Goal: Task Accomplishment & Management: Complete application form

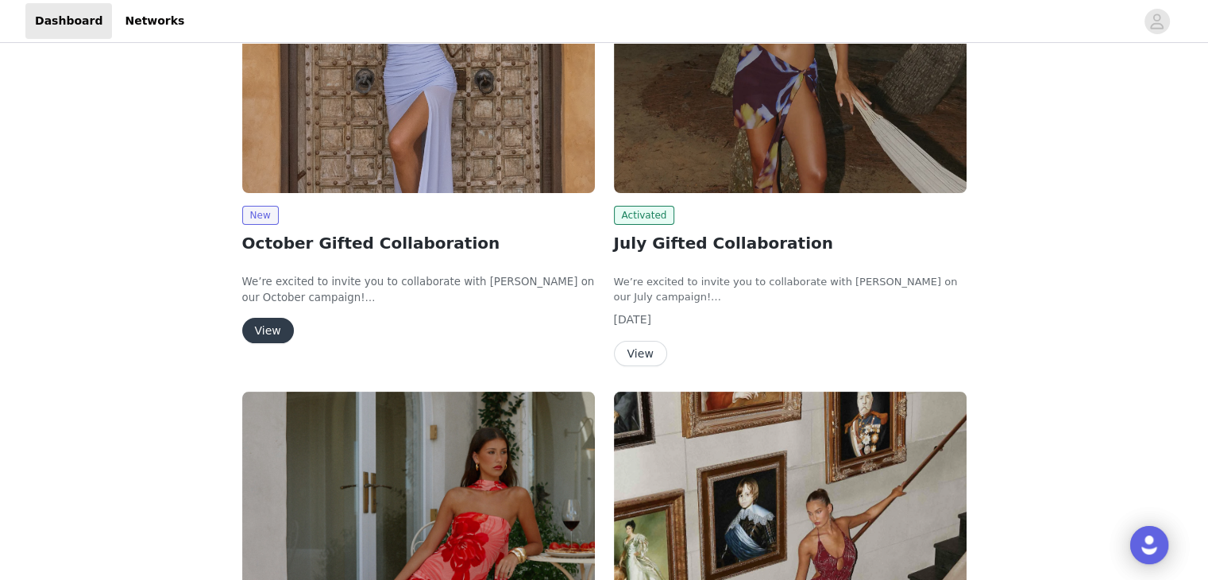
scroll to position [256, 0]
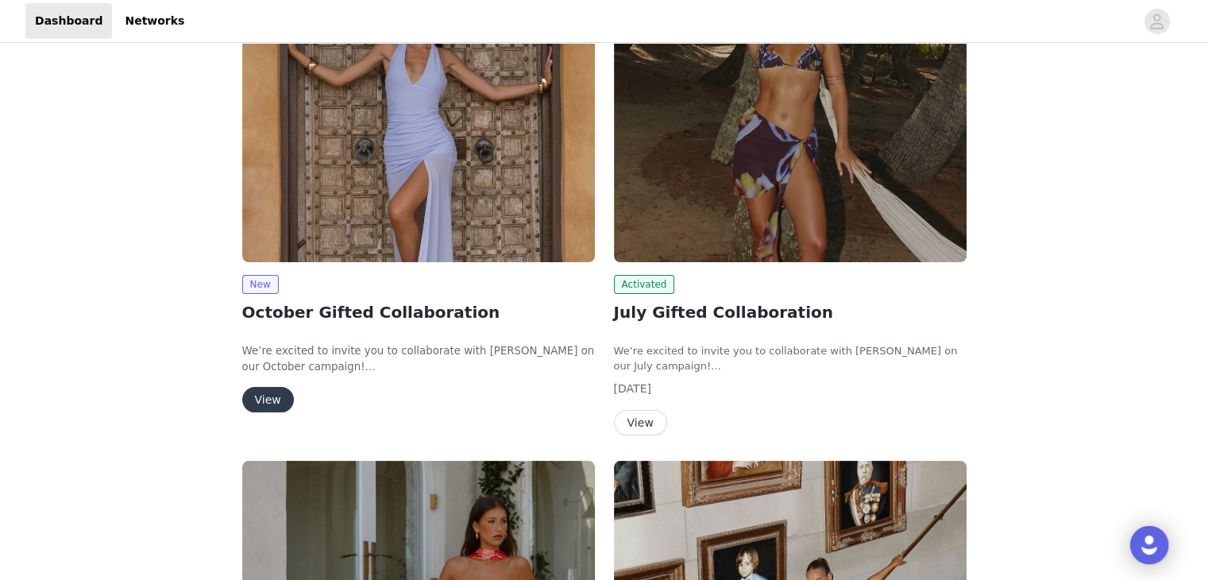
click at [261, 398] on button "View" at bounding box center [268, 399] width 52 height 25
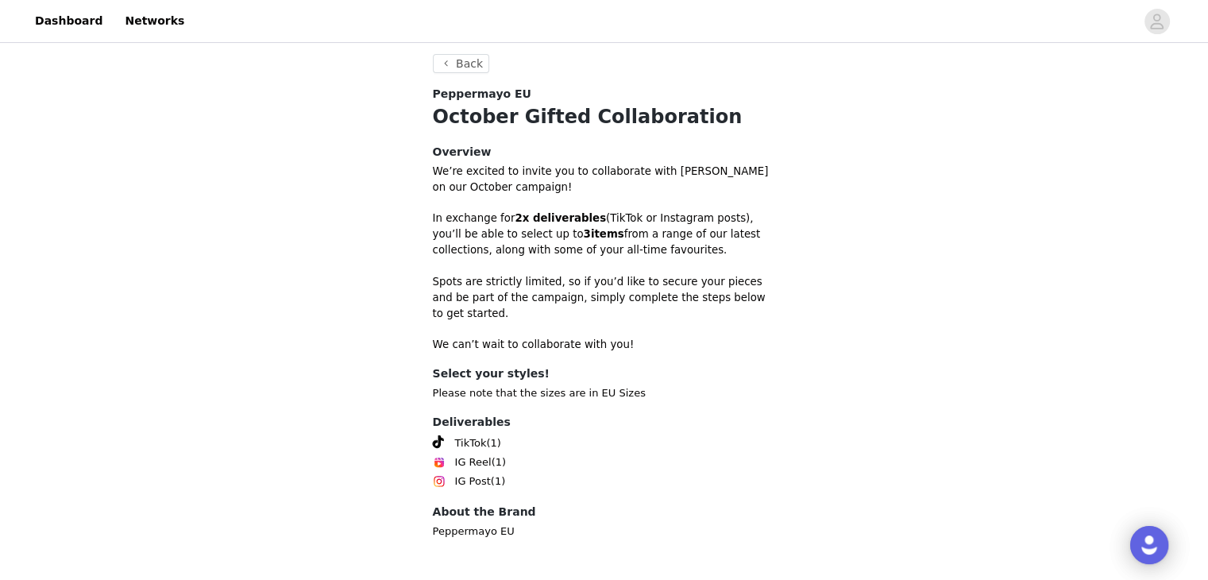
scroll to position [436, 0]
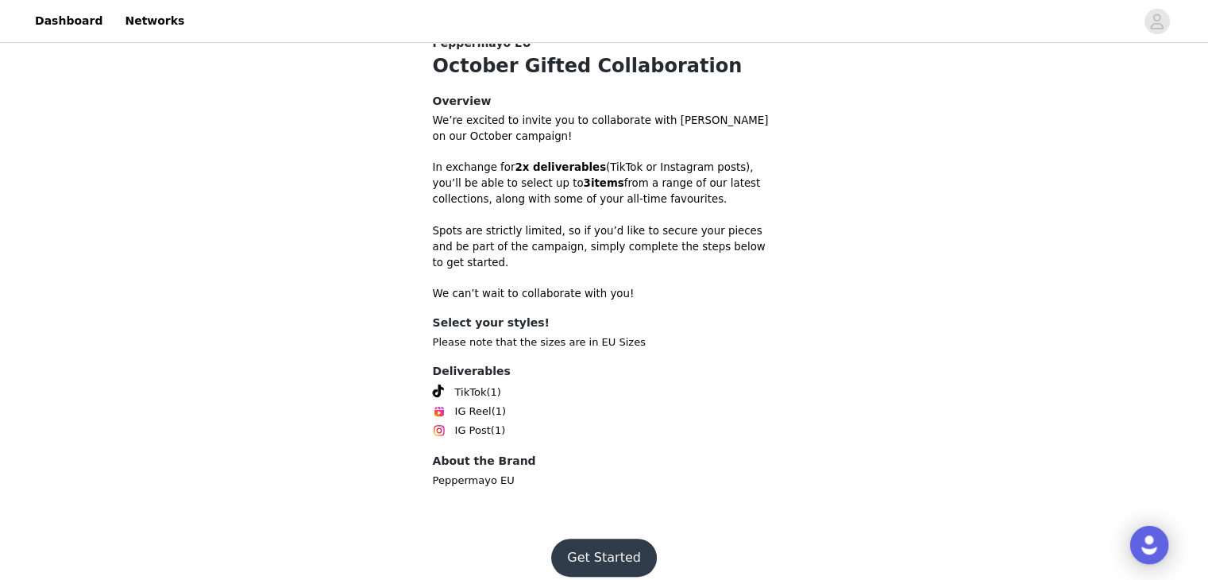
click at [618, 547] on button "Get Started" at bounding box center [604, 558] width 106 height 38
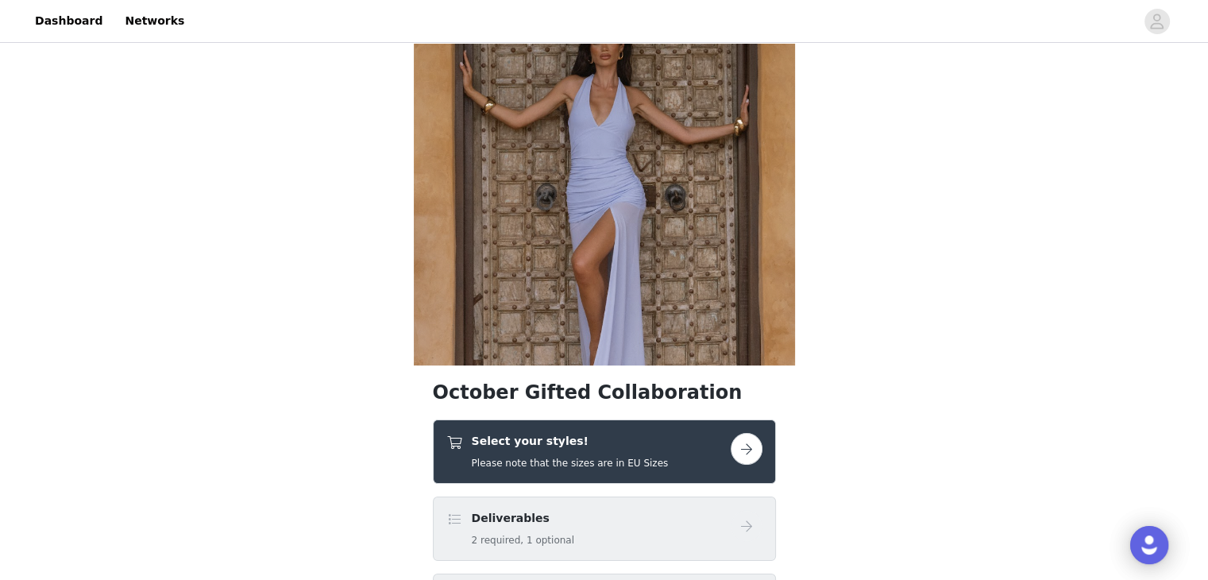
scroll to position [238, 0]
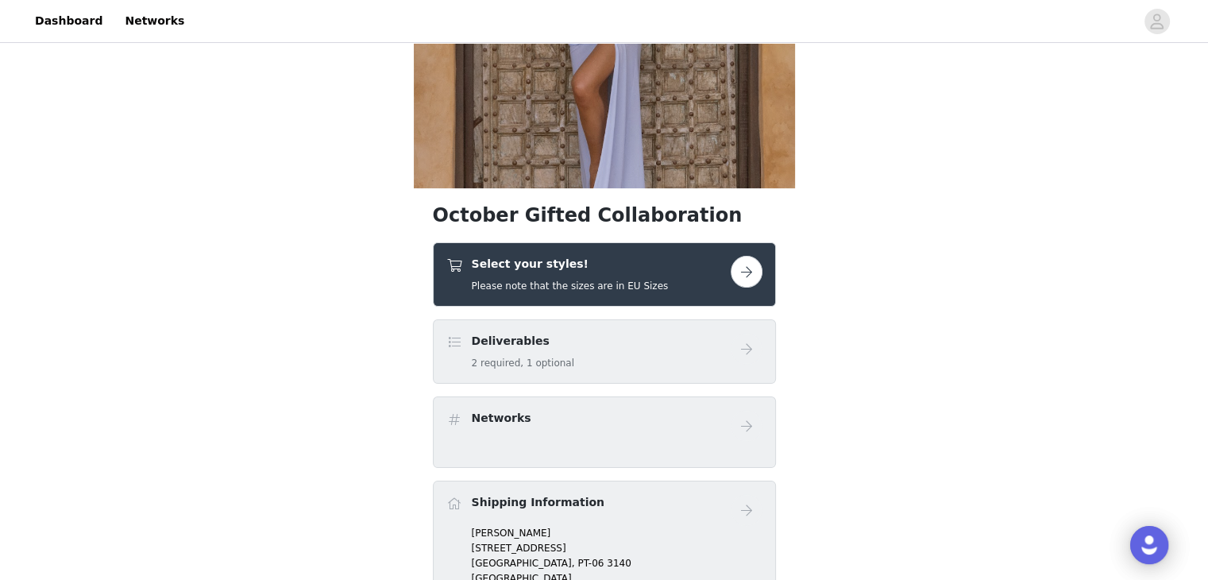
click at [749, 269] on button "button" at bounding box center [747, 272] width 32 height 32
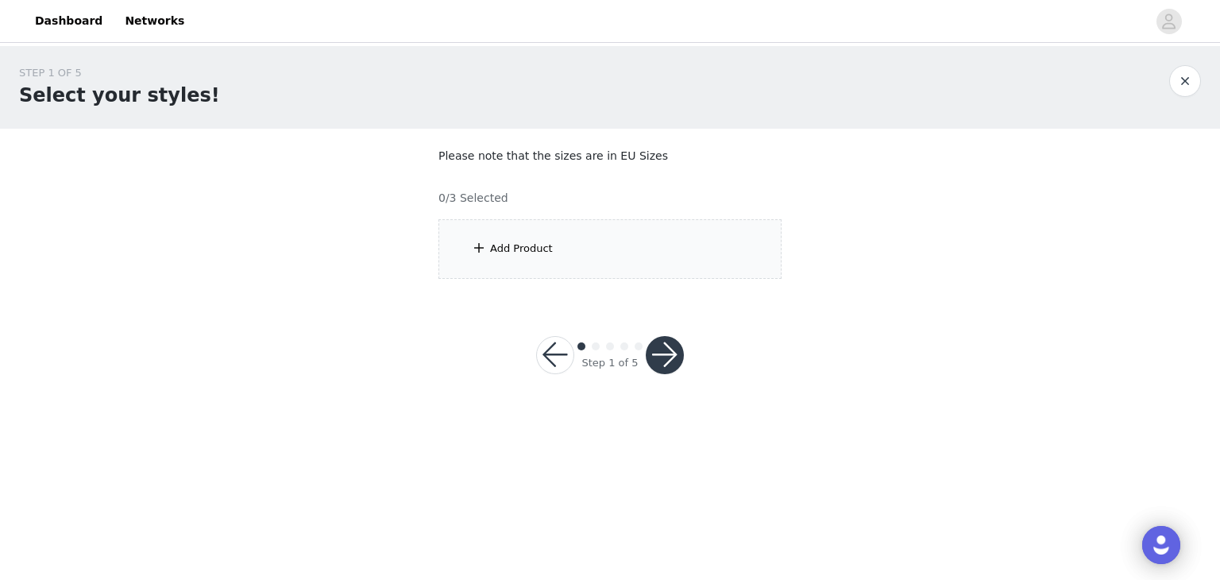
click at [513, 258] on div "Add Product" at bounding box center [610, 249] width 343 height 60
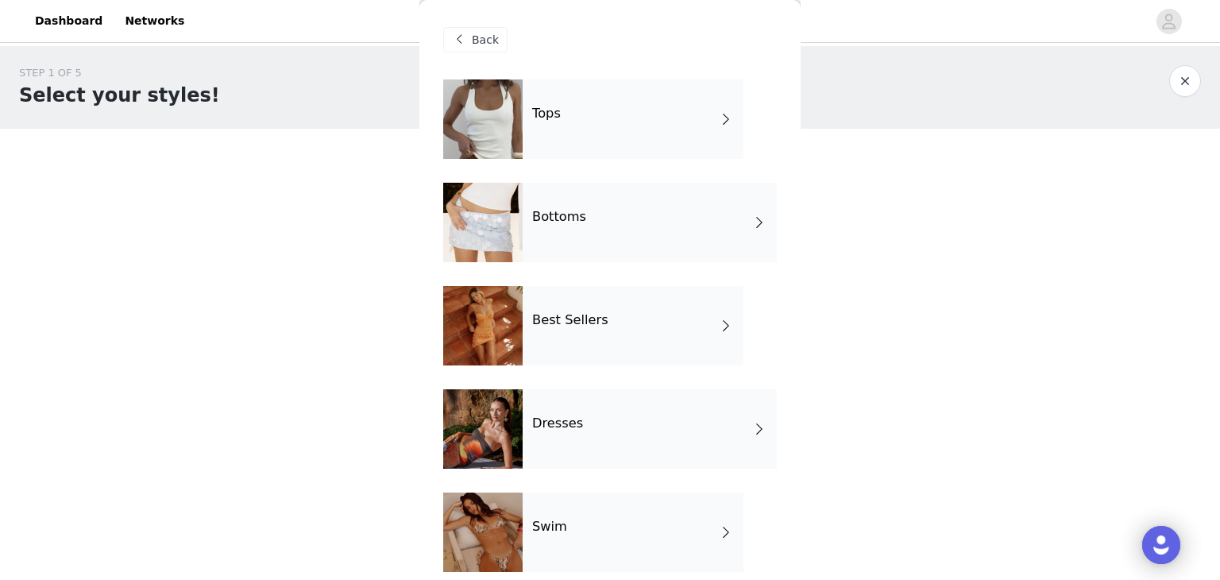
click at [580, 103] on div "Tops" at bounding box center [633, 118] width 221 height 79
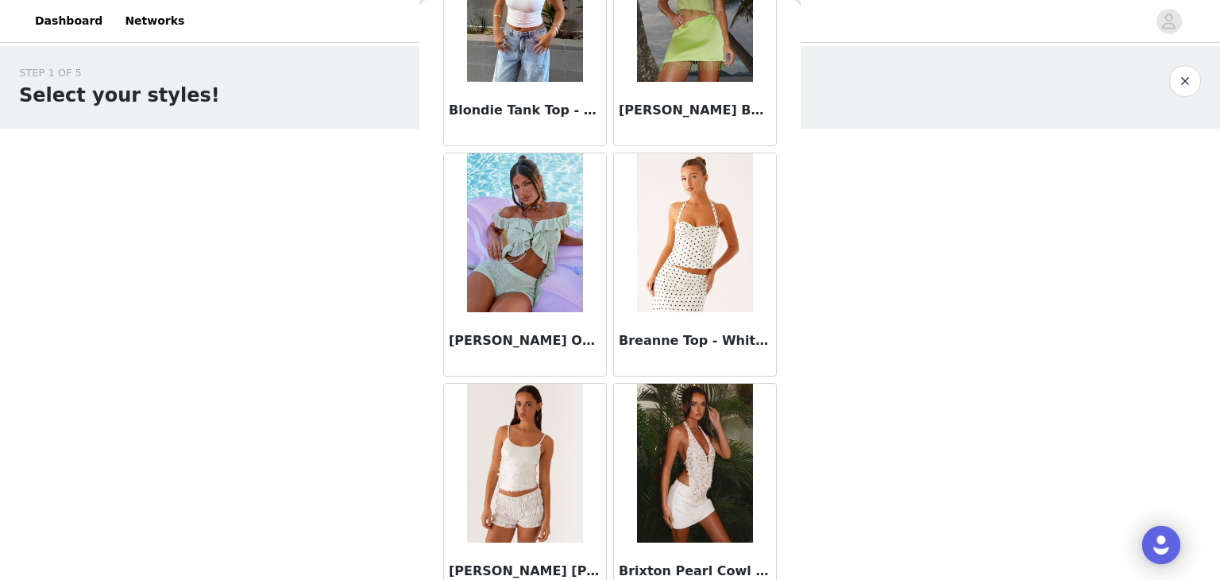
scroll to position [1848, 0]
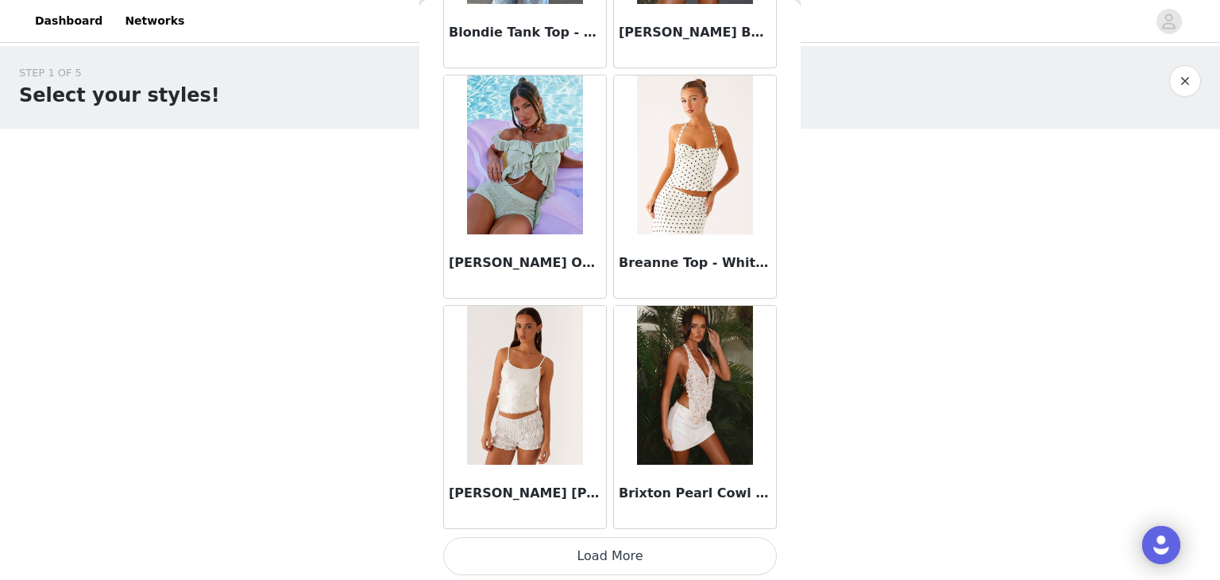
click at [576, 565] on button "Load More" at bounding box center [610, 556] width 334 height 38
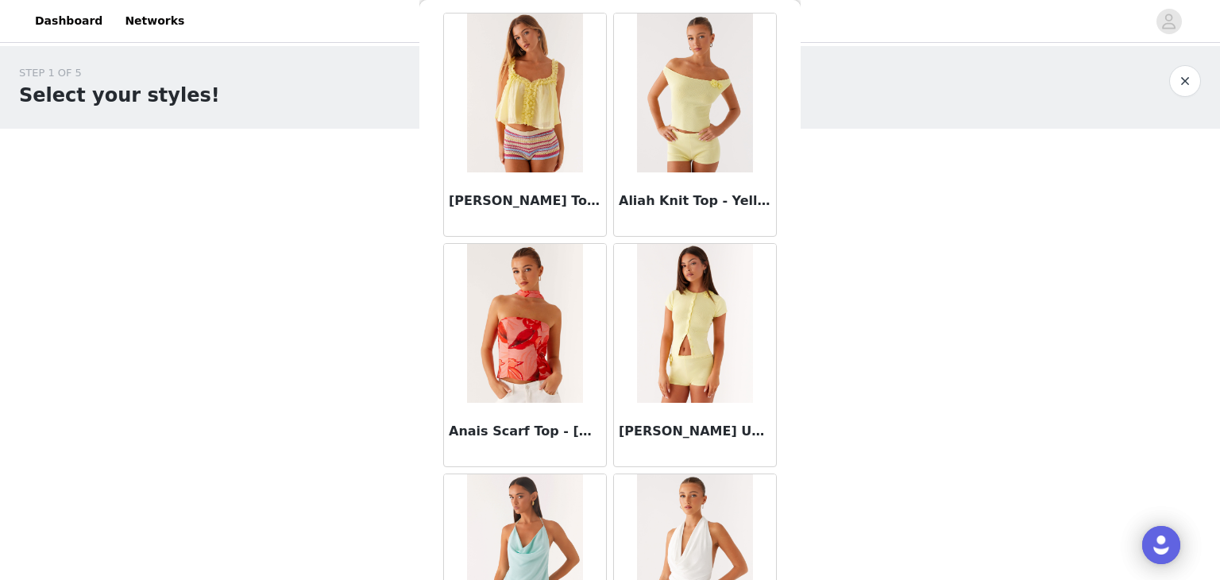
scroll to position [0, 0]
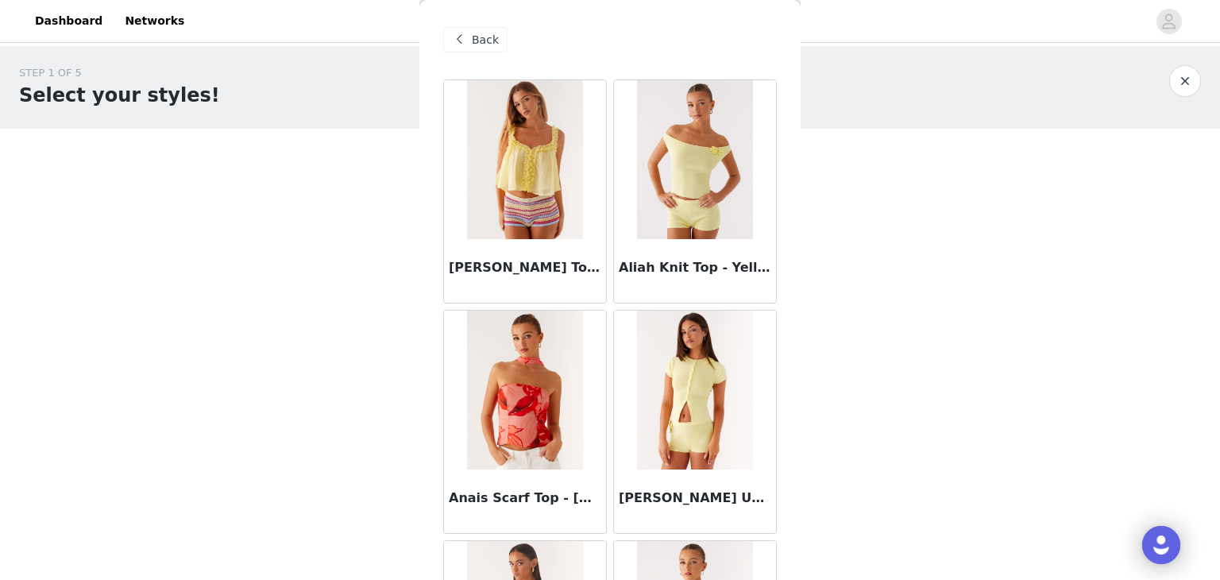
click at [483, 37] on span "Back" at bounding box center [485, 40] width 27 height 17
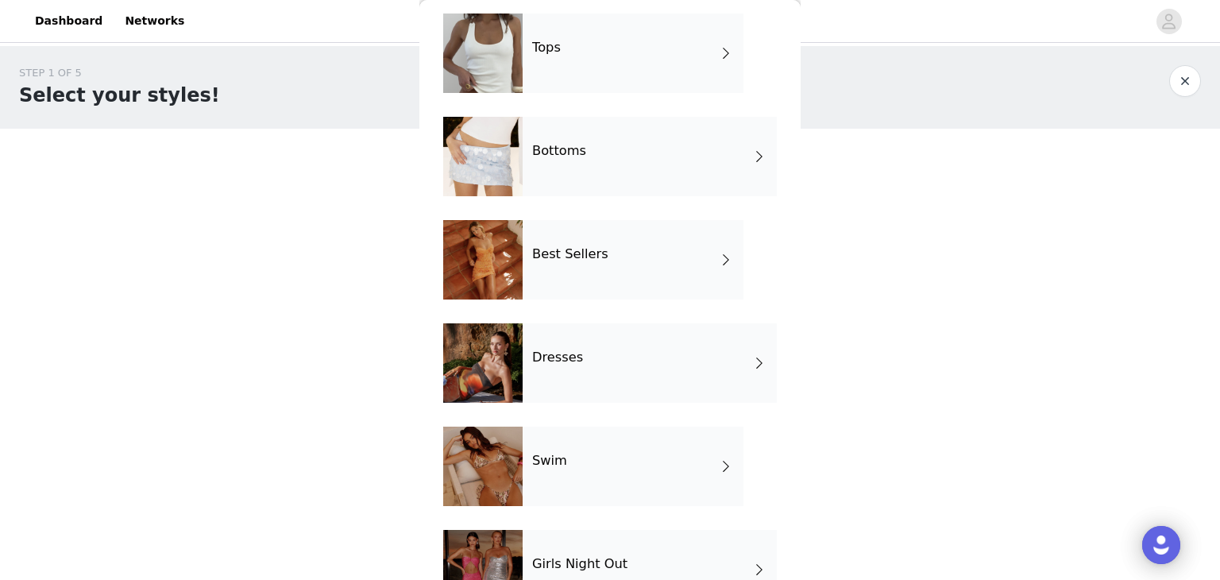
scroll to position [159, 0]
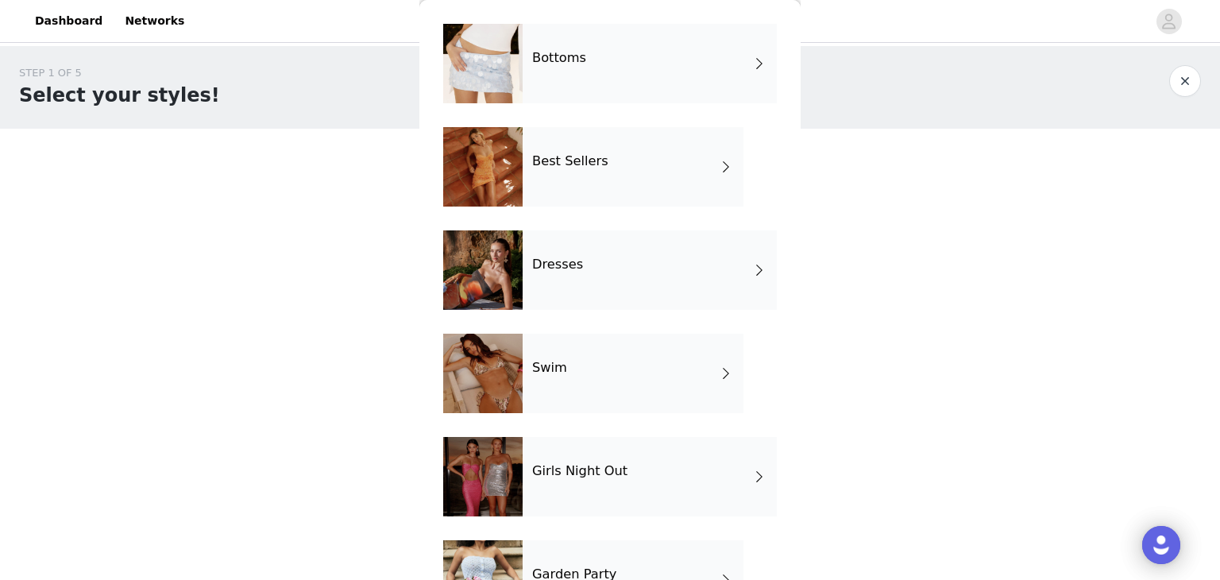
click at [566, 261] on h4 "Dresses" at bounding box center [557, 264] width 51 height 14
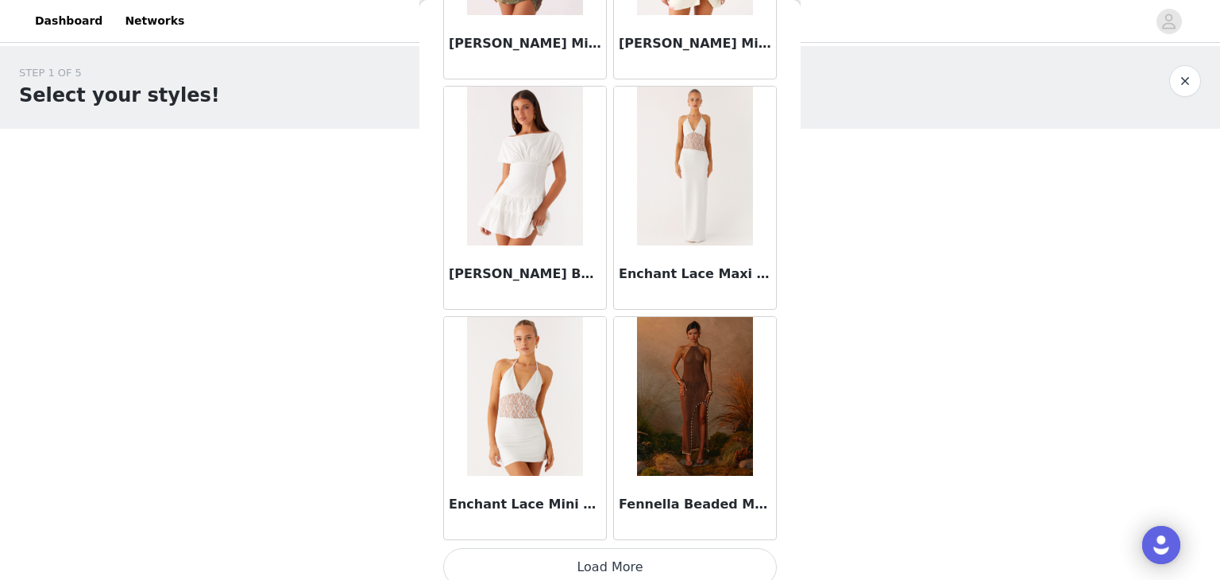
scroll to position [1848, 0]
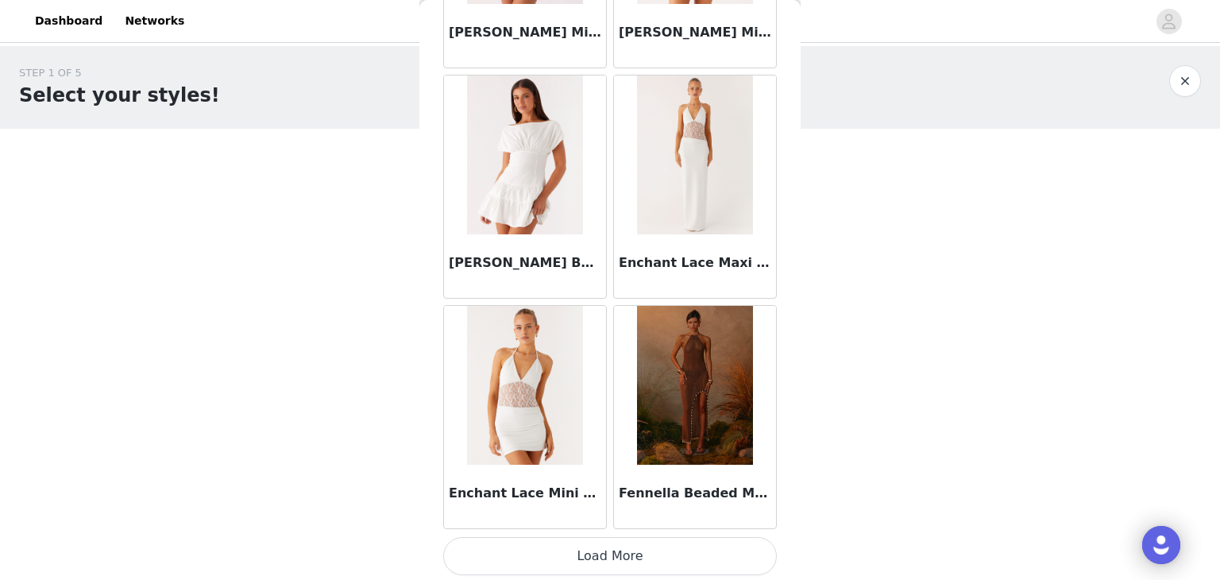
click at [639, 543] on button "Load More" at bounding box center [610, 556] width 334 height 38
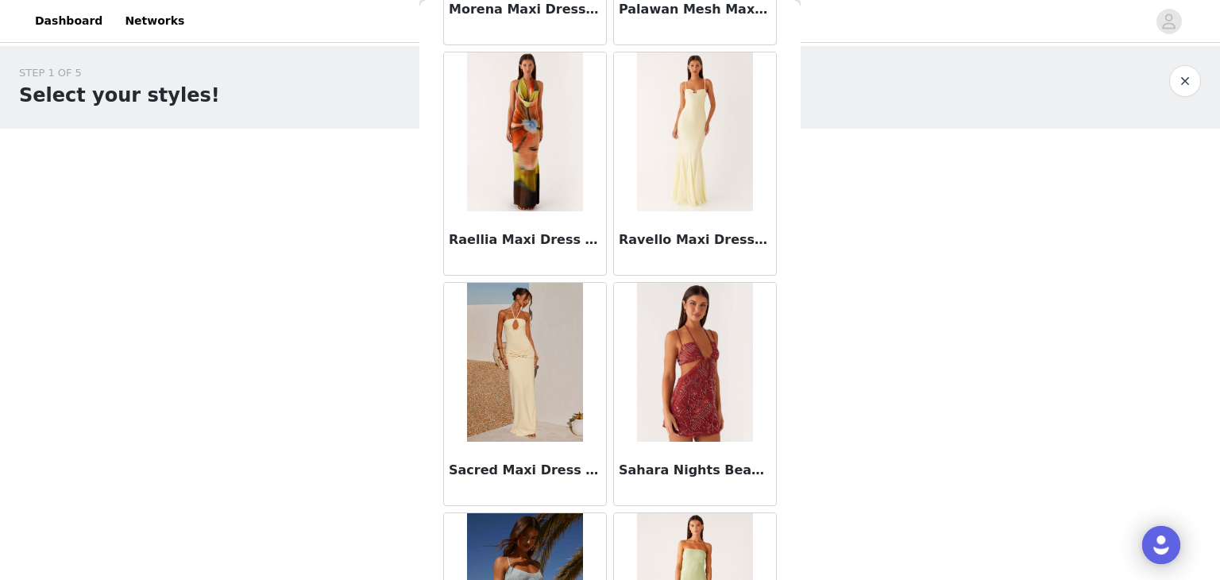
scroll to position [4149, 0]
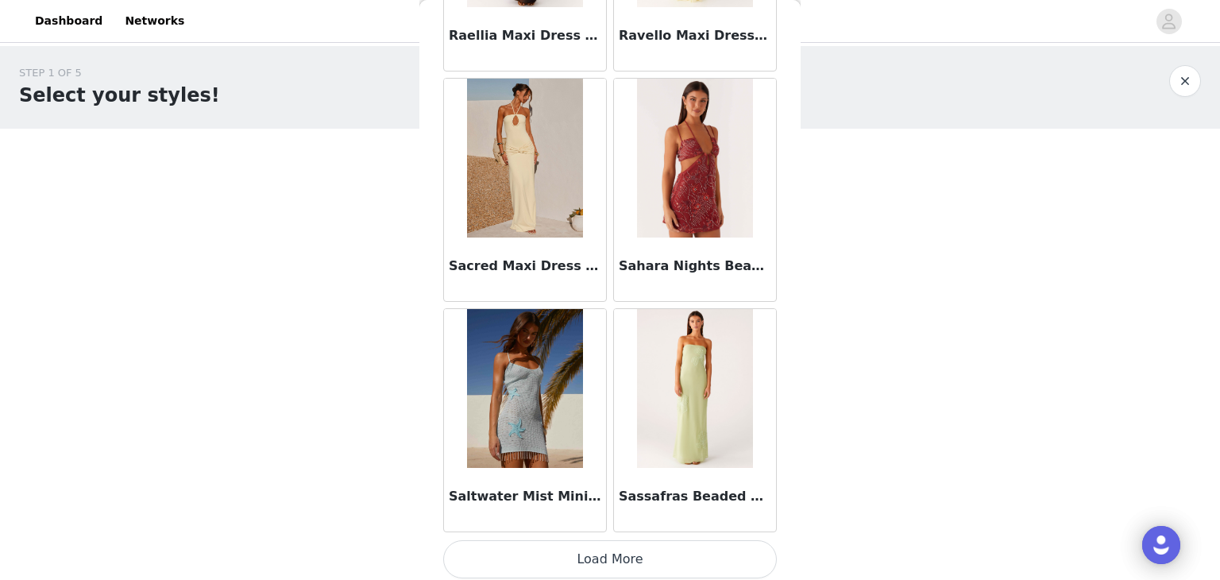
click at [625, 553] on button "Load More" at bounding box center [610, 559] width 334 height 38
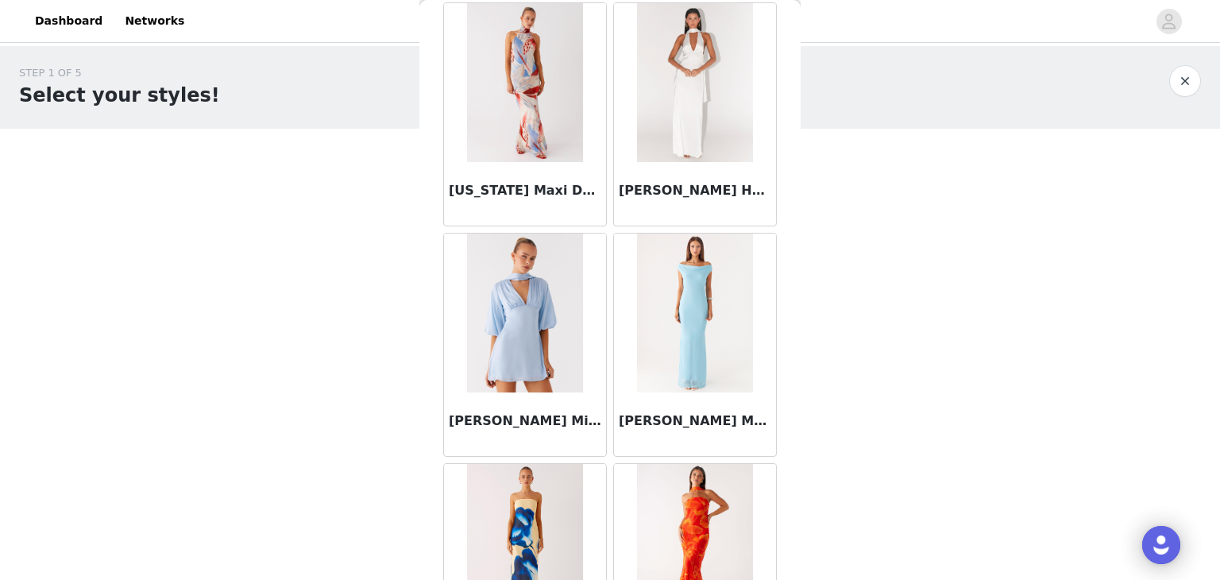
scroll to position [6449, 0]
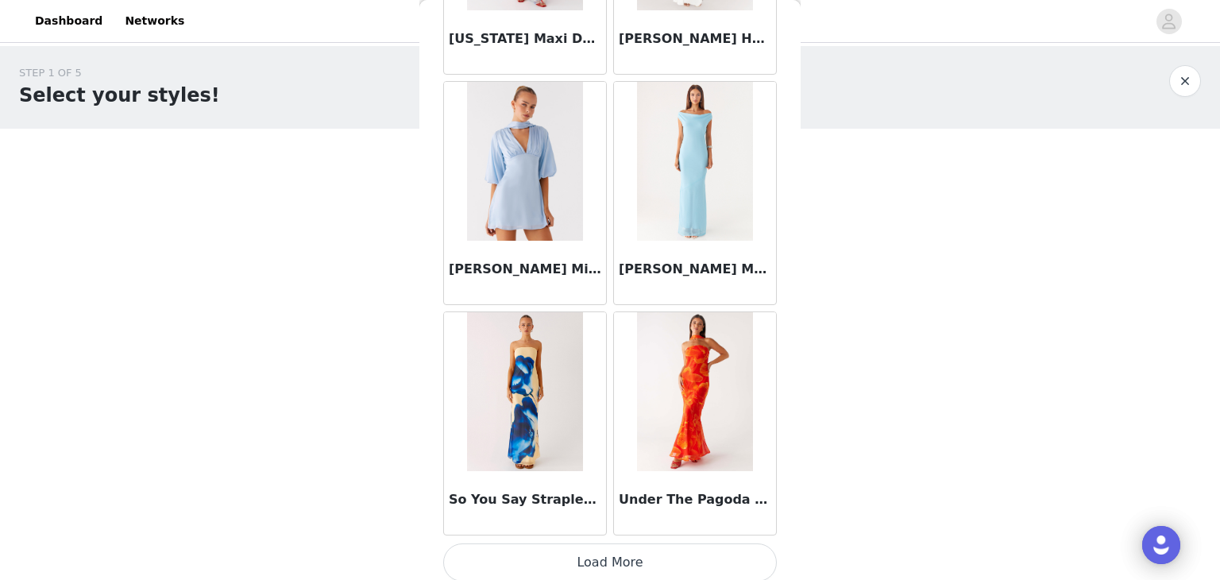
click at [636, 570] on button "Load More" at bounding box center [610, 562] width 334 height 38
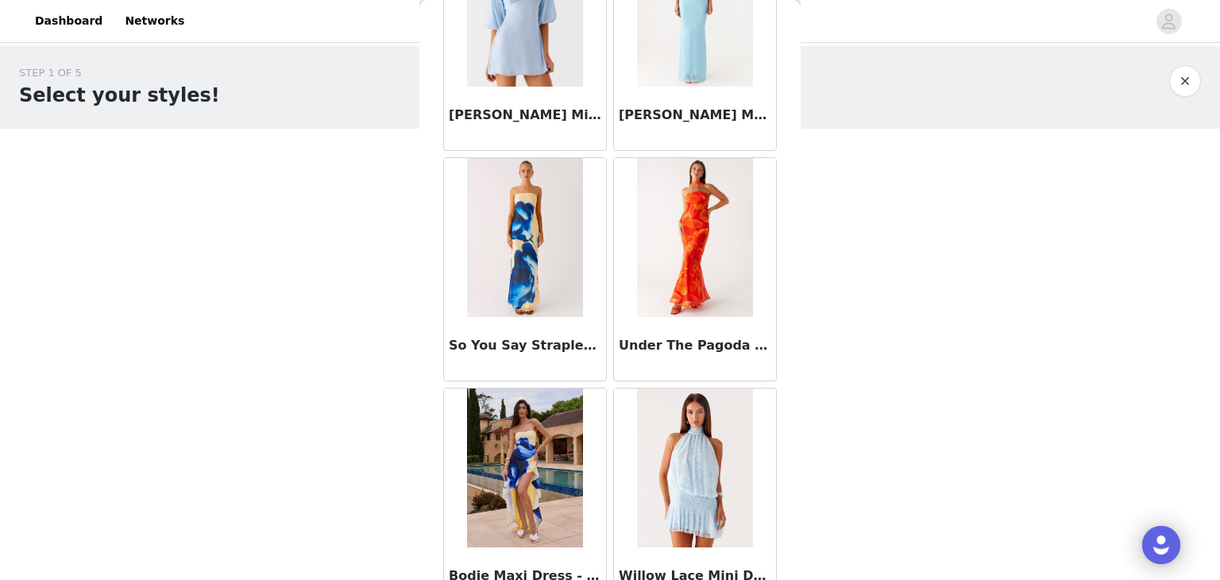
scroll to position [6524, 0]
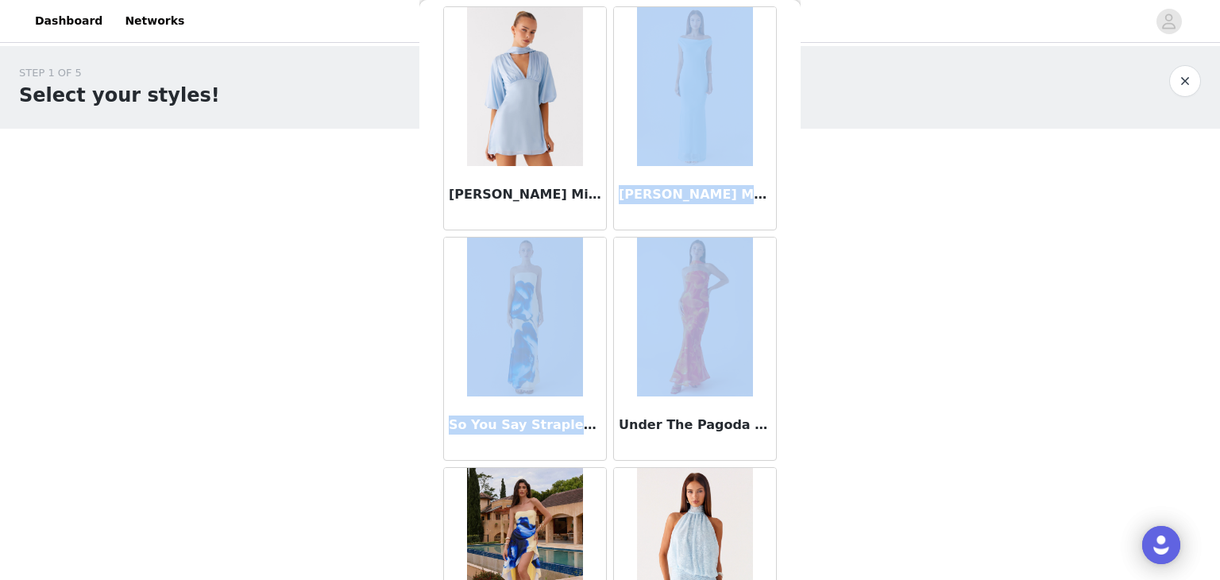
drag, startPoint x: 760, startPoint y: 267, endPoint x: 745, endPoint y: 187, distance: 81.6
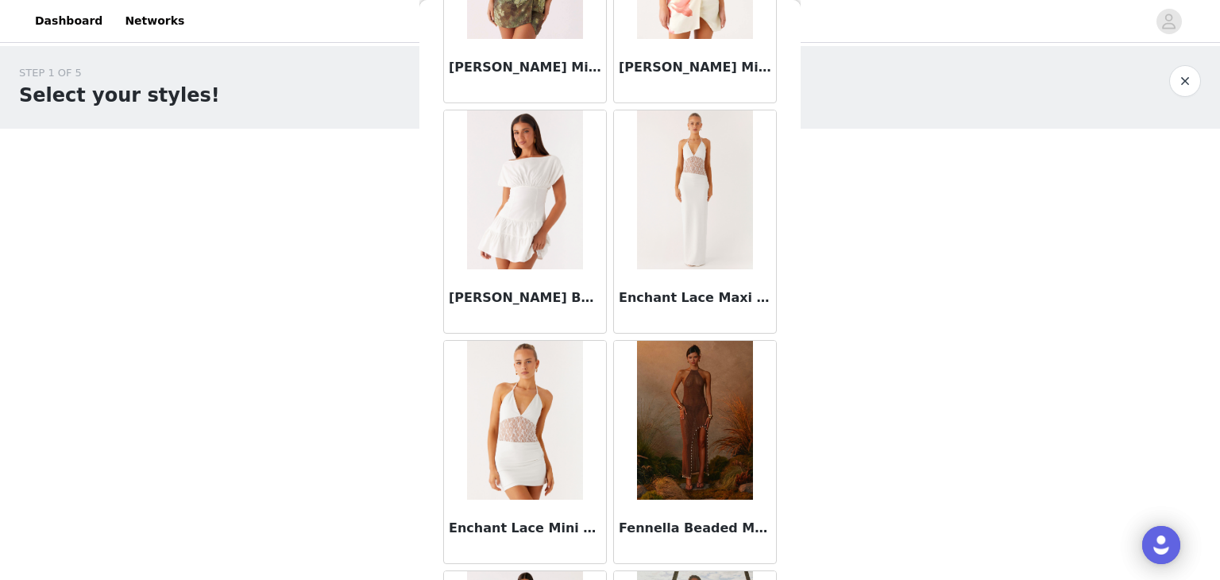
scroll to position [0, 0]
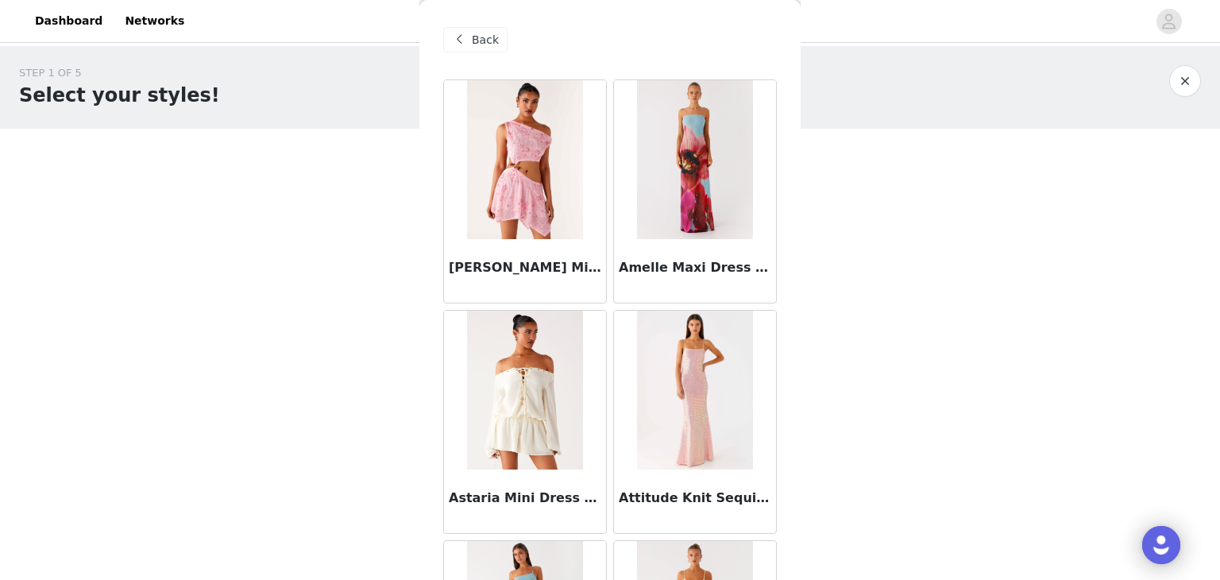
click at [470, 37] on div "Back" at bounding box center [475, 39] width 64 height 25
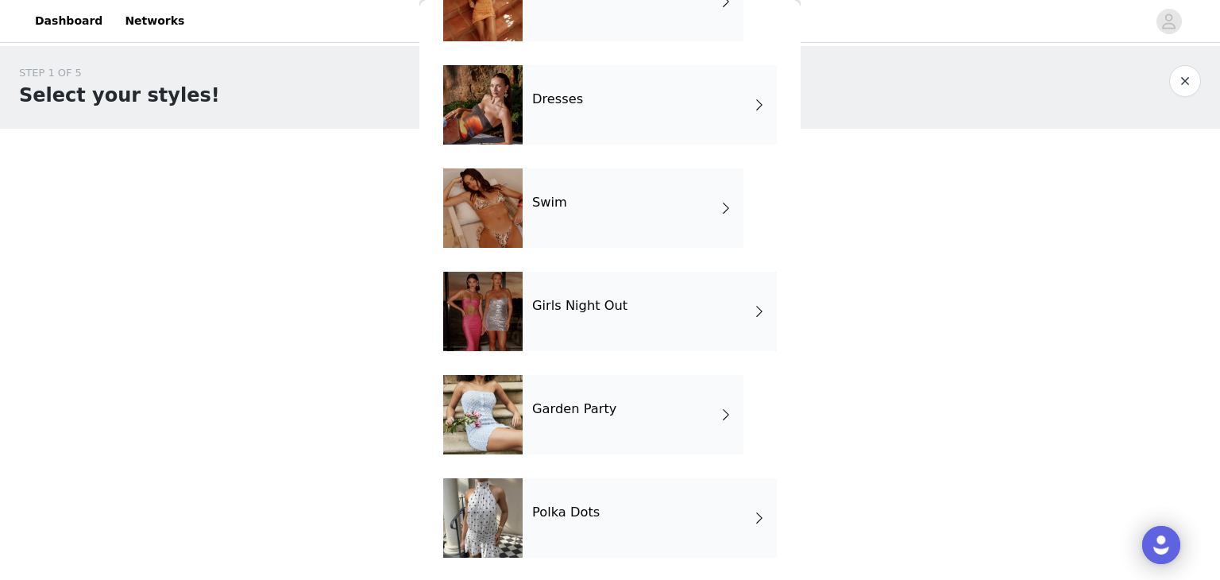
scroll to position [326, 0]
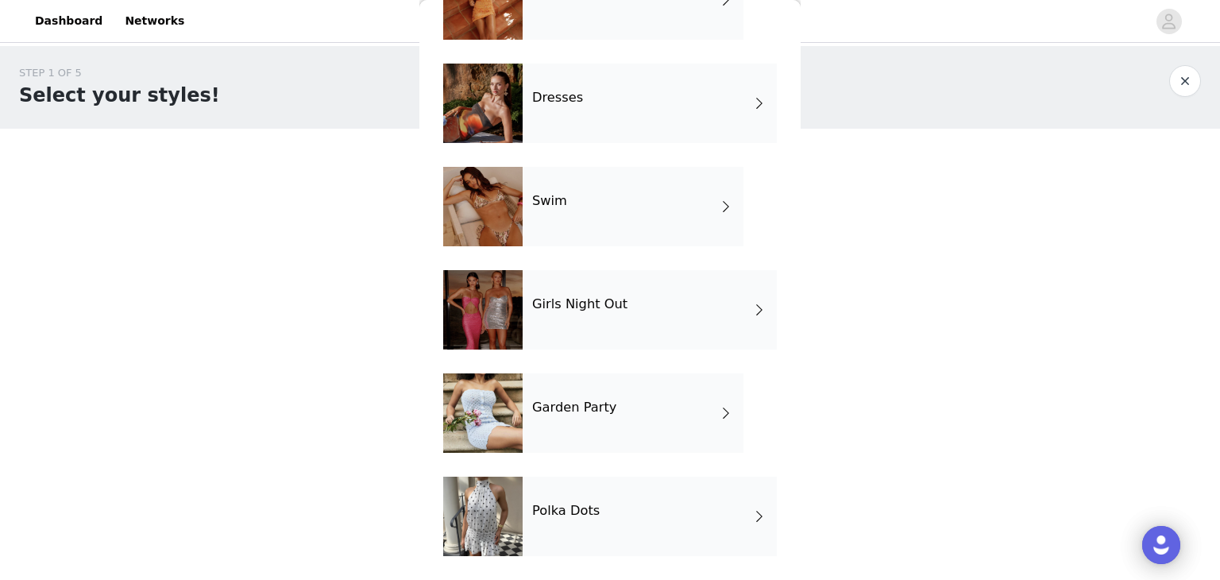
click at [578, 528] on div "Polka Dots" at bounding box center [650, 516] width 254 height 79
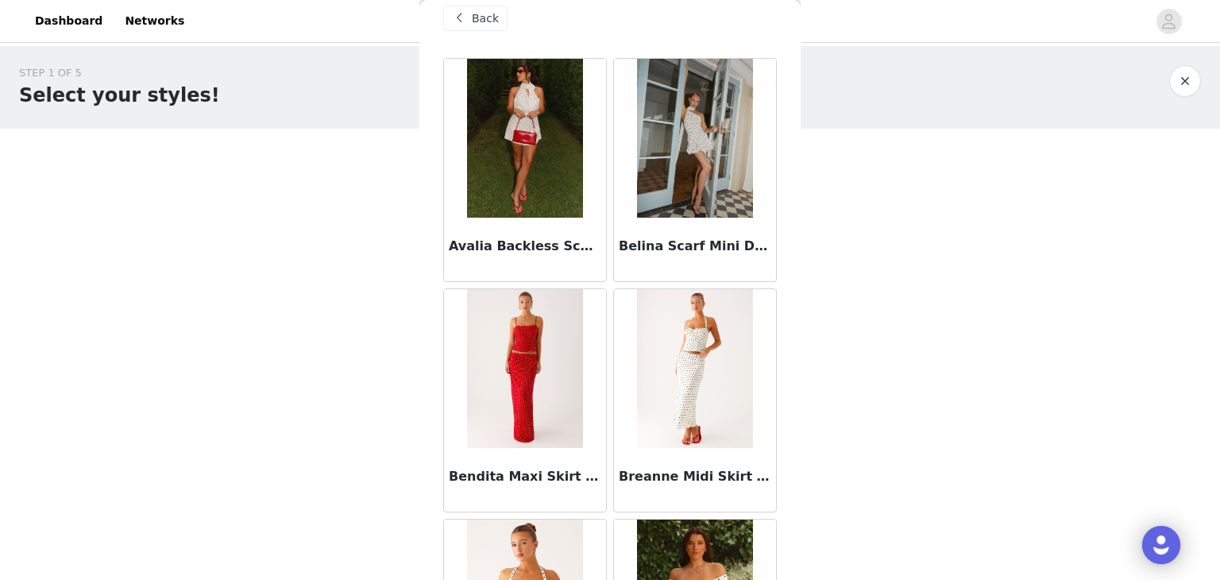
scroll to position [0, 0]
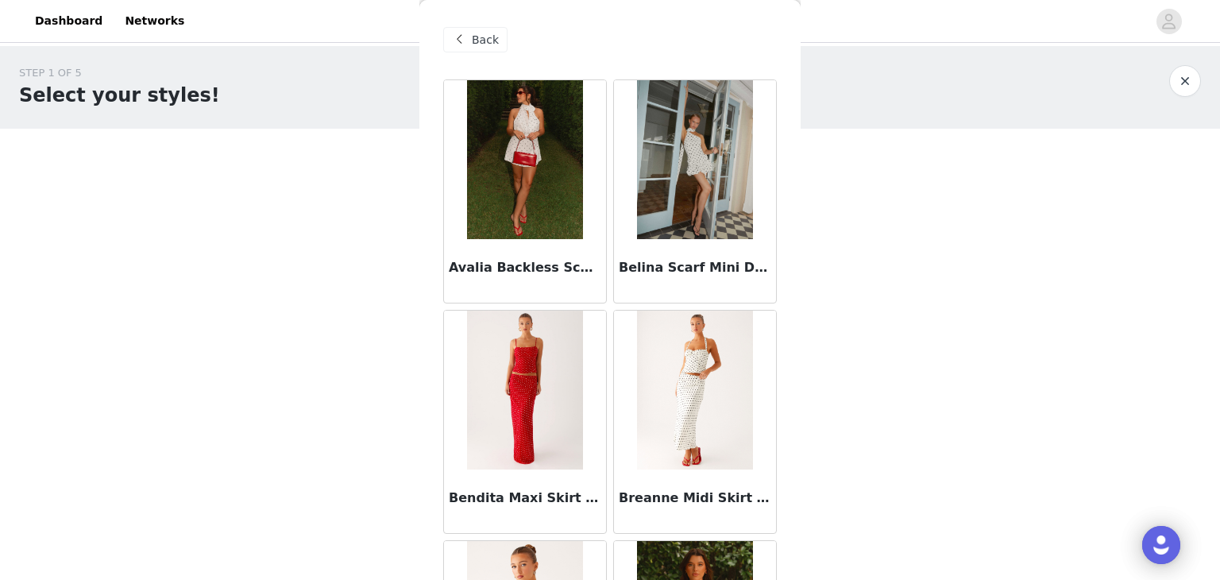
click at [497, 30] on div "Back" at bounding box center [475, 39] width 64 height 25
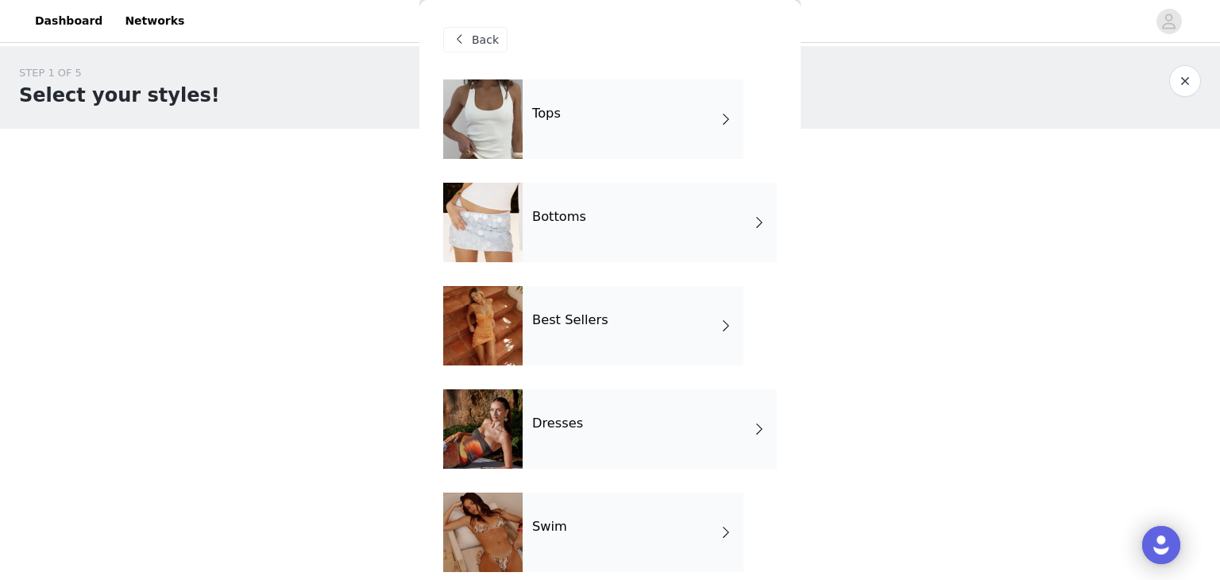
click at [543, 323] on h4 "Best Sellers" at bounding box center [570, 320] width 76 height 14
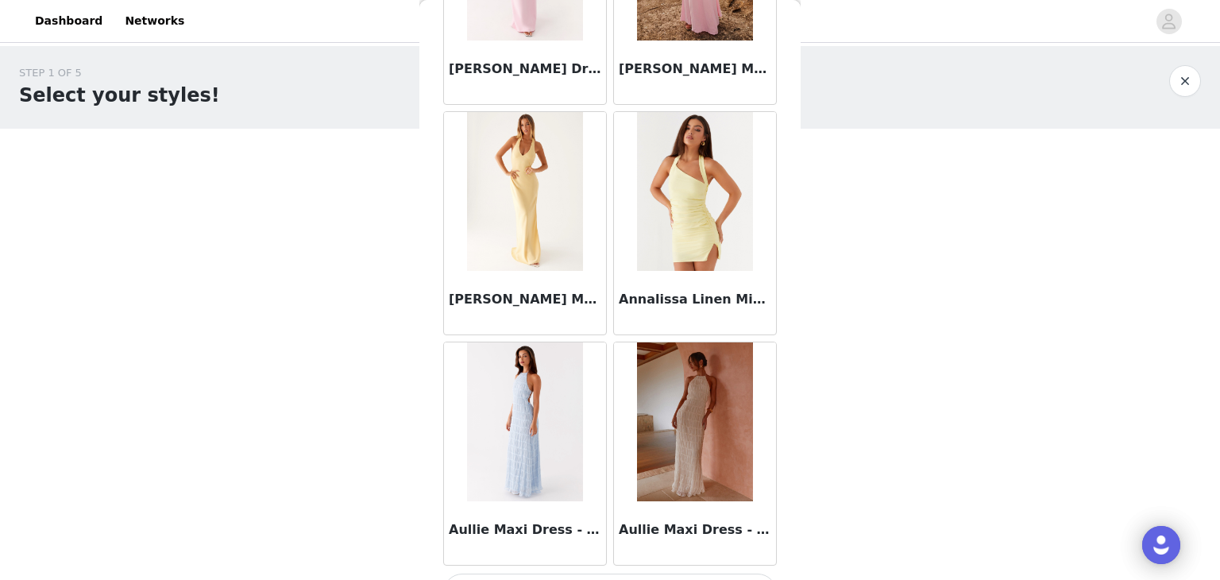
scroll to position [1848, 0]
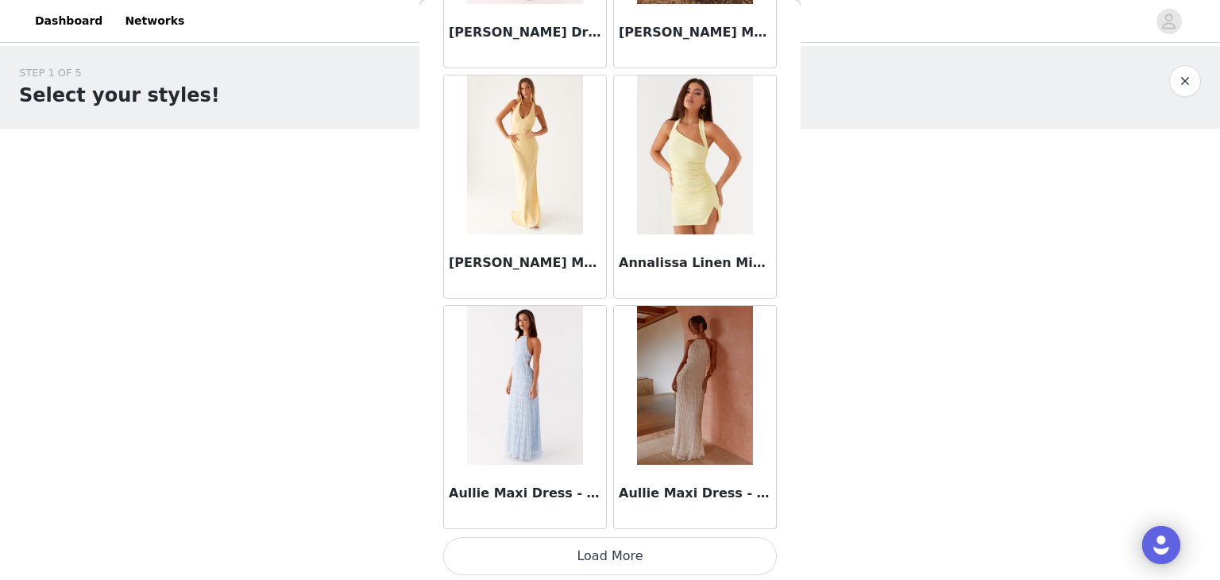
click at [633, 570] on button "Load More" at bounding box center [610, 556] width 334 height 38
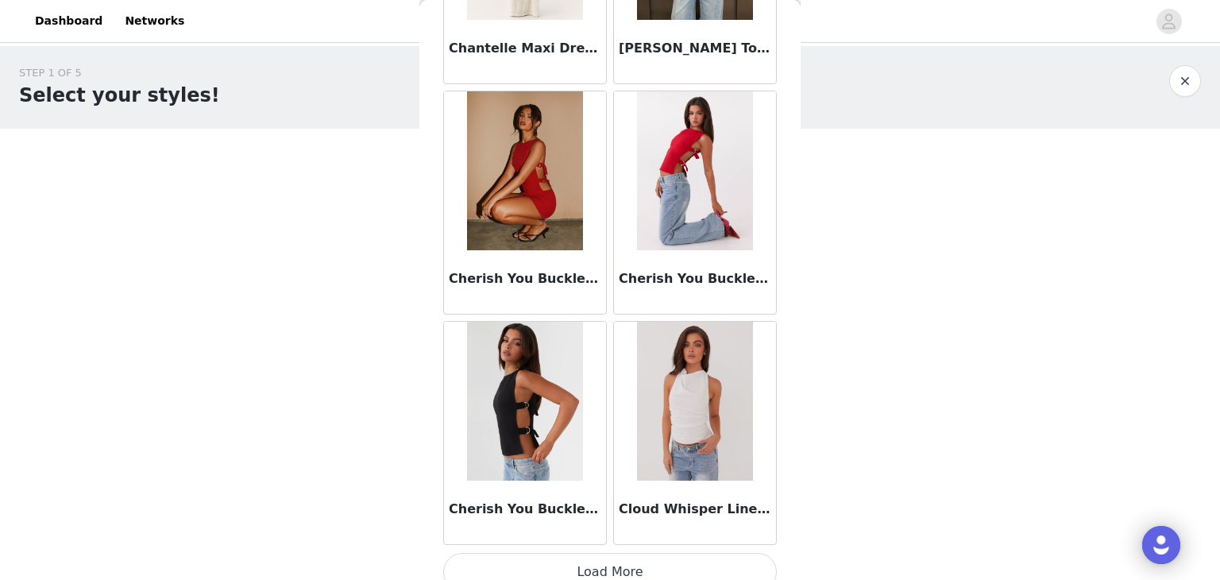
scroll to position [4149, 0]
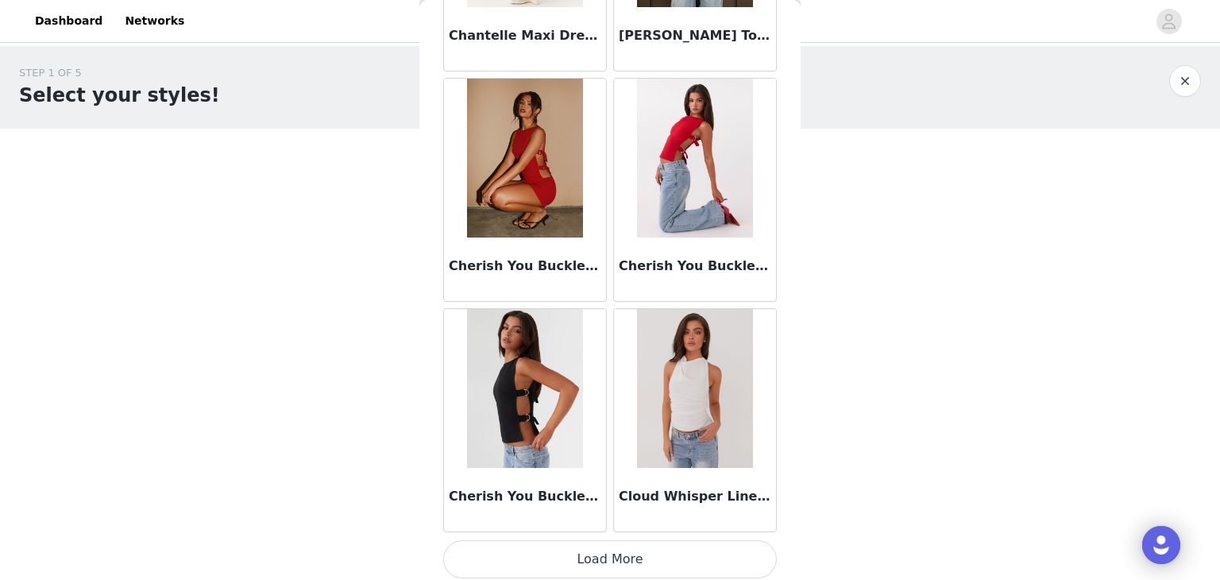
click at [628, 558] on button "Load More" at bounding box center [610, 559] width 334 height 38
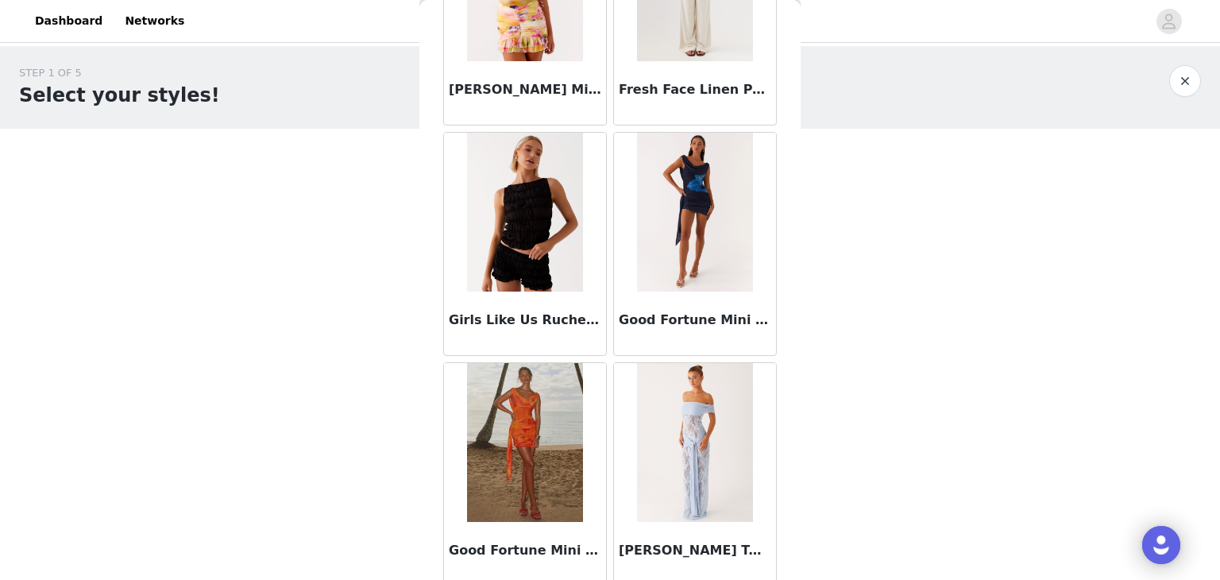
scroll to position [6449, 0]
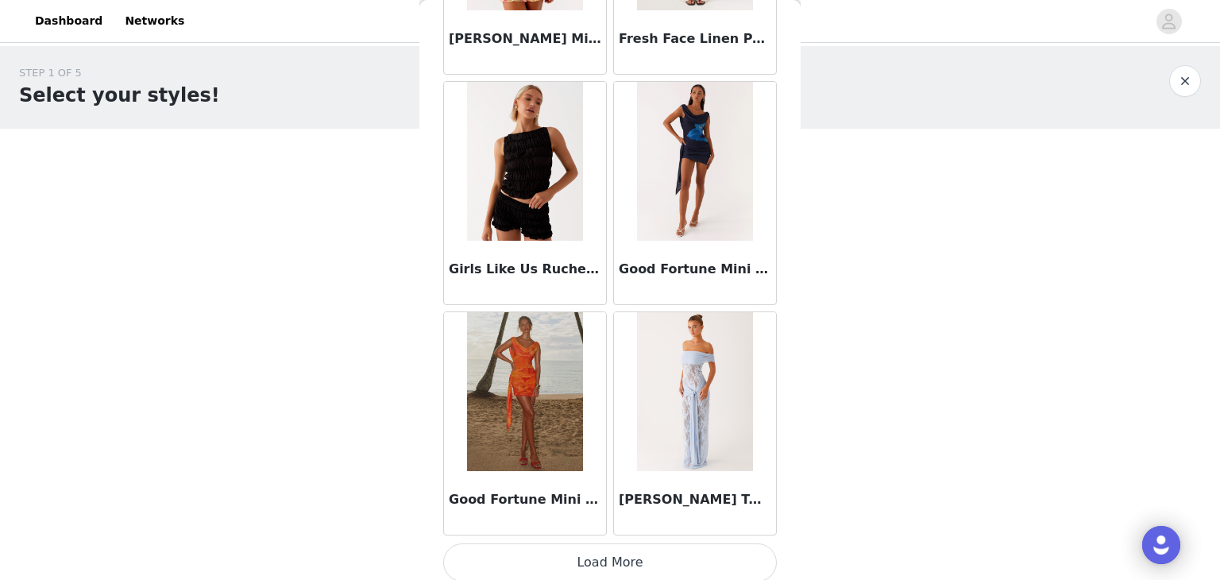
click at [654, 558] on button "Load More" at bounding box center [610, 562] width 334 height 38
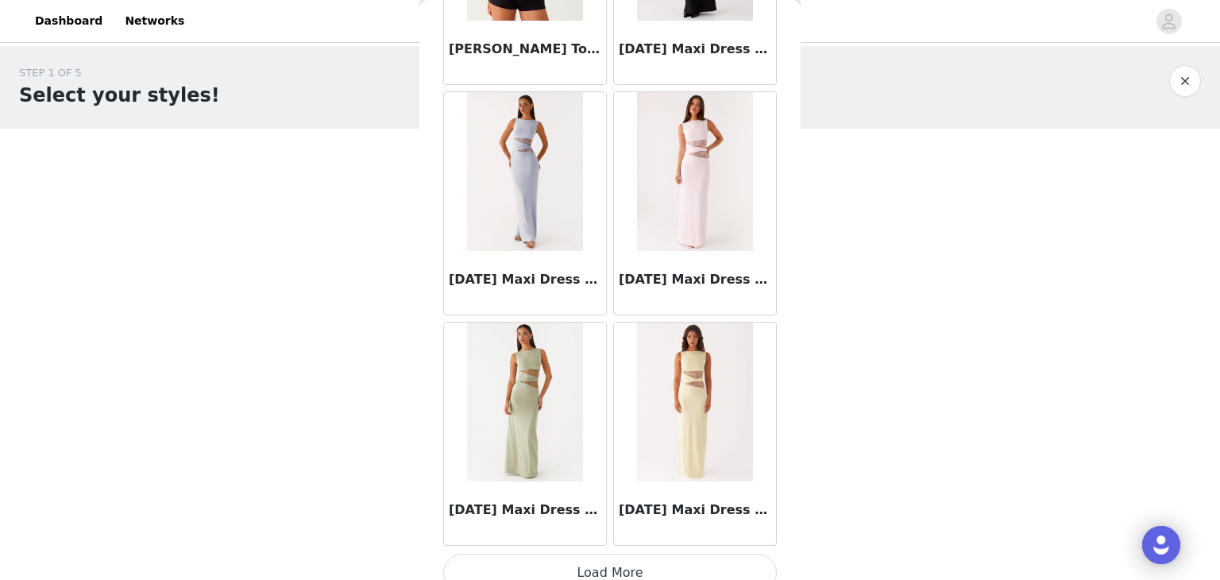
scroll to position [8750, 0]
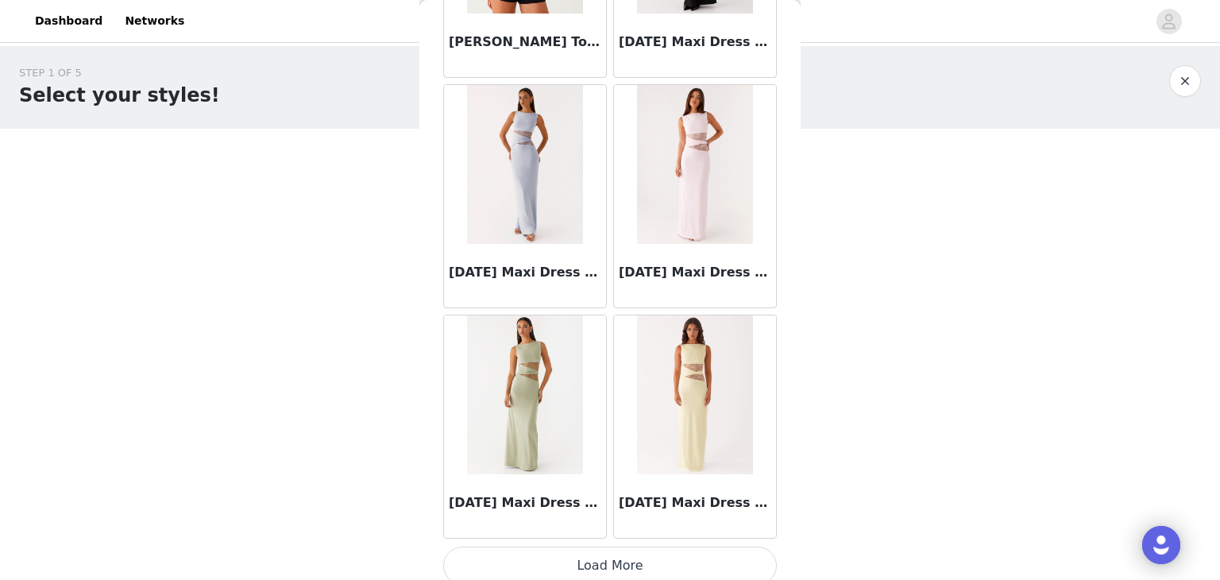
click at [636, 547] on button "Load More" at bounding box center [610, 566] width 334 height 38
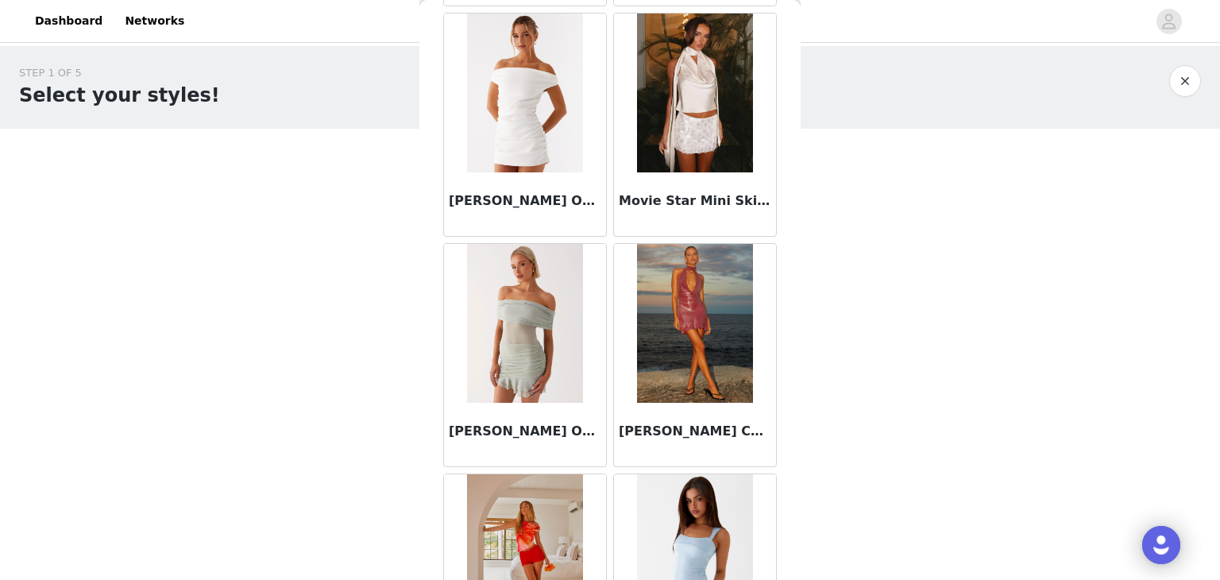
scroll to position [11051, 0]
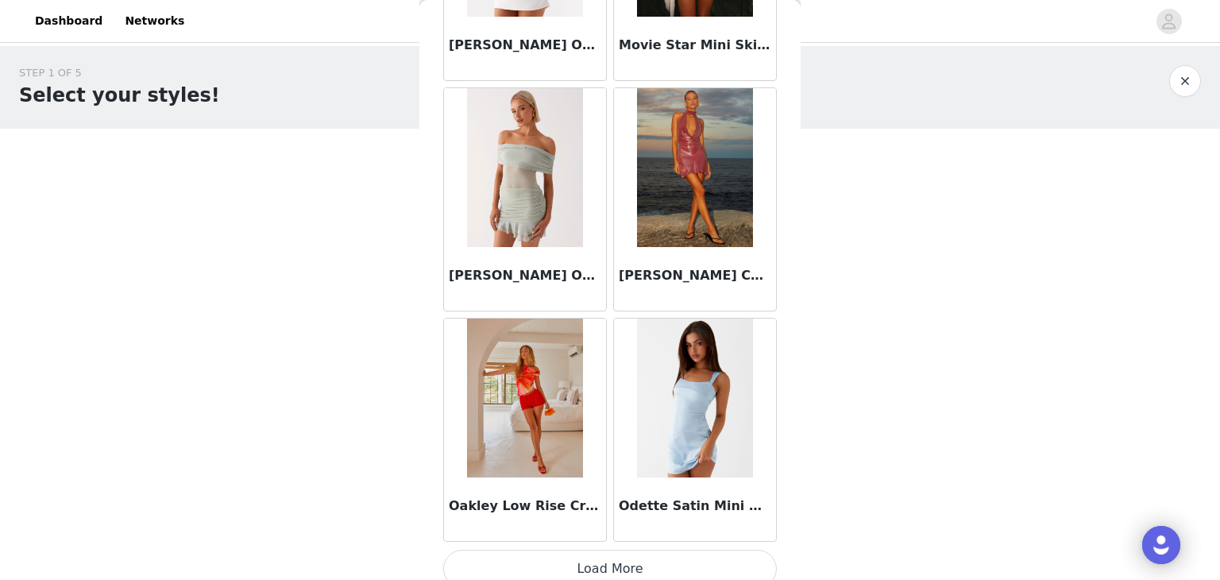
click at [643, 550] on button "Load More" at bounding box center [610, 569] width 334 height 38
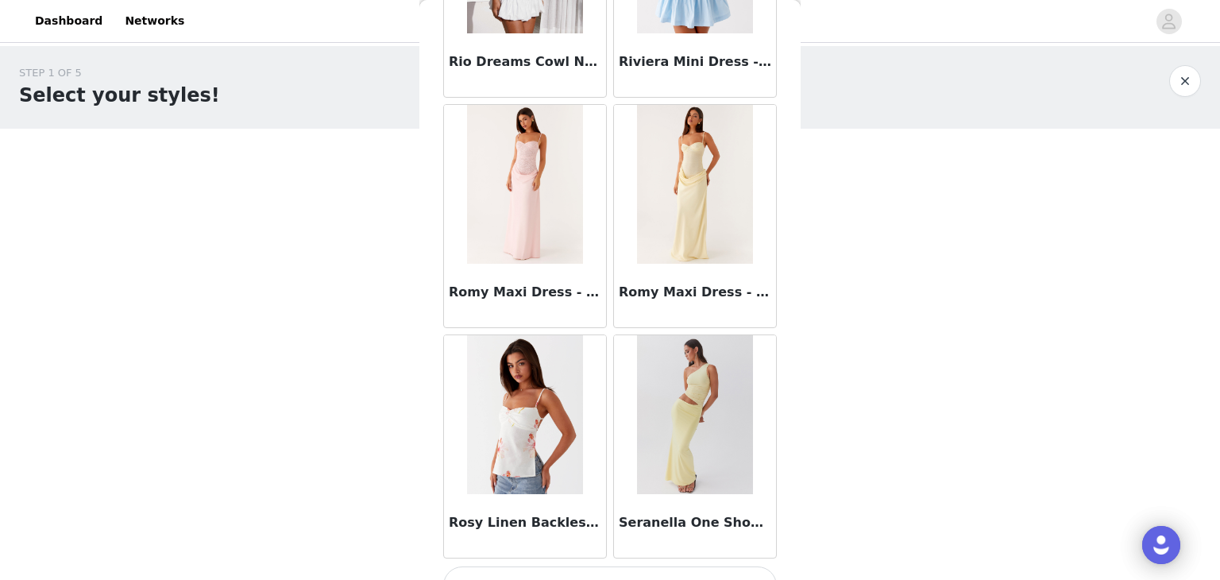
scroll to position [13351, 0]
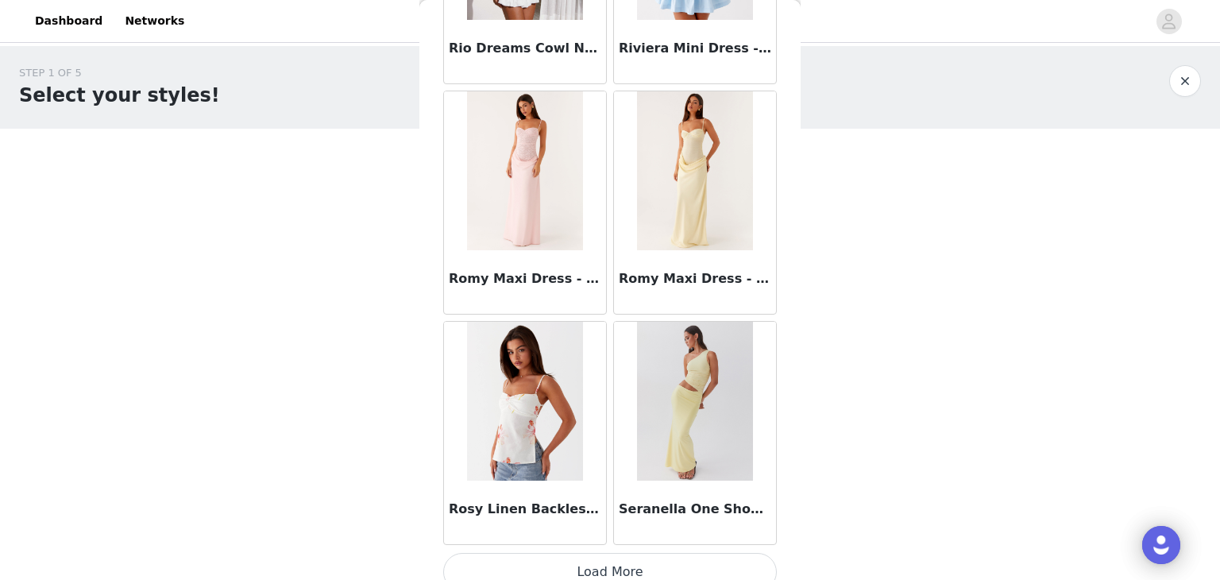
click at [632, 553] on button "Load More" at bounding box center [610, 572] width 334 height 38
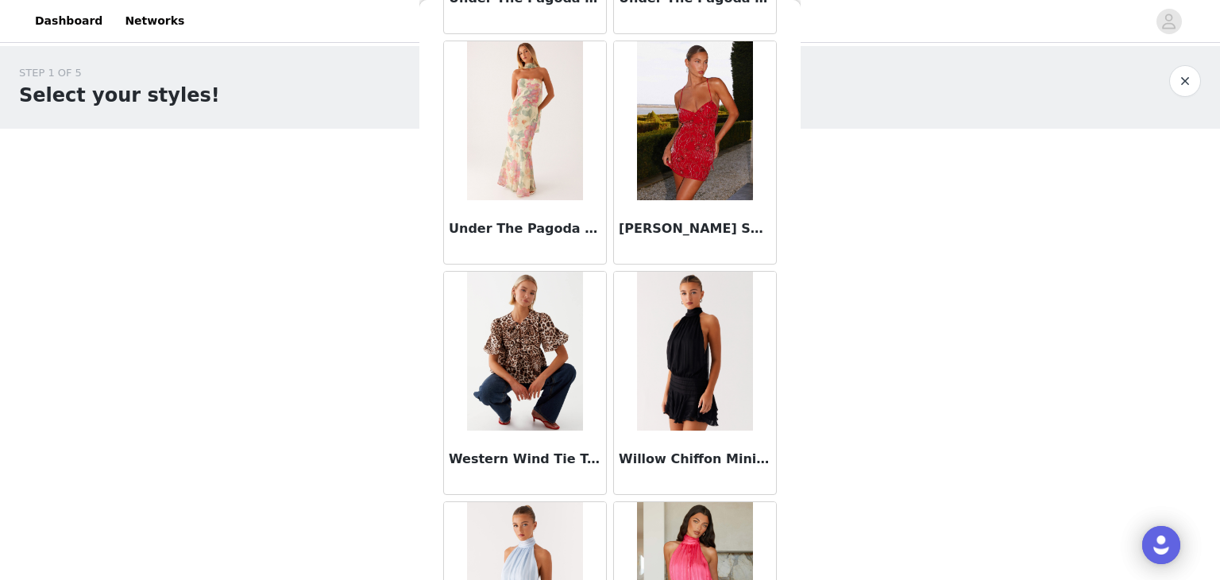
scroll to position [15258, 0]
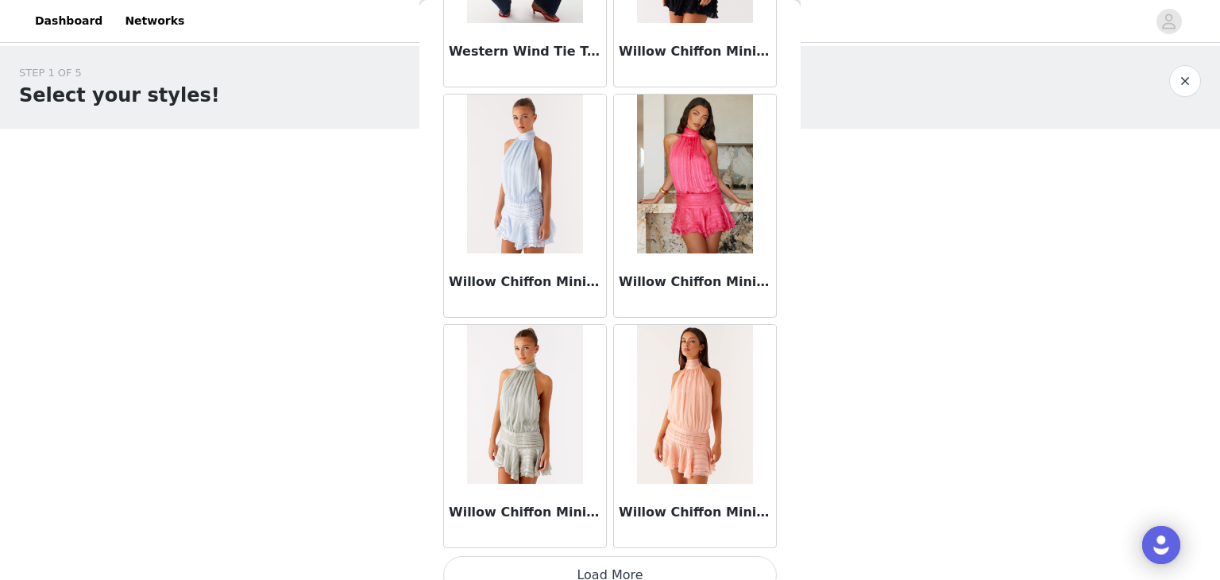
click at [633, 556] on button "Load More" at bounding box center [610, 575] width 334 height 38
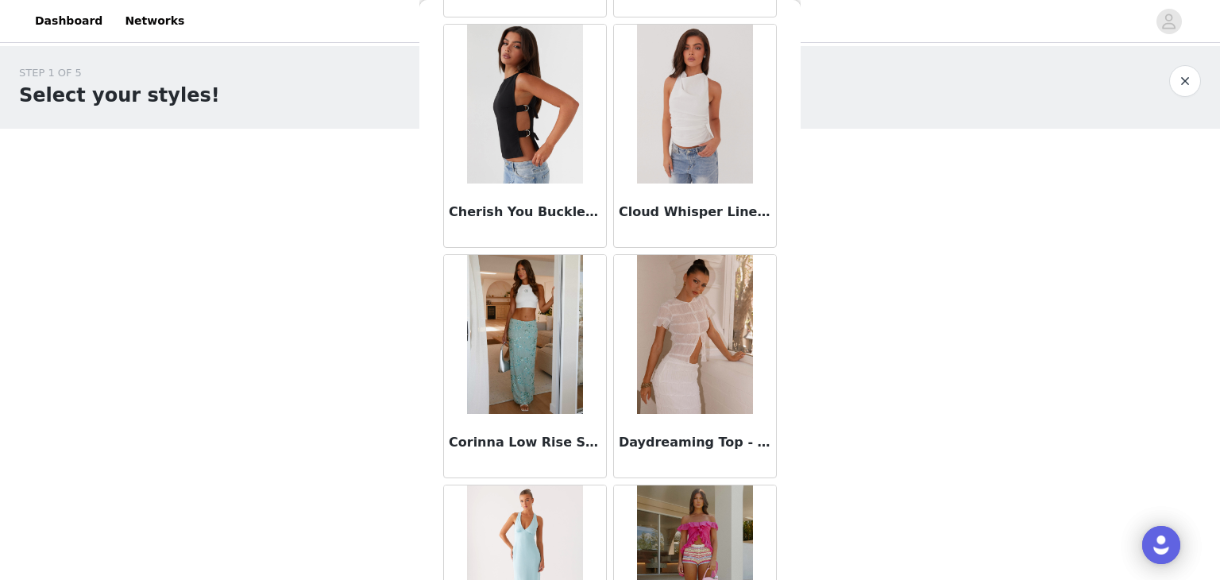
scroll to position [0, 0]
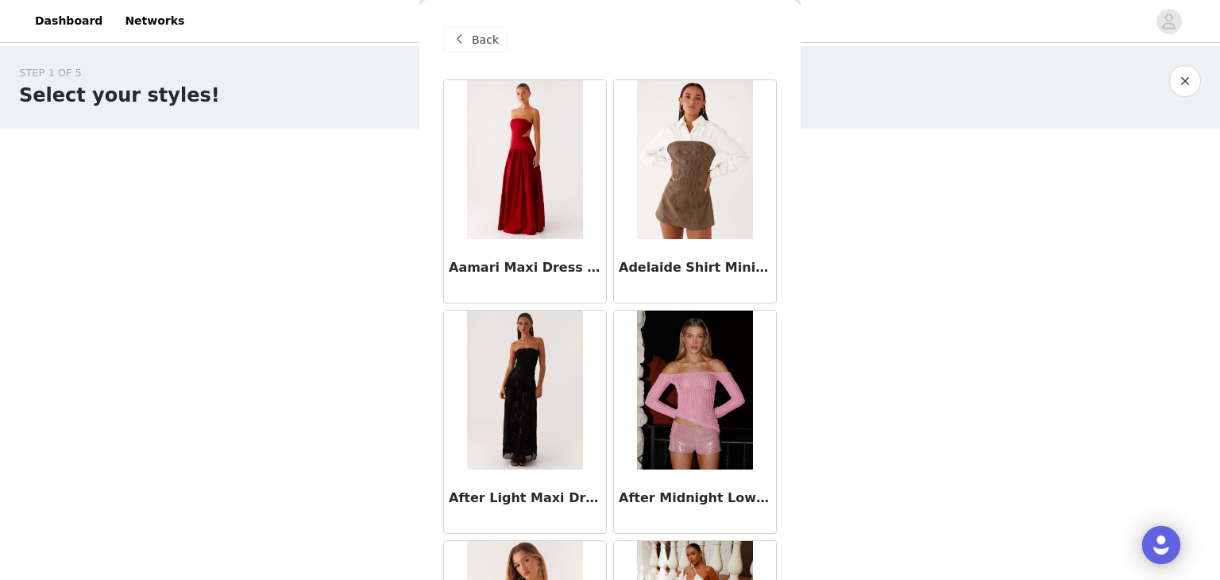
click at [459, 43] on span at bounding box center [459, 39] width 19 height 19
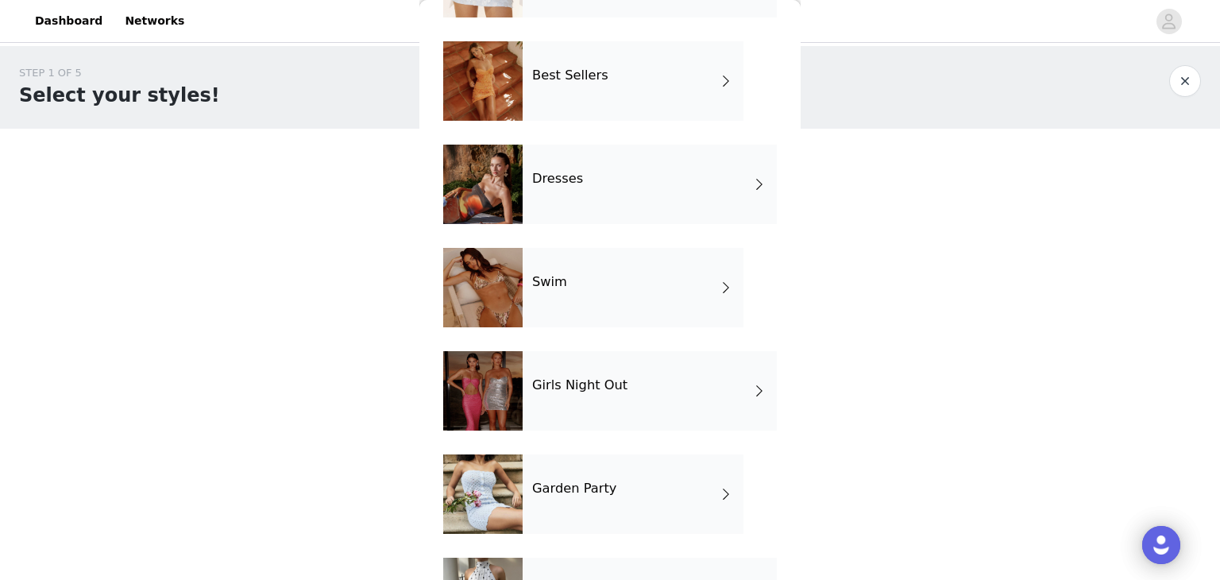
scroll to position [318, 0]
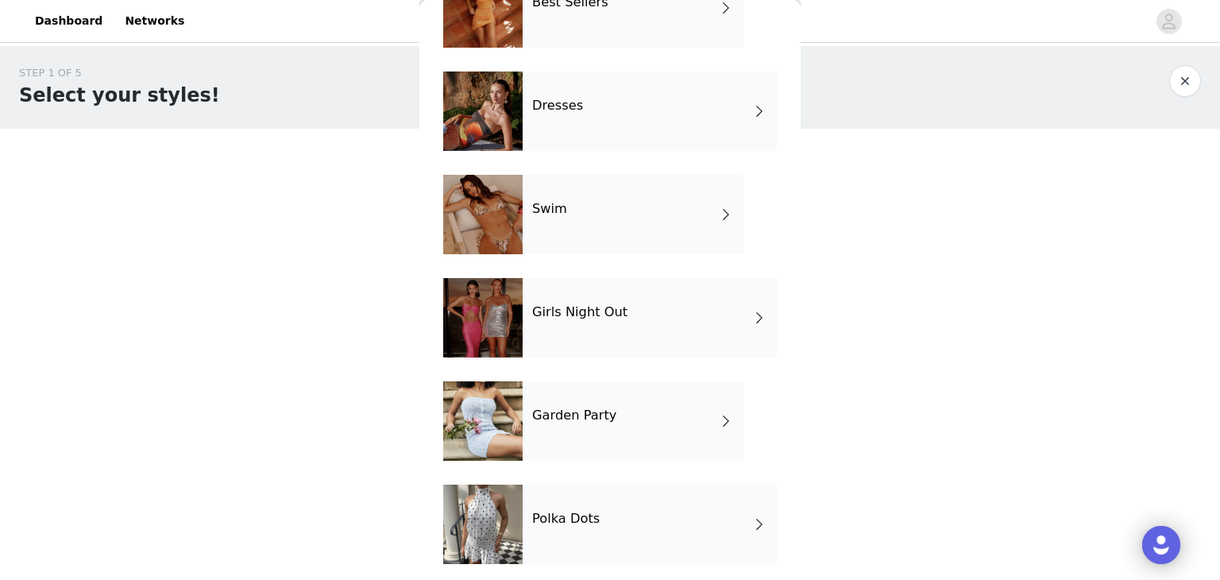
click at [601, 412] on h4 "Garden Party" at bounding box center [574, 415] width 84 height 14
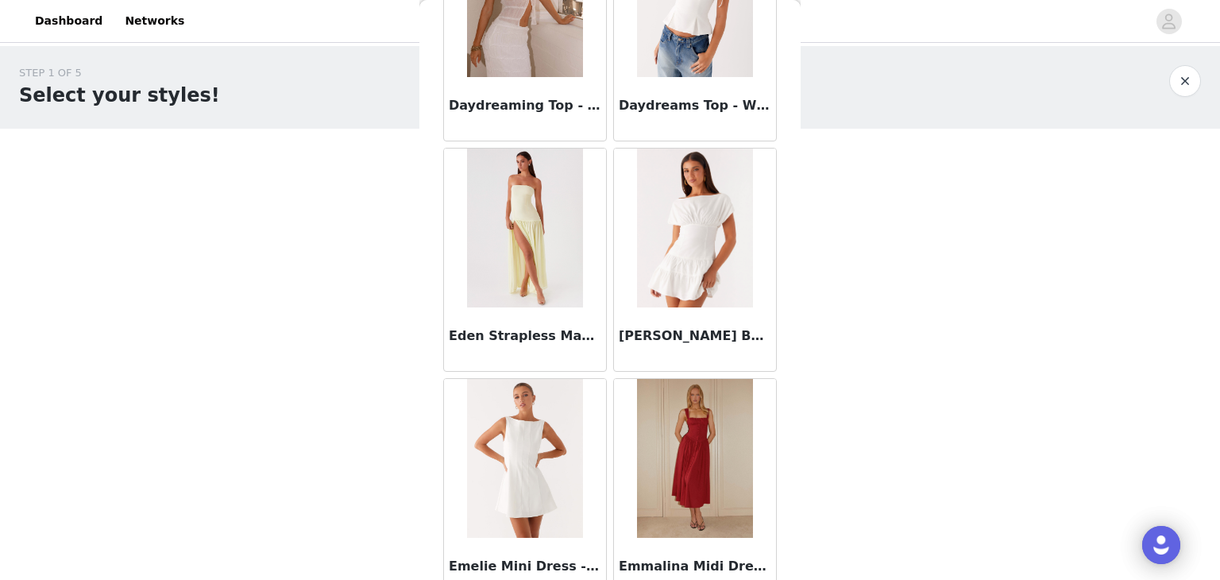
scroll to position [1589, 0]
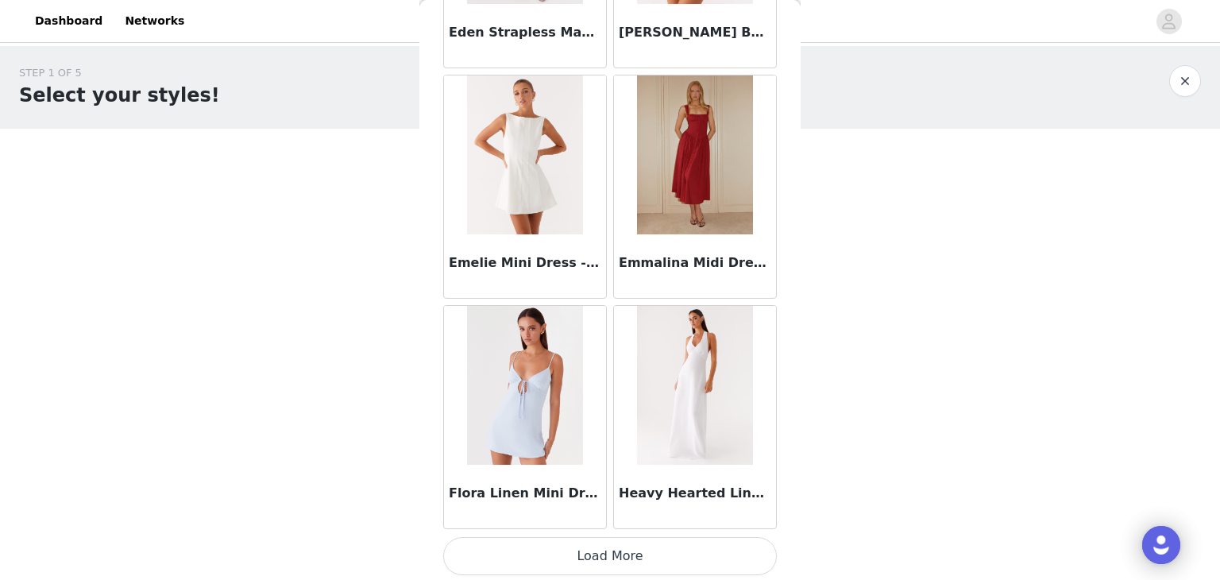
click at [615, 566] on button "Load More" at bounding box center [610, 556] width 334 height 38
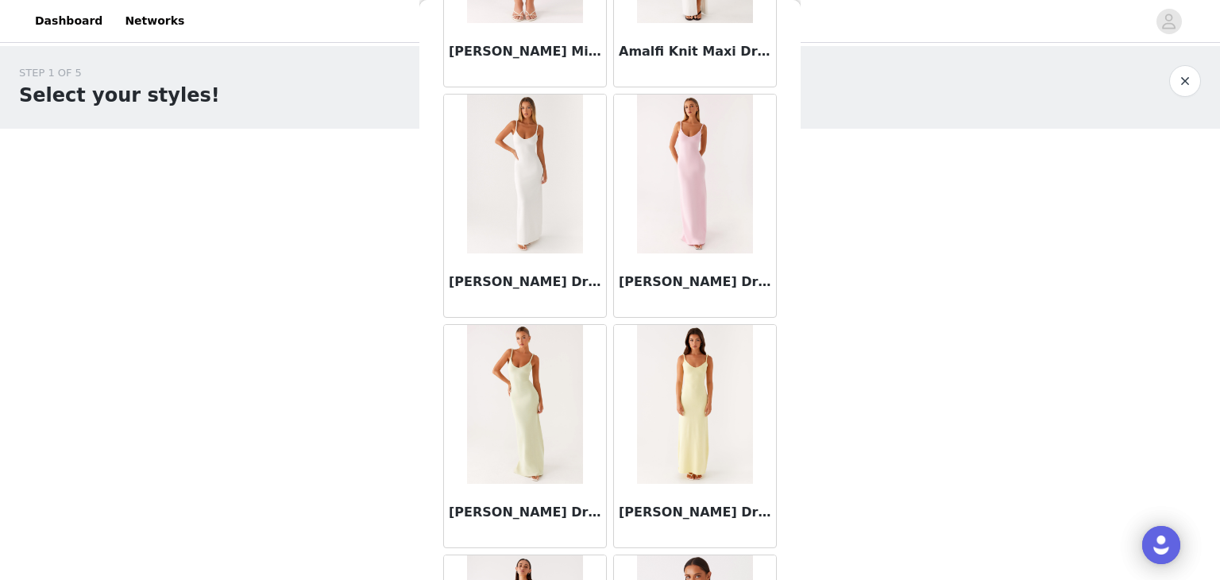
scroll to position [0, 0]
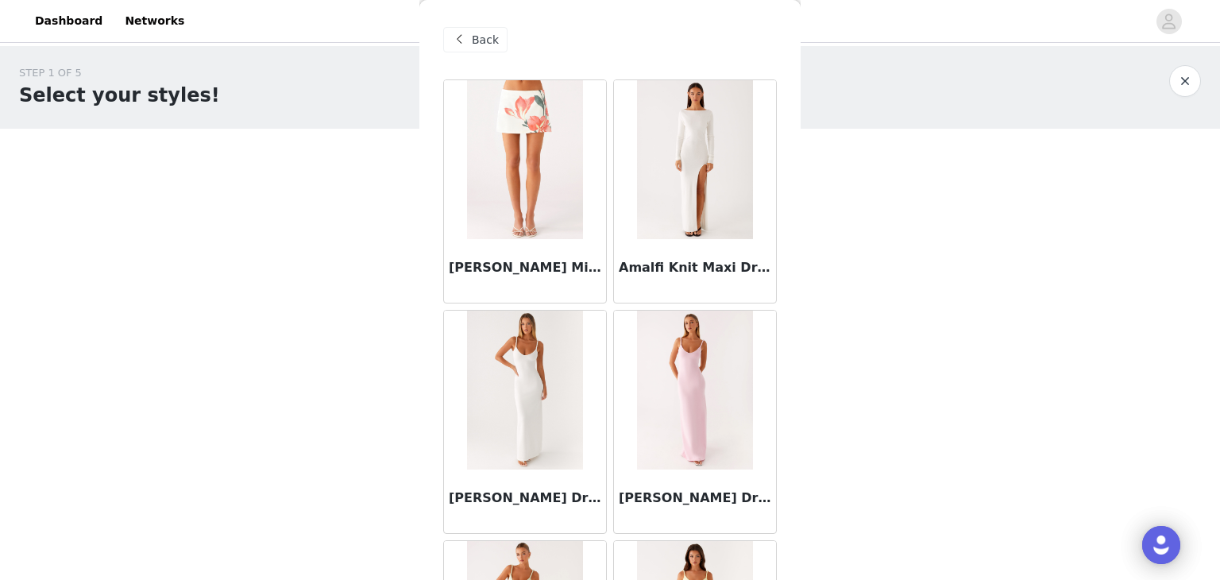
click at [493, 44] on span "Back" at bounding box center [485, 40] width 27 height 17
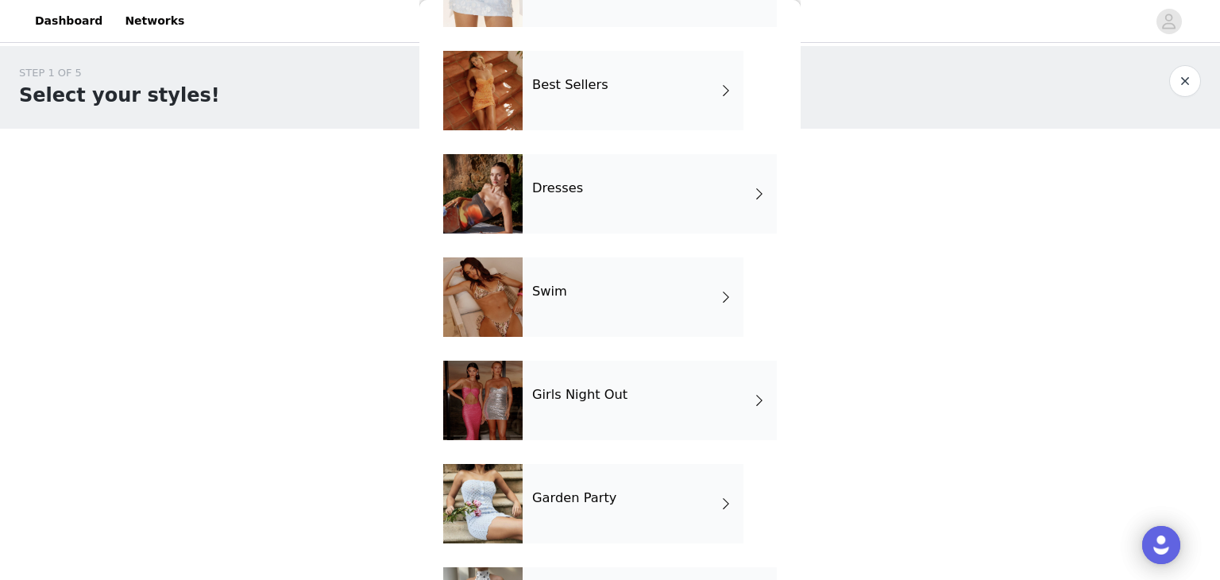
scroll to position [238, 0]
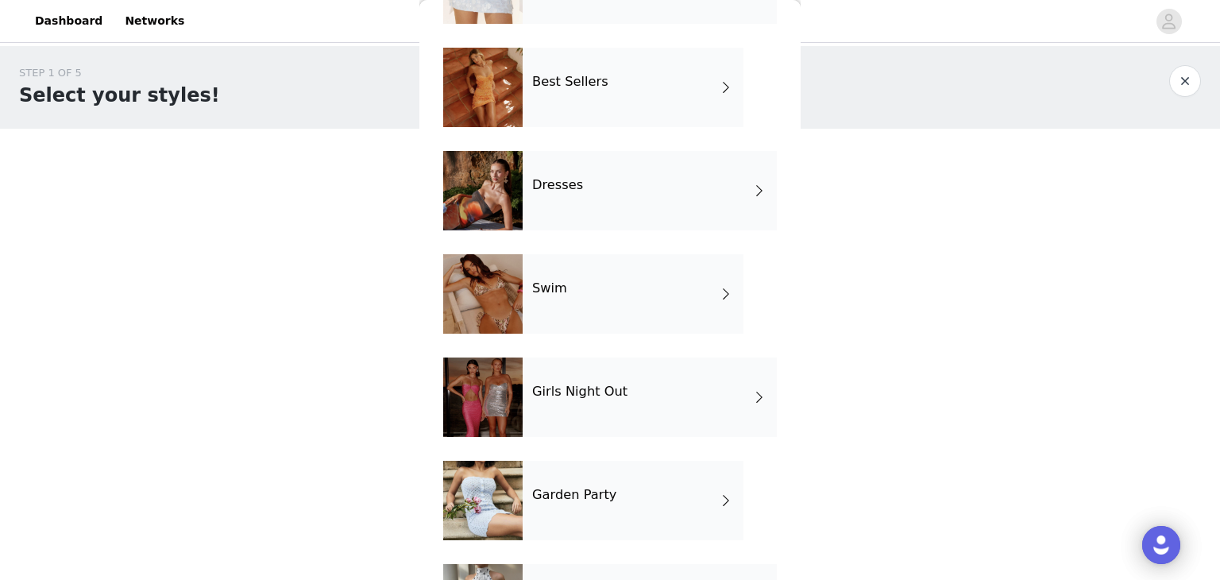
click at [615, 403] on div "Girls Night Out" at bounding box center [650, 396] width 254 height 79
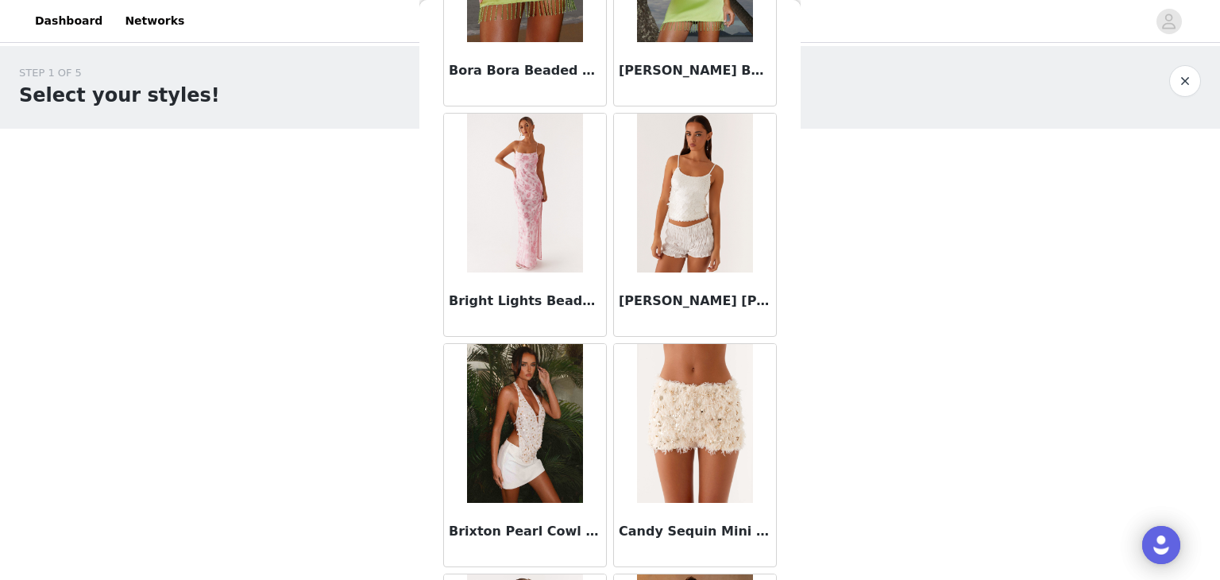
scroll to position [1589, 0]
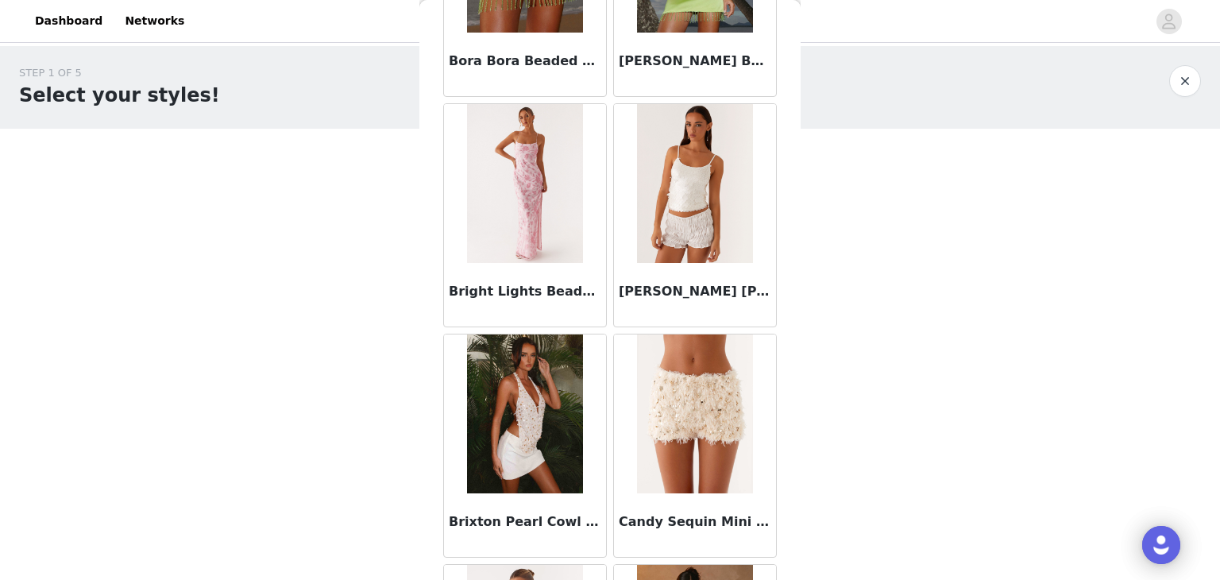
click at [686, 300] on div "Britta Sequin Cami Top - White" at bounding box center [695, 295] width 162 height 64
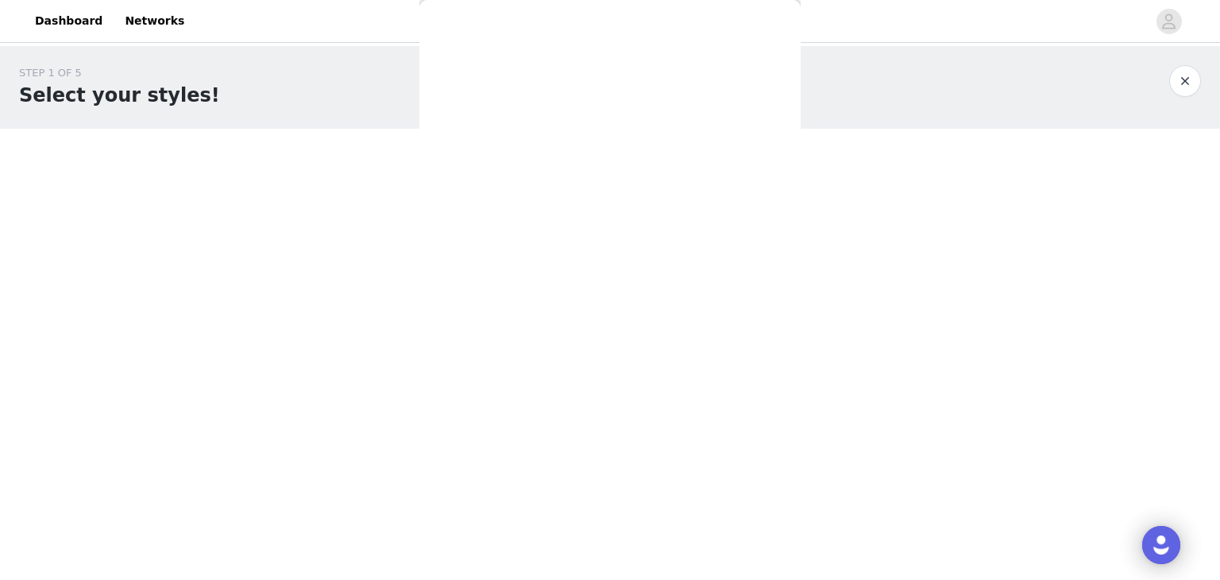
scroll to position [0, 0]
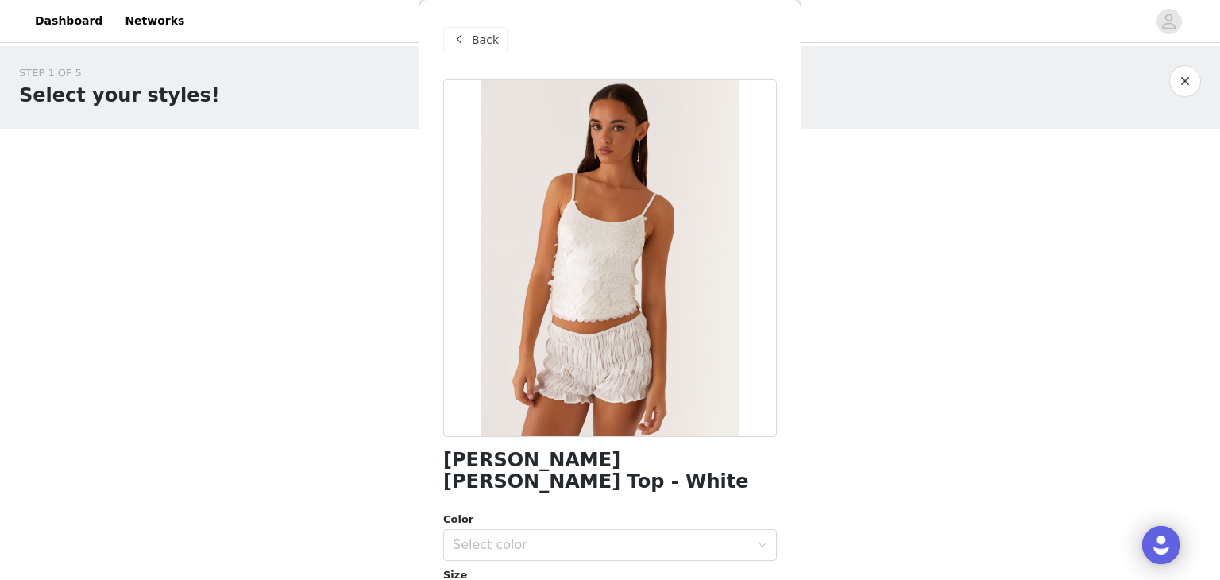
click at [477, 39] on span "Back" at bounding box center [485, 40] width 27 height 17
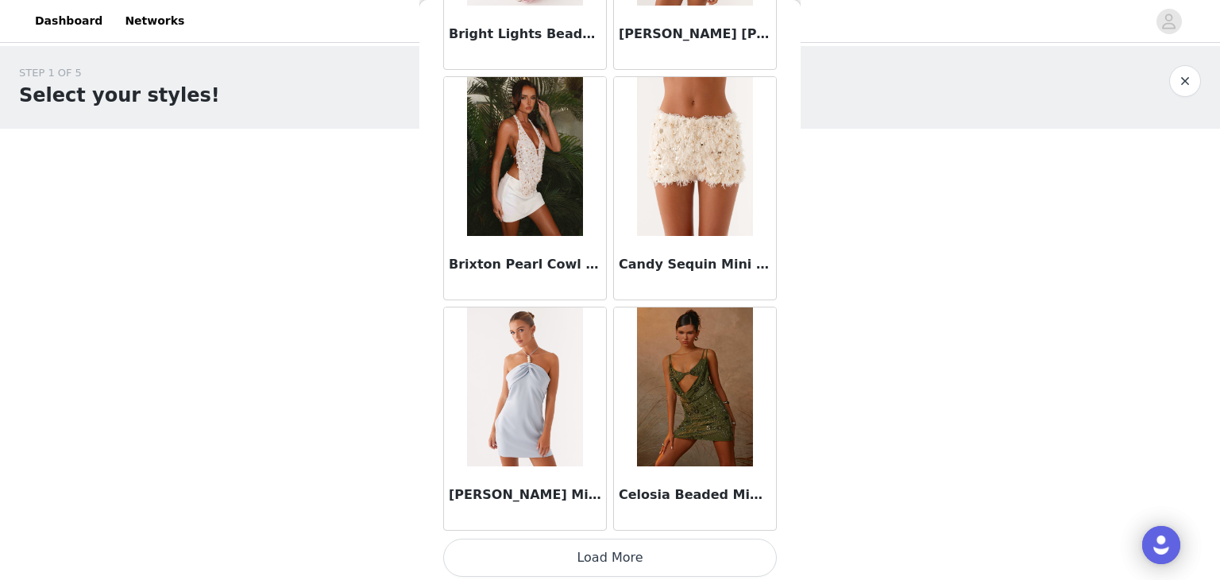
scroll to position [1848, 0]
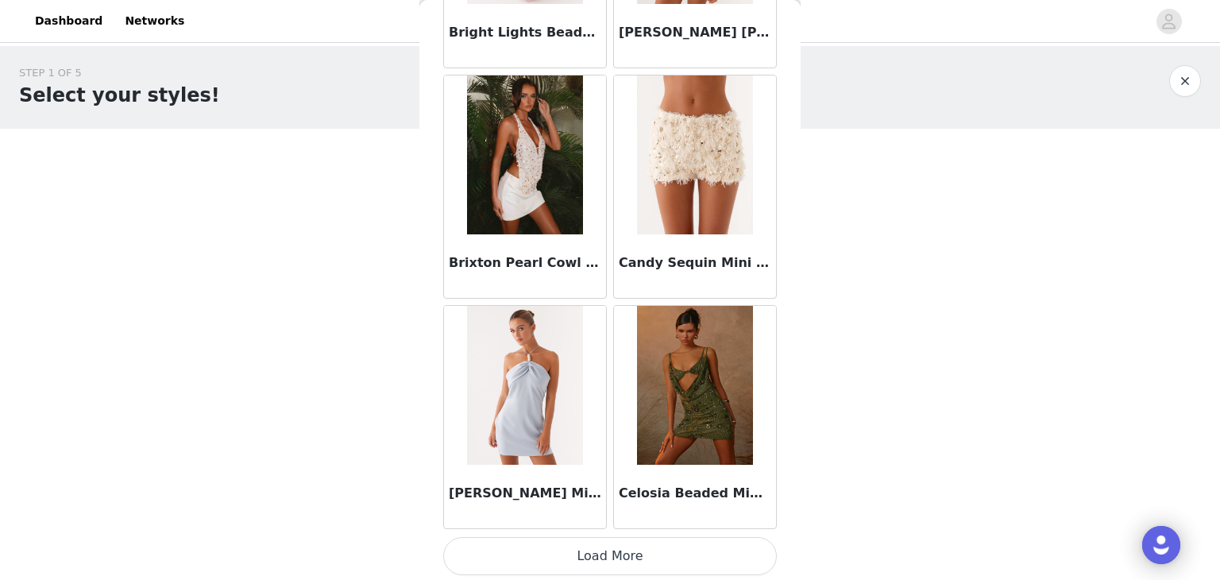
click at [720, 270] on div "Candy Sequin Mini Shorts - White" at bounding box center [695, 266] width 162 height 64
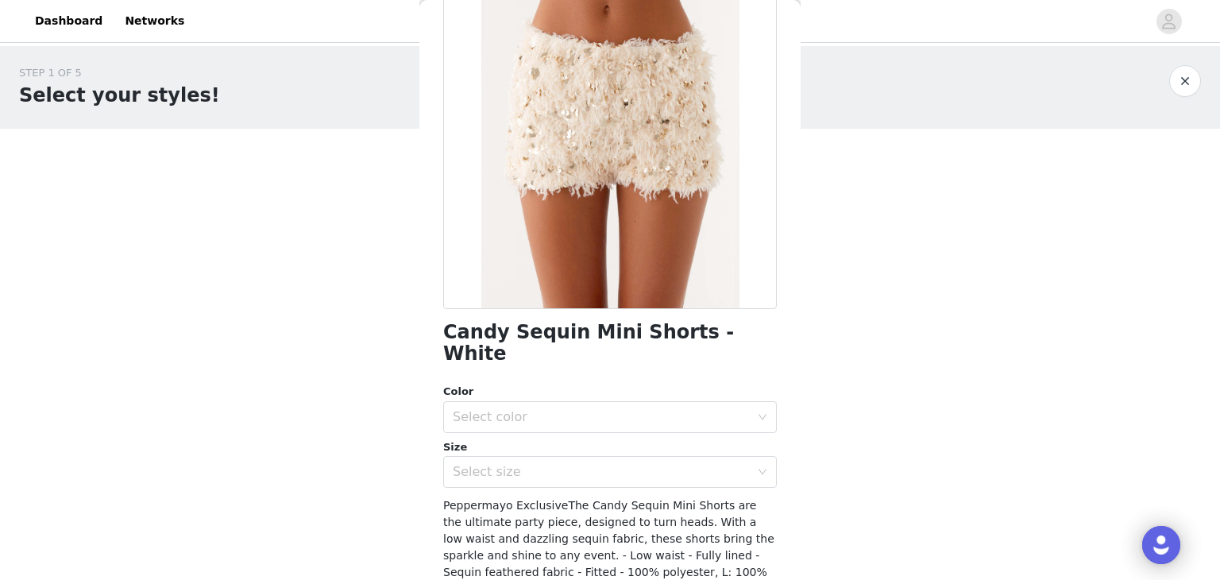
scroll to position [0, 0]
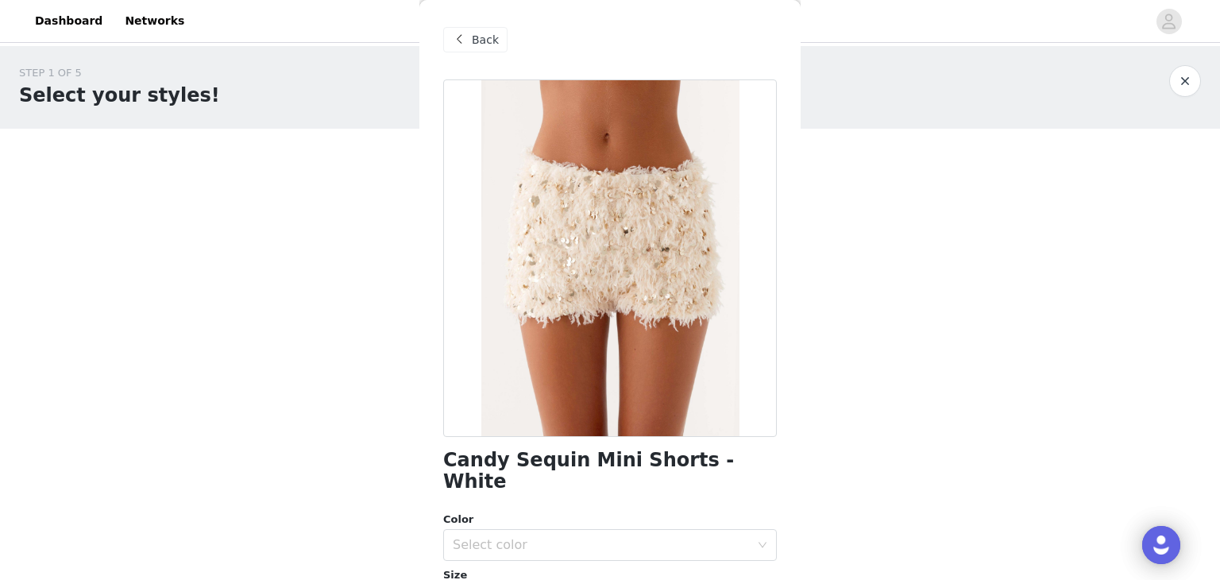
click at [473, 36] on span "Back" at bounding box center [485, 40] width 27 height 17
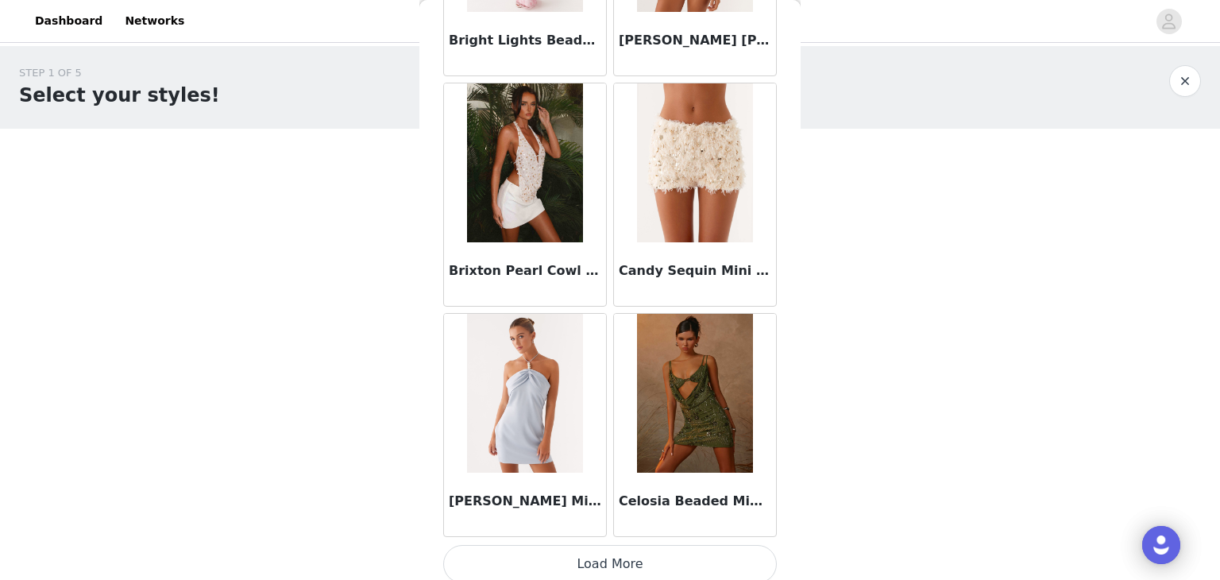
scroll to position [1848, 0]
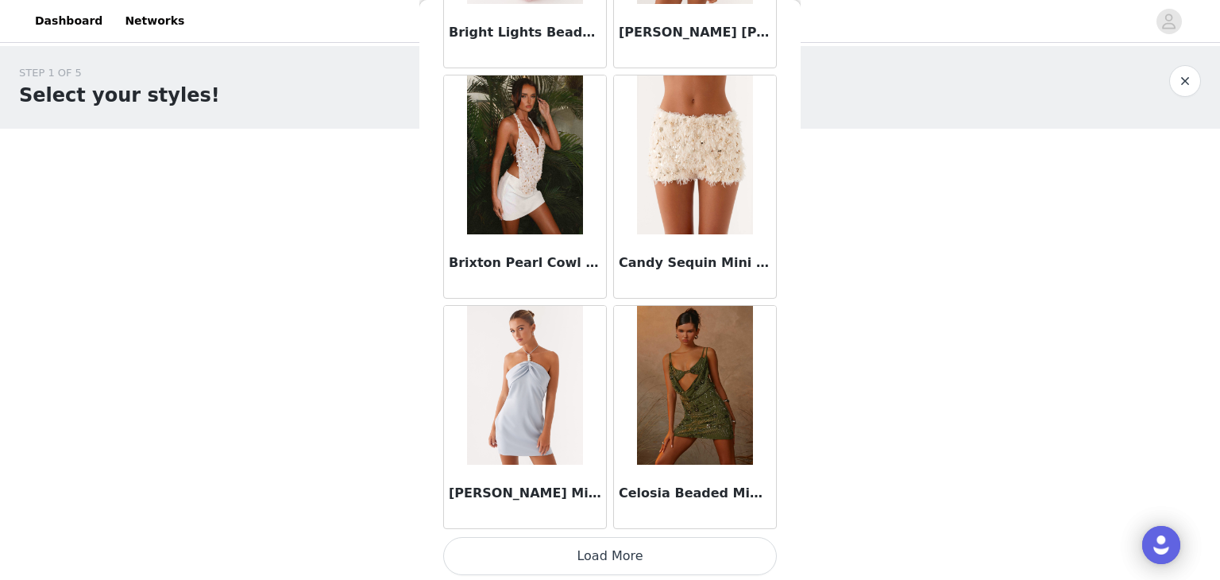
click at [629, 566] on button "Load More" at bounding box center [610, 556] width 334 height 38
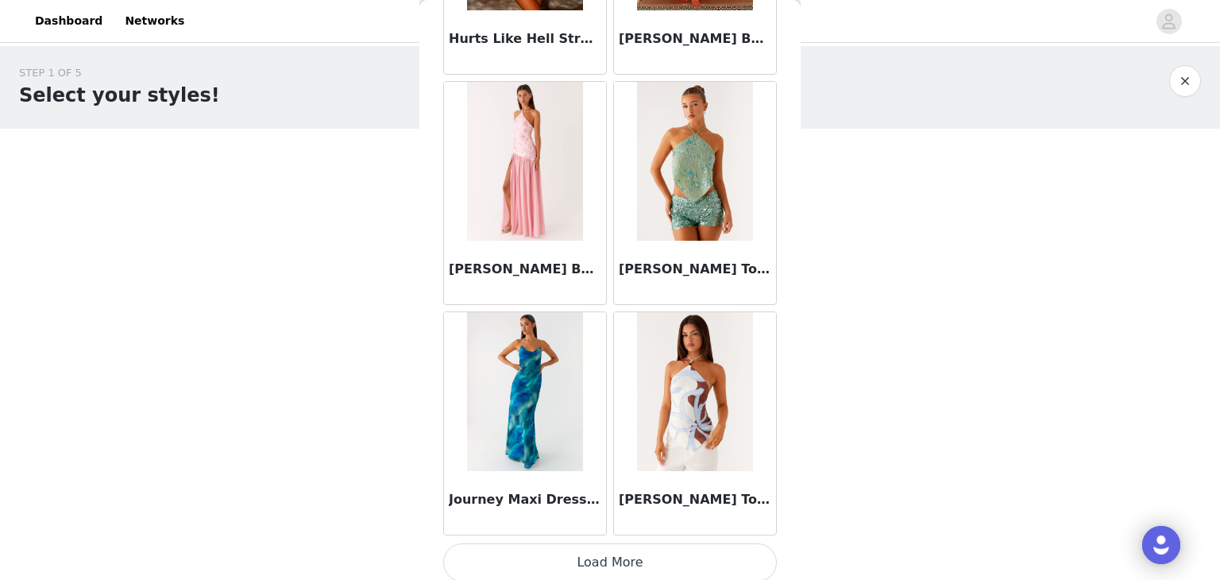
scroll to position [4149, 0]
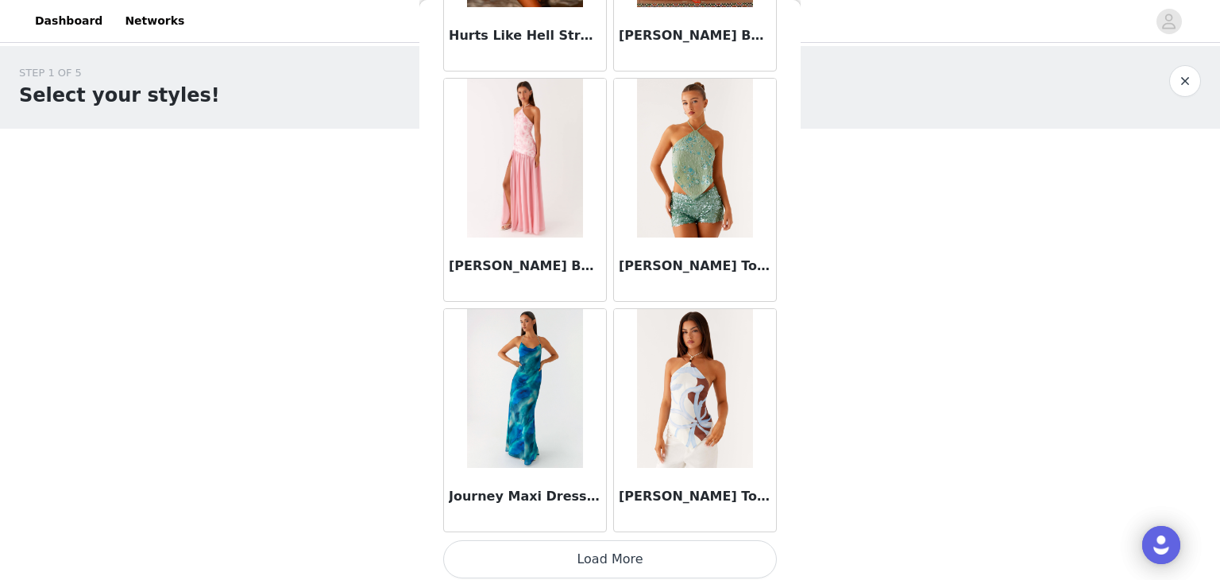
click at [592, 545] on button "Load More" at bounding box center [610, 559] width 334 height 38
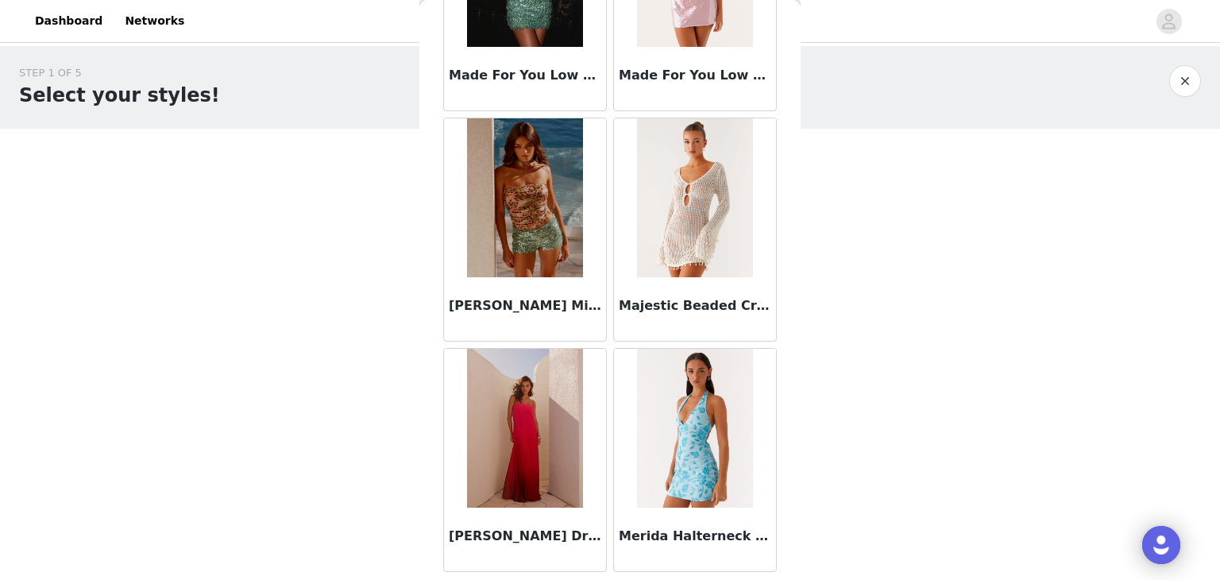
scroll to position [6449, 0]
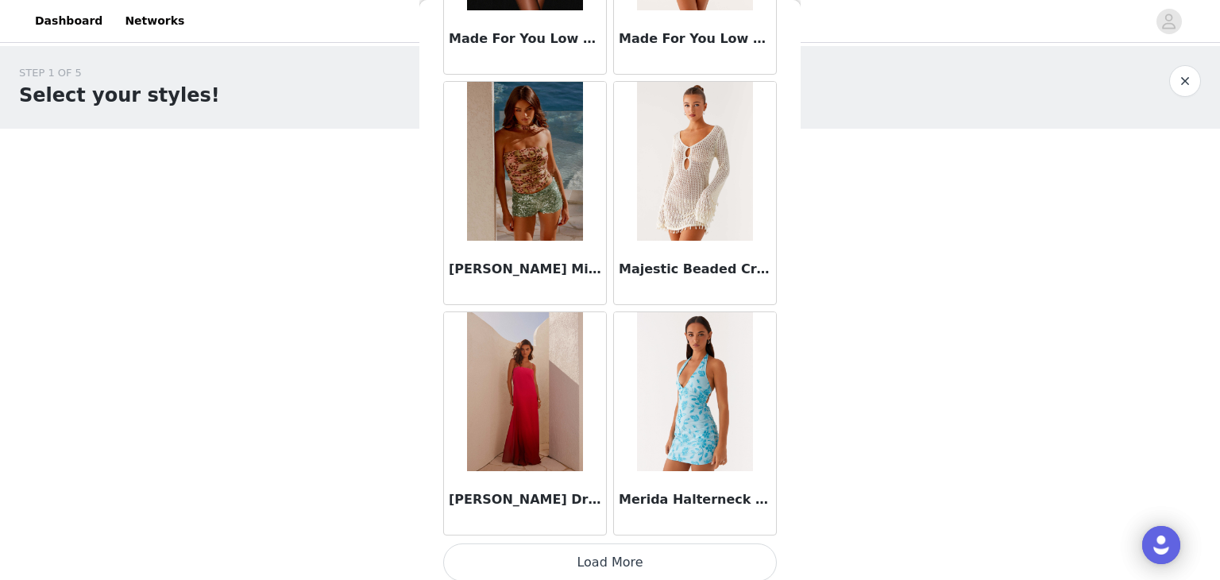
click at [585, 560] on button "Load More" at bounding box center [610, 562] width 334 height 38
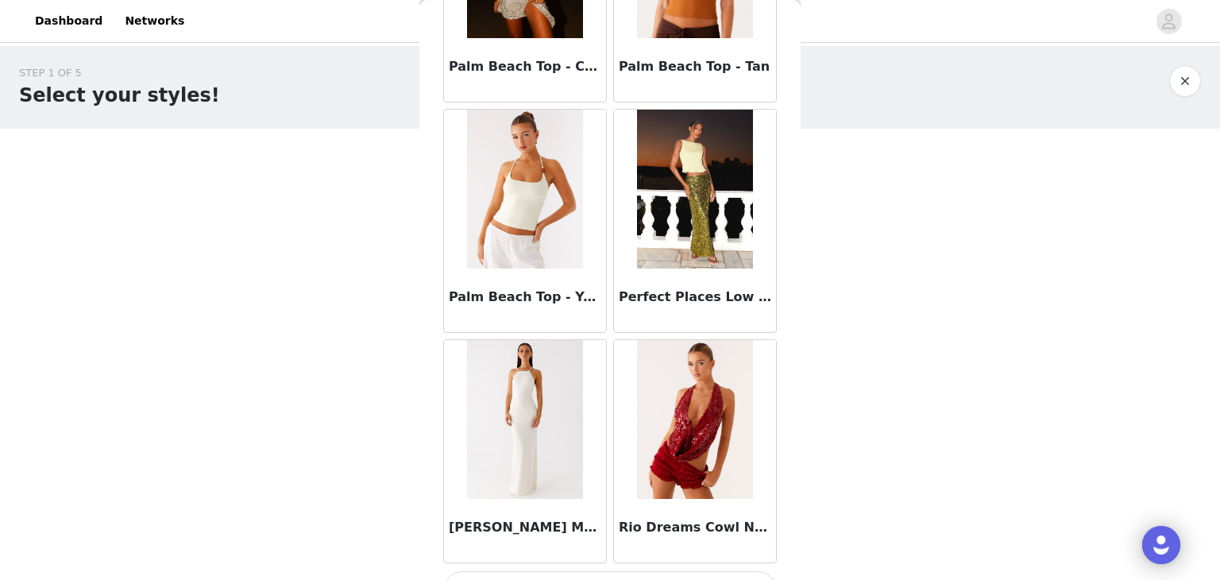
scroll to position [8750, 0]
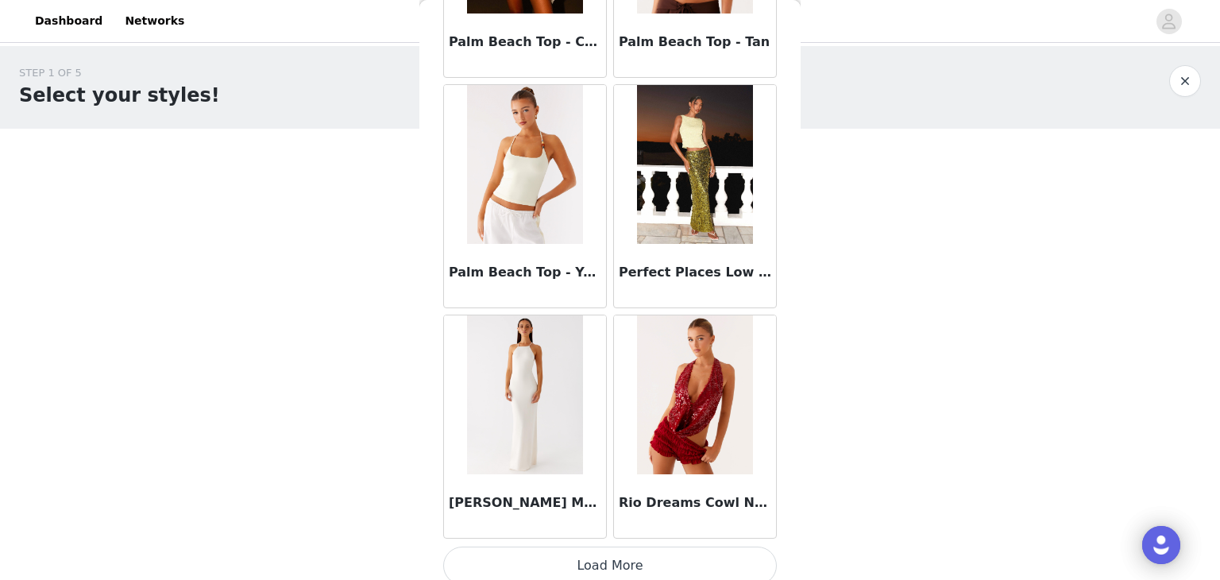
click at [600, 547] on button "Load More" at bounding box center [610, 566] width 334 height 38
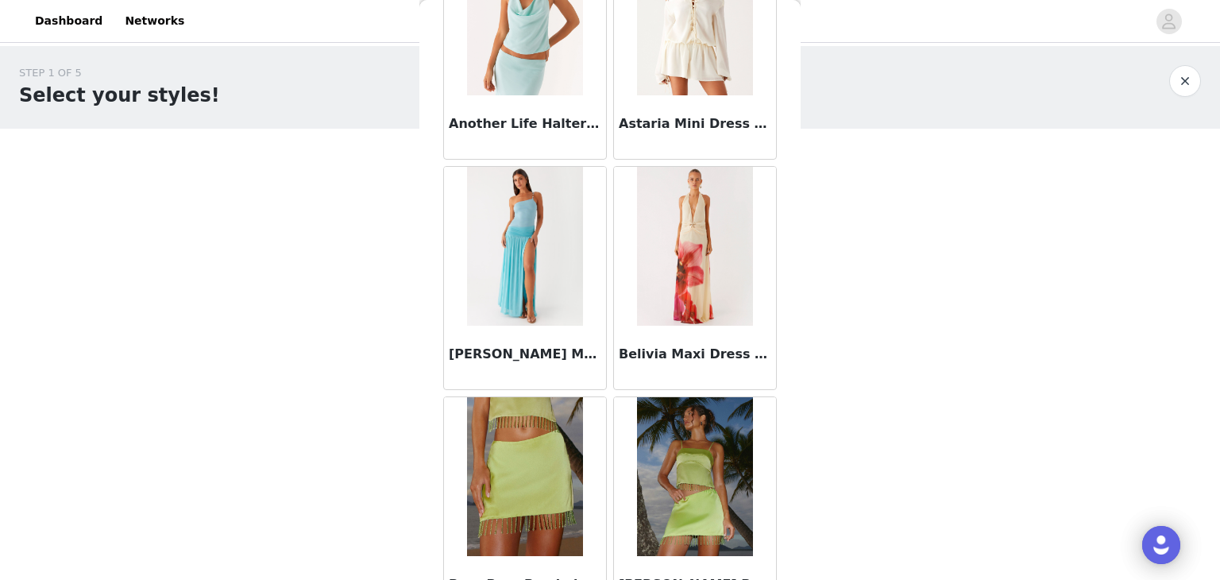
scroll to position [0, 0]
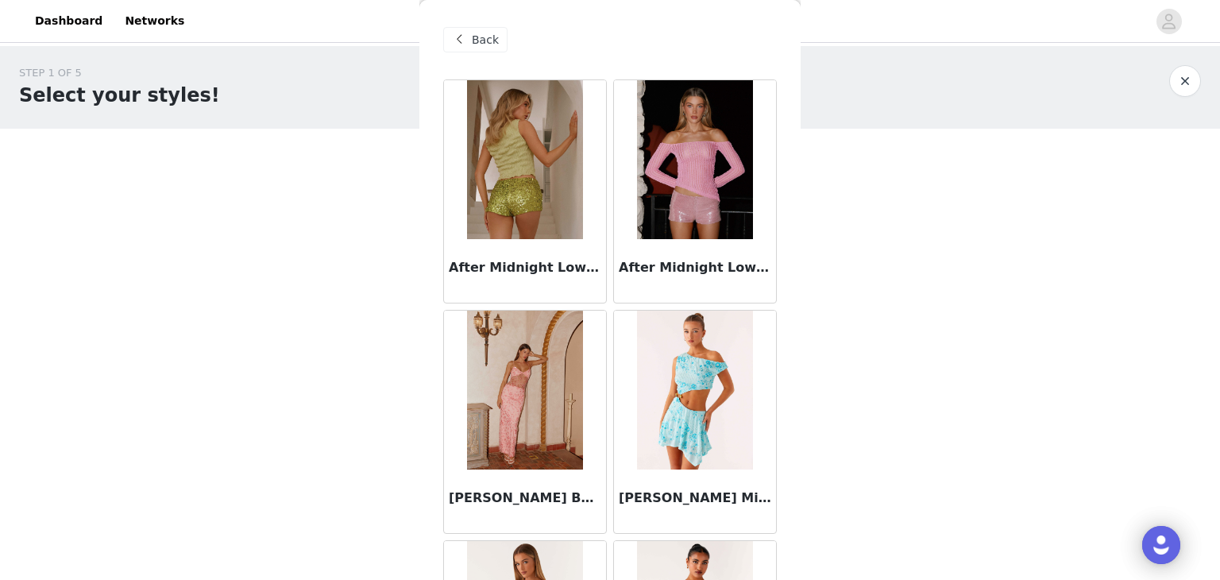
click at [446, 42] on div "Back" at bounding box center [475, 39] width 64 height 25
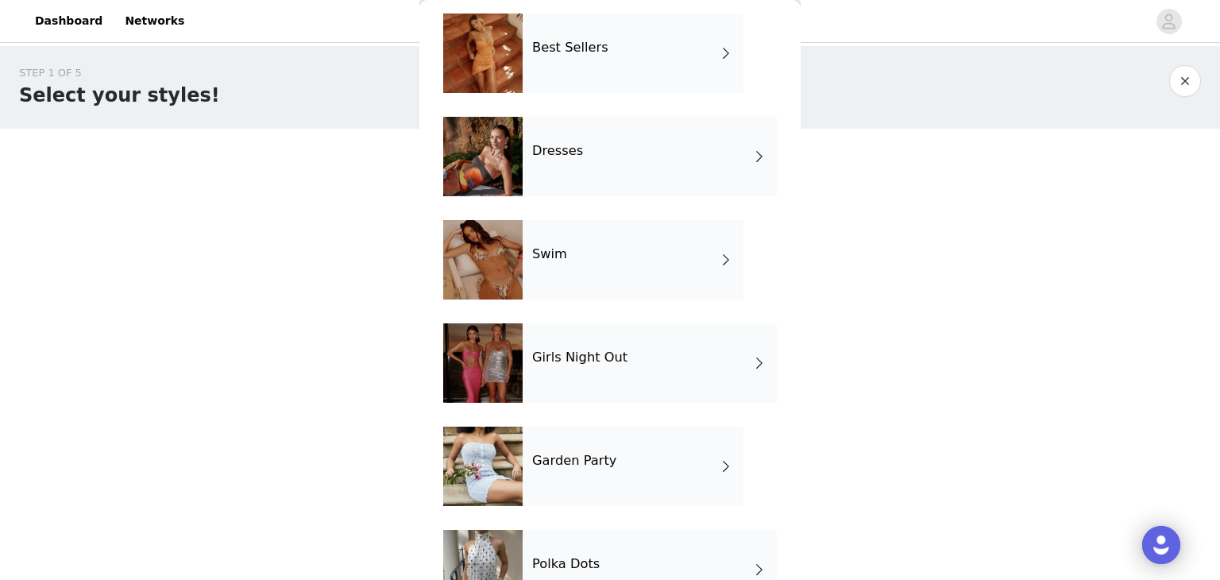
scroll to position [326, 0]
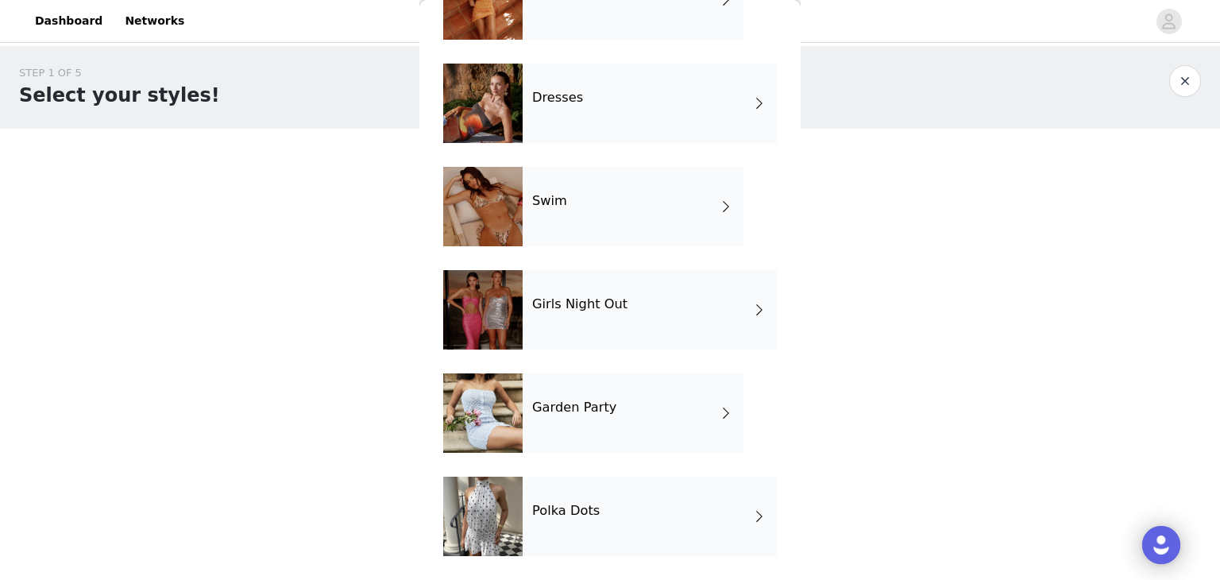
click at [614, 207] on div "Swim" at bounding box center [633, 206] width 221 height 79
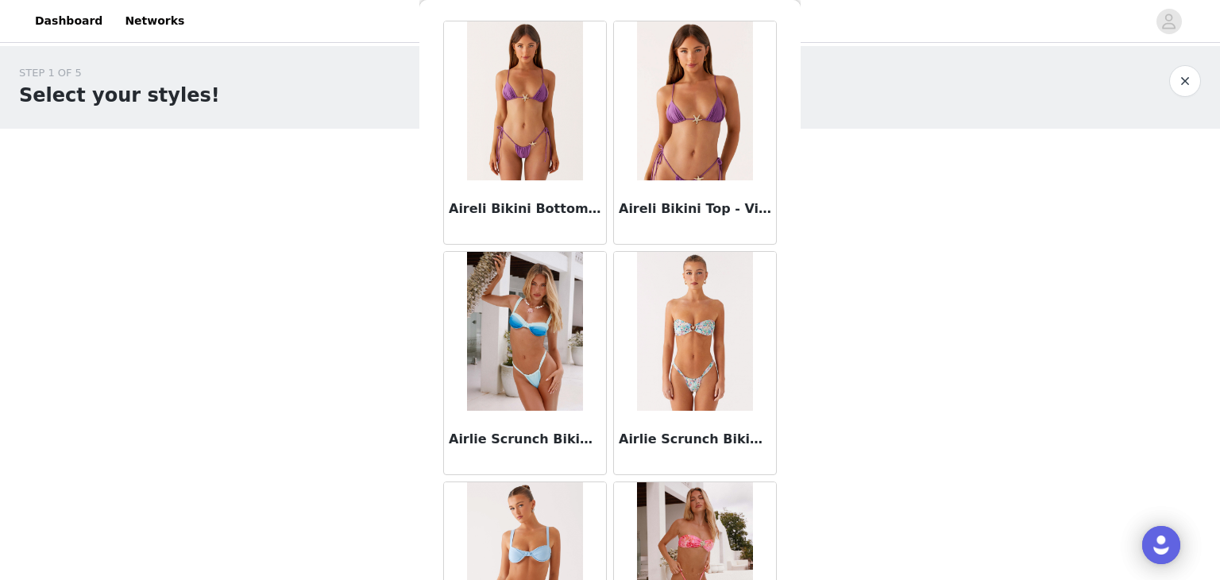
scroll to position [0, 0]
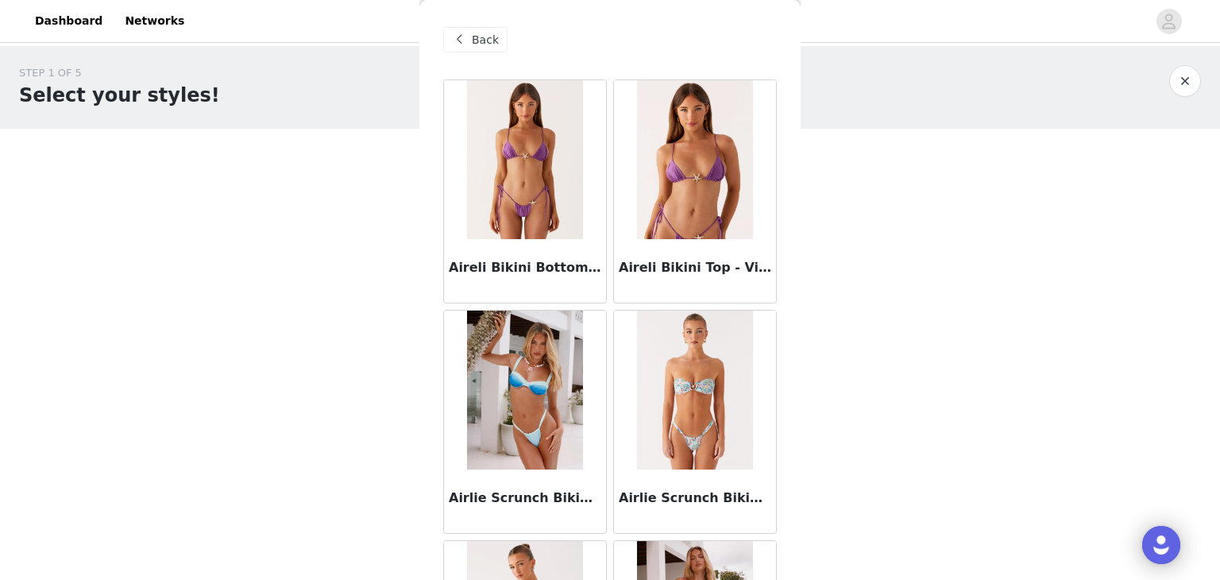
click at [476, 30] on div "Back" at bounding box center [475, 39] width 64 height 25
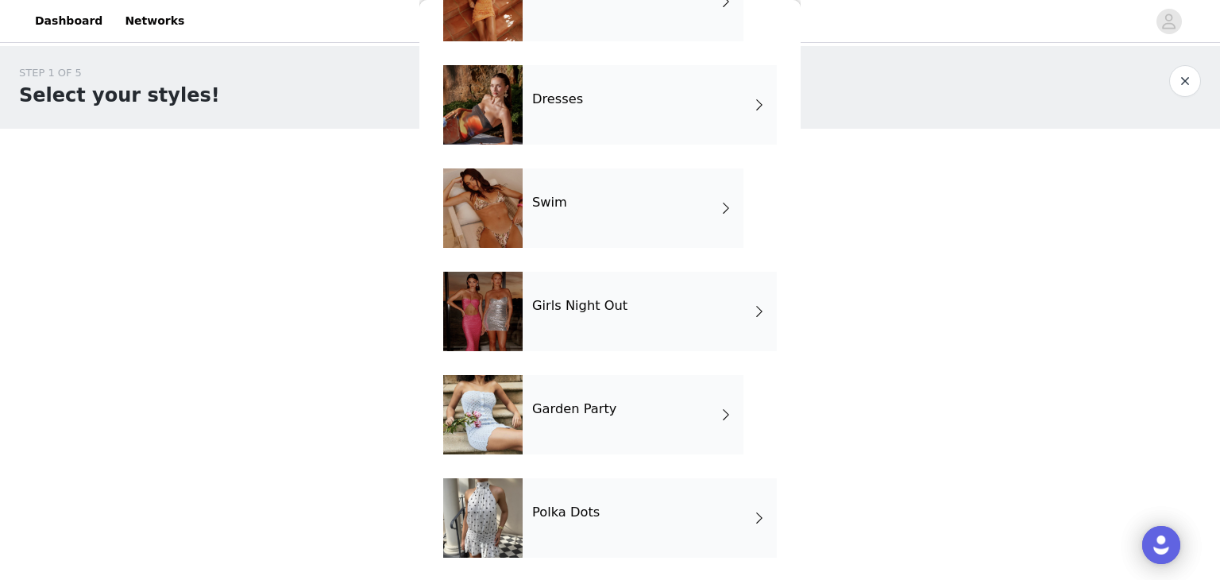
scroll to position [326, 0]
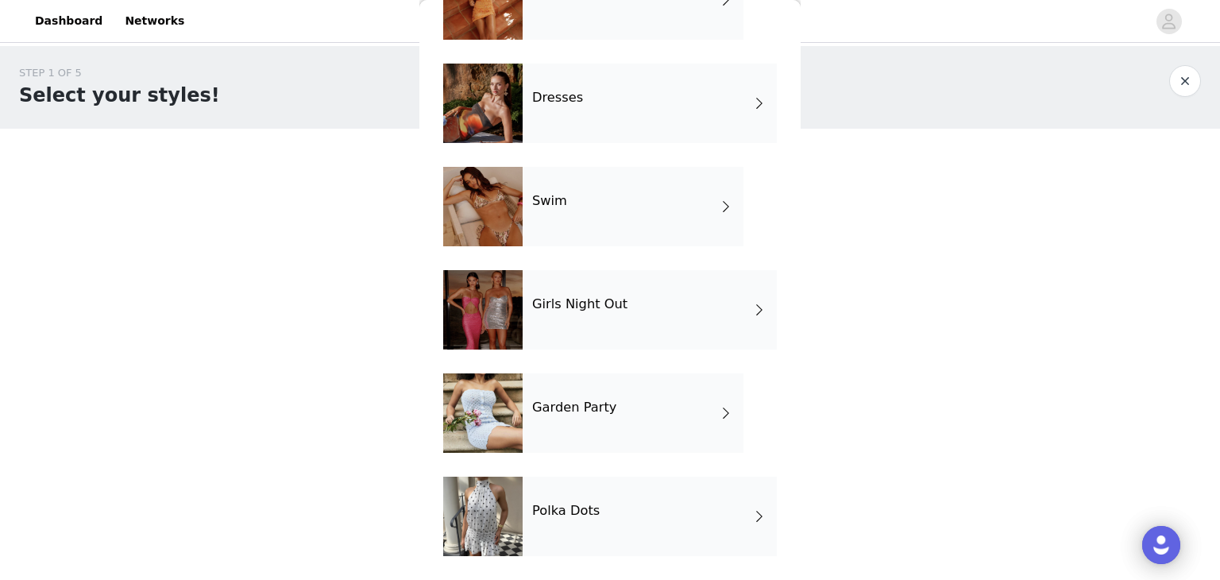
click at [572, 519] on div "Polka Dots" at bounding box center [650, 516] width 254 height 79
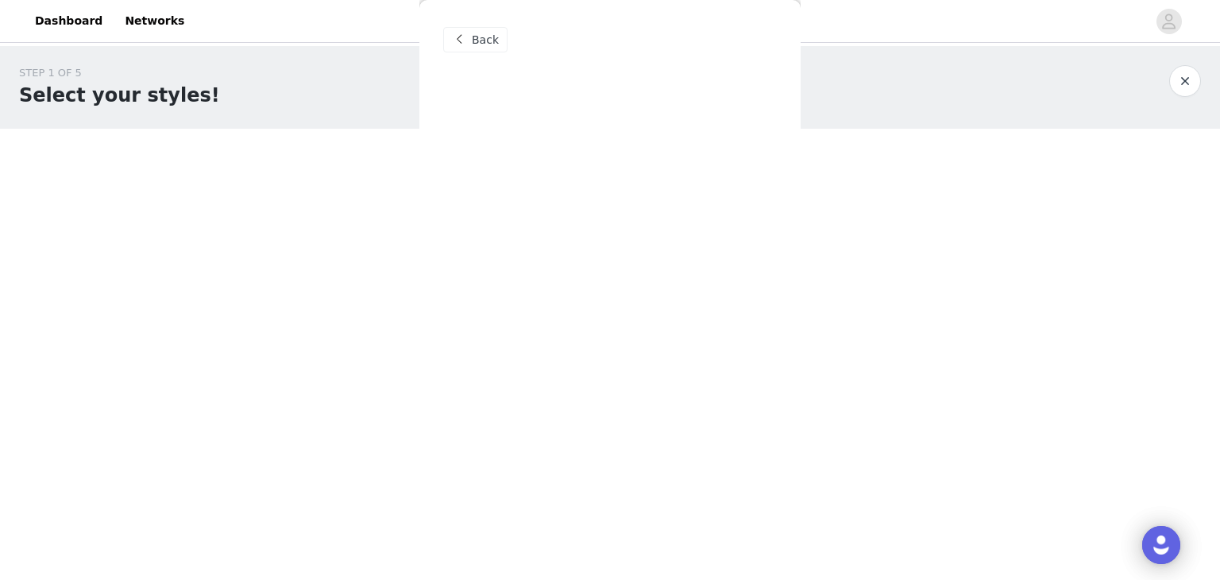
scroll to position [0, 0]
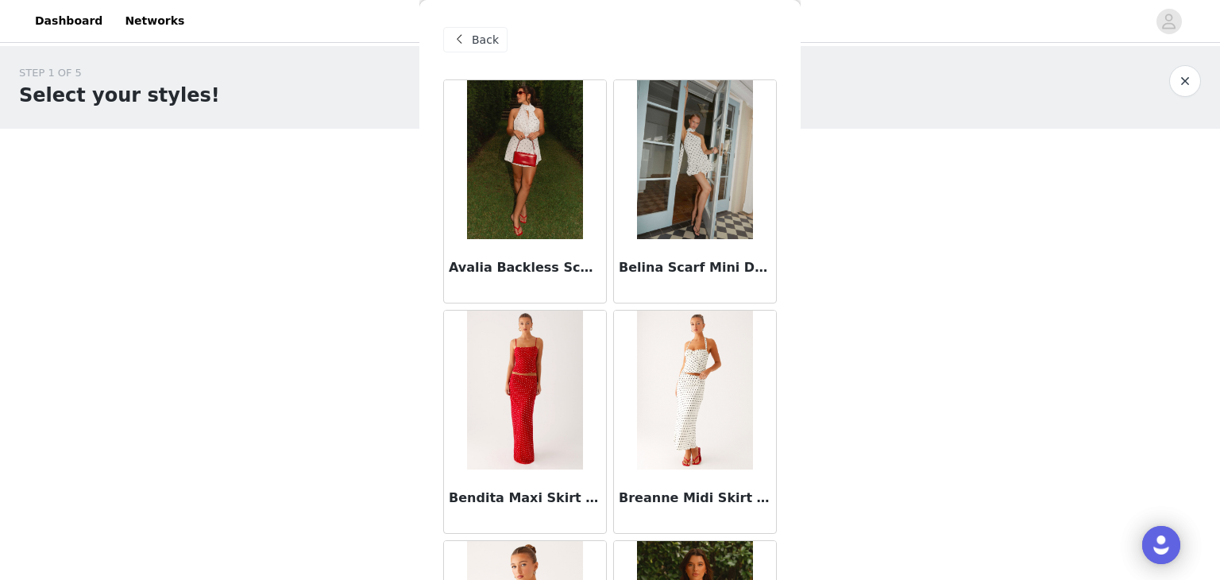
click at [687, 239] on div "Belina Scarf Mini Dress - White Polkadot" at bounding box center [695, 271] width 162 height 64
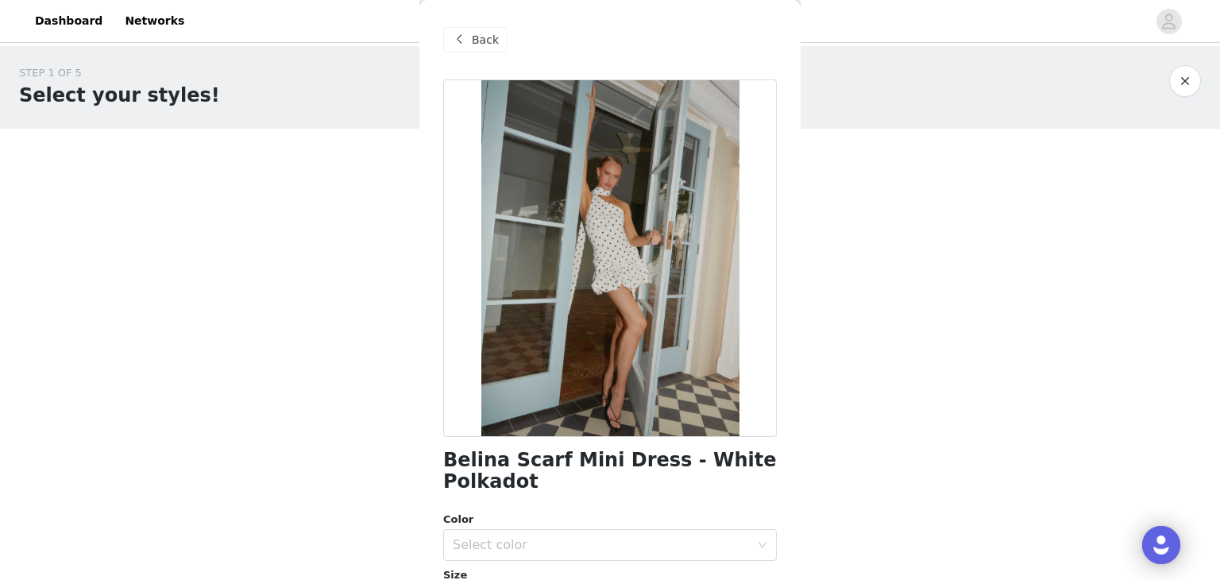
click at [453, 33] on span at bounding box center [459, 39] width 19 height 19
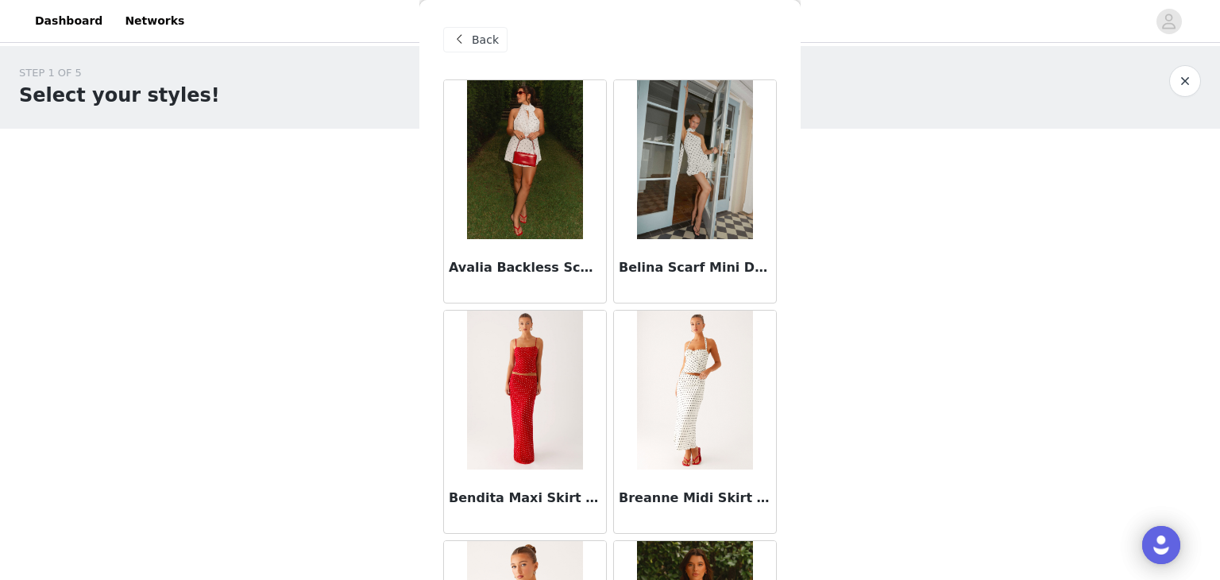
click at [477, 42] on span "Back" at bounding box center [485, 40] width 27 height 17
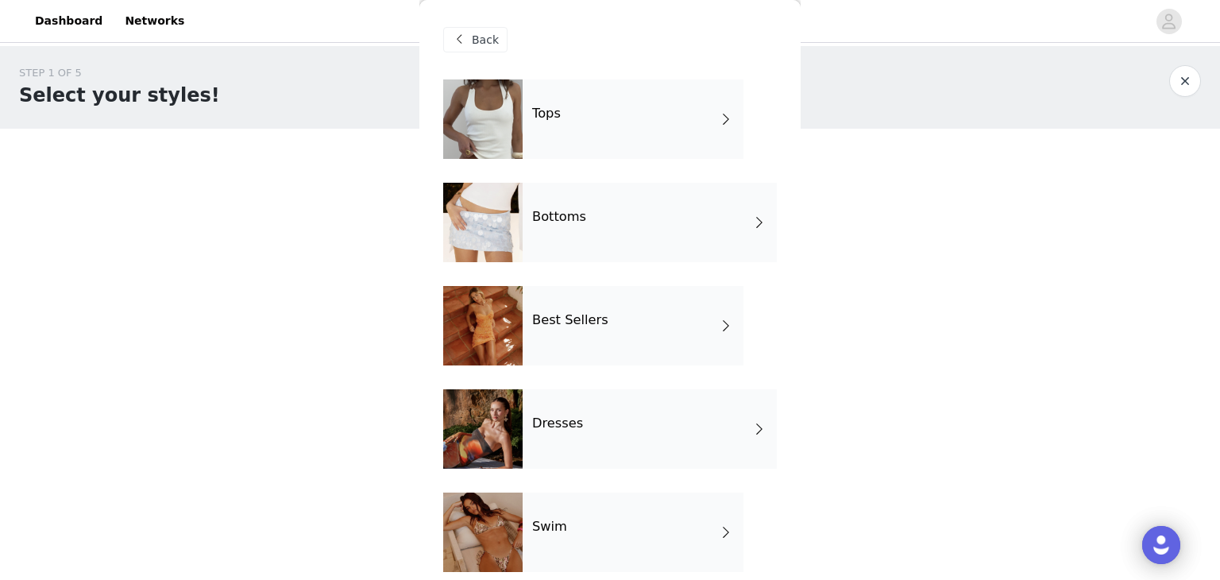
click at [562, 220] on h4 "Bottoms" at bounding box center [559, 217] width 54 height 14
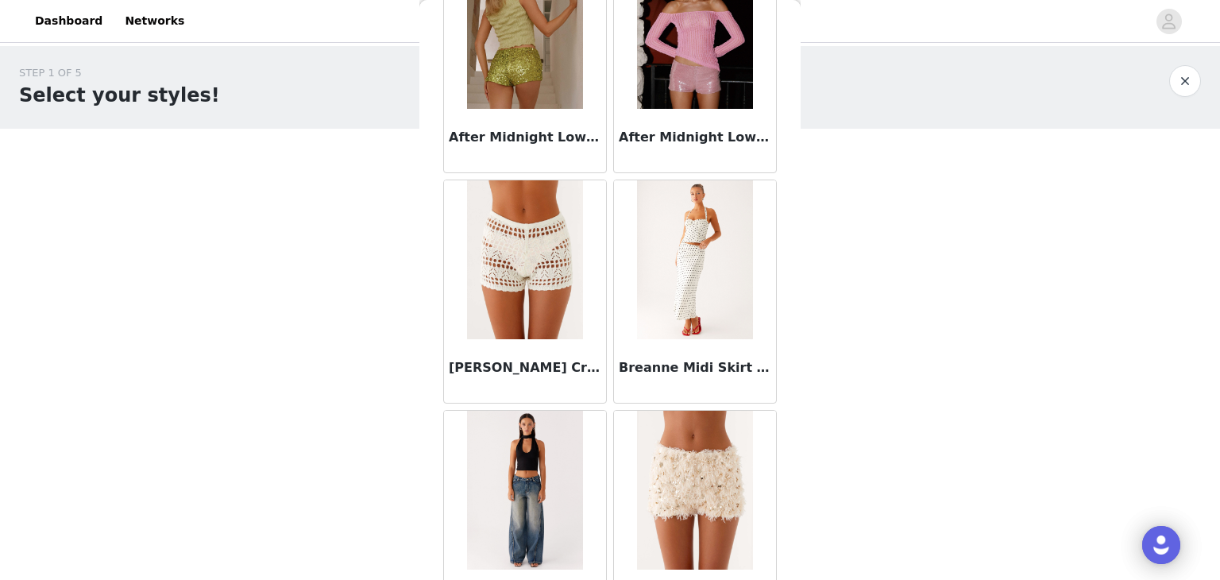
scroll to position [159, 0]
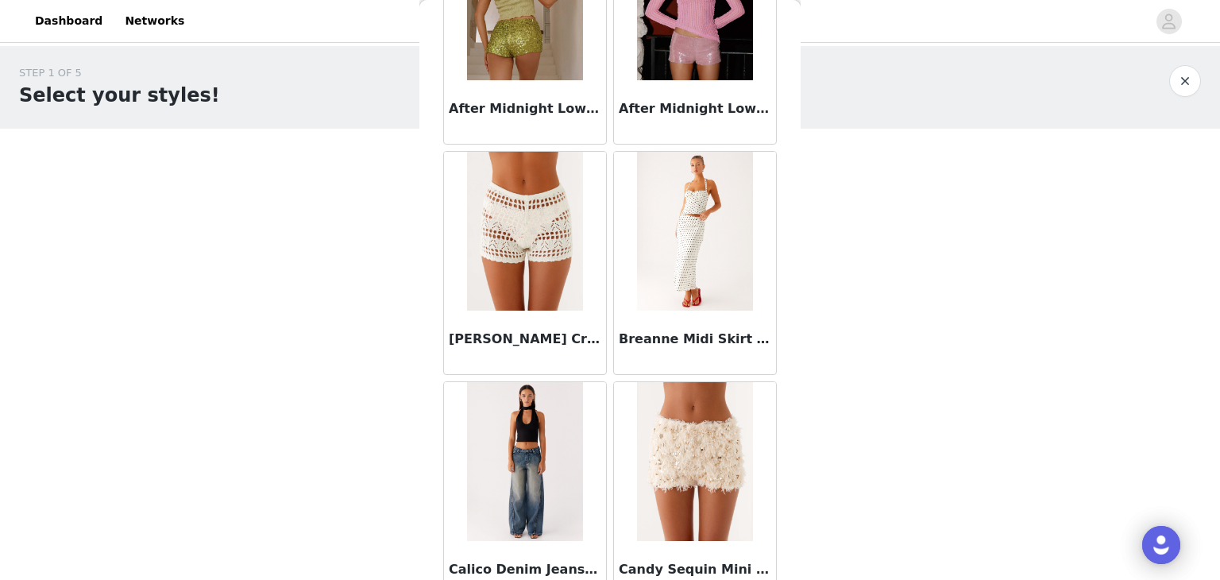
click at [699, 239] on img at bounding box center [694, 231] width 115 height 159
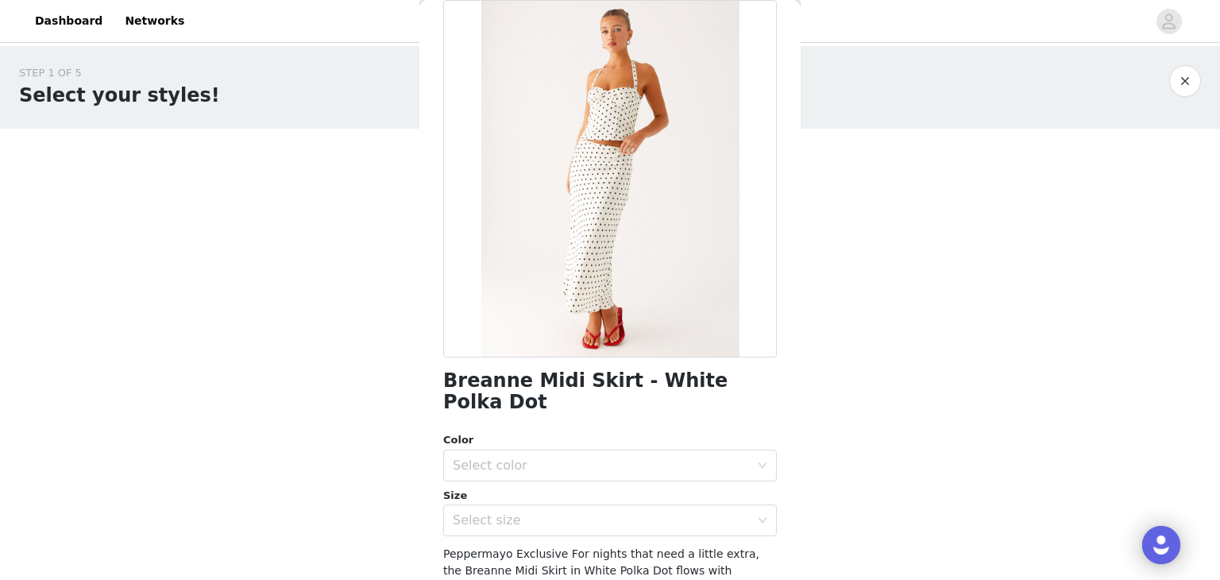
scroll to position [0, 0]
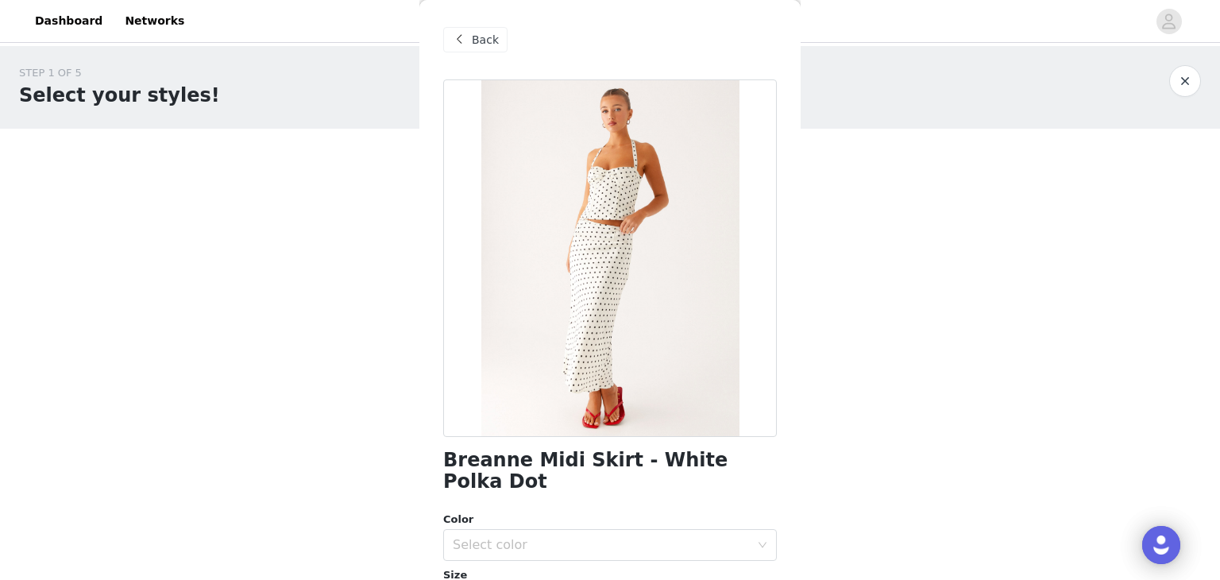
click at [465, 39] on span at bounding box center [459, 39] width 19 height 19
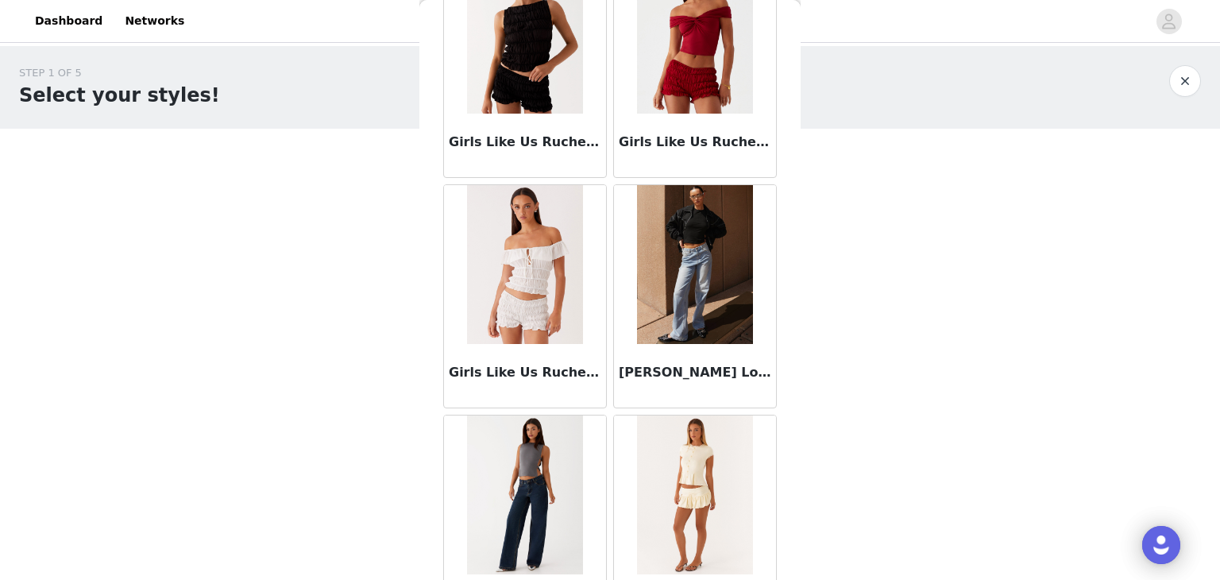
scroll to position [1748, 0]
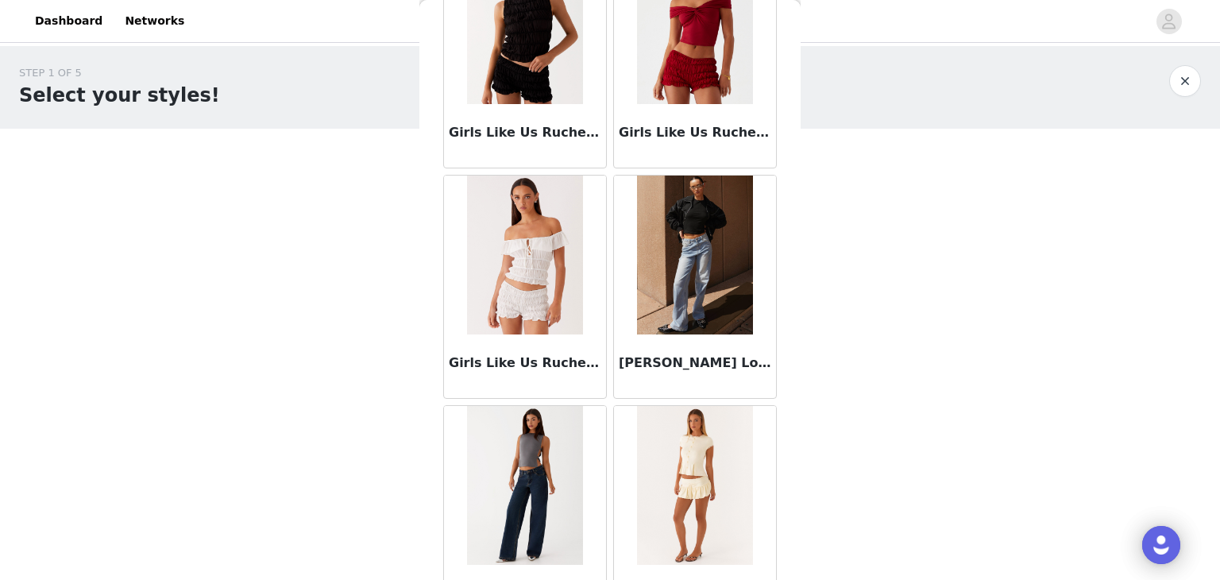
click at [509, 350] on div "Girls Like Us Ruched Mini Shorts - White" at bounding box center [525, 366] width 162 height 64
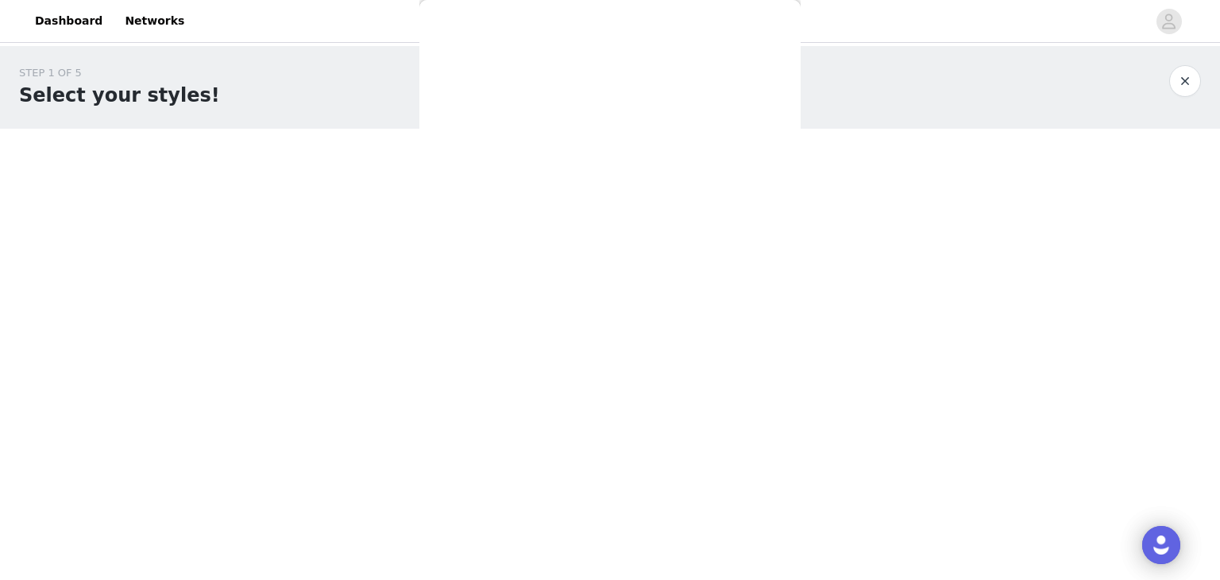
scroll to position [0, 0]
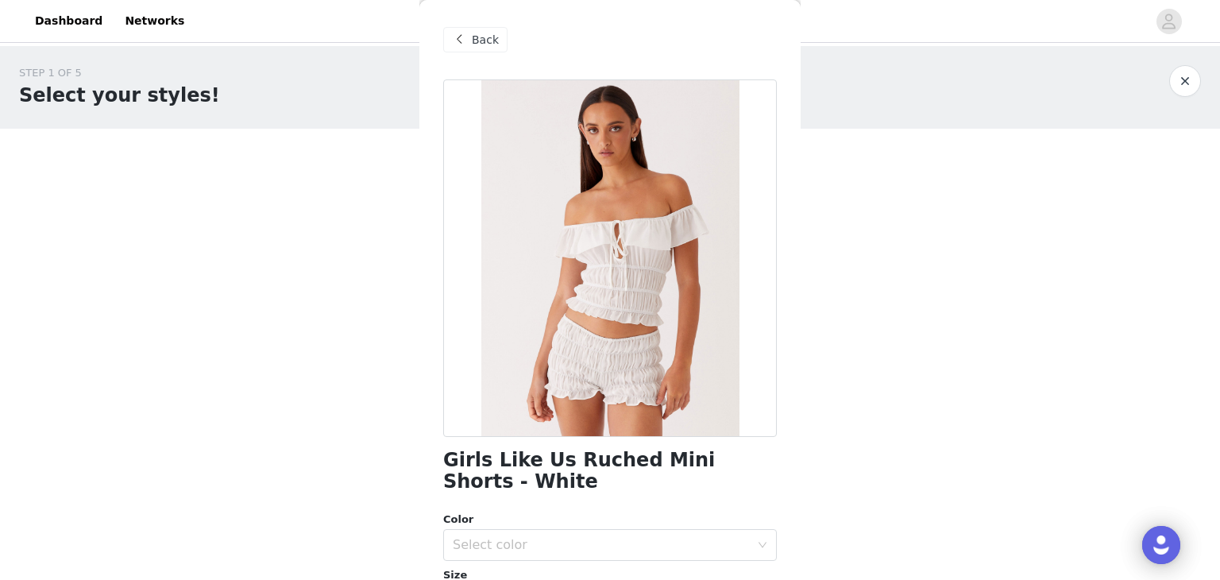
drag, startPoint x: 502, startPoint y: 26, endPoint x: 488, endPoint y: 38, distance: 18.6
click at [496, 30] on div "Back" at bounding box center [610, 39] width 334 height 79
click at [487, 38] on span "Back" at bounding box center [485, 40] width 27 height 17
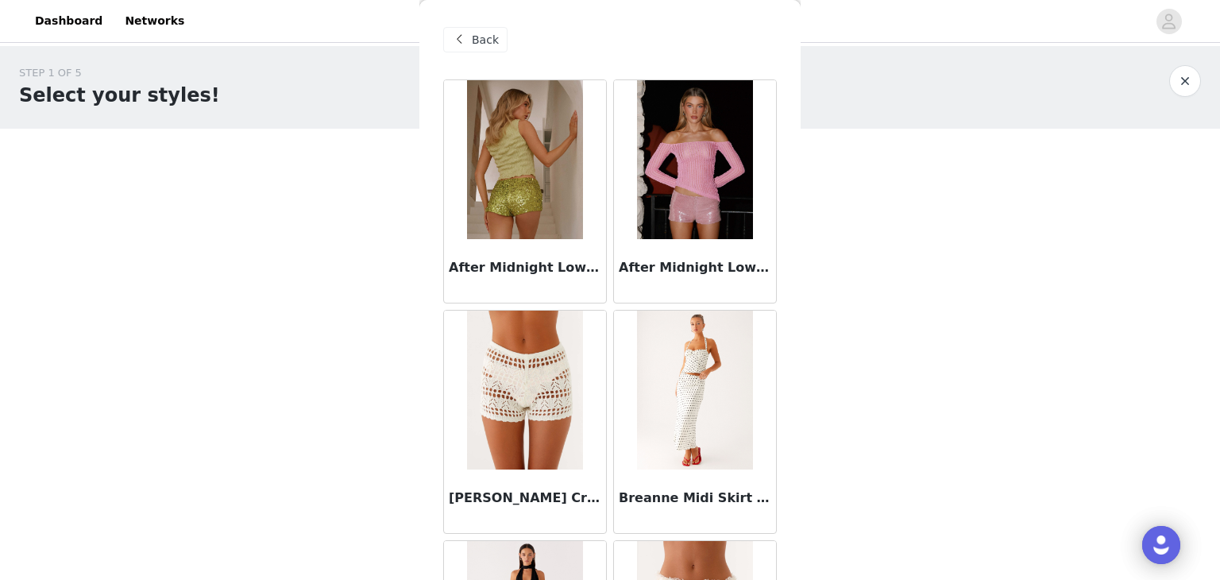
click at [484, 42] on span "Back" at bounding box center [485, 40] width 27 height 17
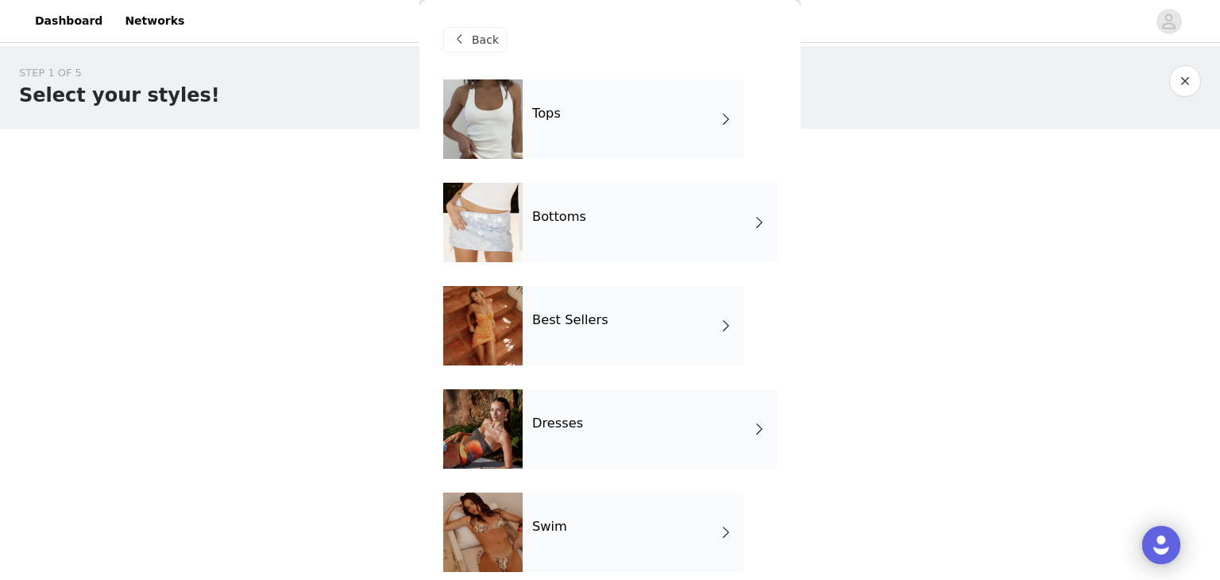
click at [568, 141] on div "Tops" at bounding box center [633, 118] width 221 height 79
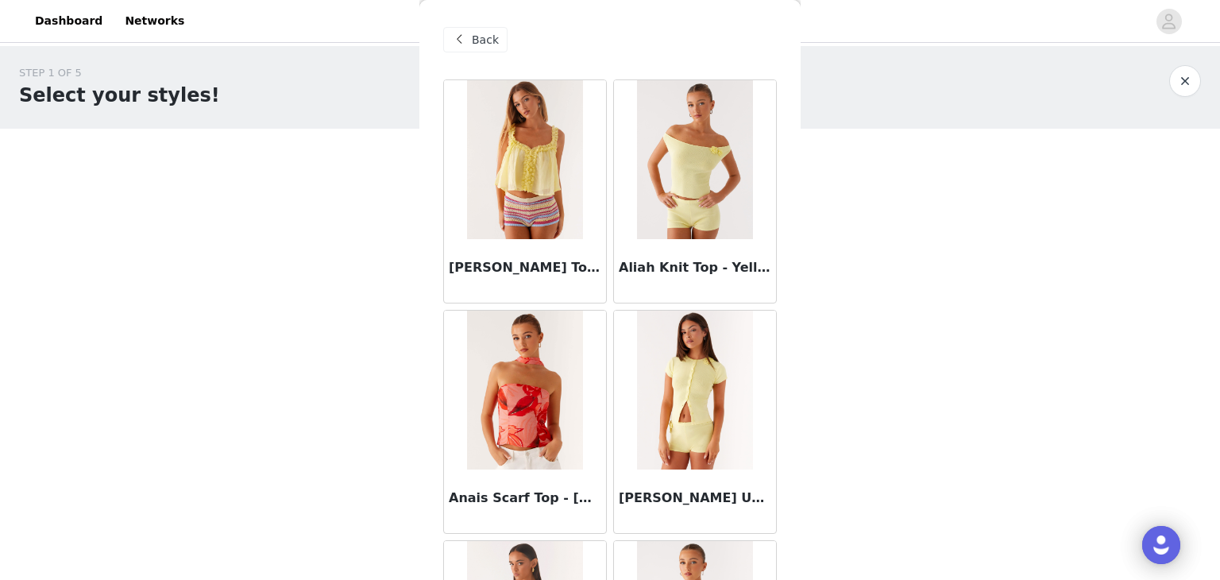
click at [480, 41] on span "Back" at bounding box center [485, 40] width 27 height 17
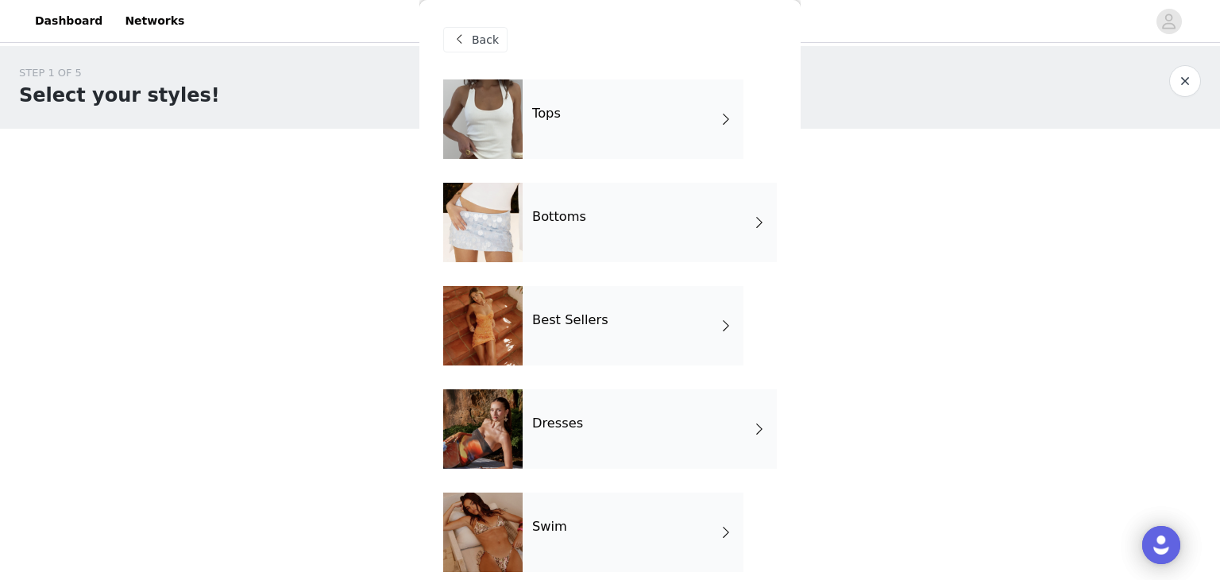
click at [466, 44] on span at bounding box center [459, 39] width 19 height 19
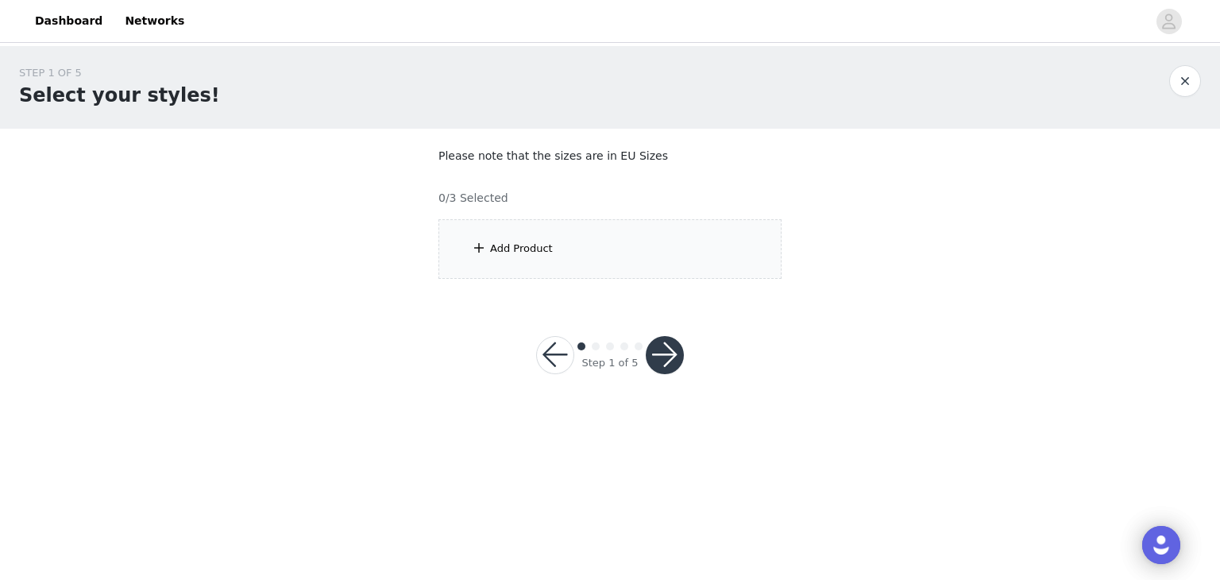
click at [357, 245] on div "STEP 1 OF 5 Select your styles! Please note that the sizes are in EU Sizes 0/3 …" at bounding box center [610, 172] width 1220 height 252
click at [464, 268] on div "Add Product" at bounding box center [610, 249] width 343 height 60
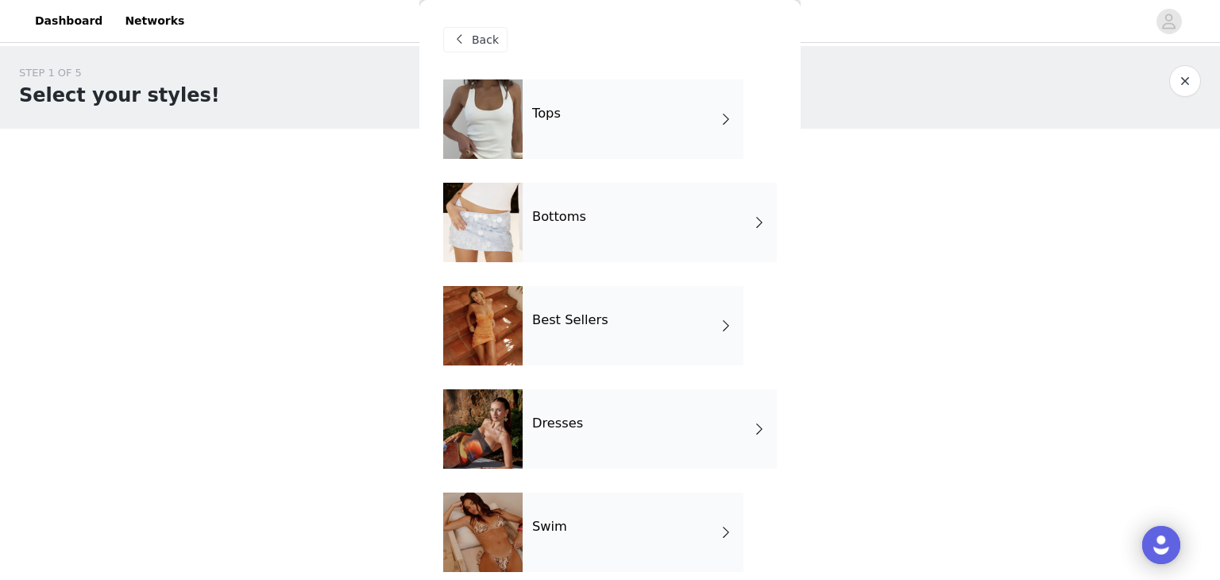
click at [566, 117] on div "Tops" at bounding box center [633, 118] width 221 height 79
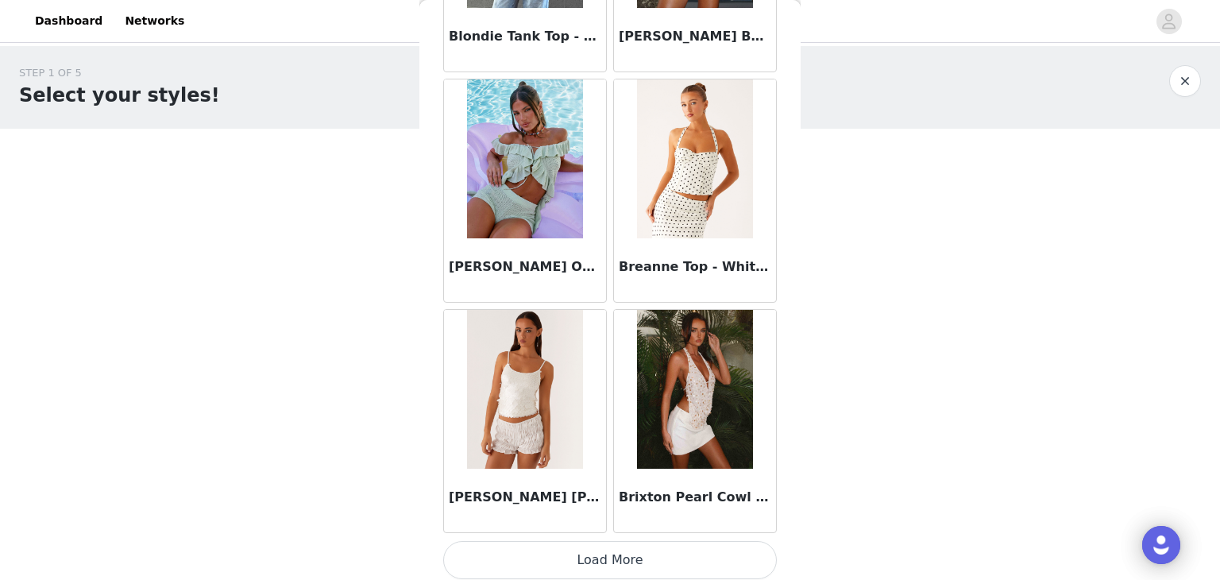
scroll to position [1848, 0]
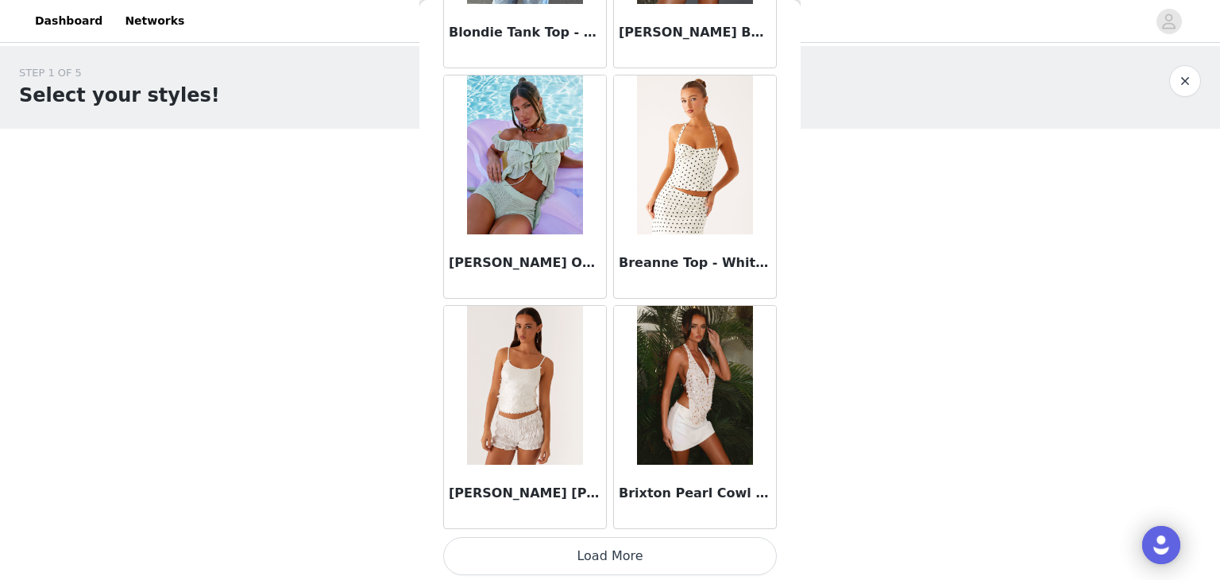
click at [595, 548] on button "Load More" at bounding box center [610, 556] width 334 height 38
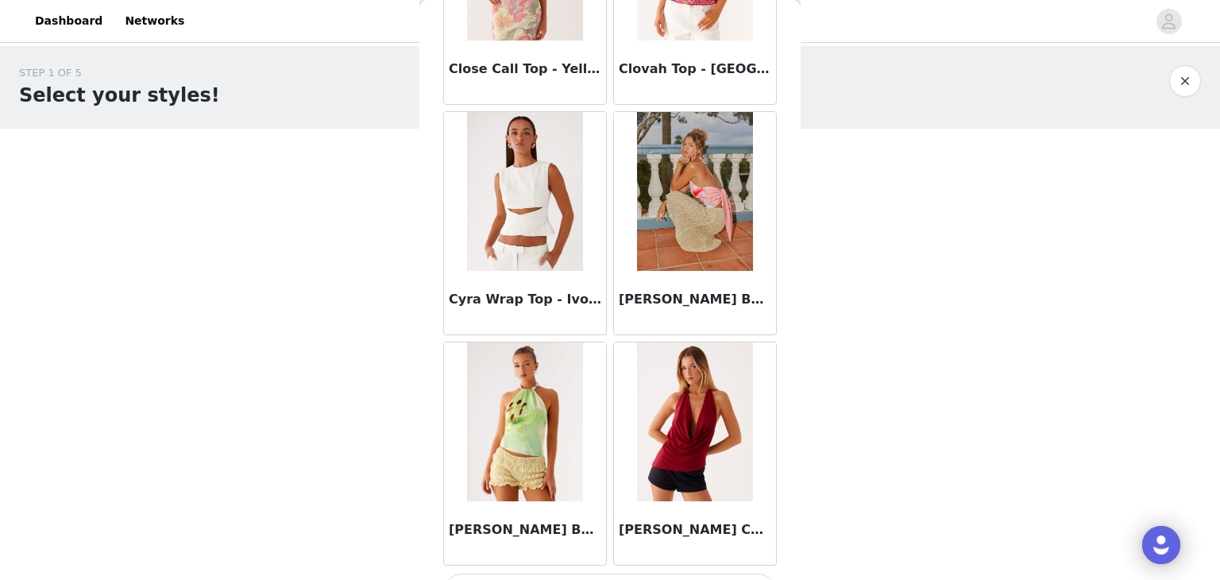
scroll to position [4149, 0]
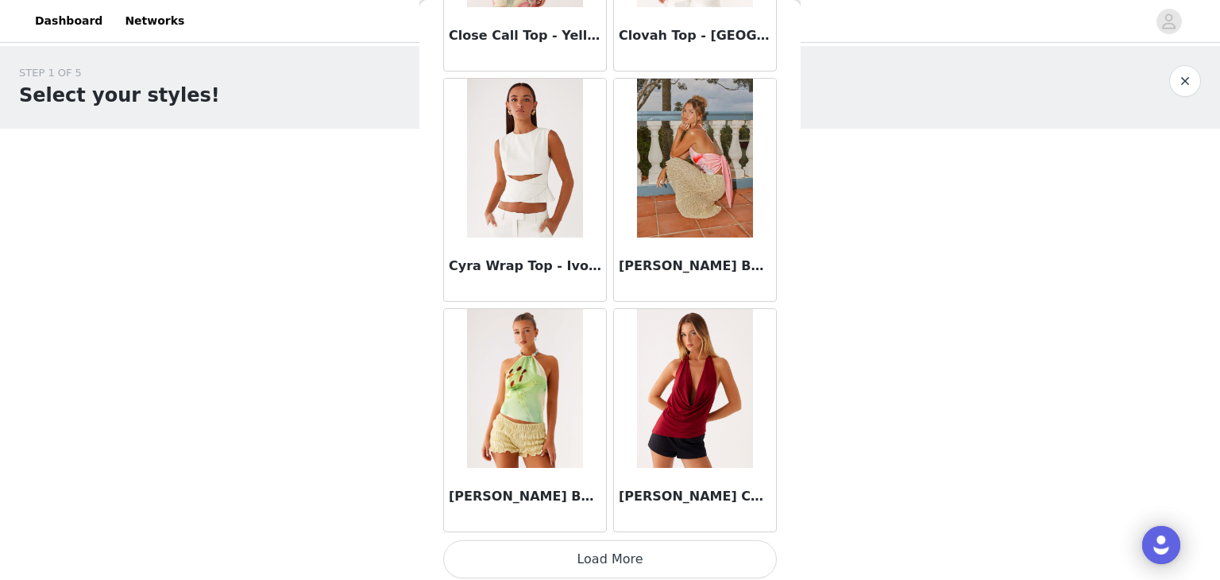
click at [613, 547] on button "Load More" at bounding box center [610, 559] width 334 height 38
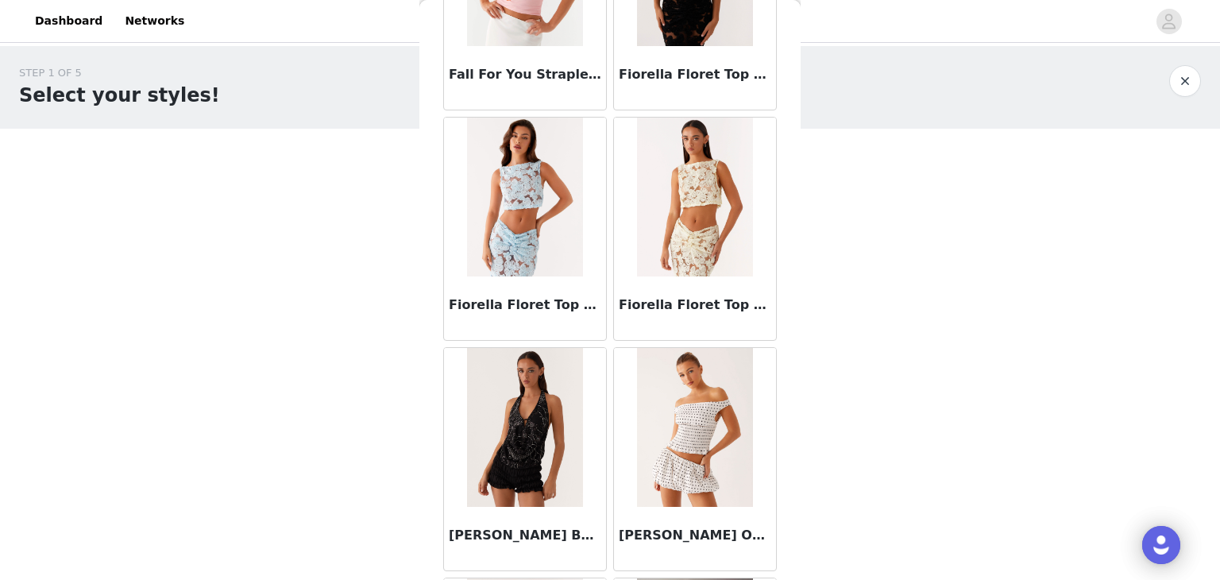
scroll to position [5578, 0]
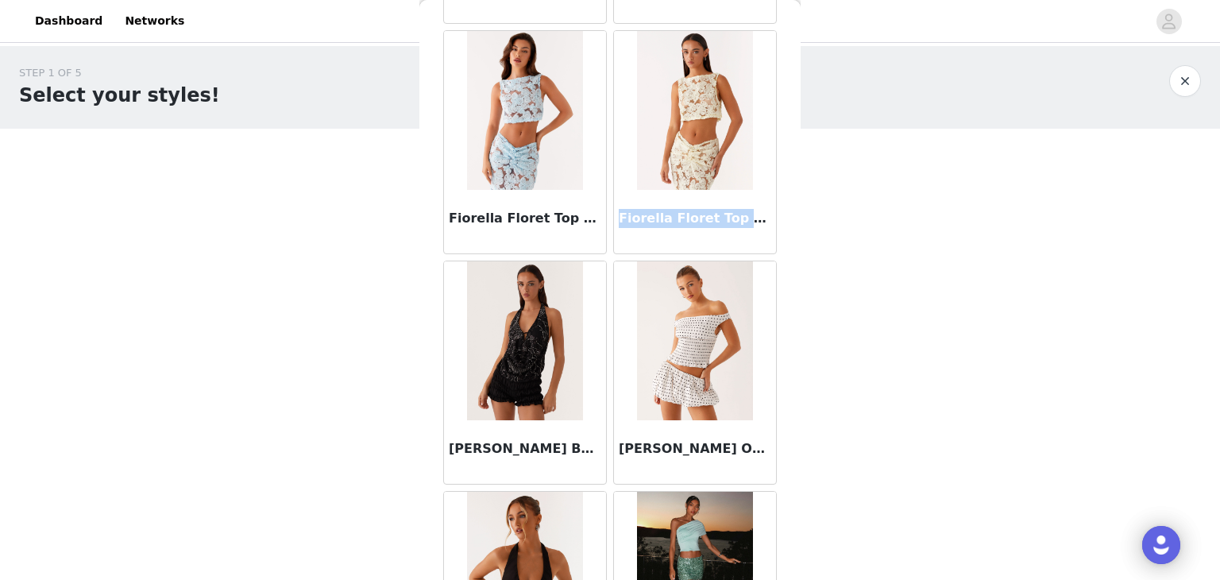
drag, startPoint x: 625, startPoint y: 211, endPoint x: 718, endPoint y: 207, distance: 93.0
click at [718, 207] on div "Fiorella Floret Top - Yellow" at bounding box center [695, 222] width 162 height 64
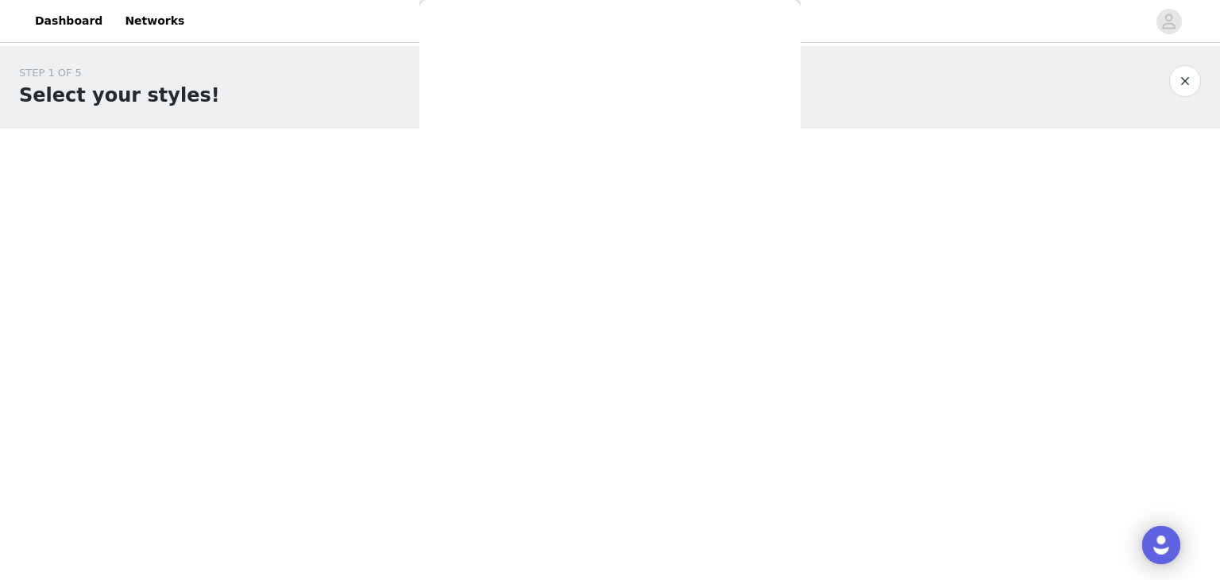
scroll to position [0, 0]
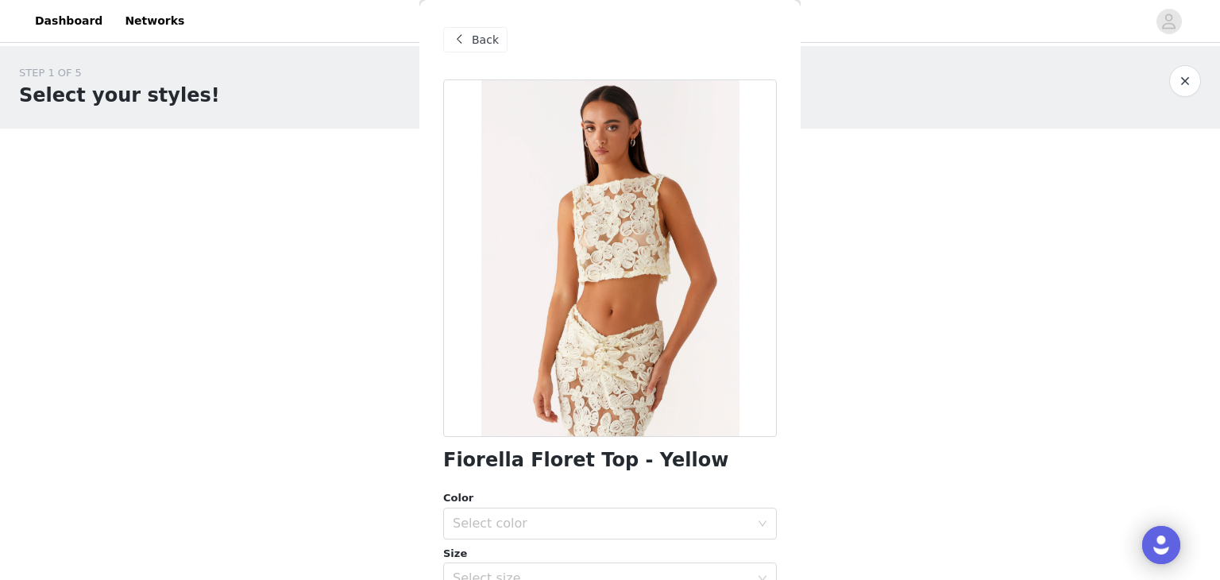
click at [497, 42] on div "Back" at bounding box center [475, 39] width 64 height 25
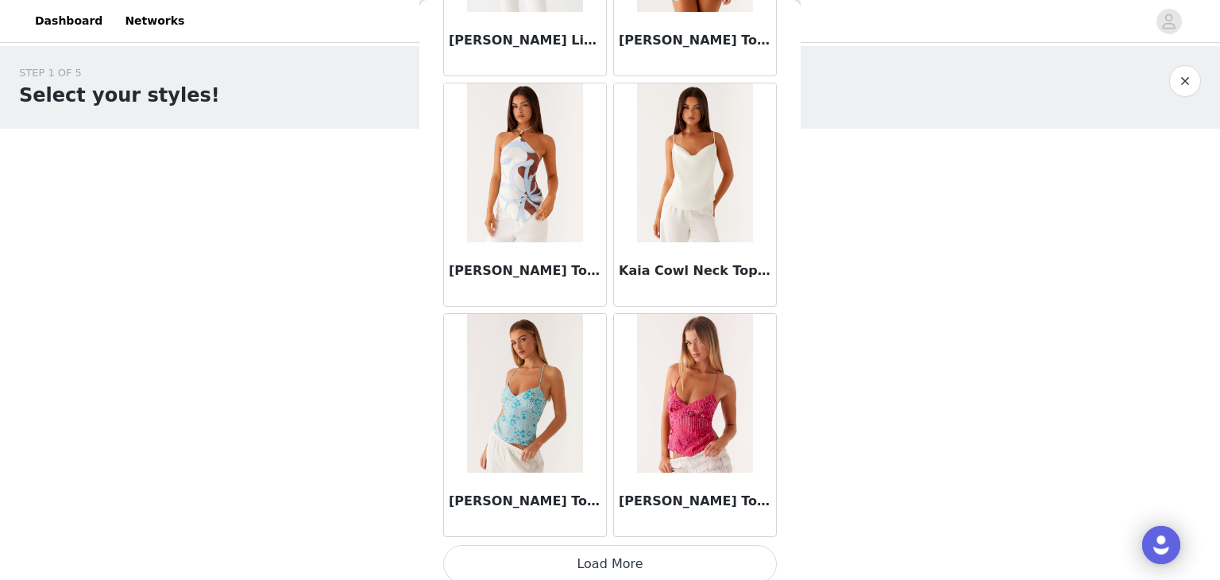
scroll to position [6449, 0]
click at [651, 551] on button "Load More" at bounding box center [610, 562] width 334 height 38
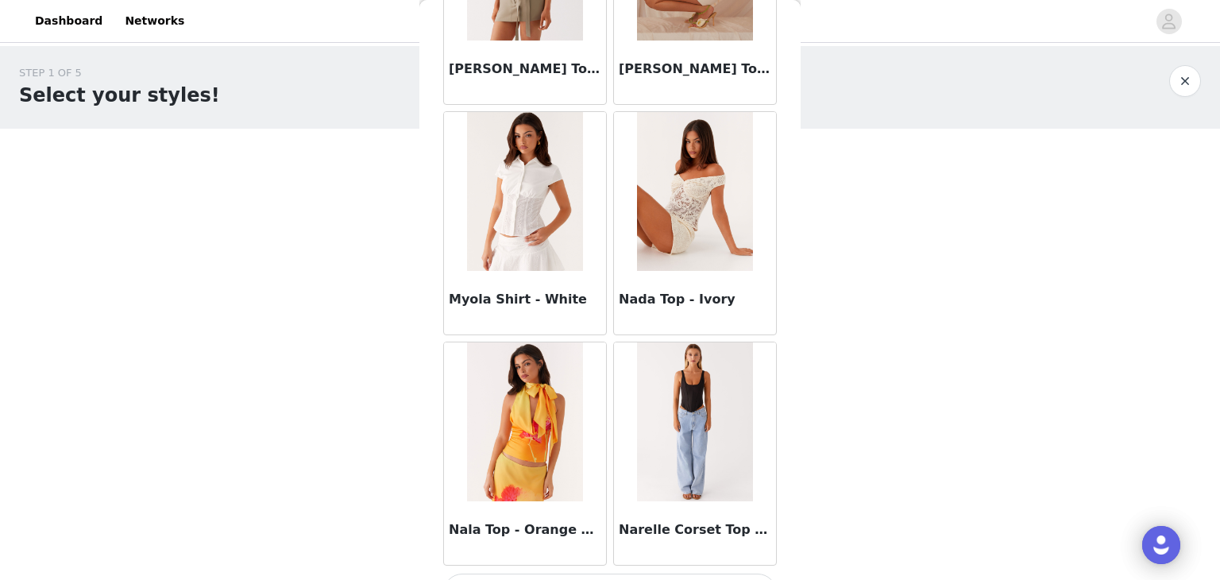
scroll to position [8750, 0]
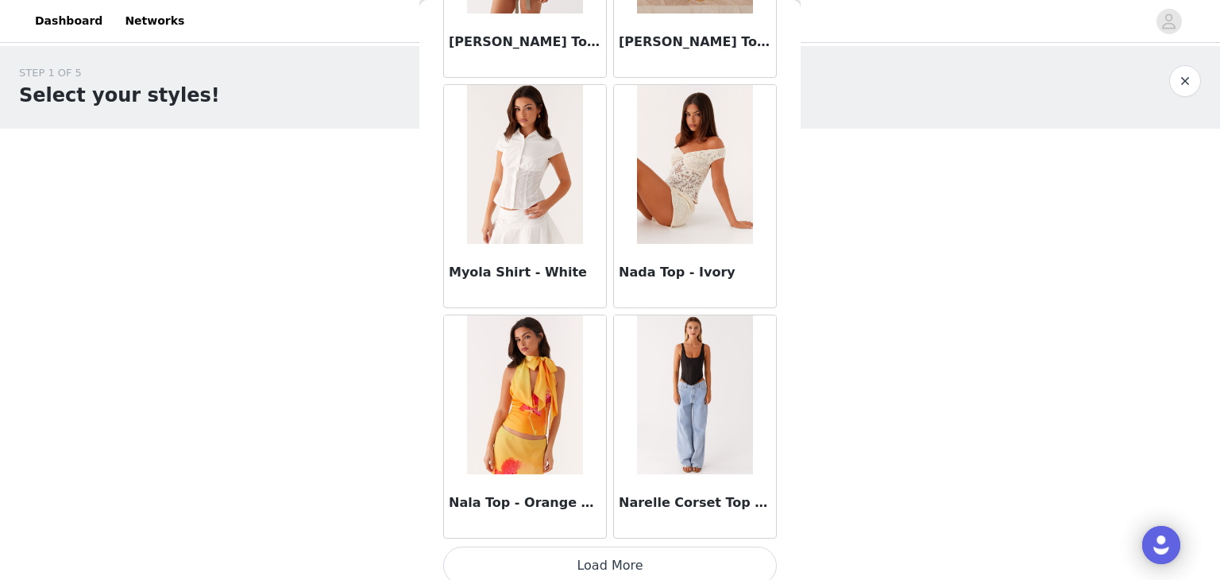
click at [607, 547] on button "Load More" at bounding box center [610, 566] width 334 height 38
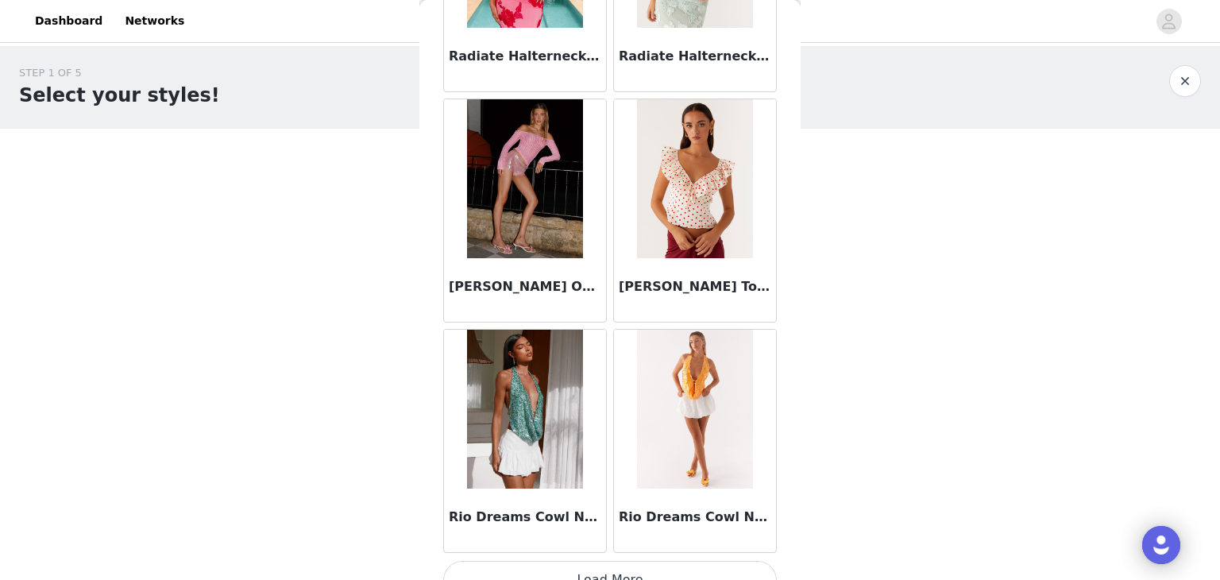
scroll to position [11051, 0]
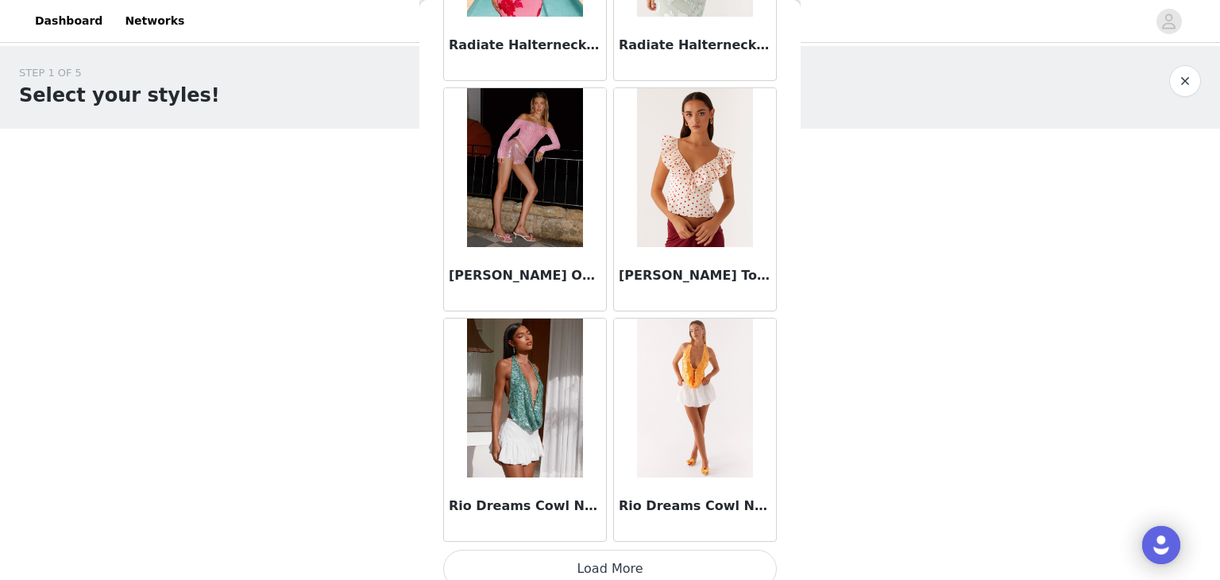
click at [623, 555] on button "Load More" at bounding box center [610, 569] width 334 height 38
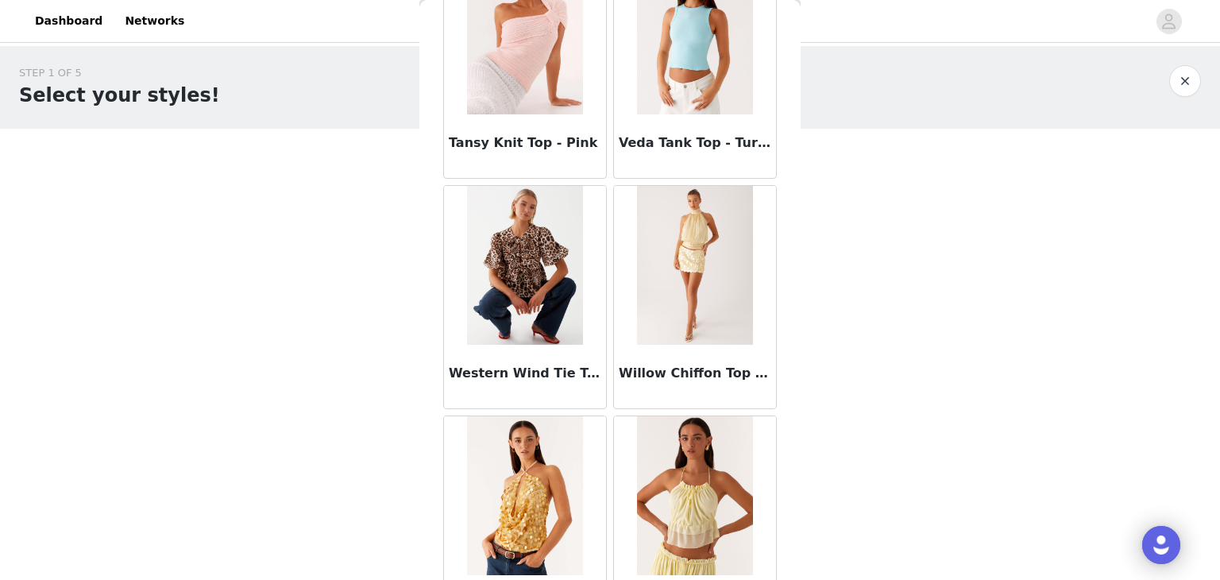
scroll to position [13351, 0]
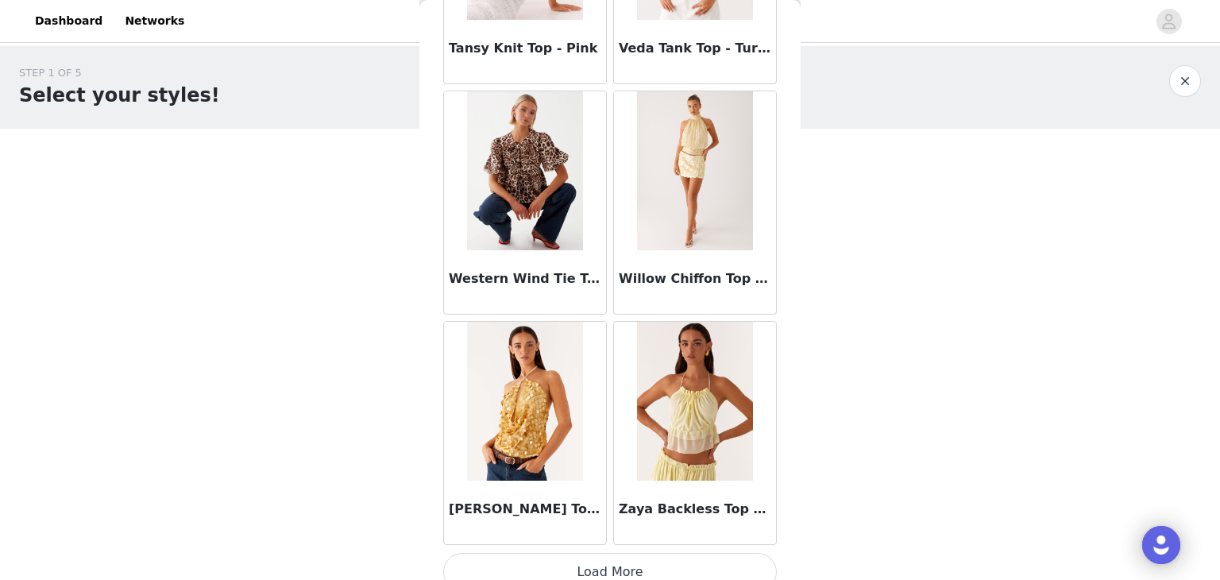
click at [597, 560] on button "Load More" at bounding box center [610, 572] width 334 height 38
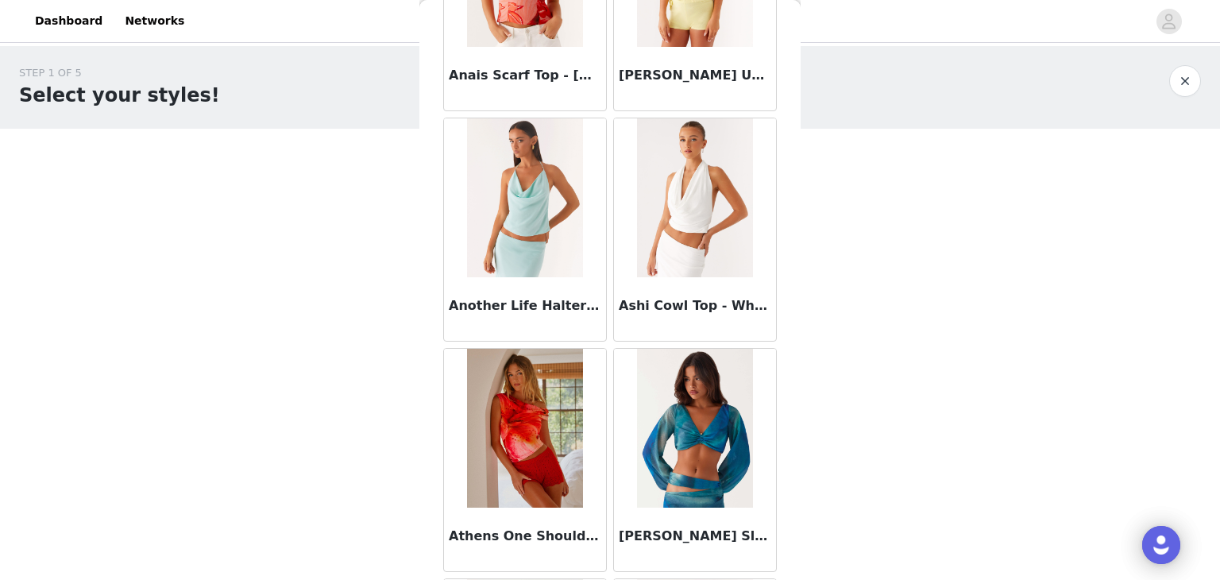
scroll to position [0, 0]
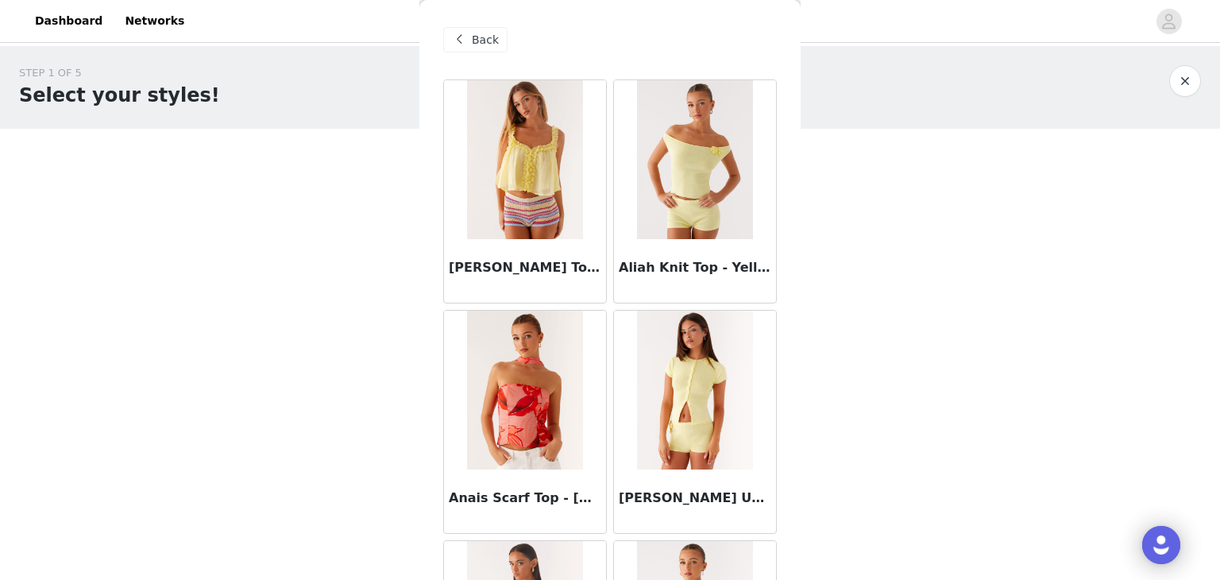
click at [473, 41] on span "Back" at bounding box center [485, 40] width 27 height 17
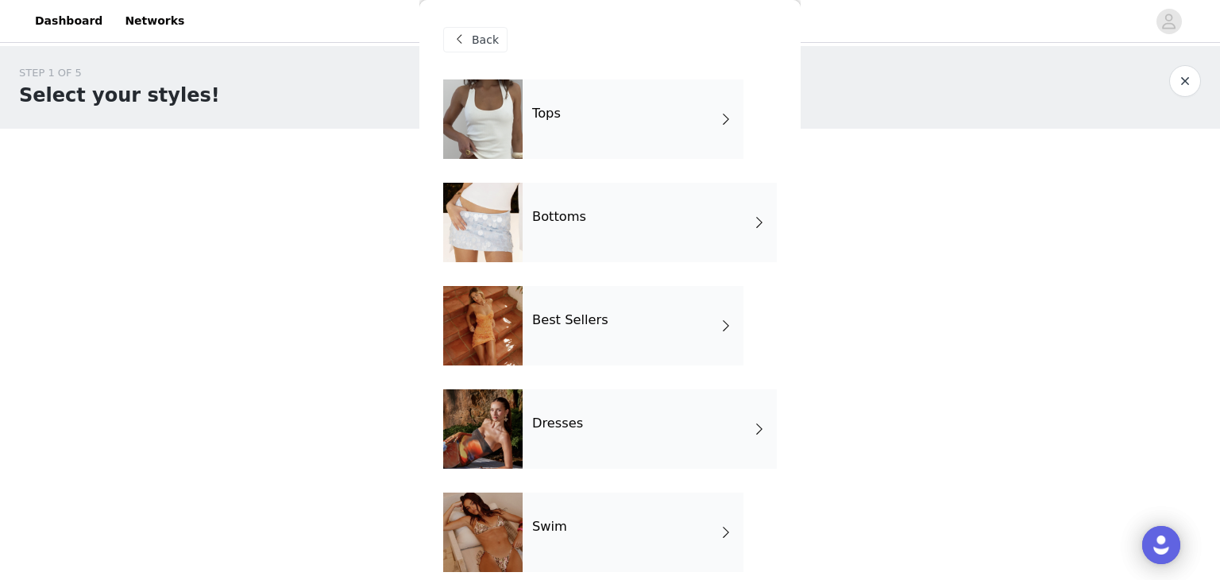
click at [585, 420] on div "Dresses" at bounding box center [650, 428] width 254 height 79
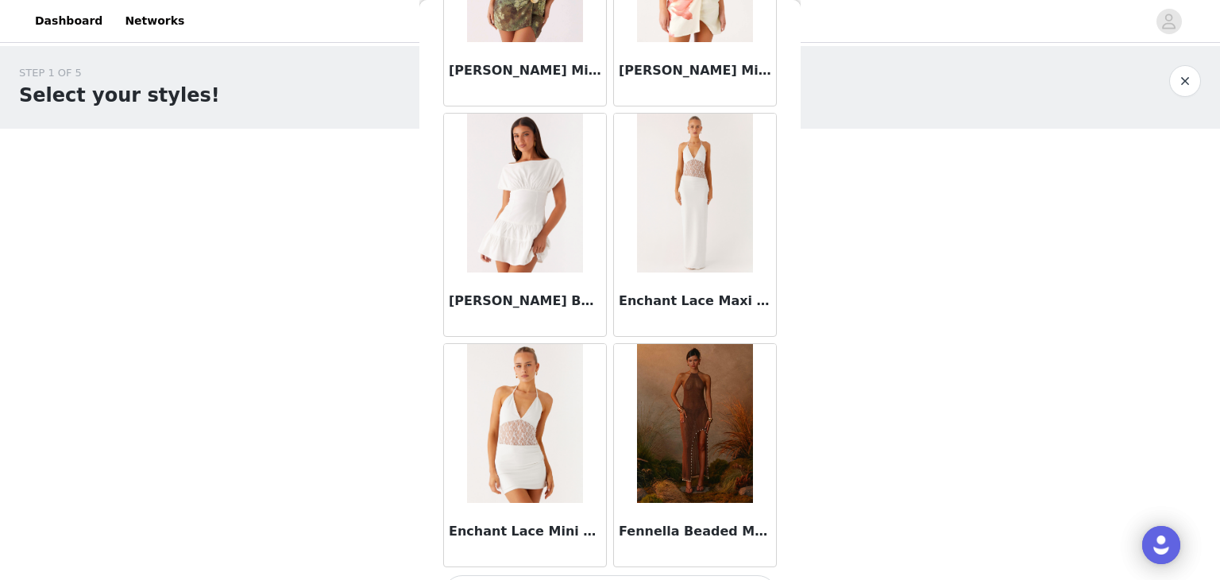
scroll to position [1848, 0]
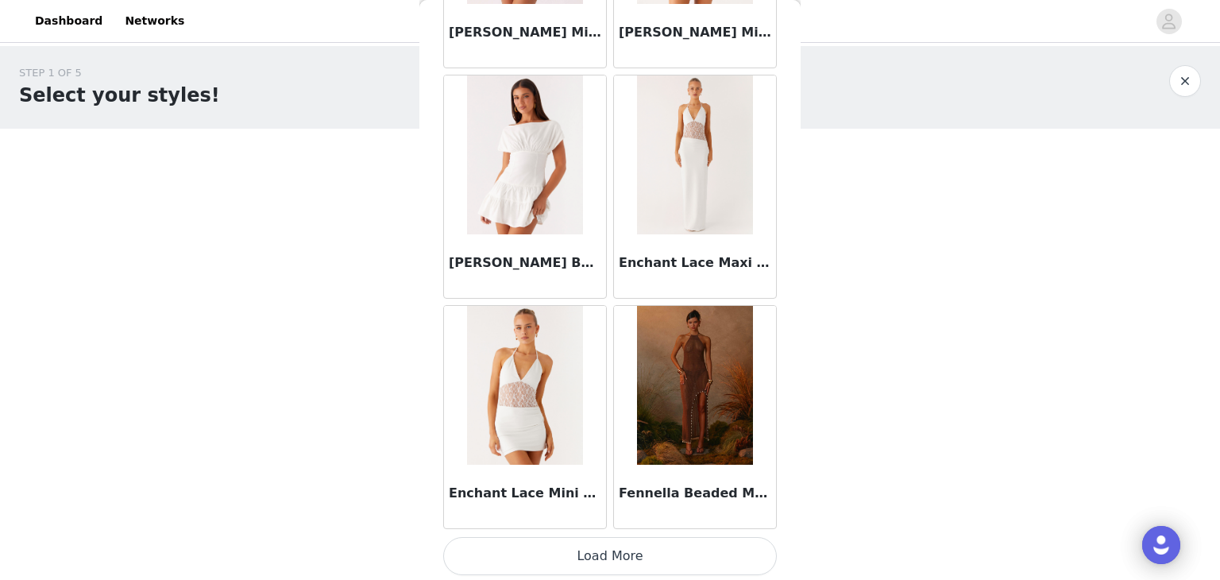
click at [561, 555] on button "Load More" at bounding box center [610, 556] width 334 height 38
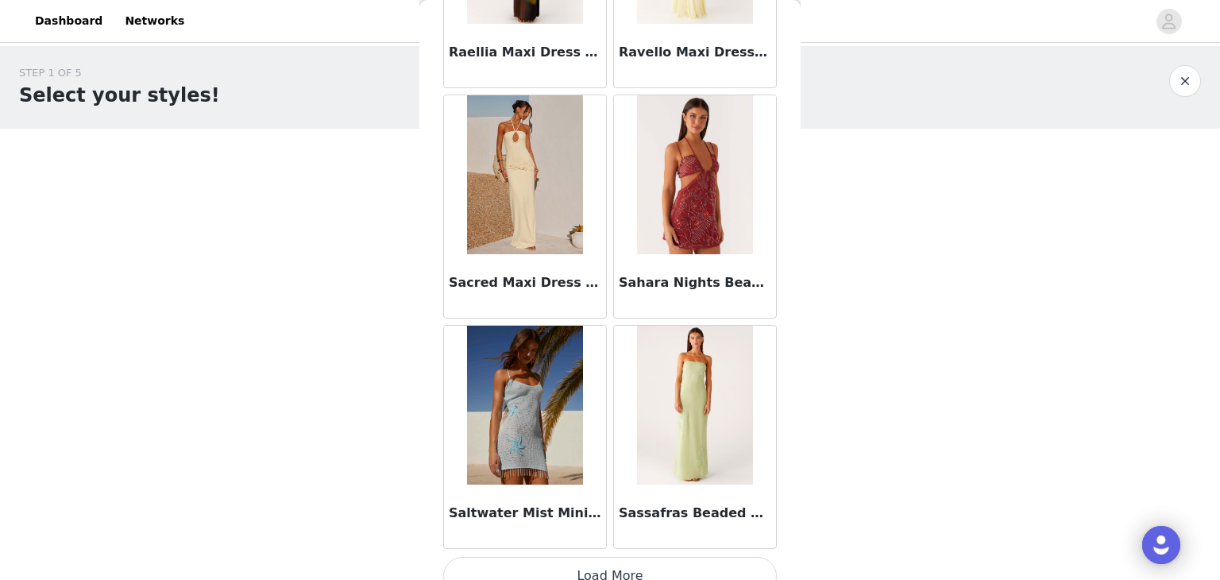
scroll to position [4149, 0]
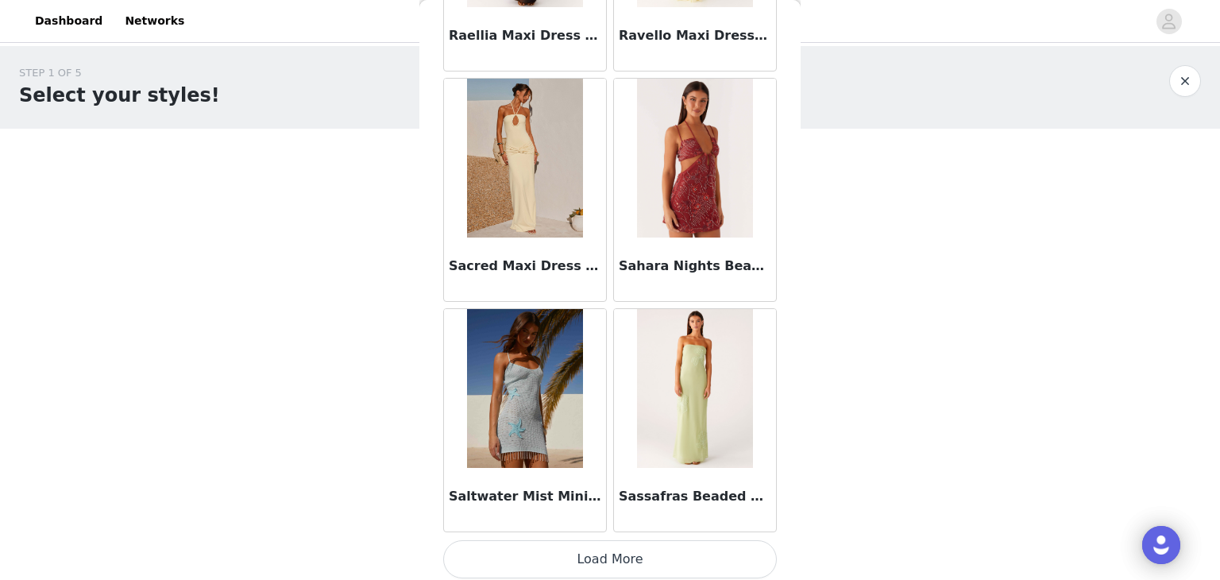
click at [620, 544] on button "Load More" at bounding box center [610, 559] width 334 height 38
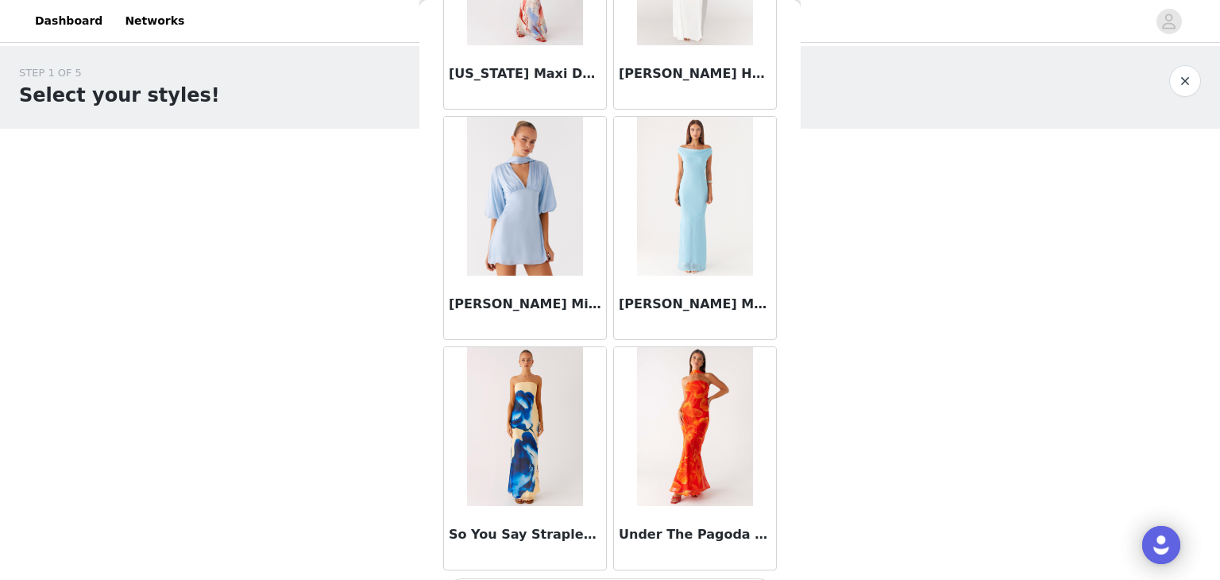
scroll to position [6449, 0]
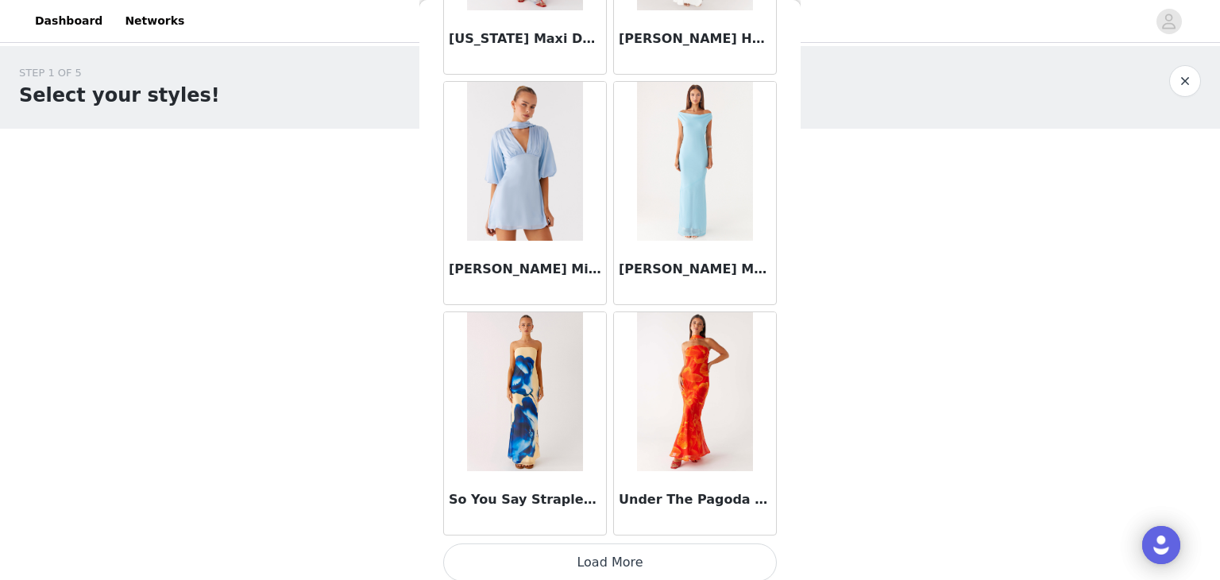
click at [616, 544] on button "Load More" at bounding box center [610, 562] width 334 height 38
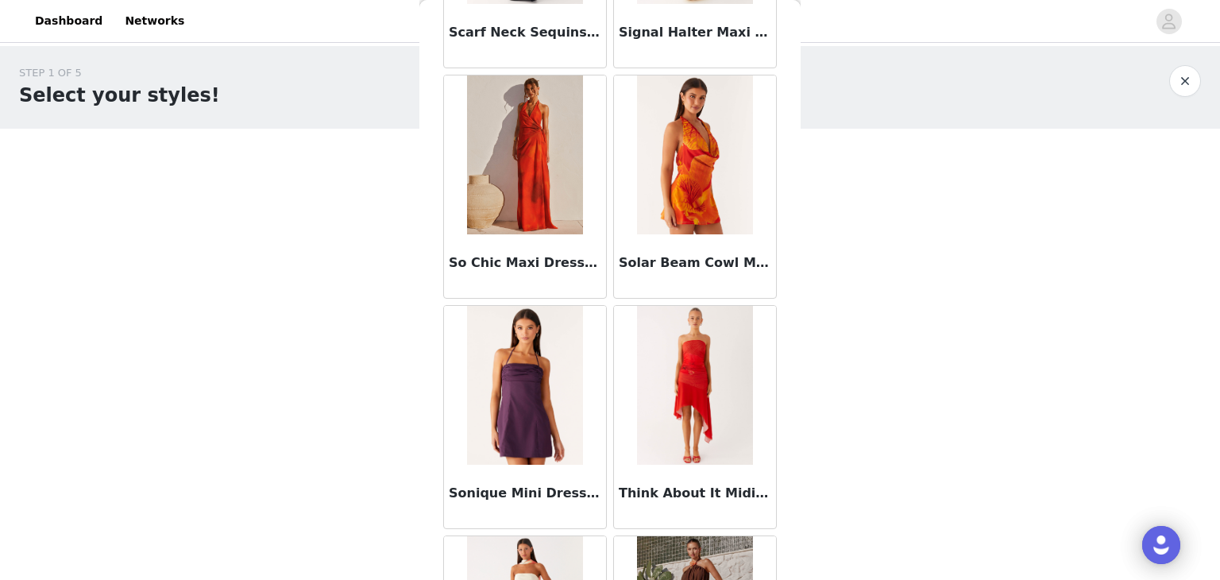
scroll to position [0, 0]
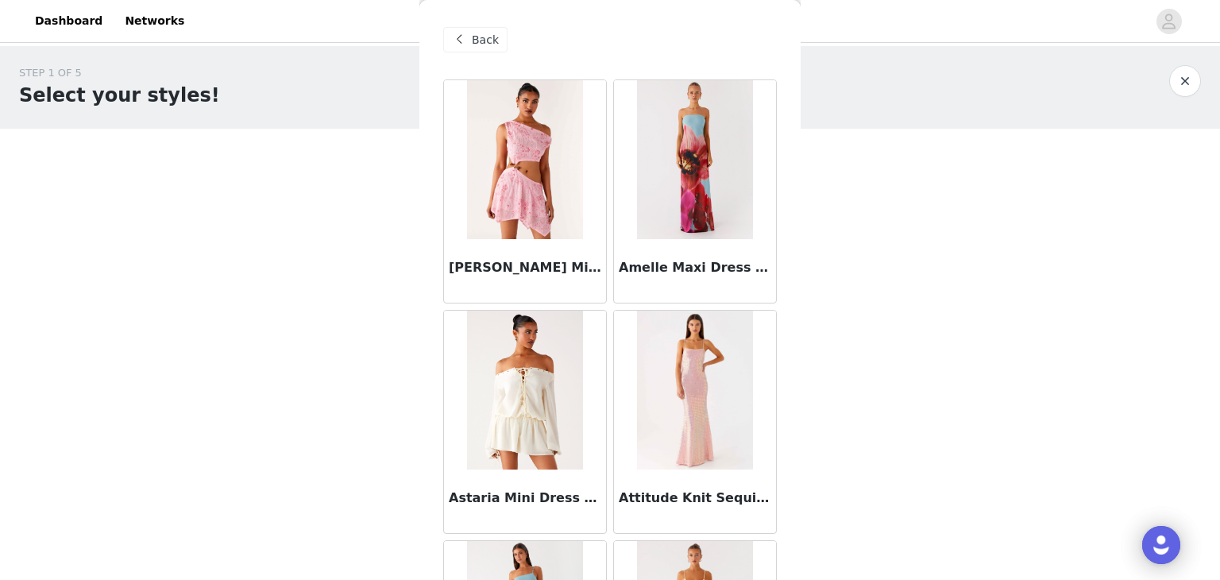
click at [460, 27] on div "Back" at bounding box center [475, 39] width 64 height 25
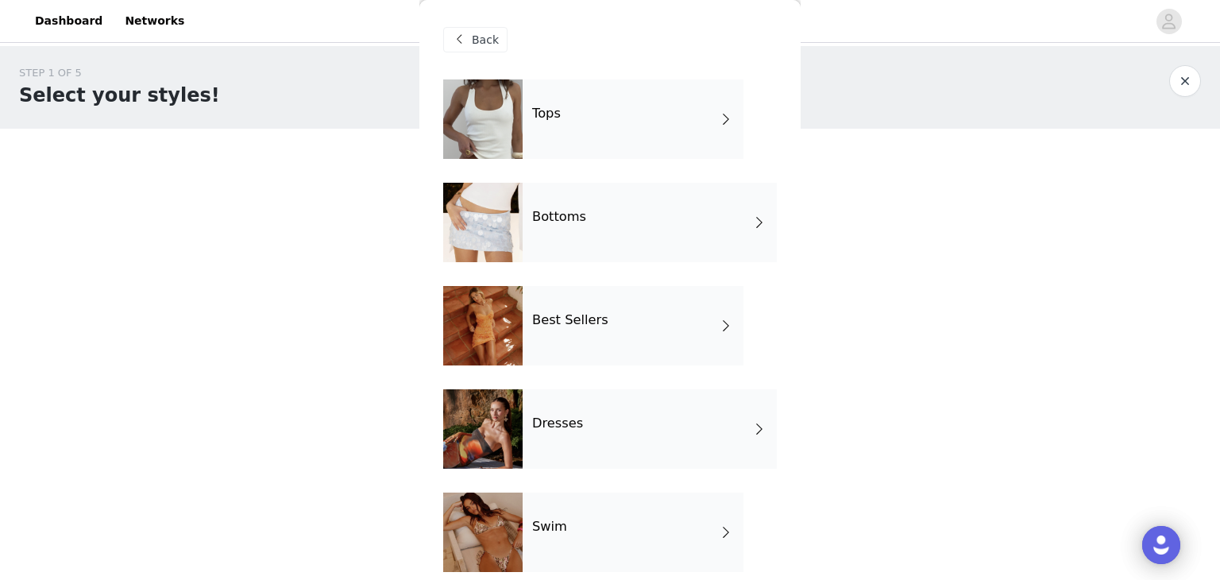
click at [589, 323] on h4 "Best Sellers" at bounding box center [570, 320] width 76 height 14
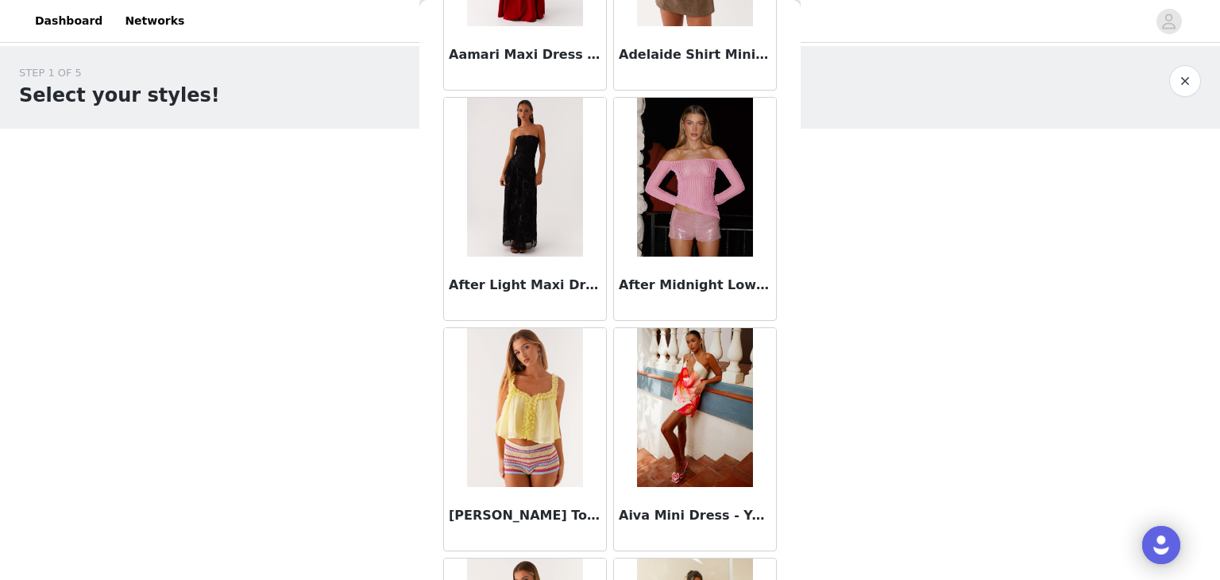
scroll to position [238, 0]
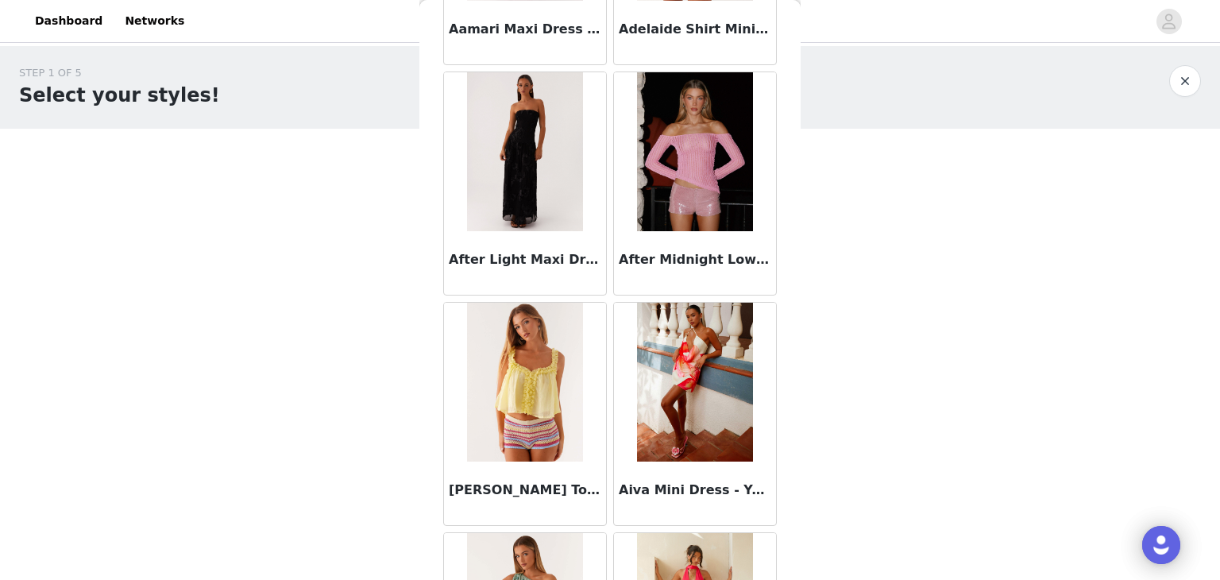
click at [520, 173] on img at bounding box center [524, 151] width 115 height 159
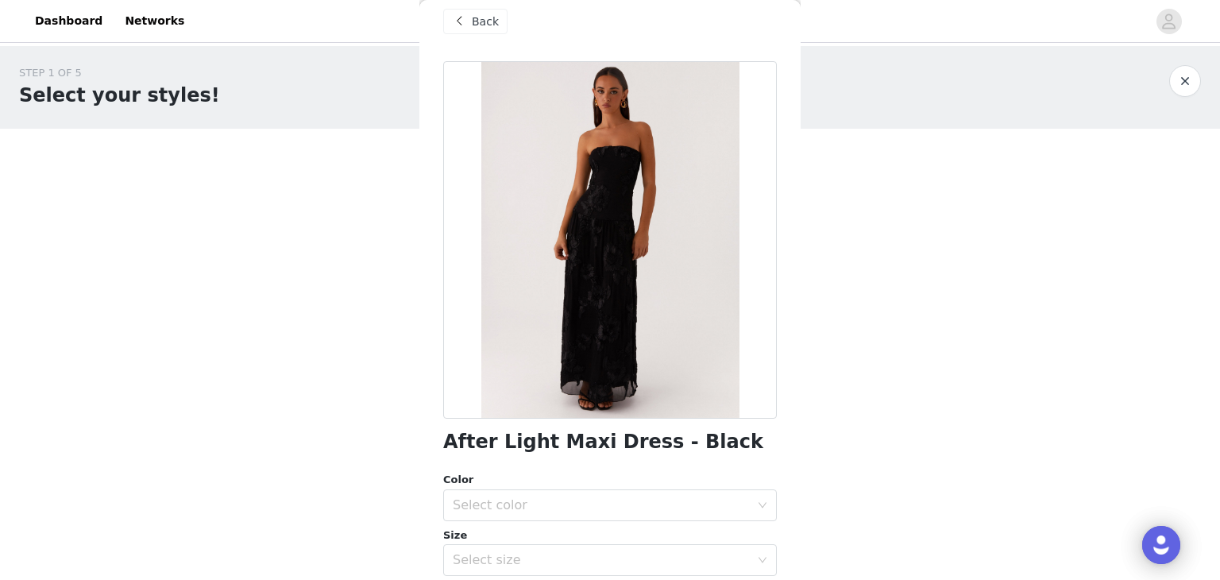
scroll to position [0, 0]
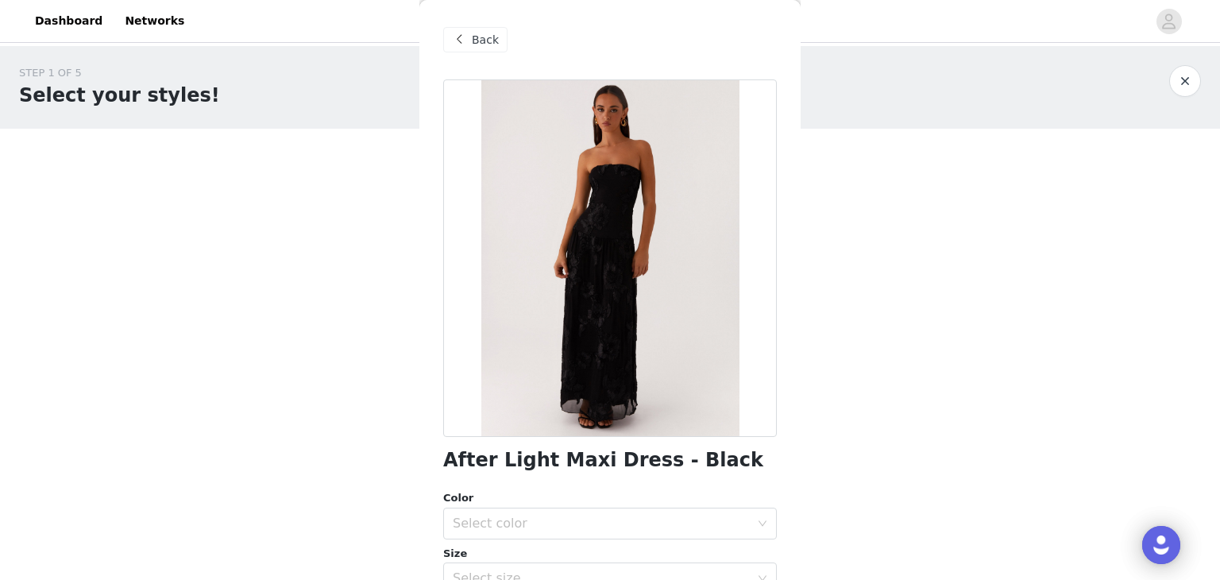
click at [477, 40] on span "Back" at bounding box center [485, 40] width 27 height 17
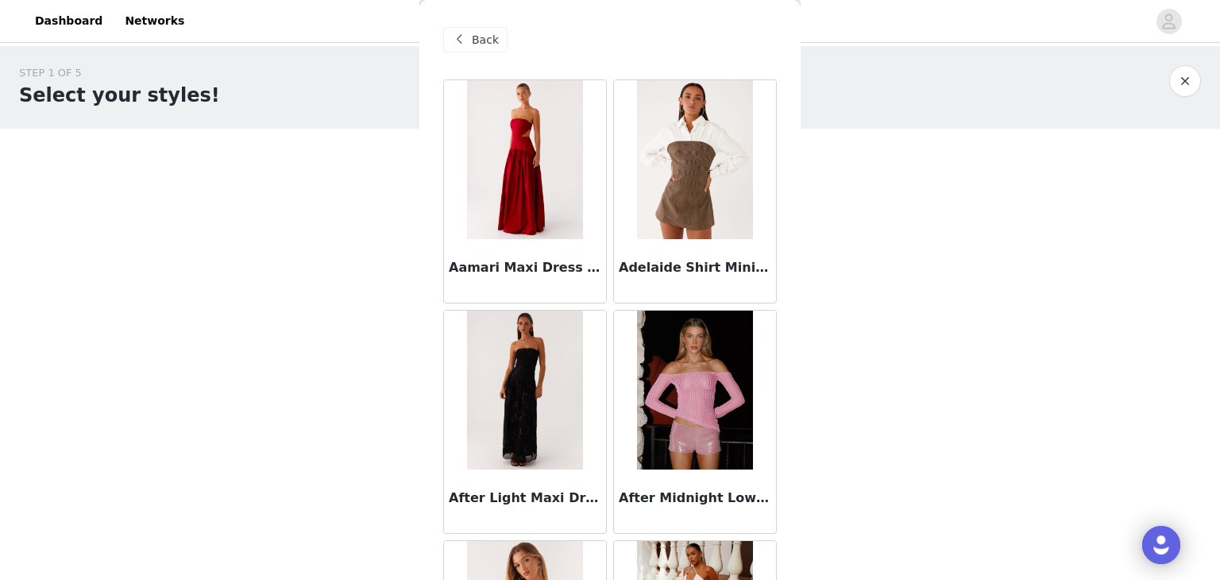
click at [475, 33] on span "Back" at bounding box center [485, 40] width 27 height 17
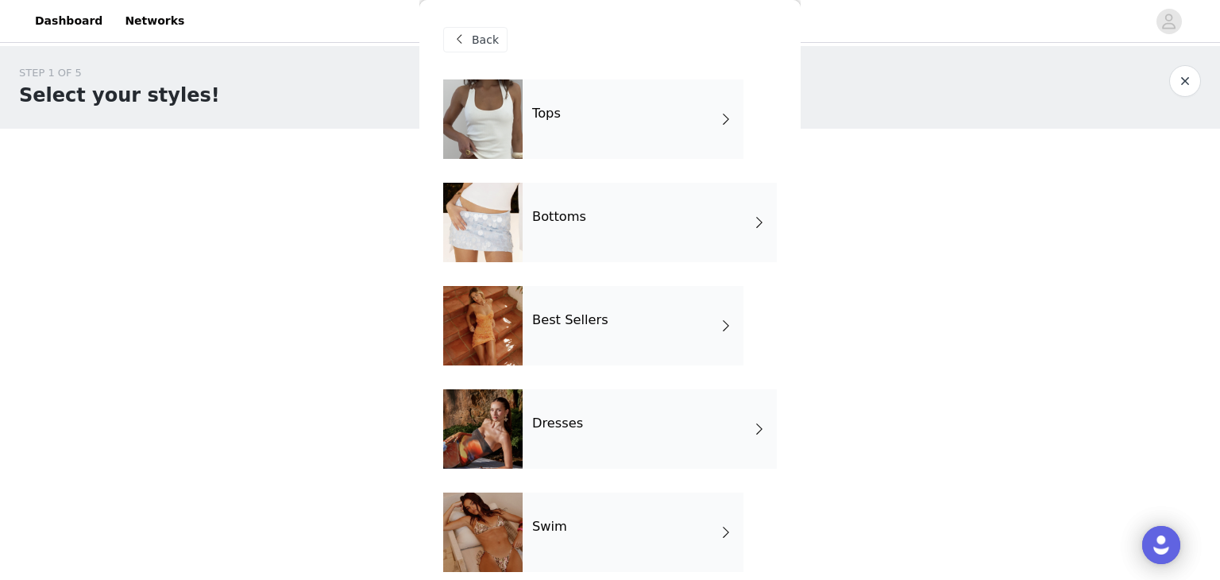
click at [552, 110] on h4 "Tops" at bounding box center [546, 113] width 29 height 14
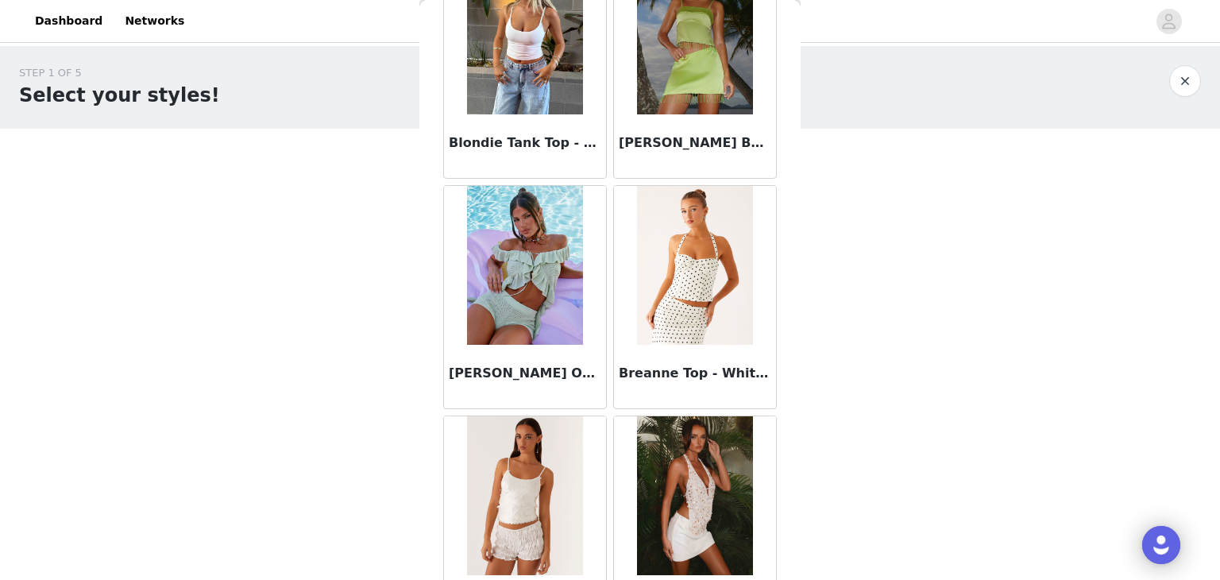
scroll to position [1848, 0]
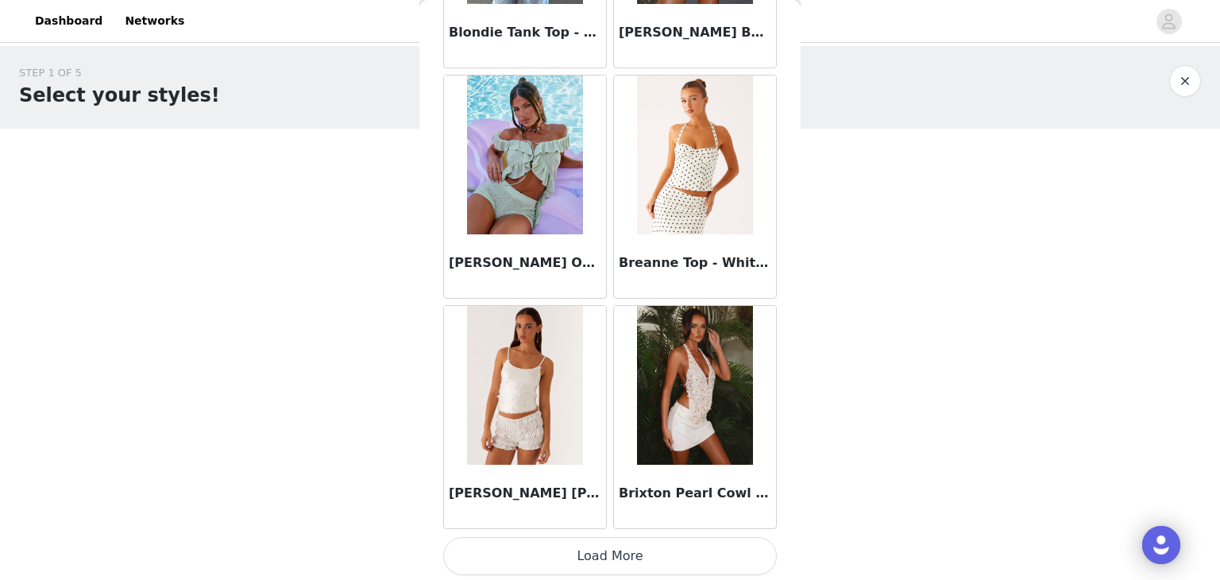
click at [640, 549] on button "Load More" at bounding box center [610, 556] width 334 height 38
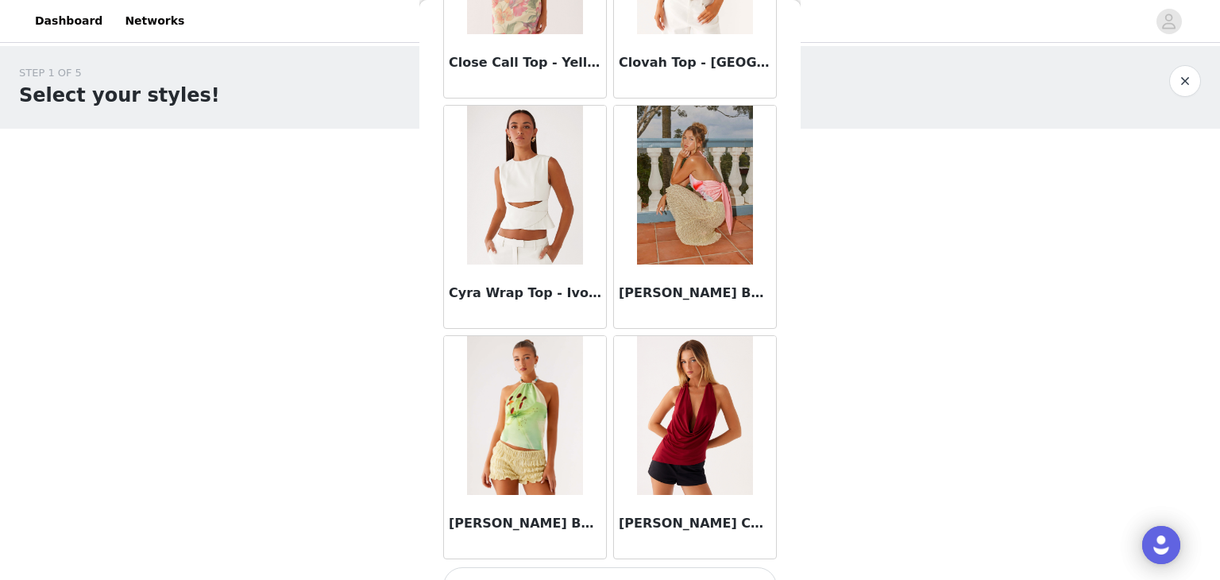
scroll to position [4149, 0]
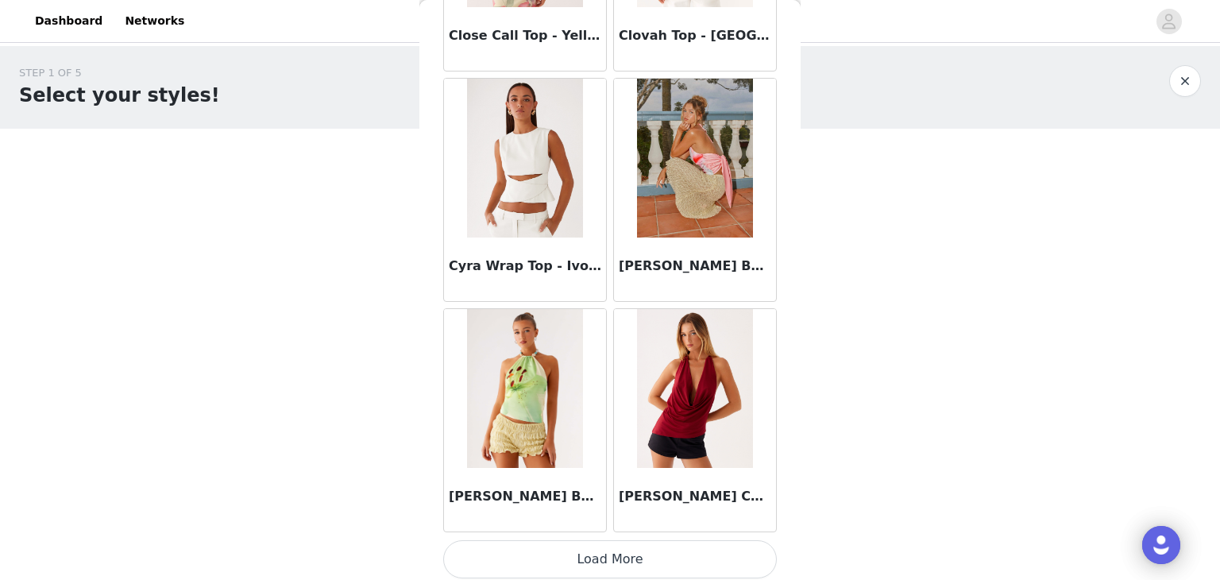
click at [623, 556] on button "Load More" at bounding box center [610, 559] width 334 height 38
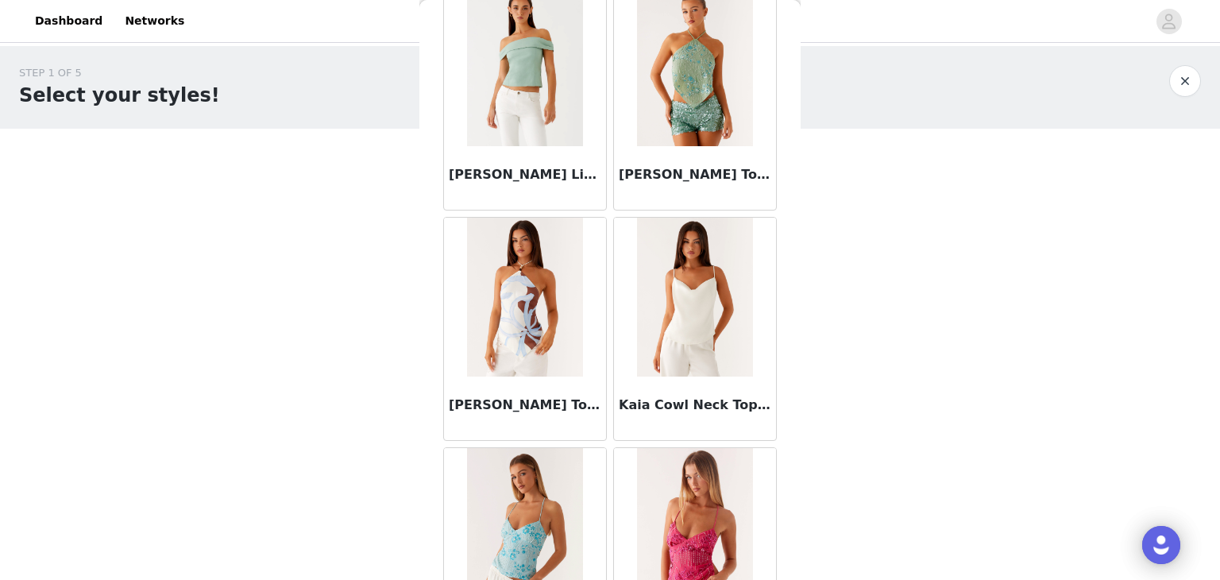
scroll to position [6449, 0]
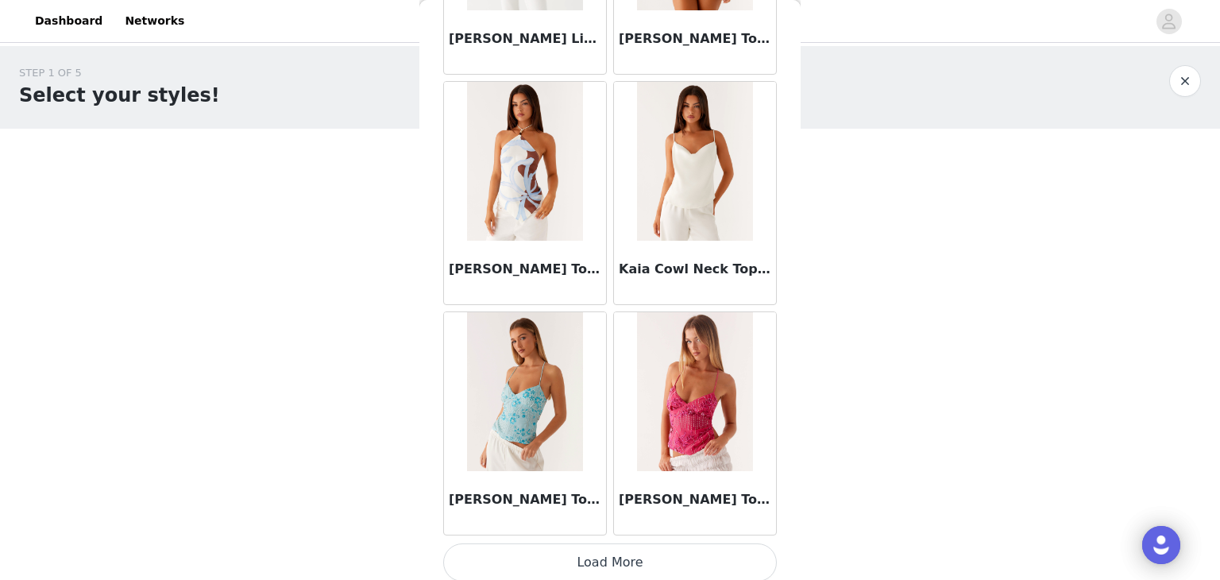
click at [620, 548] on button "Load More" at bounding box center [610, 562] width 334 height 38
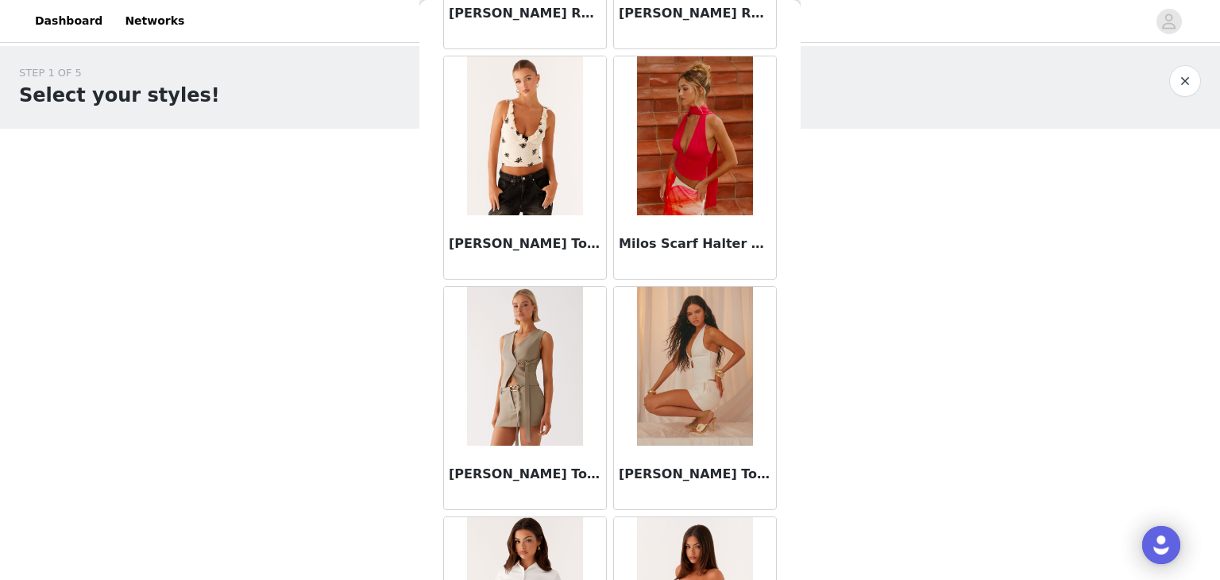
scroll to position [8356, 0]
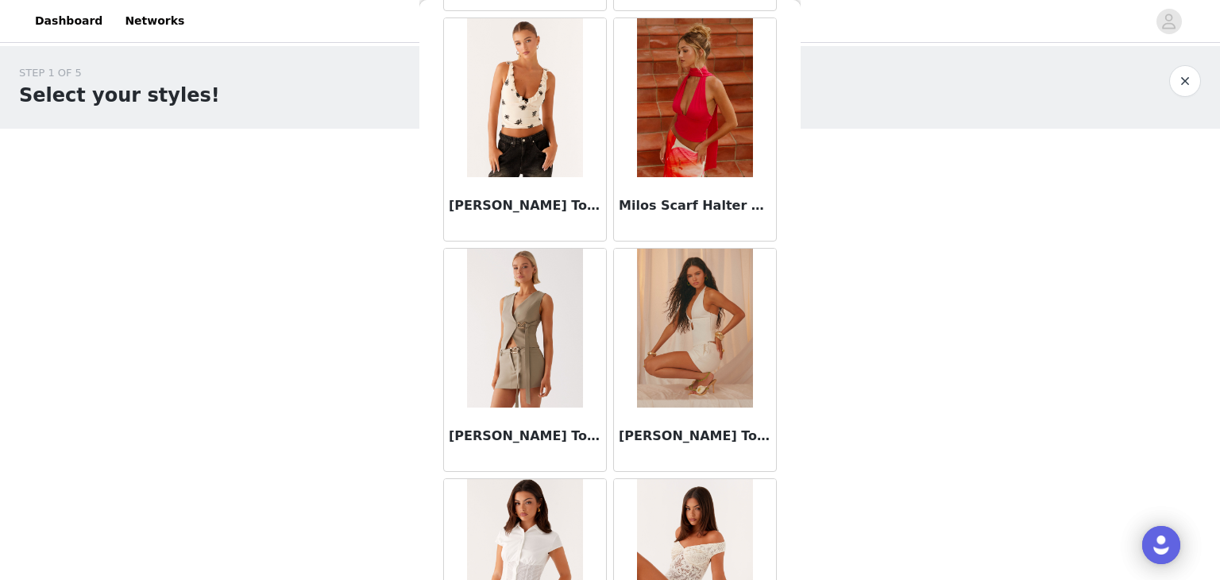
click at [559, 305] on img at bounding box center [524, 328] width 115 height 159
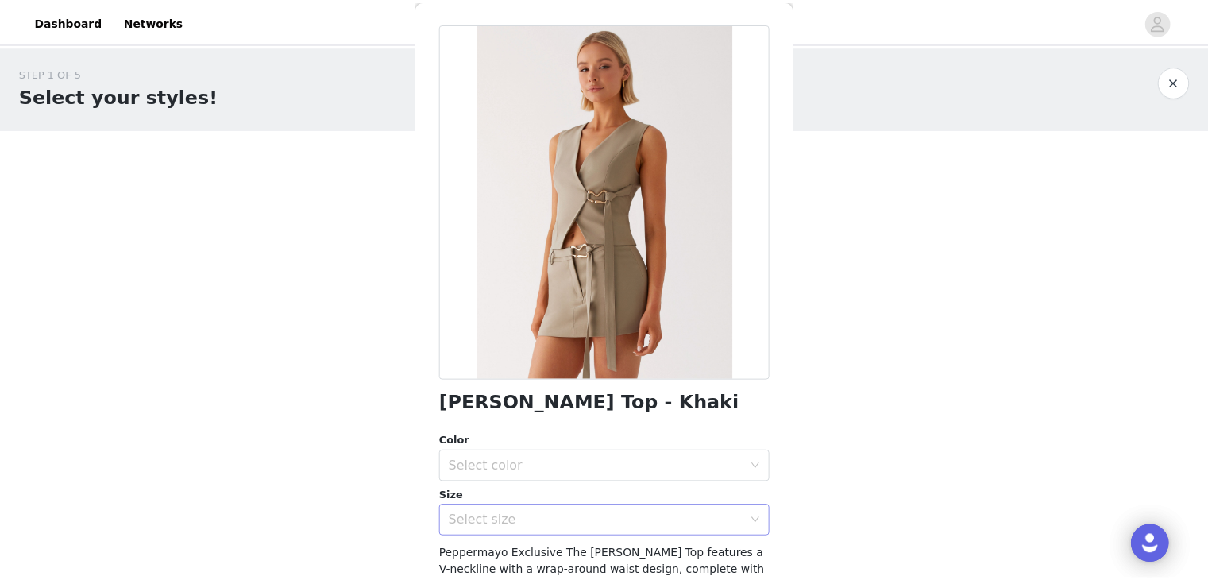
scroll to position [79, 0]
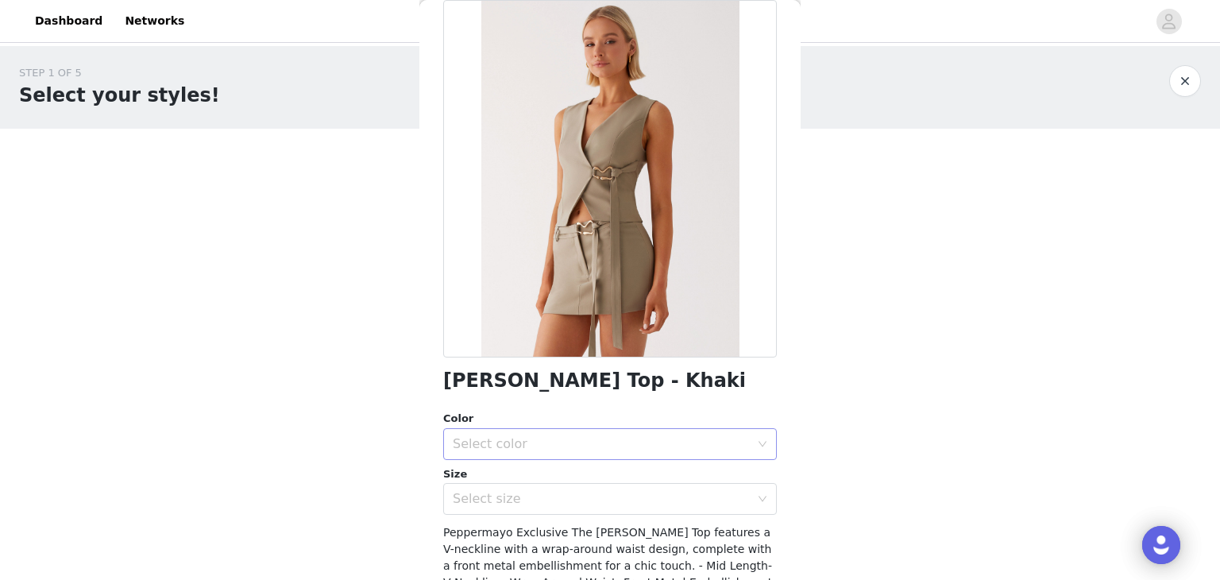
click at [646, 442] on div "Select color" at bounding box center [601, 444] width 297 height 16
click at [485, 483] on li "Khaki" at bounding box center [604, 478] width 322 height 25
click at [495, 502] on div "Select size" at bounding box center [601, 499] width 297 height 16
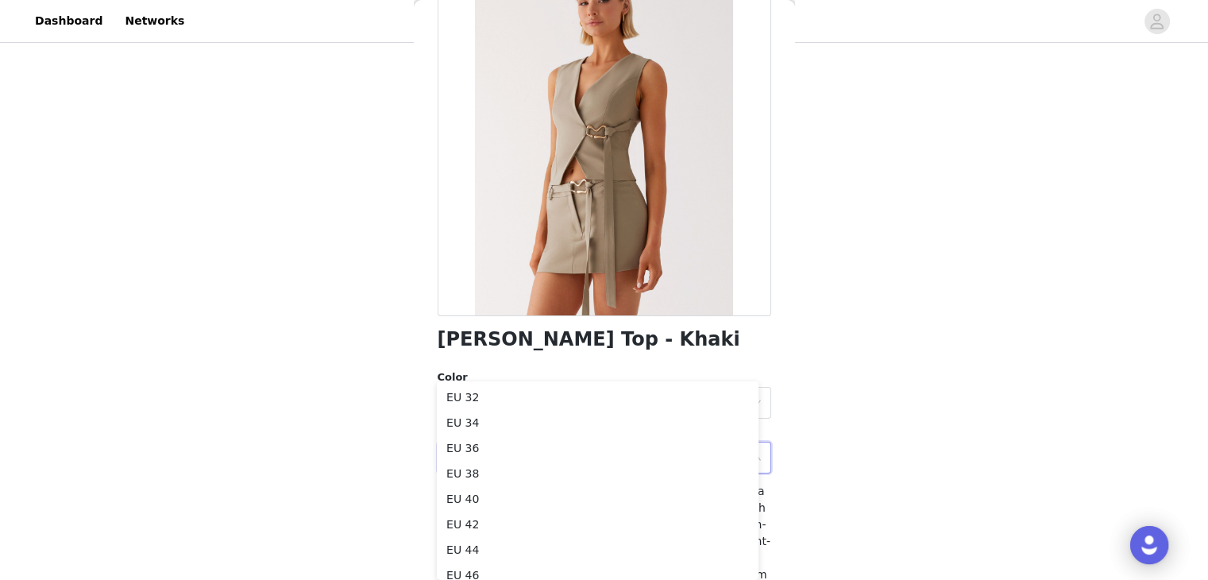
scroll to position [145, 0]
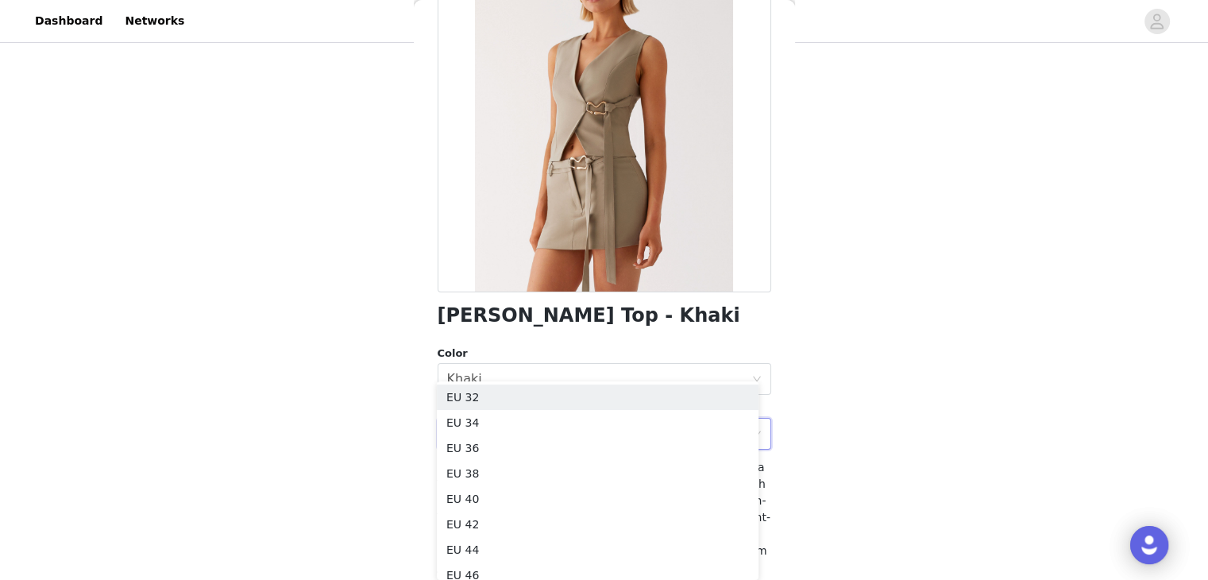
click at [474, 286] on div at bounding box center [605, 113] width 334 height 357
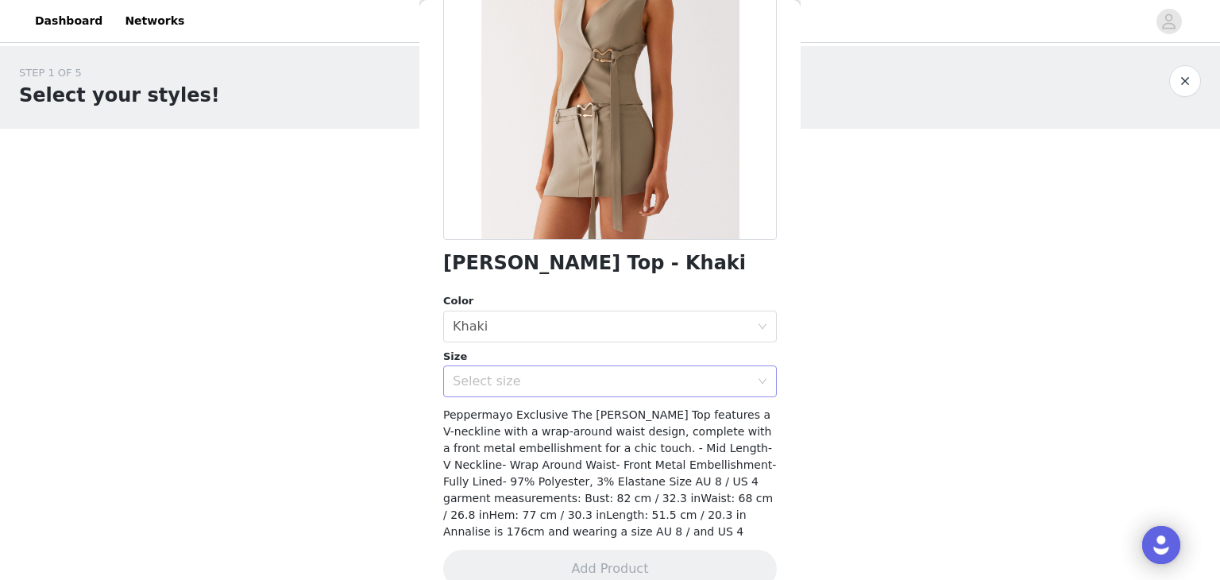
scroll to position [224, 0]
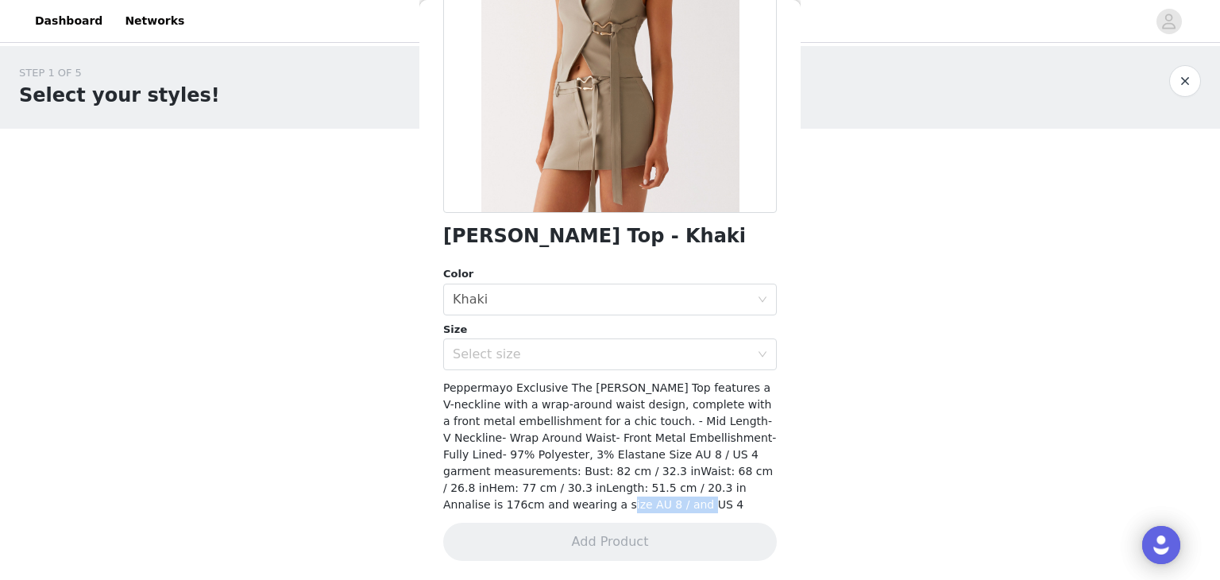
drag, startPoint x: 521, startPoint y: 509, endPoint x: 397, endPoint y: 423, distance: 151.2
click at [435, 504] on div "Back Mira Vest Top - Khaki Color Select color Khaki Size Select size Peppermayo…" at bounding box center [609, 290] width 381 height 580
click at [483, 347] on div "Select size" at bounding box center [601, 354] width 297 height 16
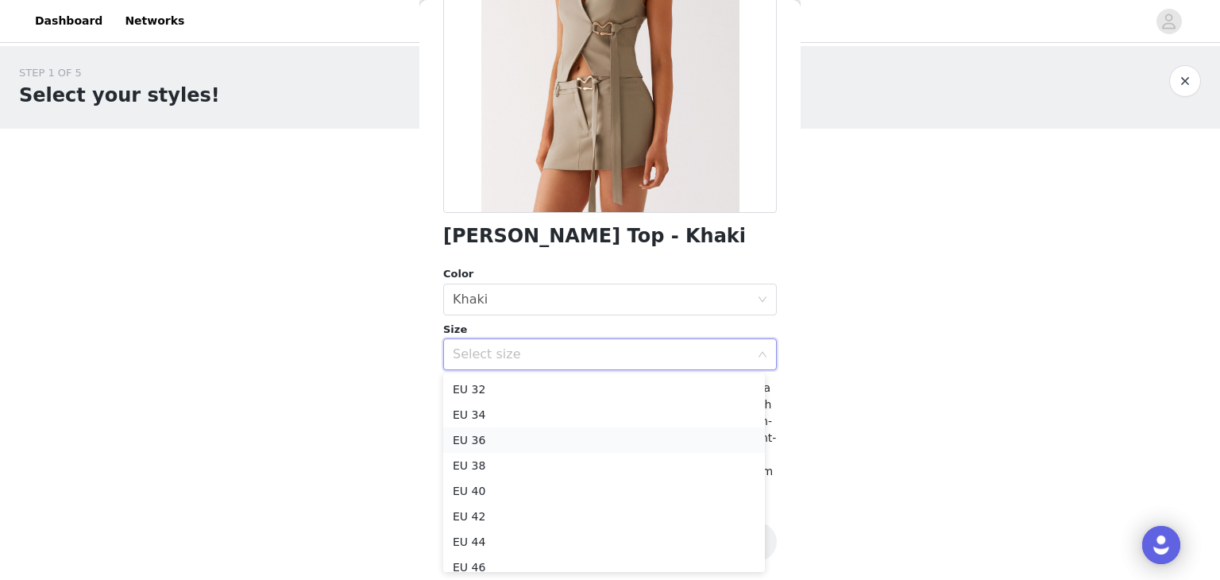
click at [524, 442] on li "EU 36" at bounding box center [604, 439] width 322 height 25
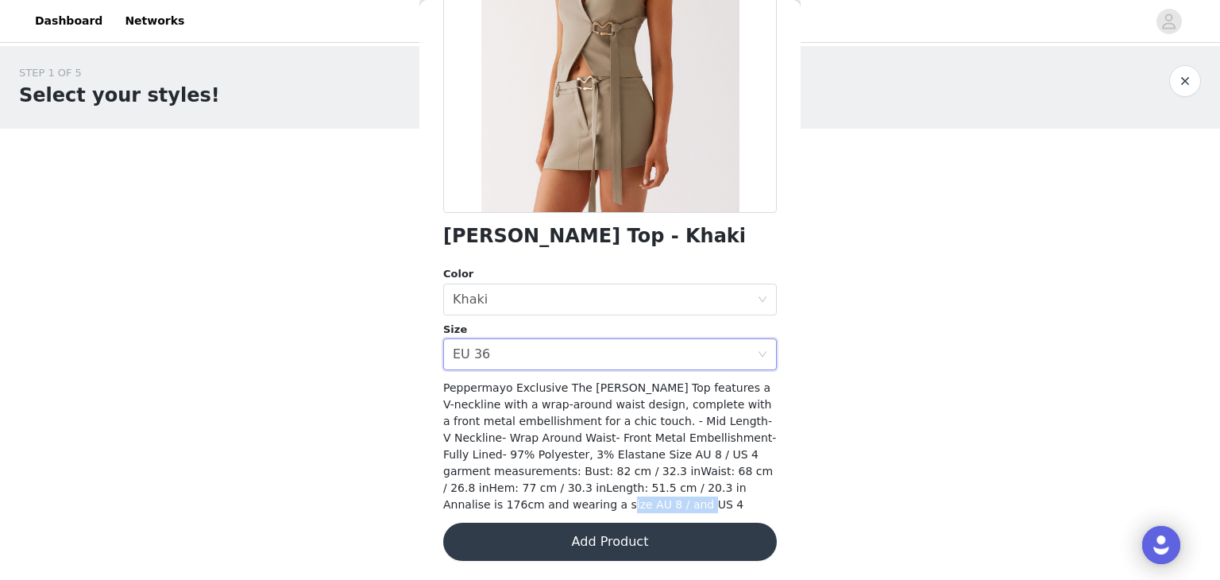
click at [568, 531] on button "Add Product" at bounding box center [610, 542] width 334 height 38
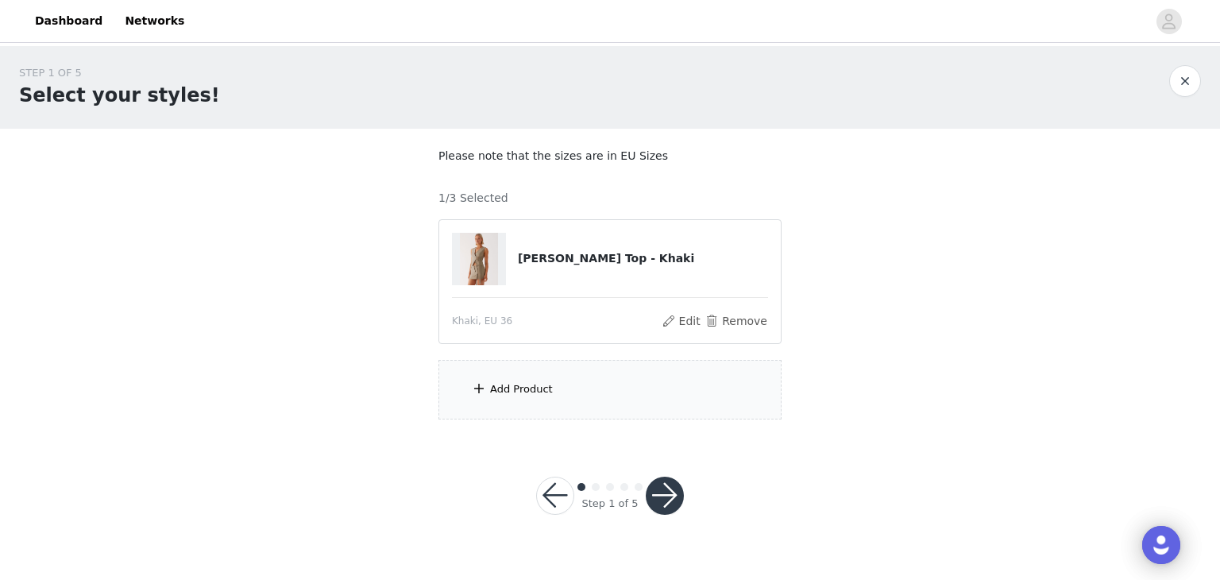
click at [514, 392] on div "Add Product" at bounding box center [521, 389] width 63 height 16
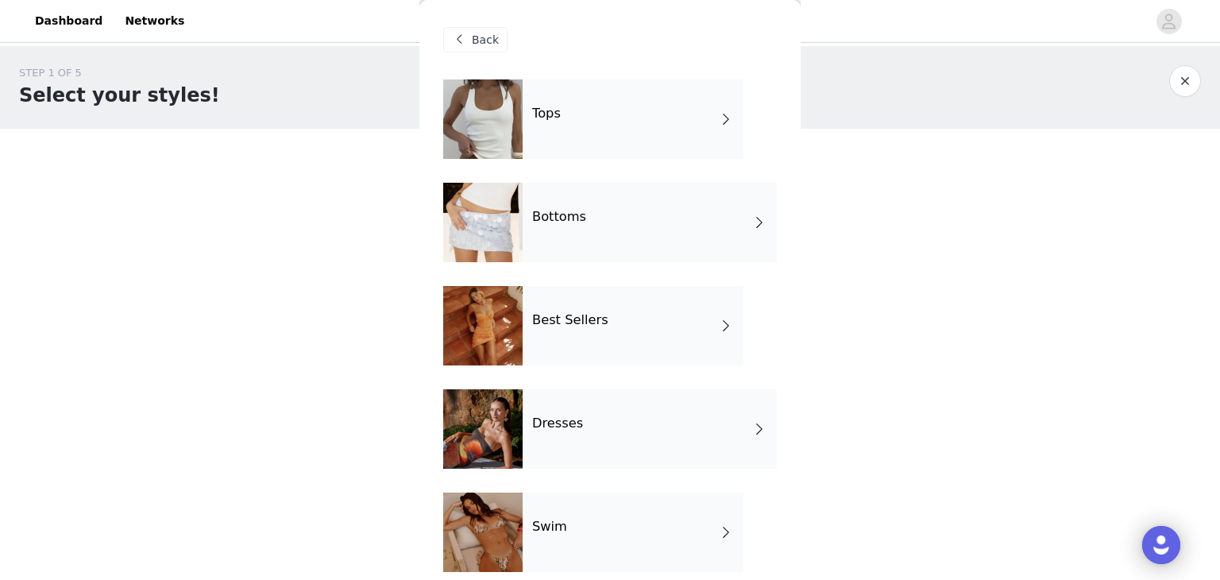
click at [599, 227] on div "Bottoms" at bounding box center [650, 222] width 254 height 79
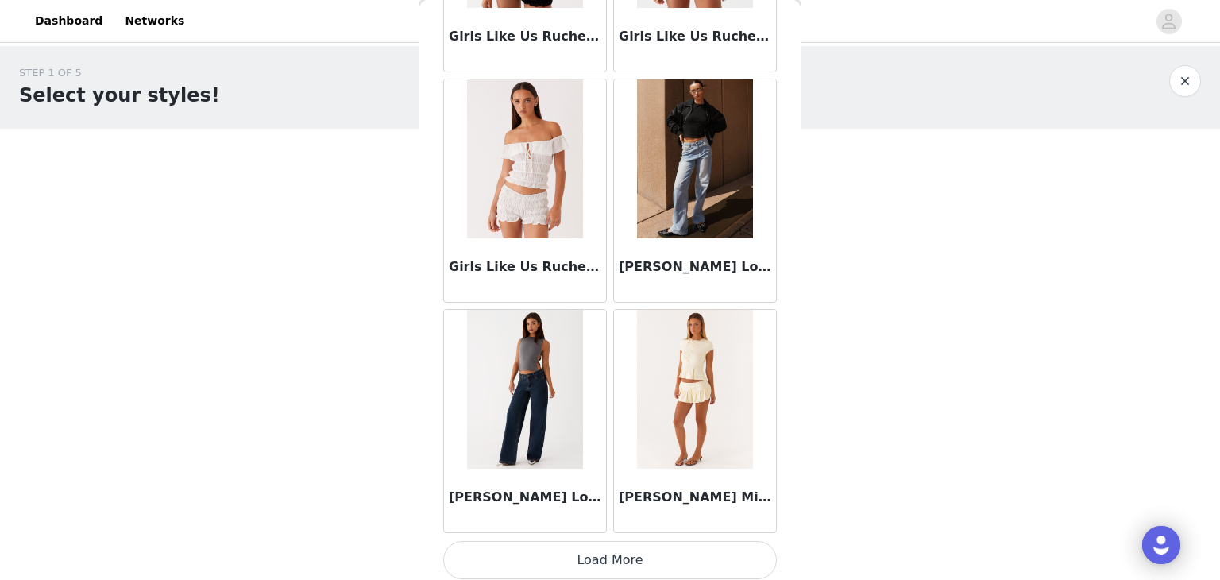
scroll to position [1848, 0]
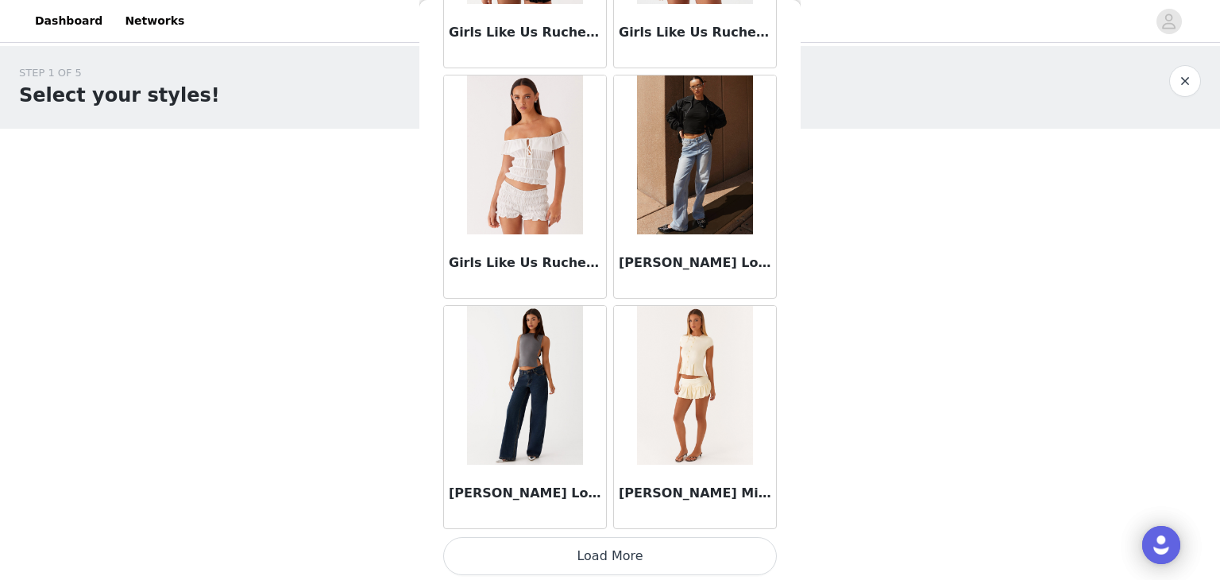
click at [632, 560] on button "Load More" at bounding box center [610, 556] width 334 height 38
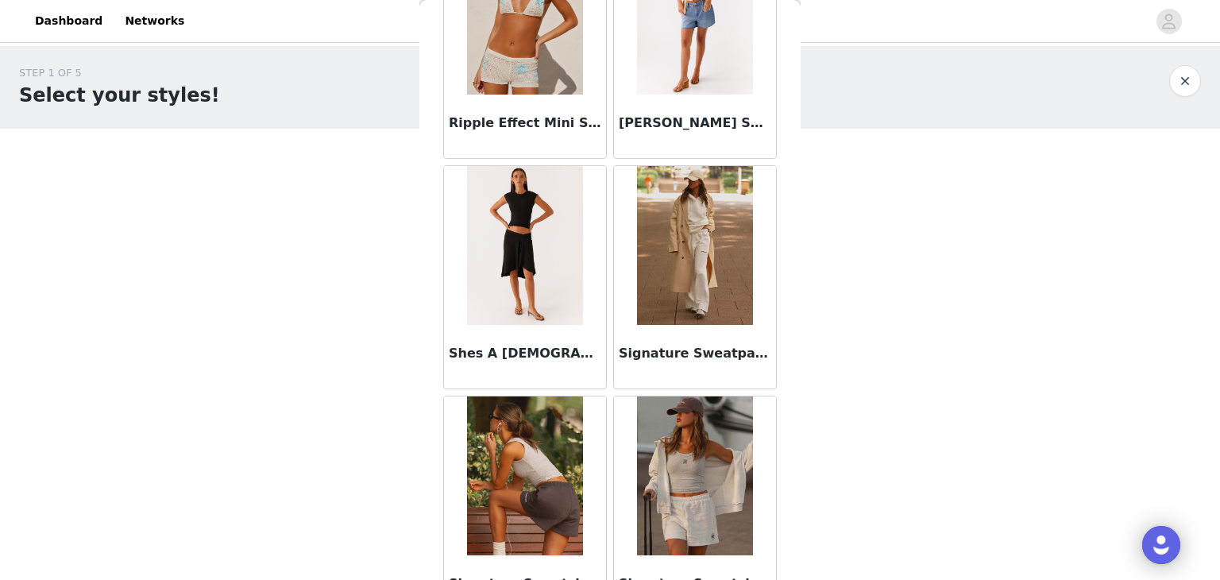
scroll to position [4149, 0]
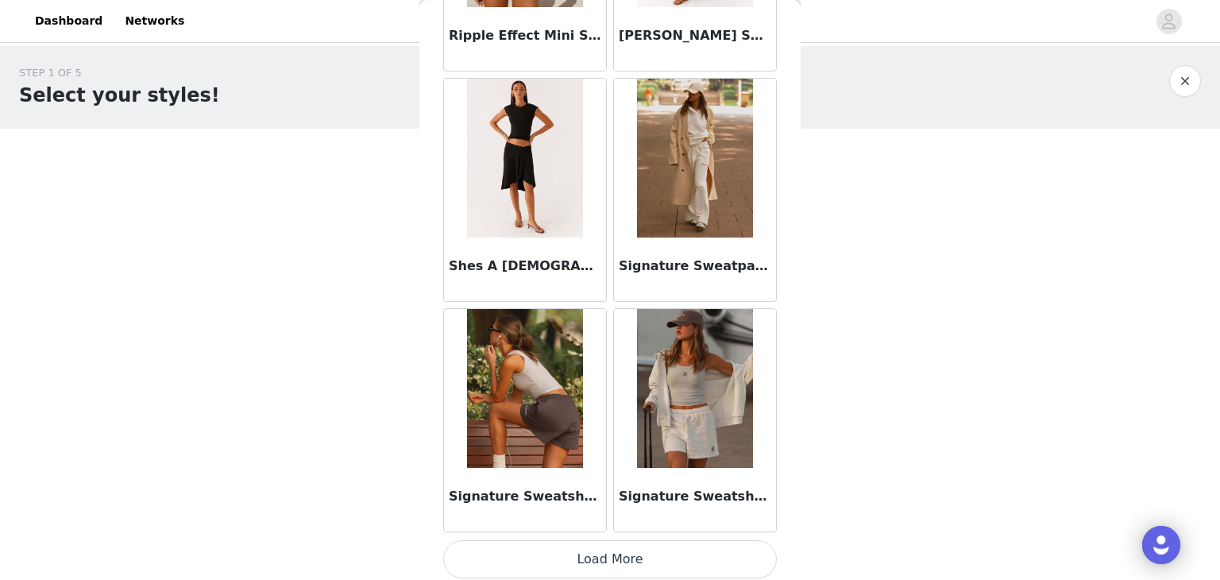
click at [572, 542] on button "Load More" at bounding box center [610, 559] width 334 height 38
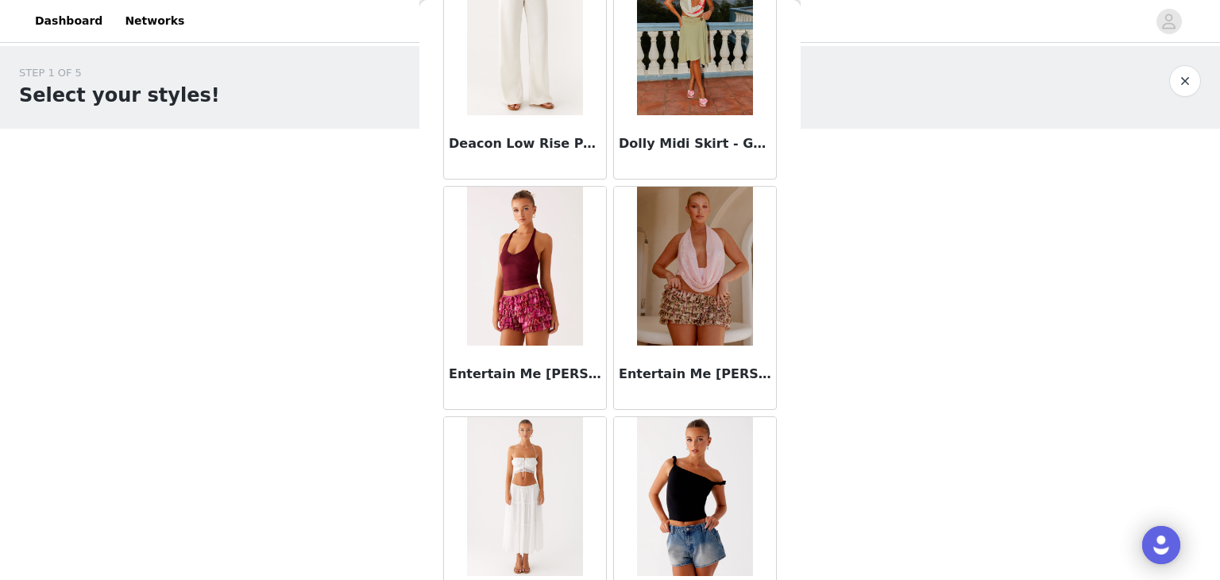
scroll to position [0, 0]
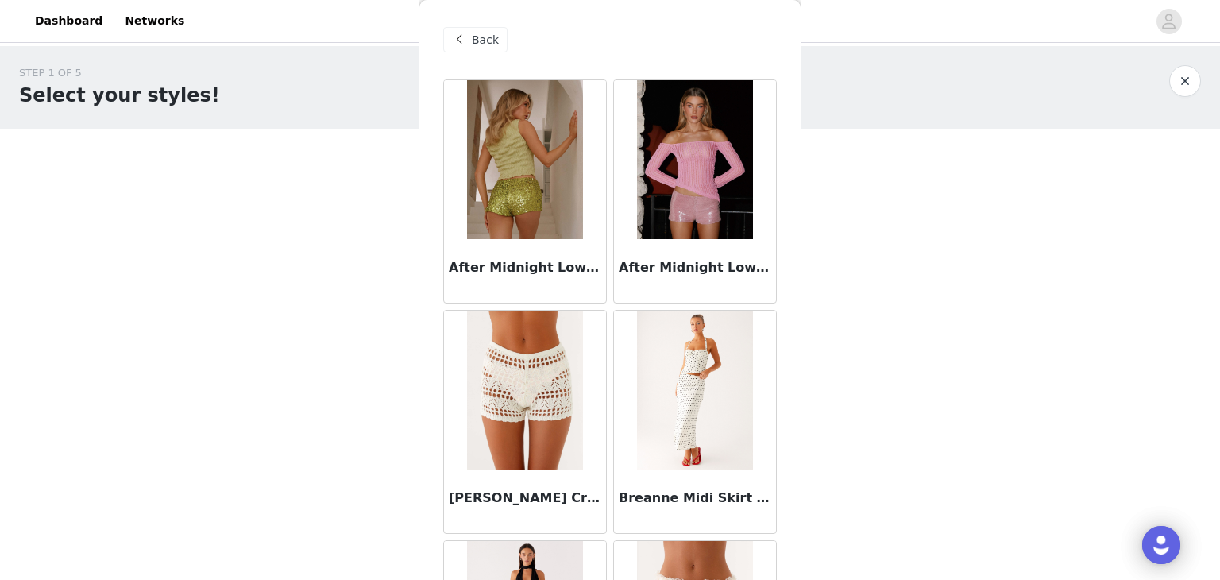
click at [677, 511] on div "Breanne Midi Skirt - White Polka Dot" at bounding box center [695, 502] width 162 height 64
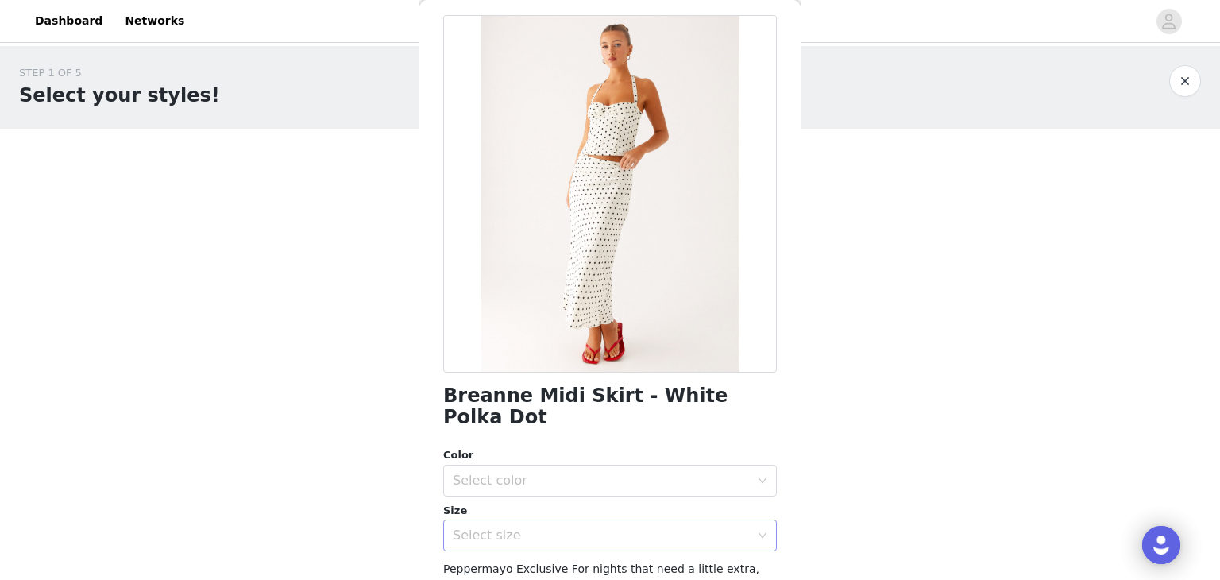
scroll to position [159, 0]
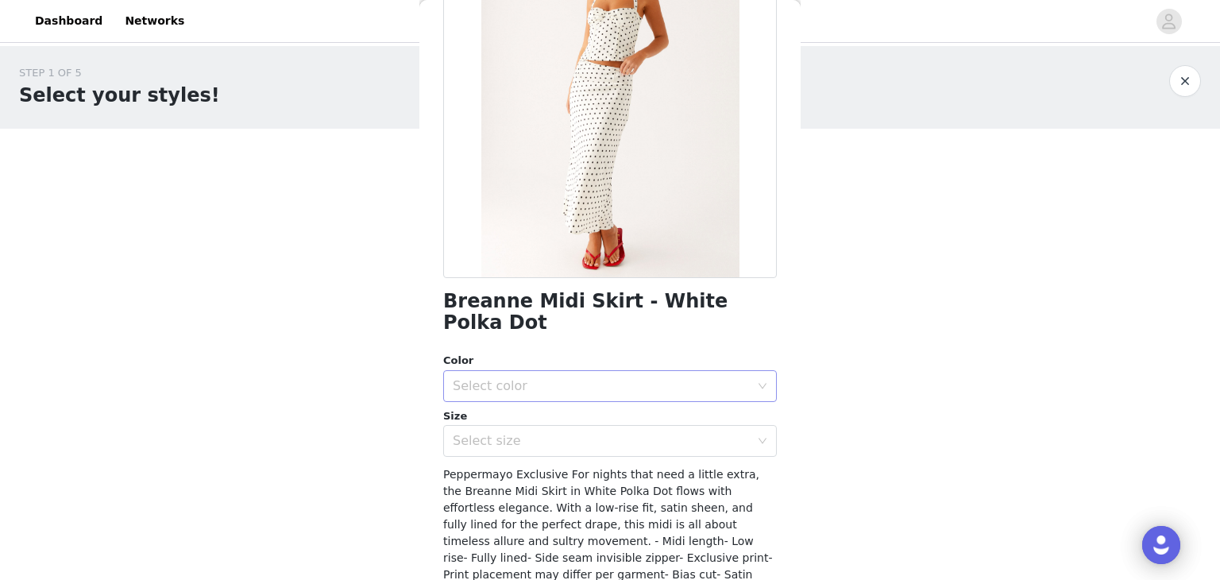
click at [561, 378] on div "Select color" at bounding box center [601, 386] width 297 height 16
click at [512, 398] on li "White Polka Dot" at bounding box center [604, 399] width 322 height 25
click at [509, 433] on div "Select size" at bounding box center [601, 441] width 297 height 16
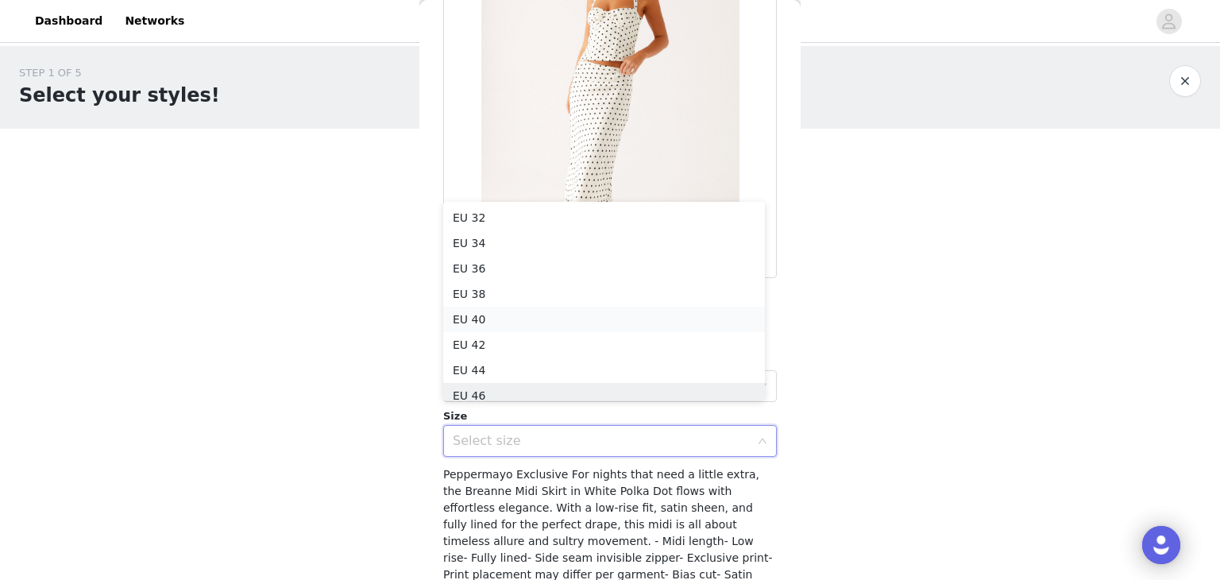
scroll to position [8, 0]
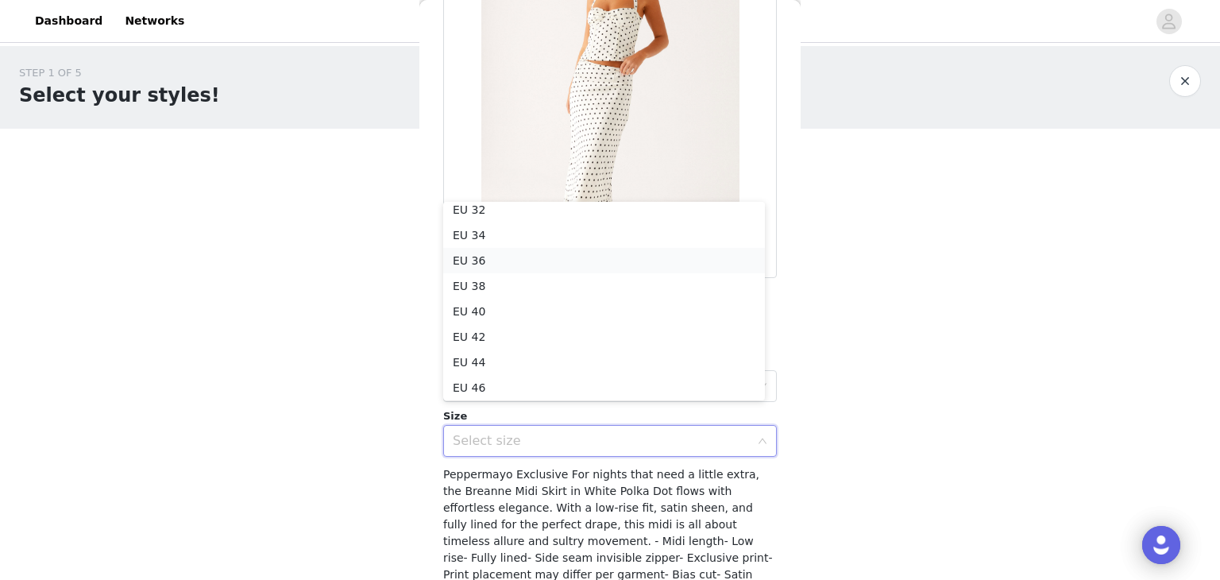
click at [475, 262] on li "EU 36" at bounding box center [604, 260] width 322 height 25
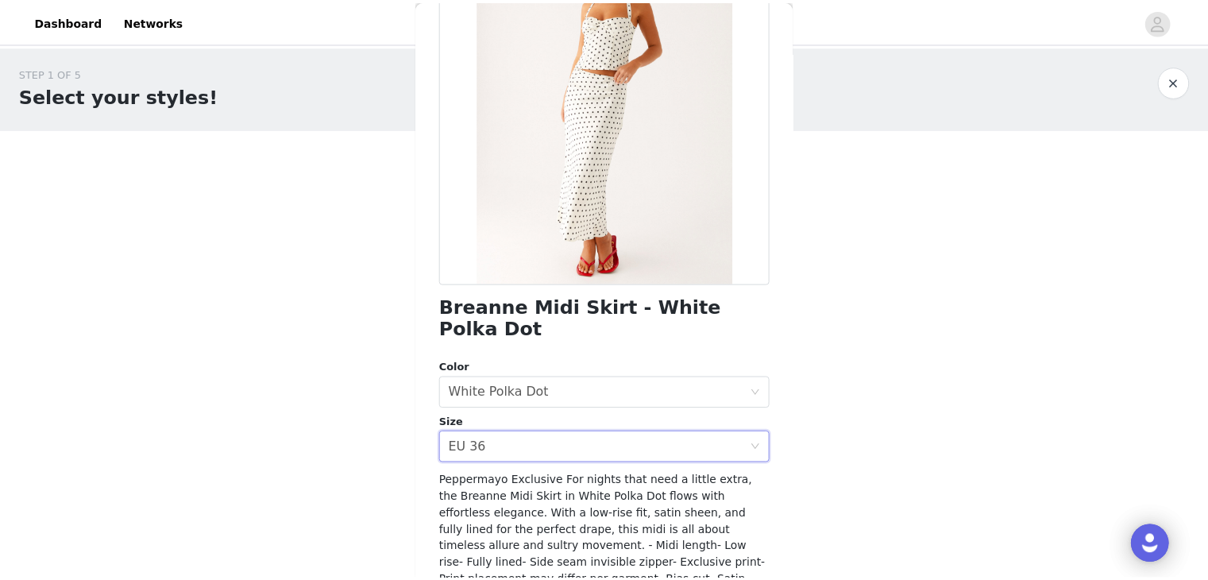
scroll to position [274, 0]
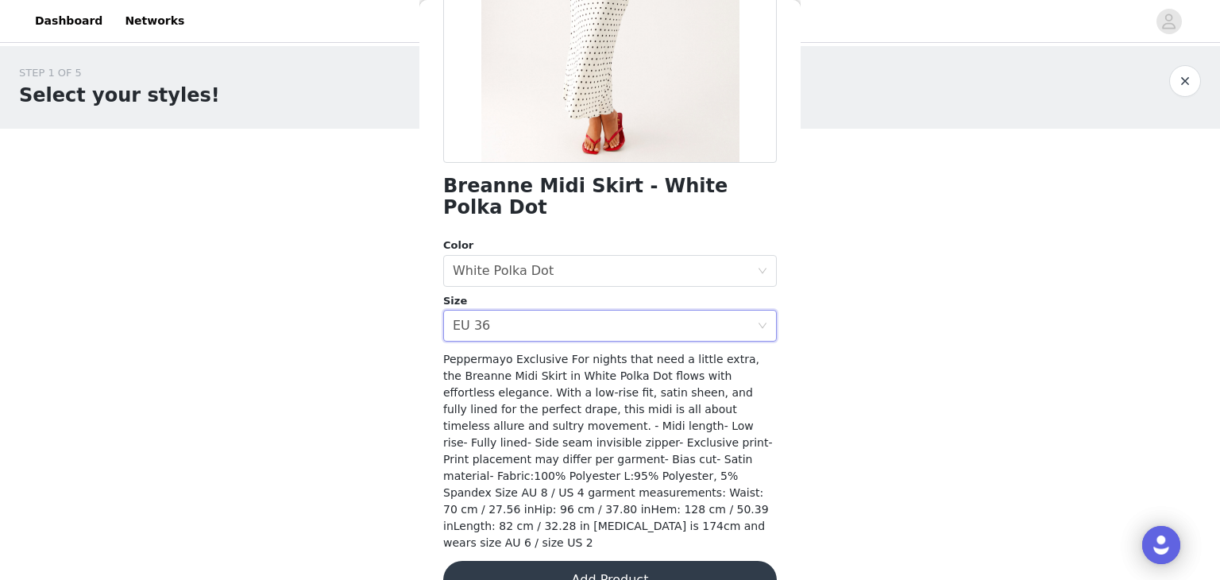
click at [643, 561] on button "Add Product" at bounding box center [610, 580] width 334 height 38
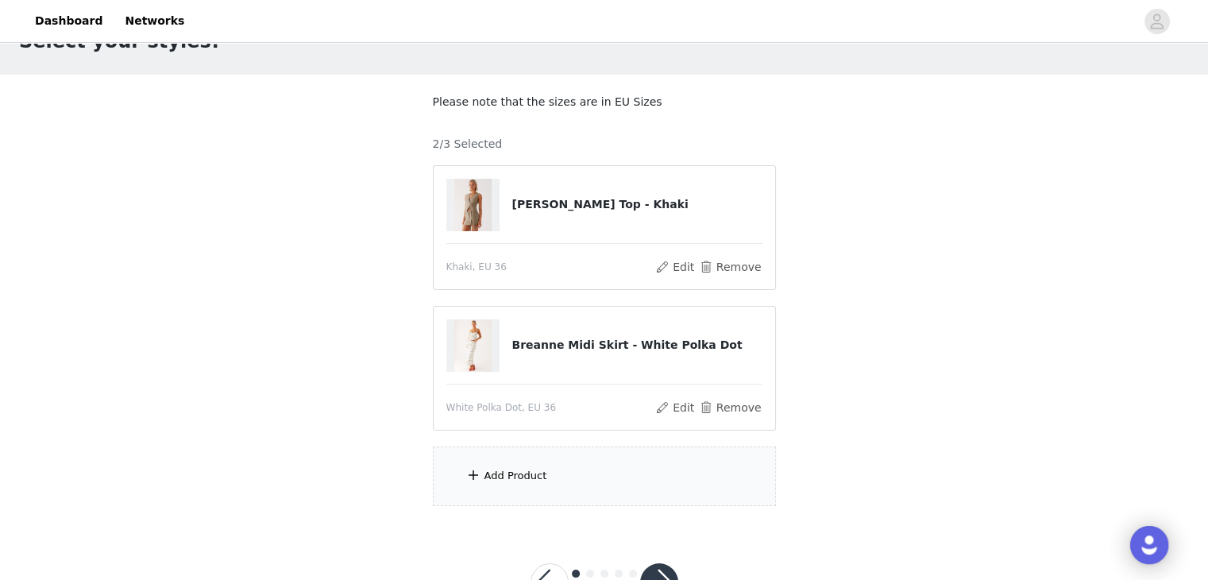
scroll to position [112, 0]
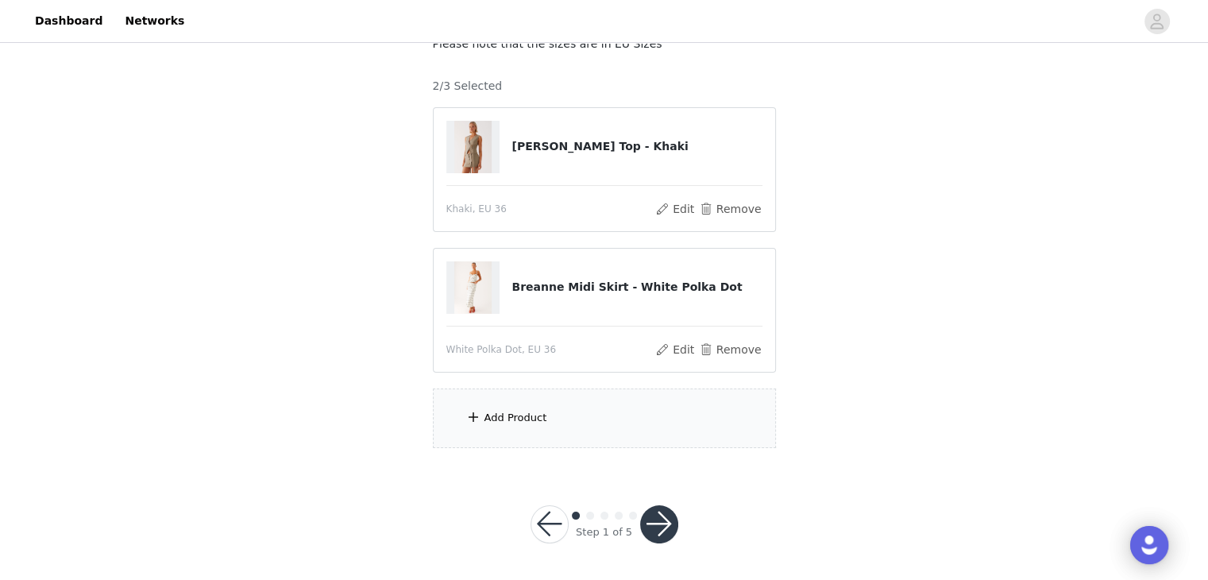
click at [515, 410] on div "Add Product" at bounding box center [516, 418] width 63 height 16
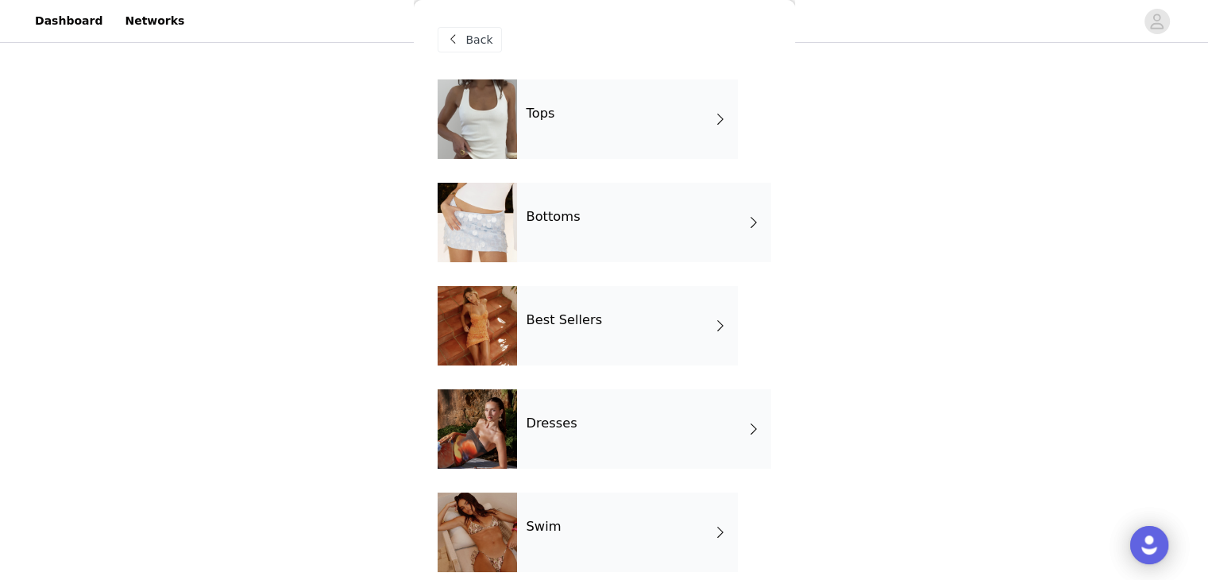
click at [583, 208] on div "Bottoms" at bounding box center [644, 222] width 254 height 79
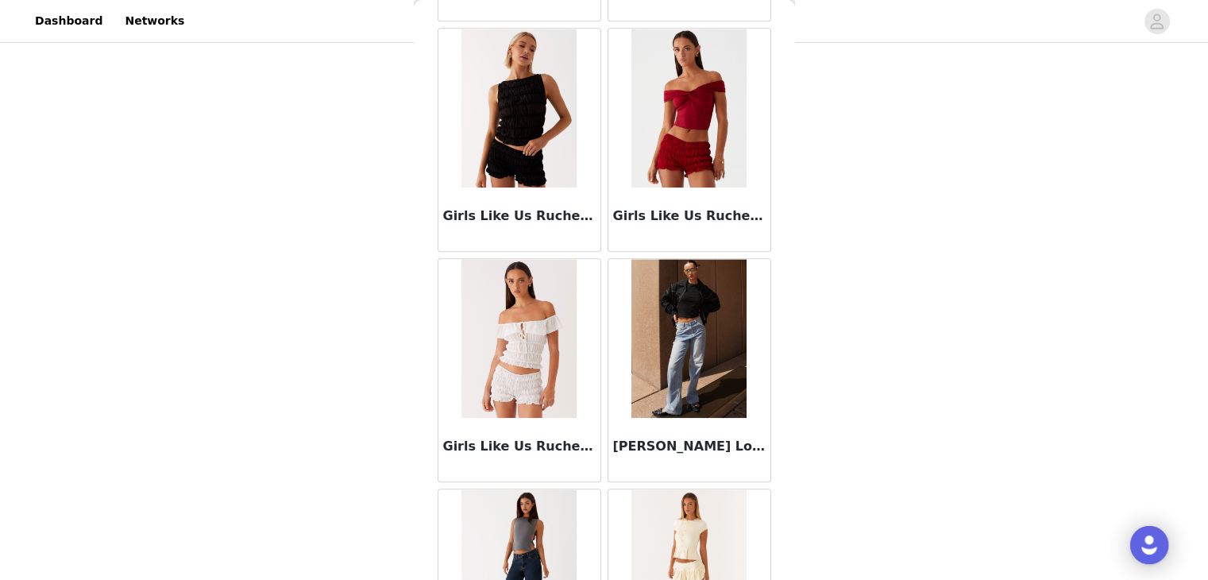
scroll to position [1748, 0]
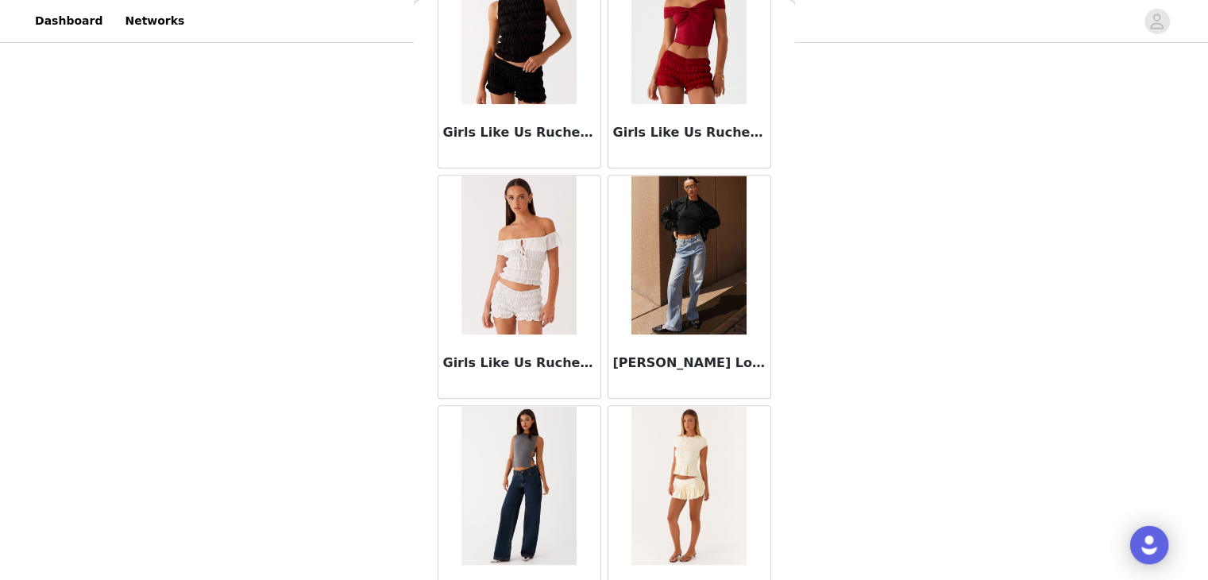
click at [508, 310] on img at bounding box center [519, 255] width 115 height 159
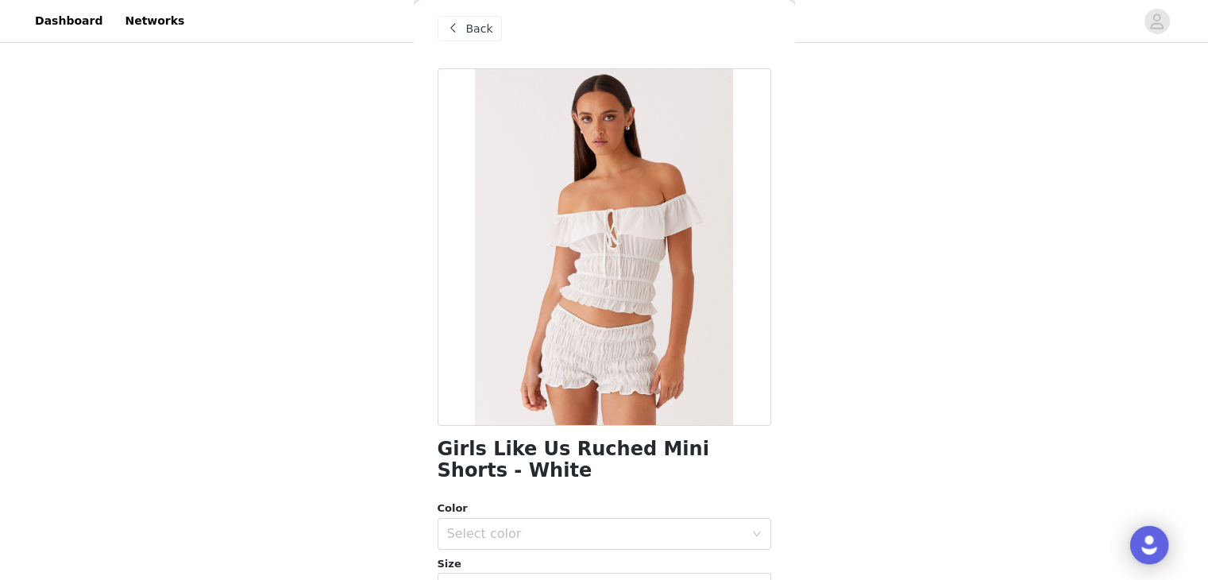
scroll to position [0, 0]
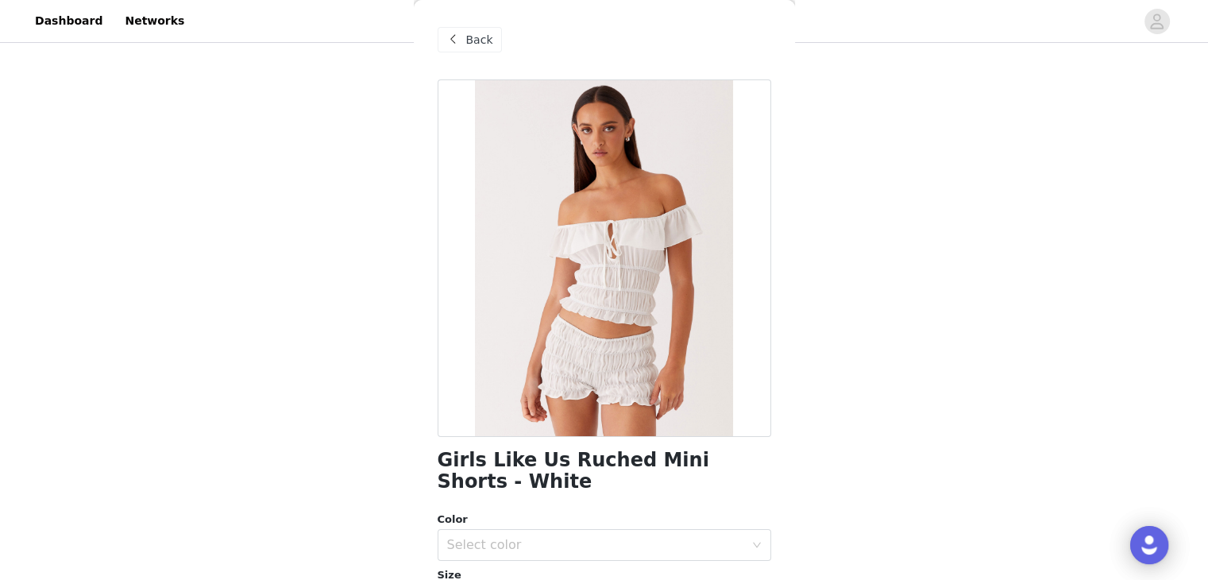
click at [468, 38] on span "Back" at bounding box center [479, 40] width 27 height 17
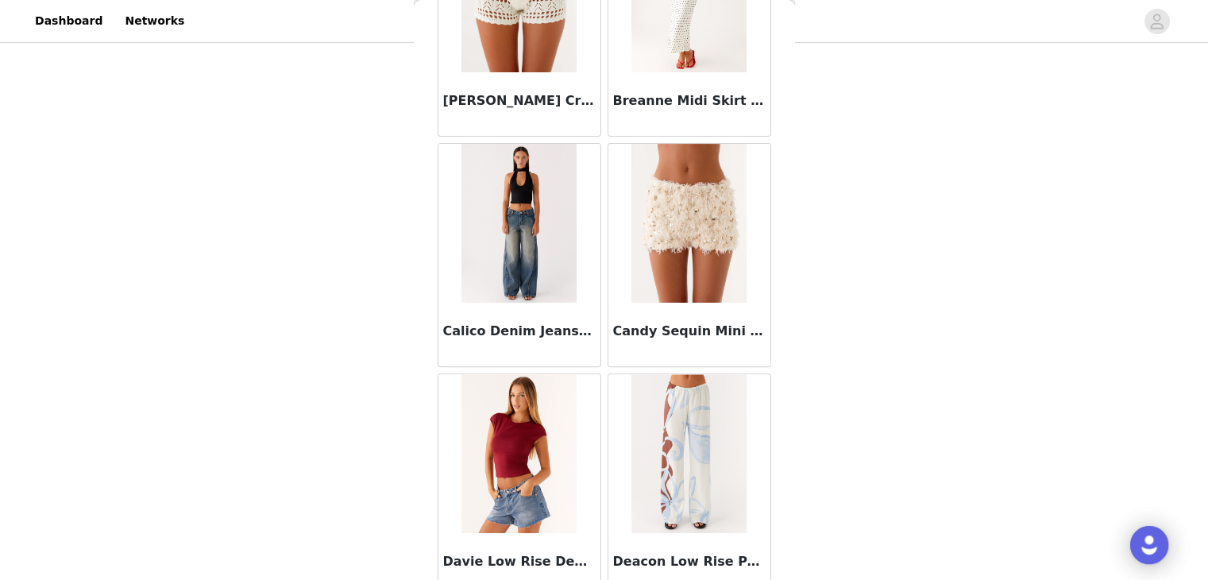
click at [712, 323] on h3 "Candy Sequin Mini Shorts - White" at bounding box center [689, 331] width 153 height 19
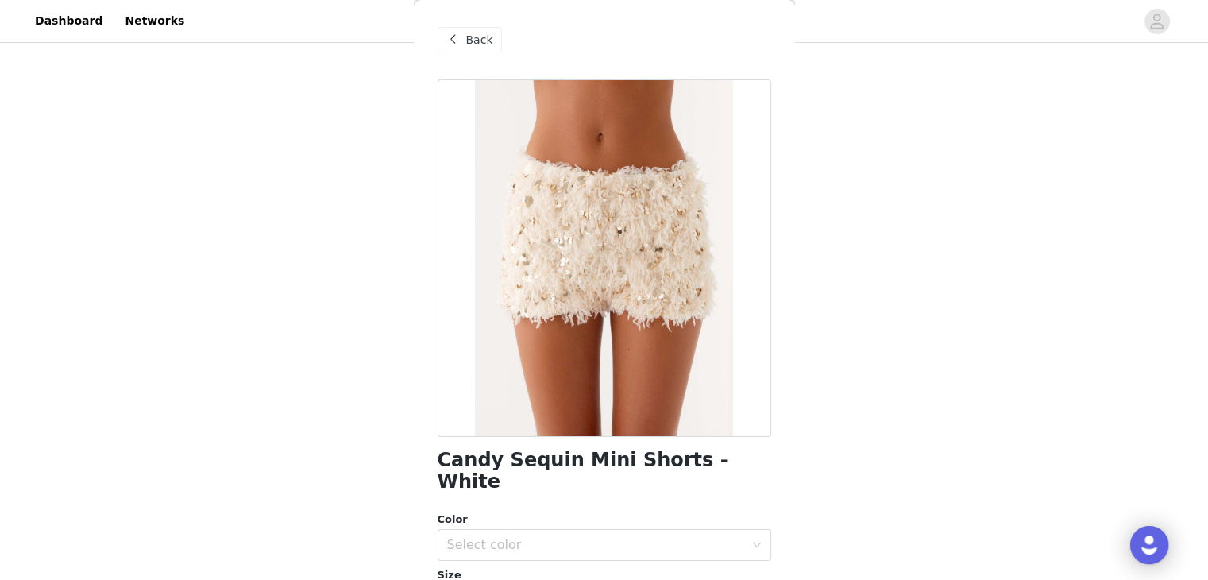
click at [450, 34] on span at bounding box center [453, 39] width 19 height 19
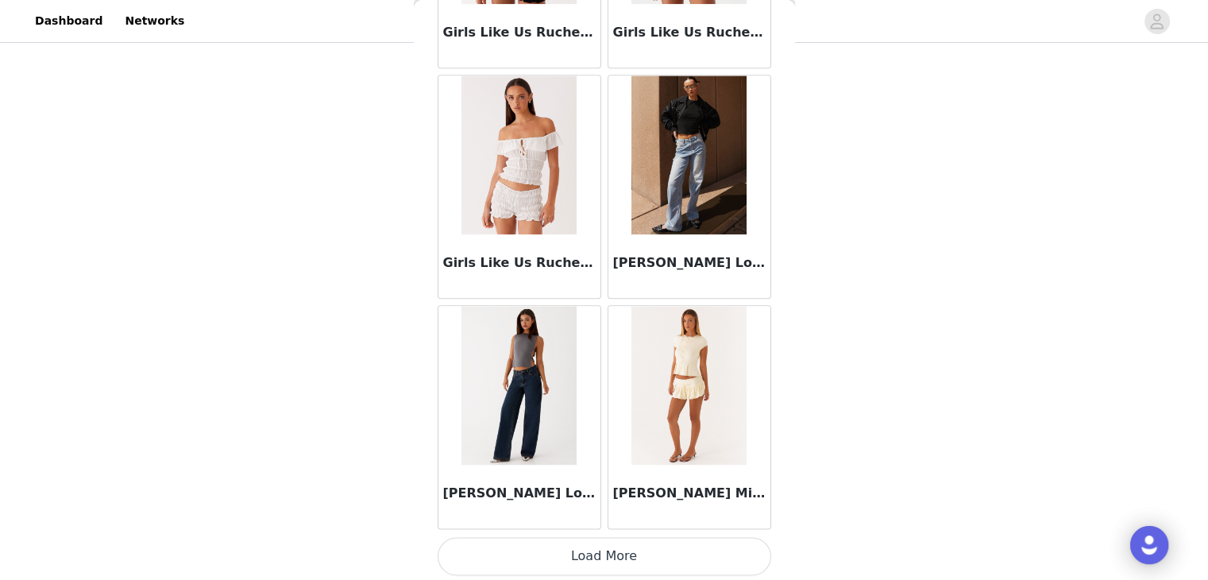
click at [601, 551] on button "Load More" at bounding box center [605, 556] width 334 height 38
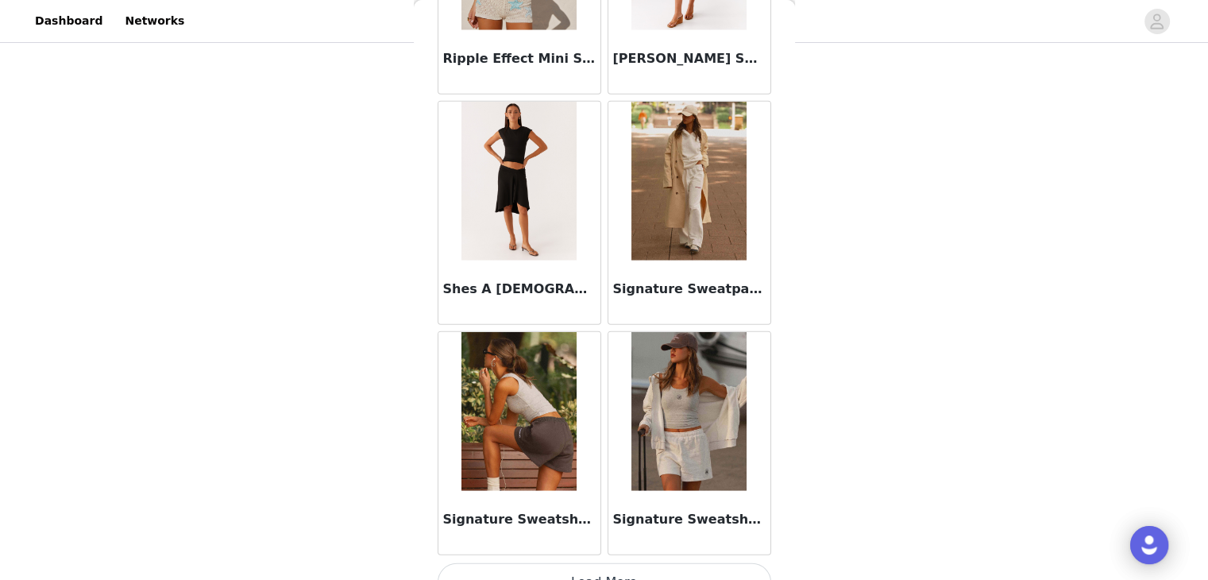
scroll to position [4149, 0]
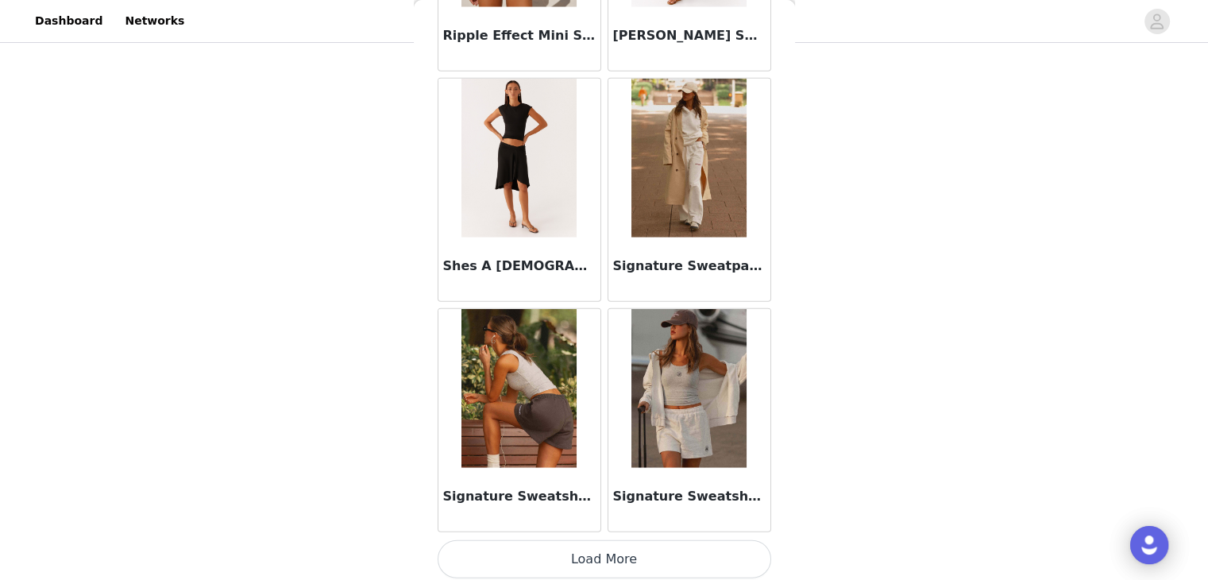
click at [665, 556] on button "Load More" at bounding box center [605, 559] width 334 height 38
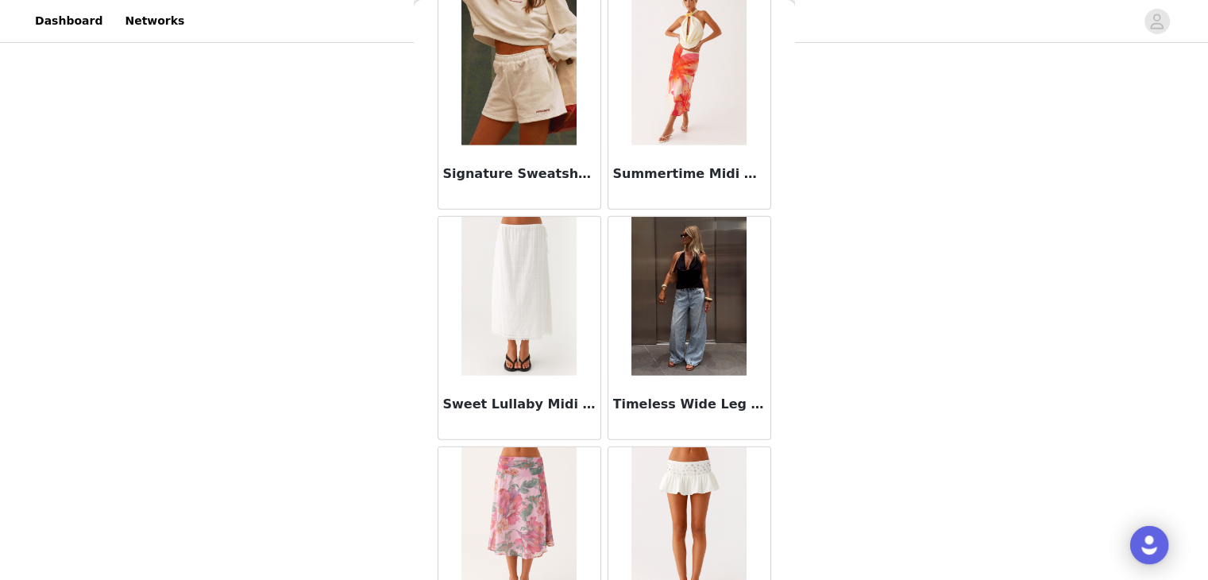
scroll to position [4705, 0]
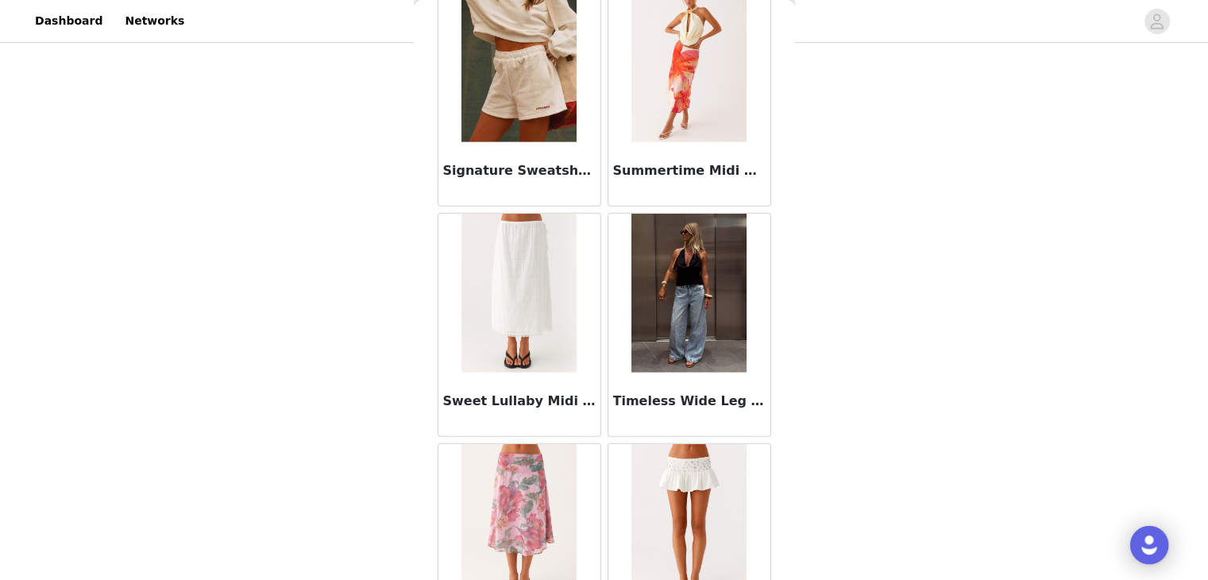
click at [685, 311] on img at bounding box center [689, 293] width 115 height 159
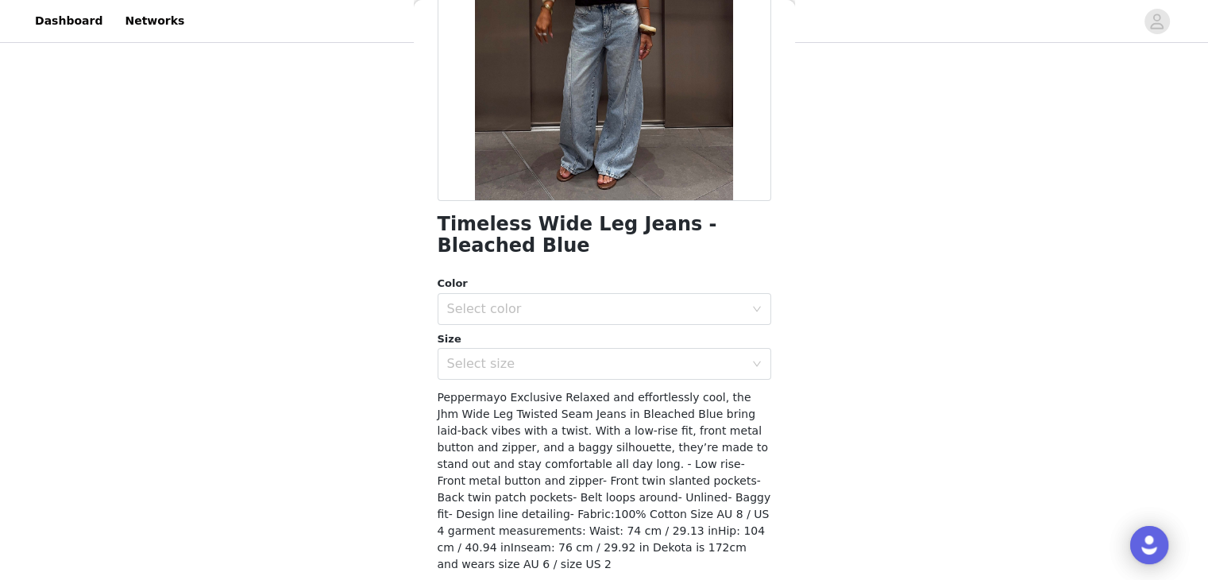
scroll to position [238, 0]
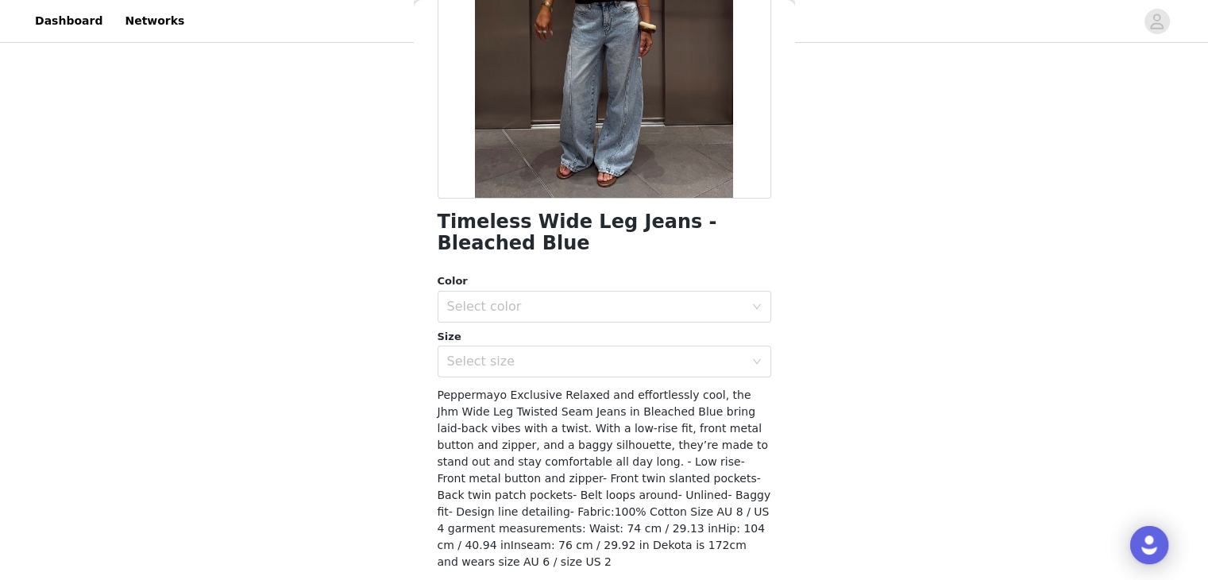
click at [504, 288] on div "Color" at bounding box center [605, 281] width 334 height 16
click at [515, 319] on div "Select color" at bounding box center [599, 307] width 304 height 30
click at [501, 336] on li "Bleached Blue" at bounding box center [598, 341] width 322 height 25
click at [502, 359] on div "Select size" at bounding box center [595, 362] width 297 height 16
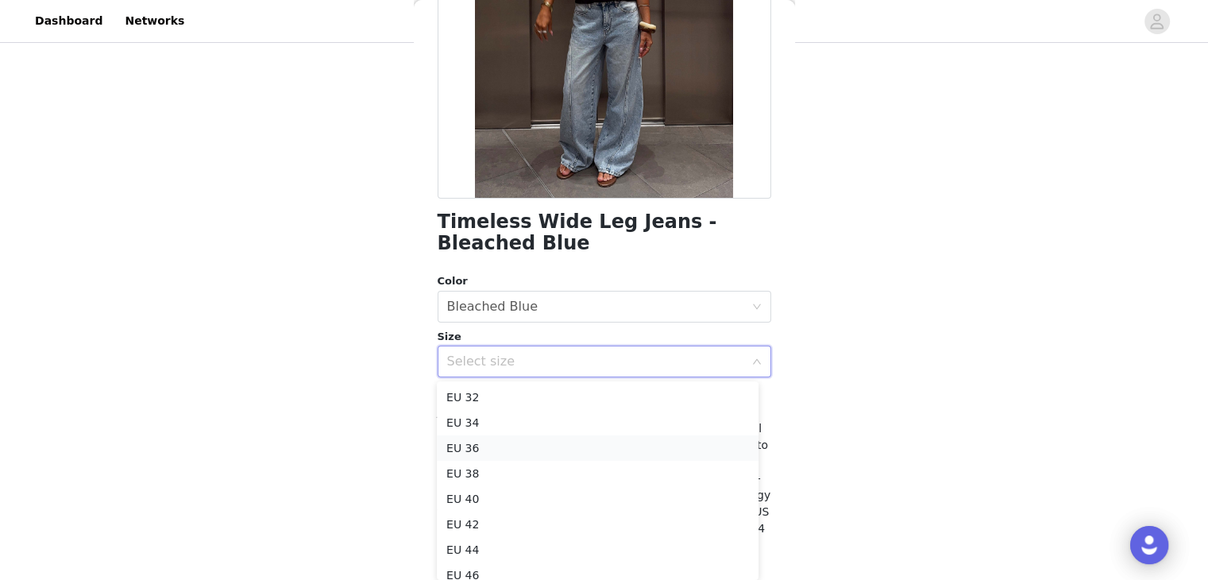
click at [474, 450] on li "EU 36" at bounding box center [598, 447] width 322 height 25
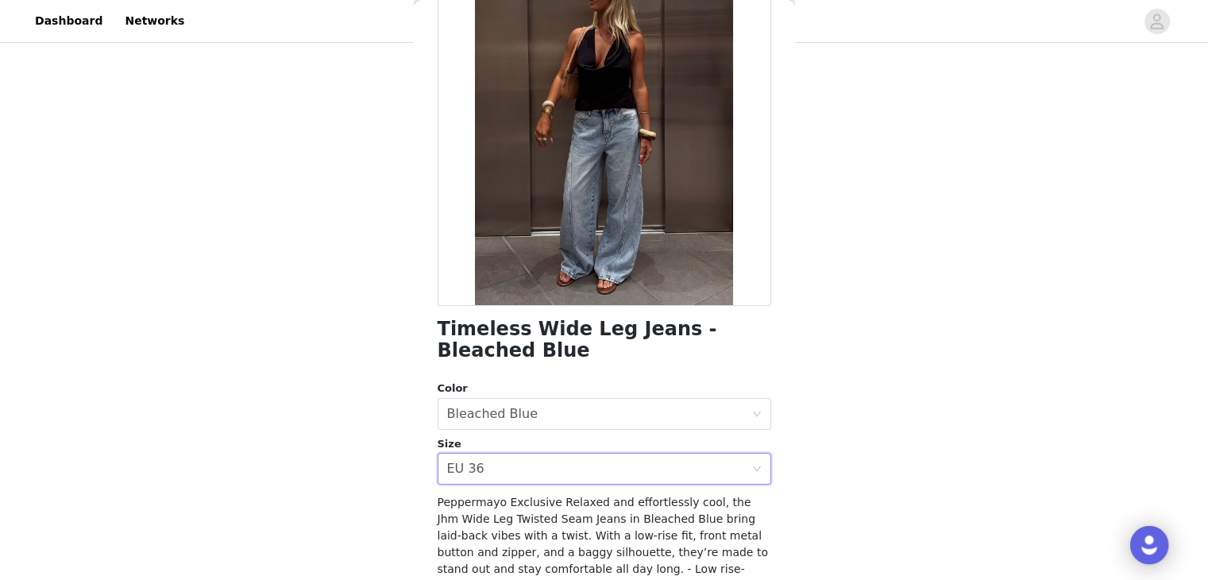
scroll to position [199, 0]
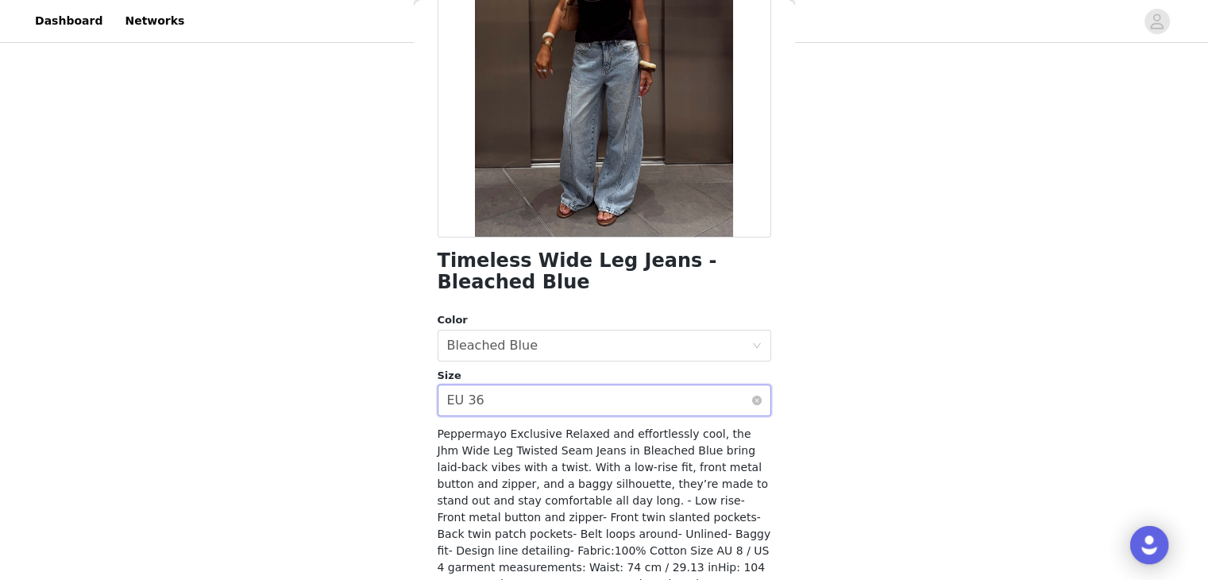
click at [500, 400] on div "Select size EU 36" at bounding box center [599, 400] width 304 height 30
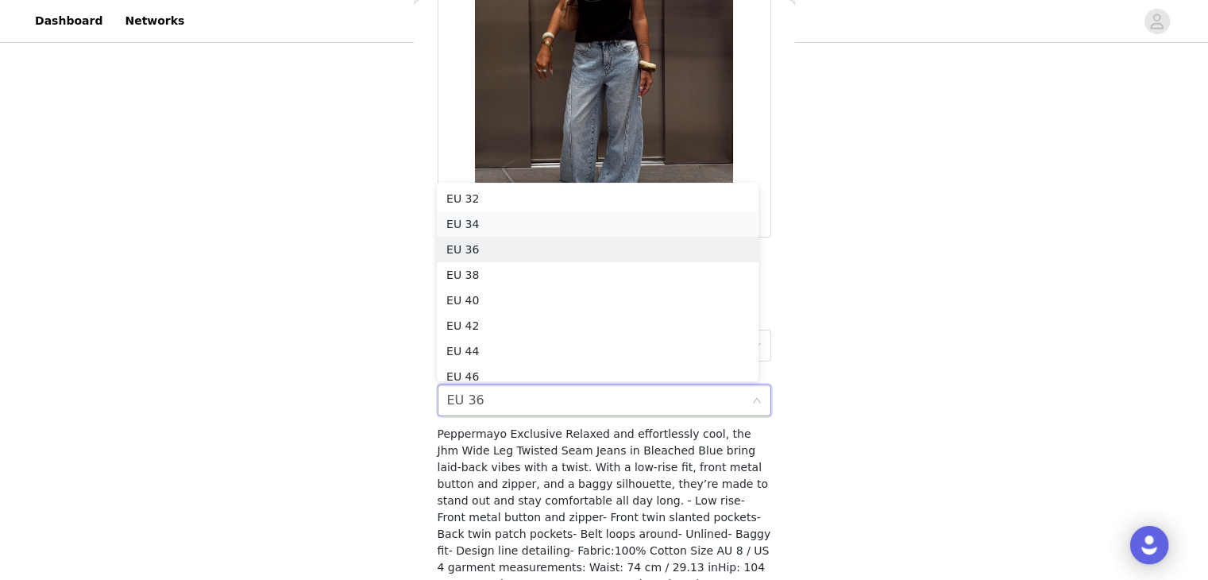
click at [477, 226] on li "EU 34" at bounding box center [598, 223] width 322 height 25
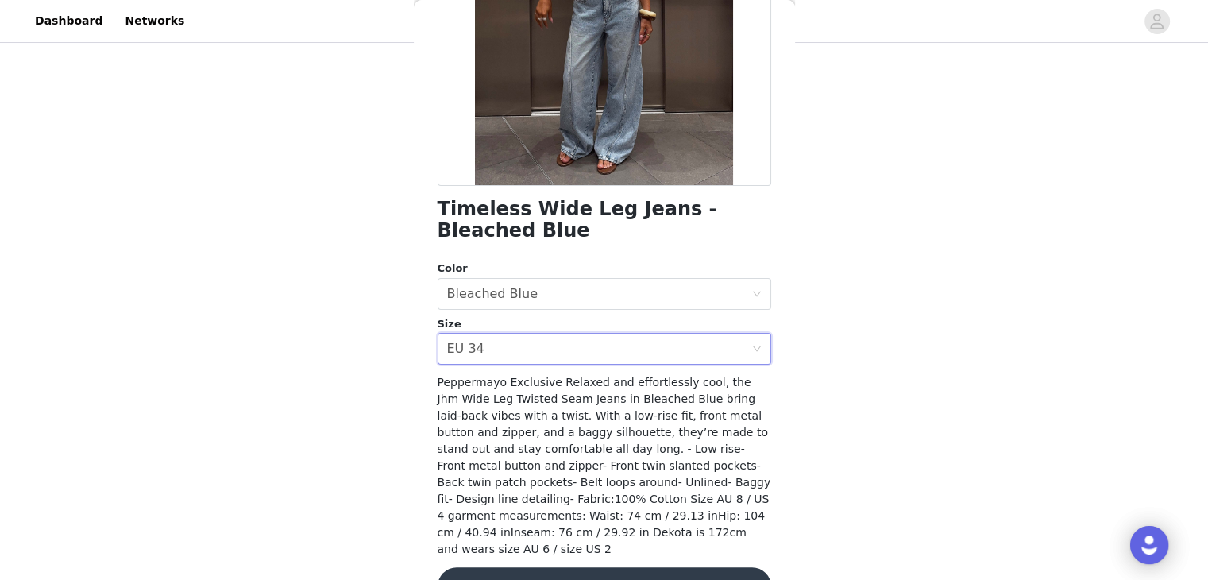
scroll to position [279, 0]
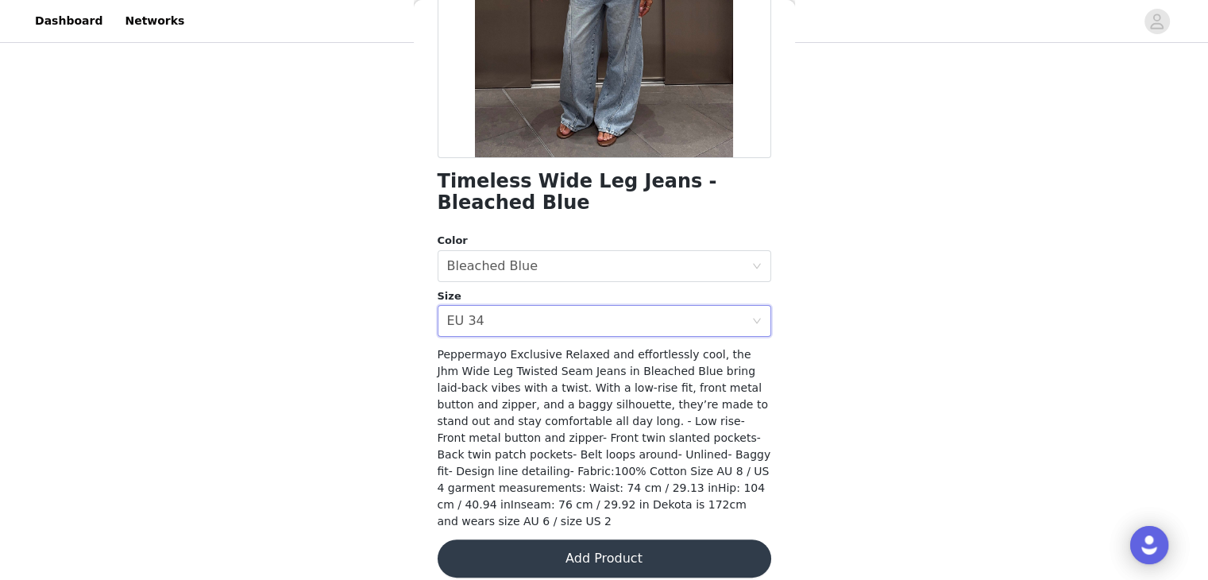
click at [573, 541] on button "Add Product" at bounding box center [605, 558] width 334 height 38
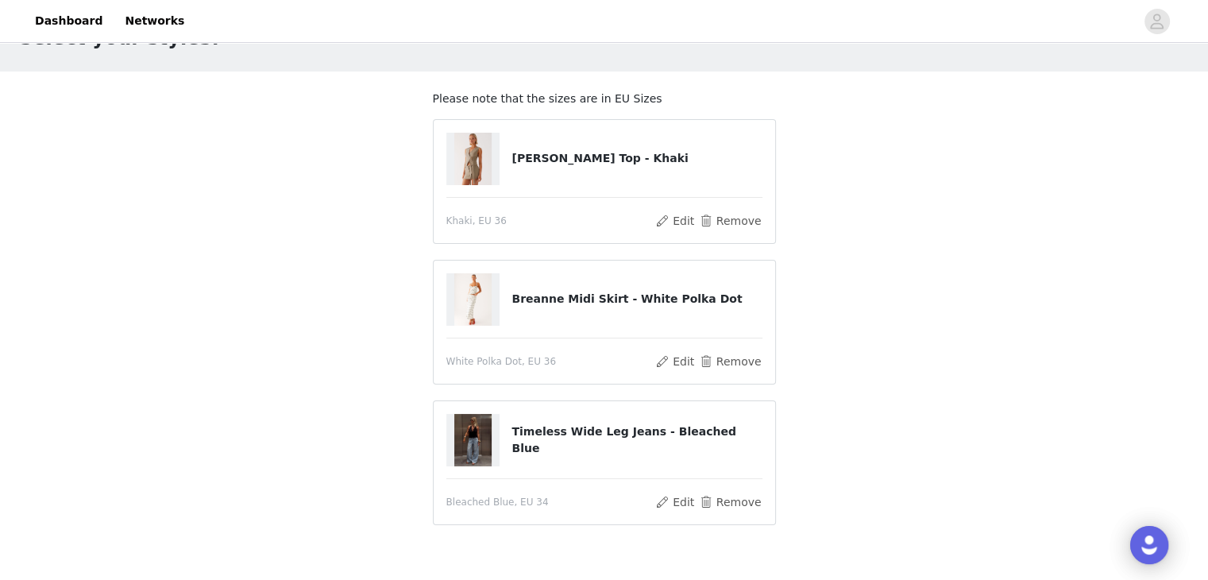
scroll to position [33, 0]
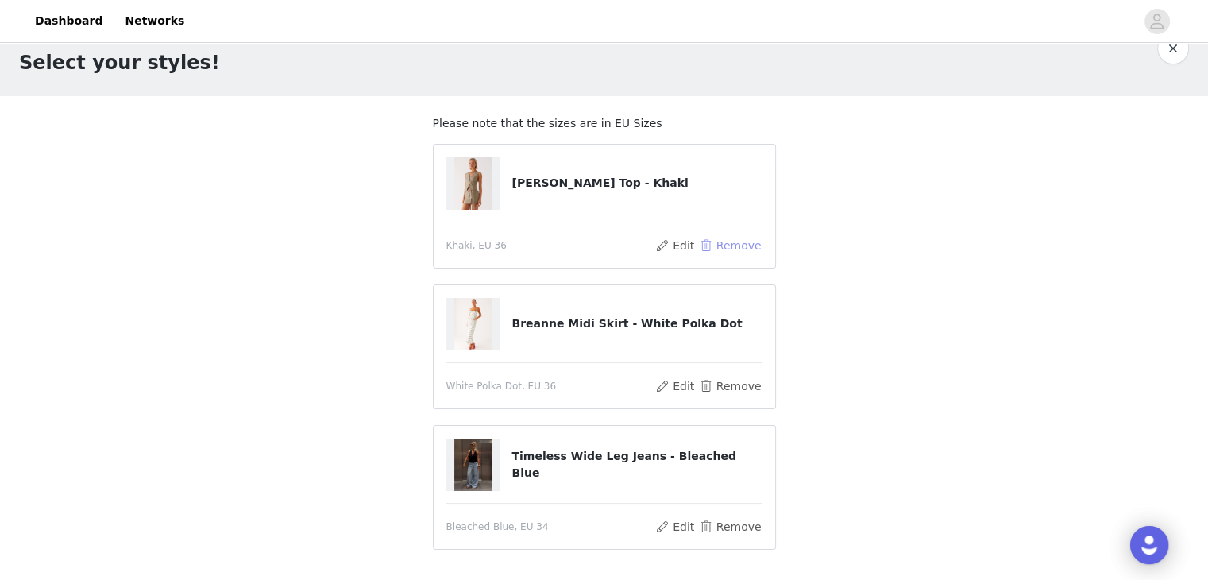
click at [716, 243] on button "Remove" at bounding box center [730, 245] width 64 height 19
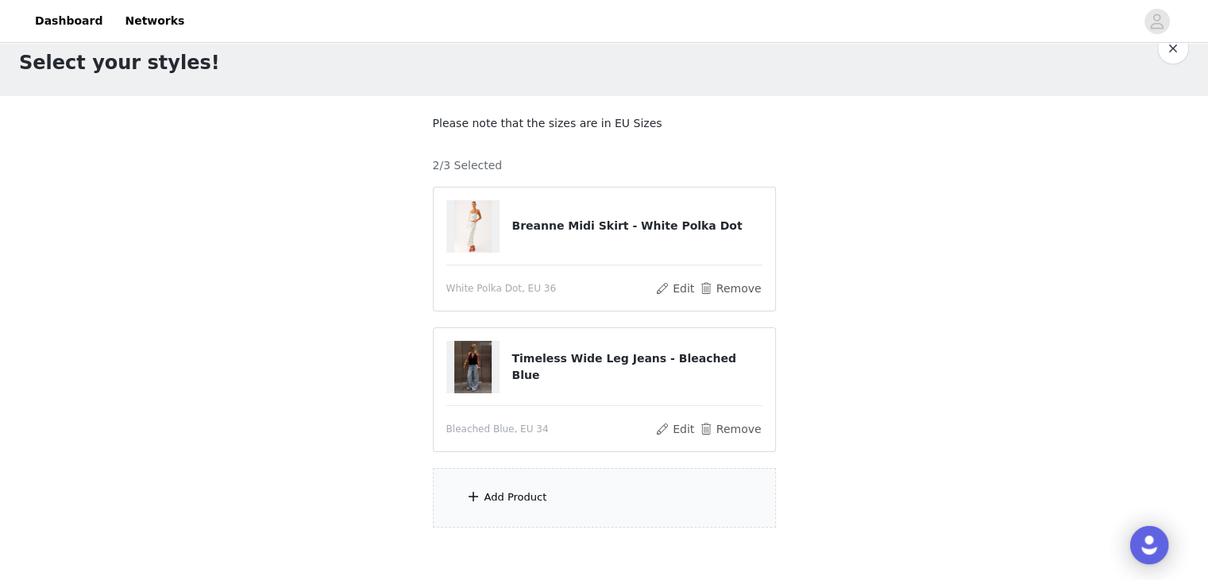
click at [536, 500] on div "Add Product" at bounding box center [516, 497] width 63 height 16
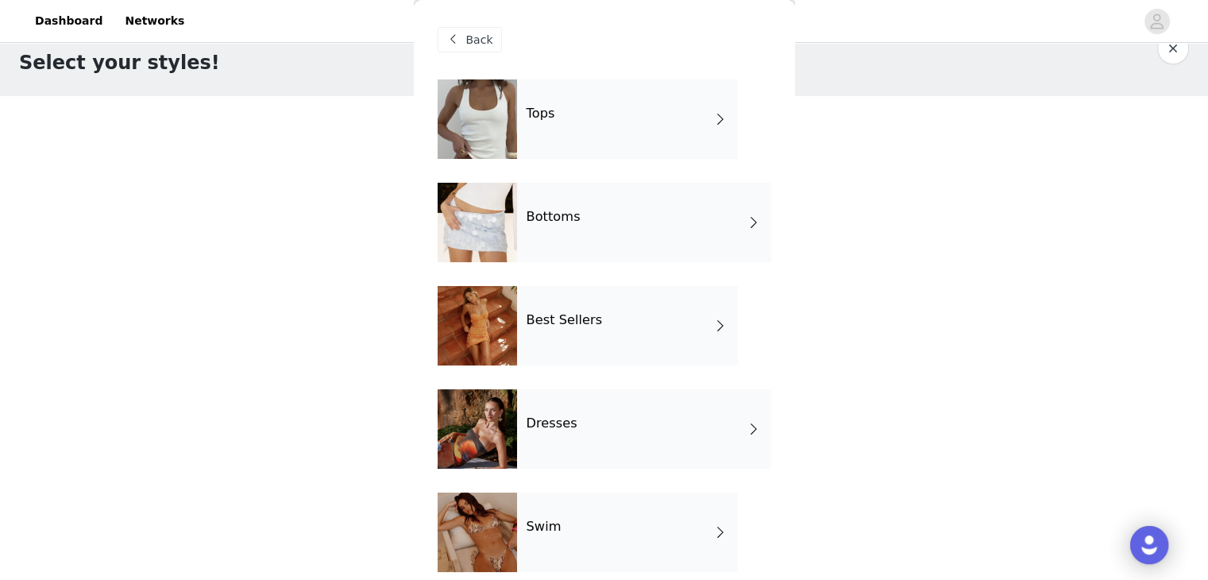
click at [555, 245] on div "Bottoms" at bounding box center [644, 222] width 254 height 79
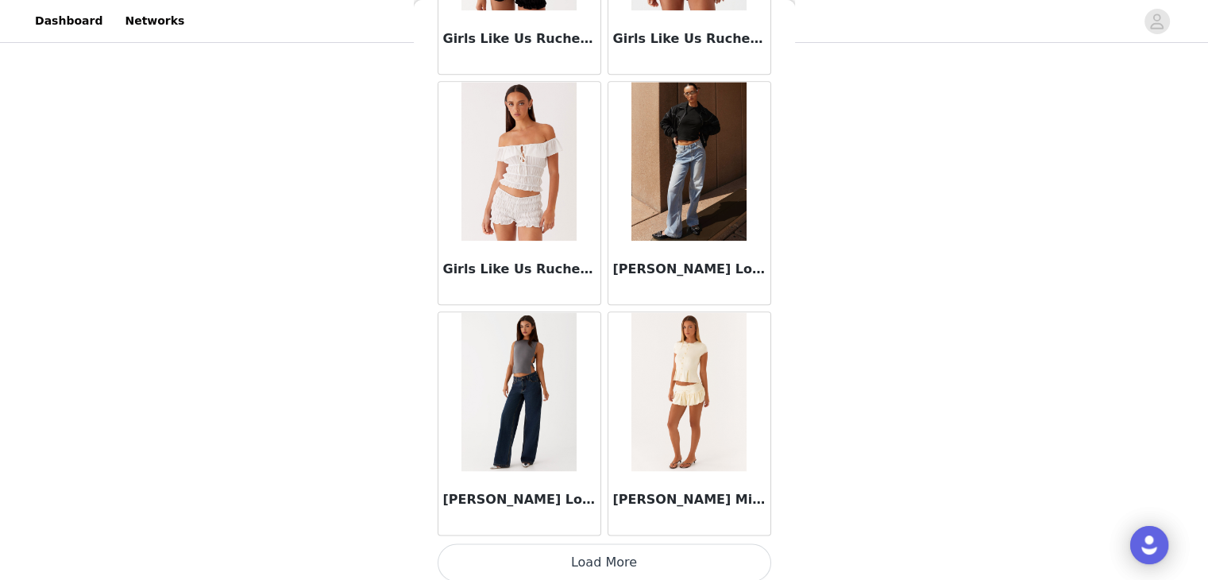
scroll to position [1848, 0]
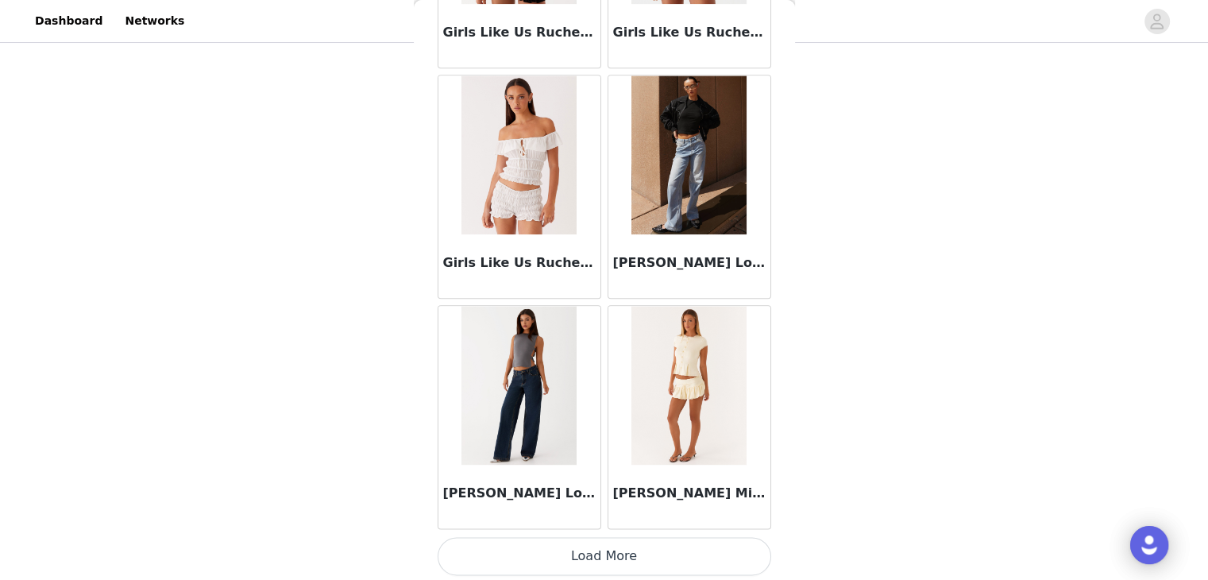
click at [523, 399] on img at bounding box center [519, 385] width 115 height 159
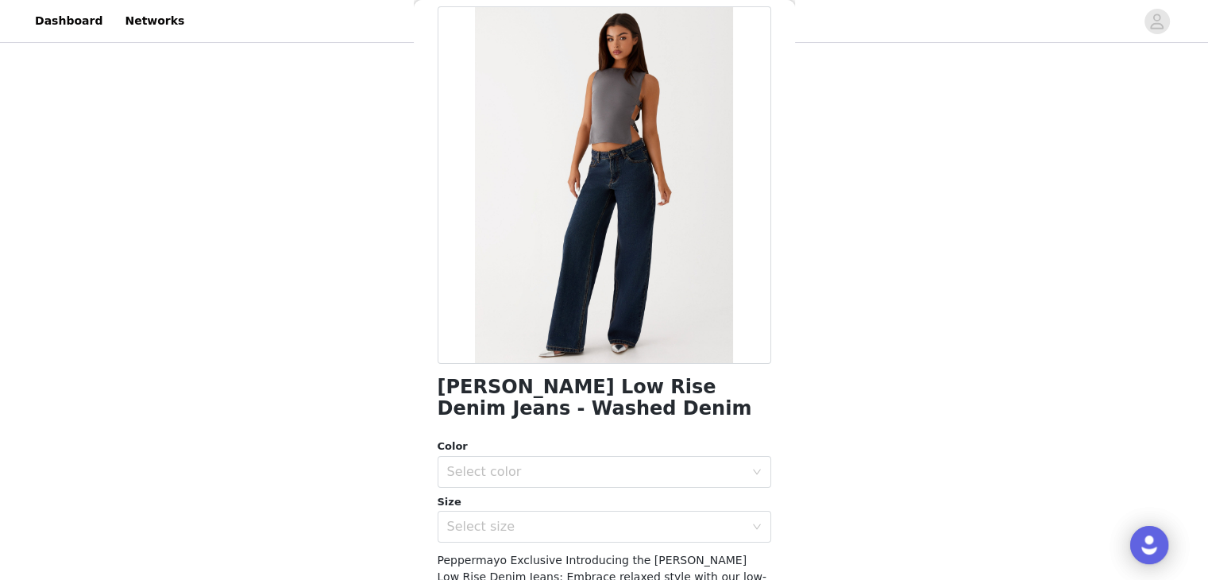
scroll to position [0, 0]
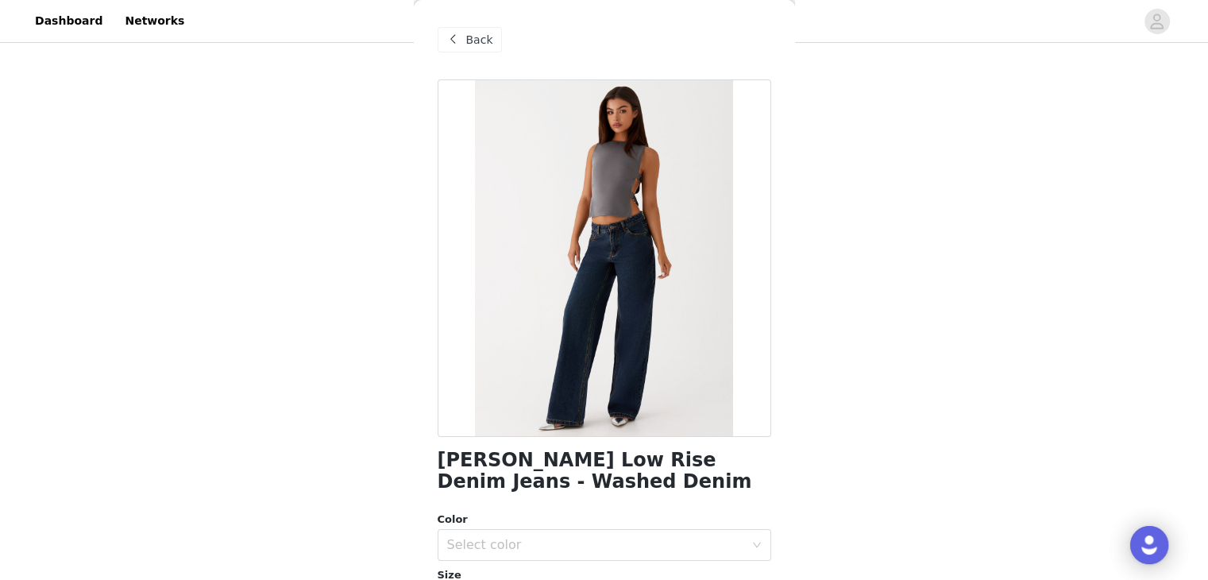
click at [463, 37] on div "Back" at bounding box center [470, 39] width 64 height 25
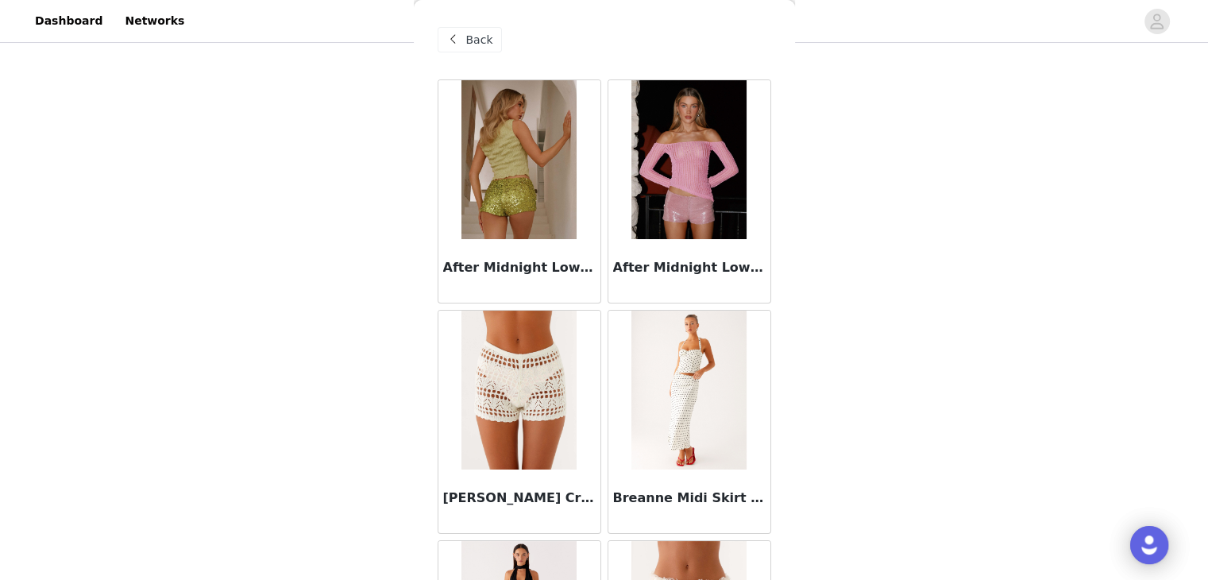
click at [470, 33] on span "Back" at bounding box center [479, 40] width 27 height 17
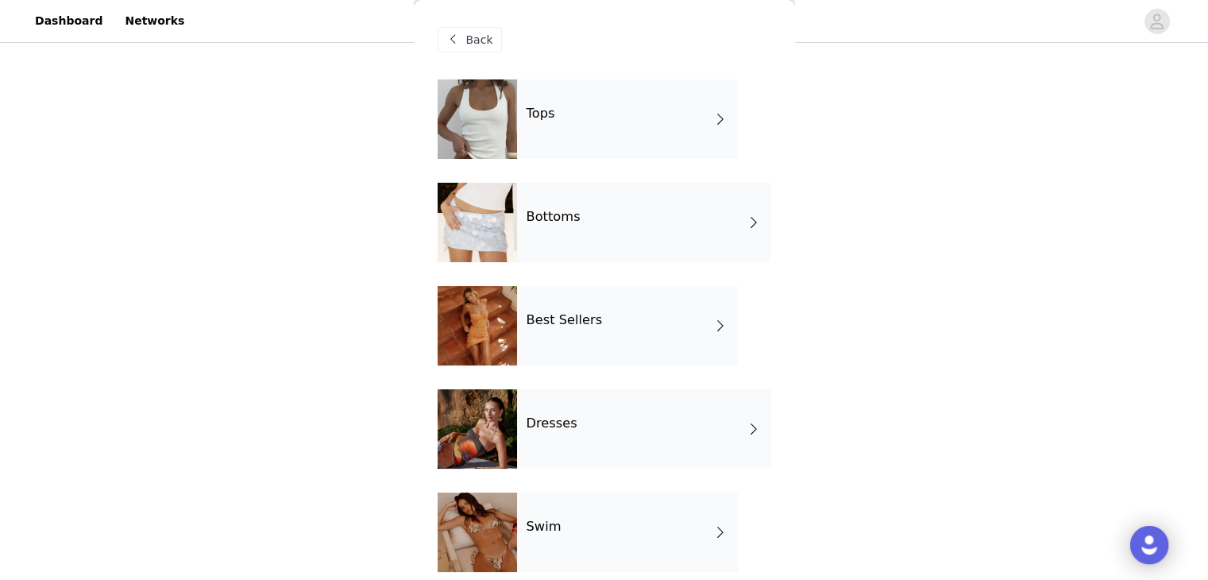
click at [558, 117] on div "Tops" at bounding box center [627, 118] width 221 height 79
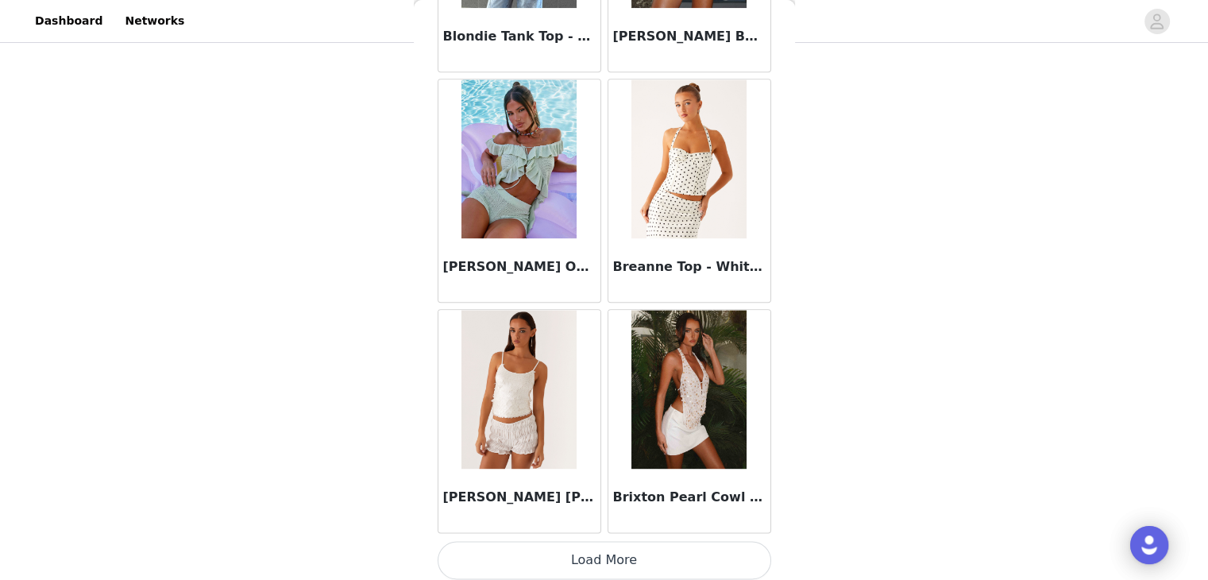
scroll to position [1848, 0]
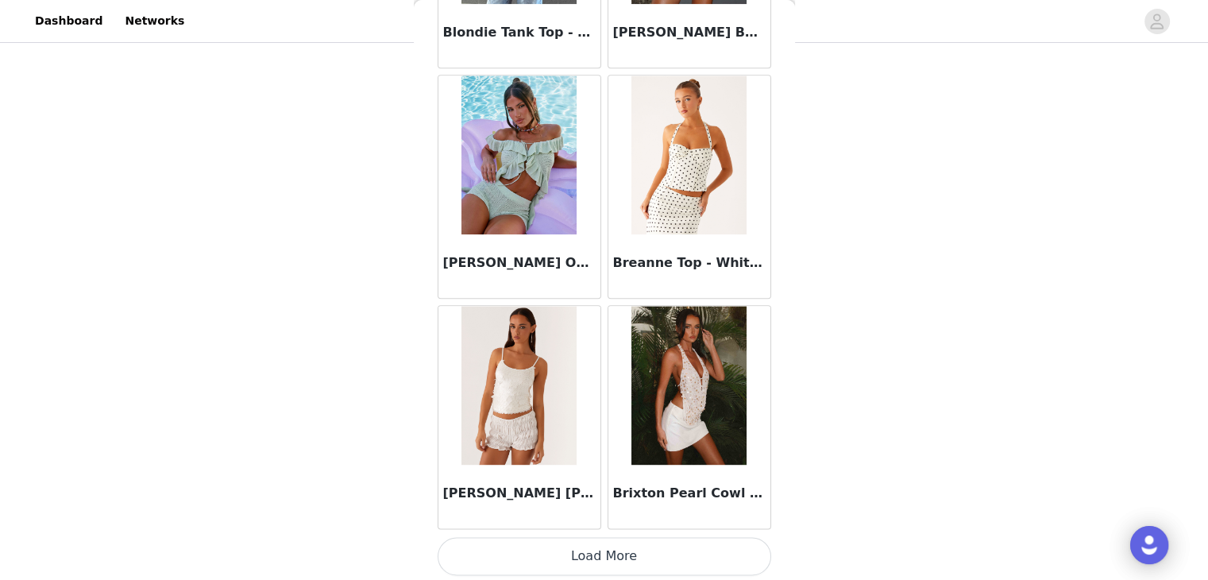
click at [618, 558] on button "Load More" at bounding box center [605, 556] width 334 height 38
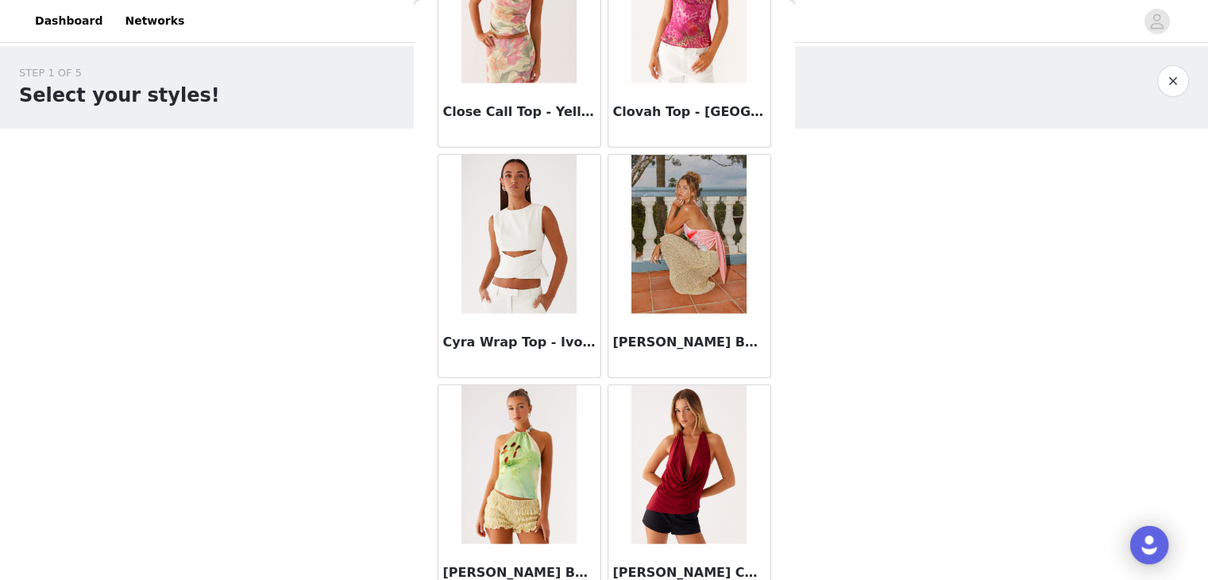
scroll to position [4149, 0]
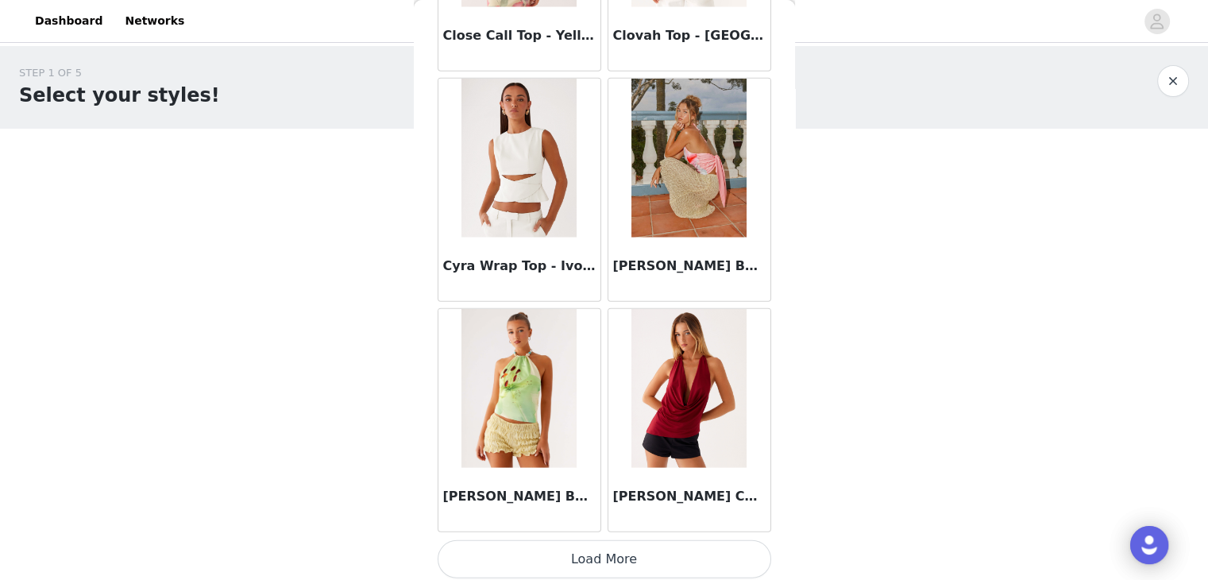
click at [591, 560] on button "Load More" at bounding box center [605, 559] width 334 height 38
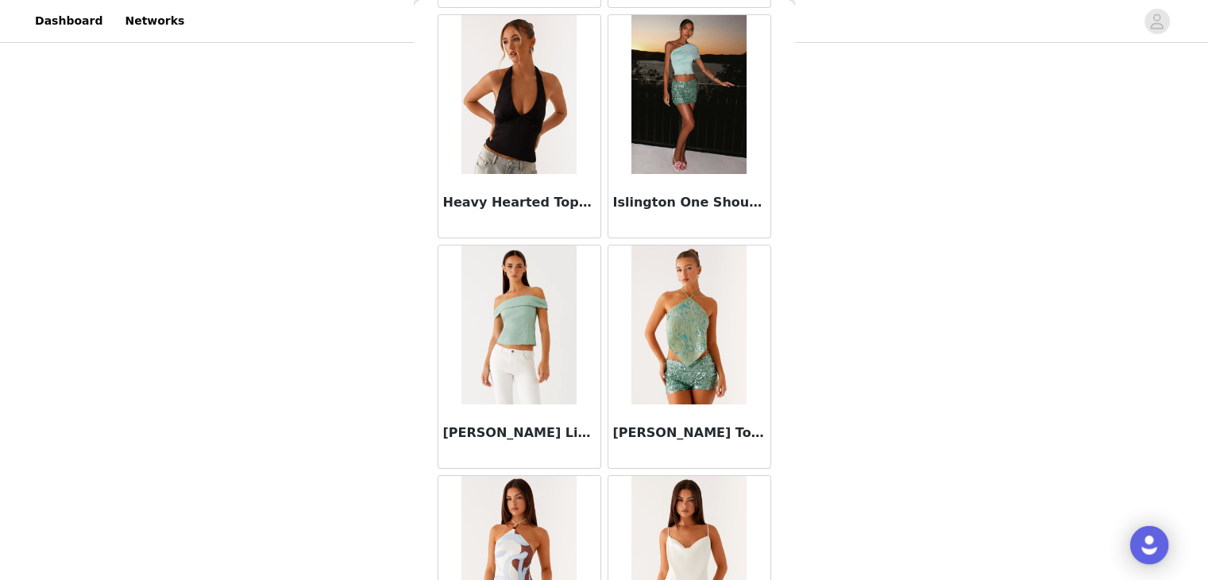
scroll to position [6449, 0]
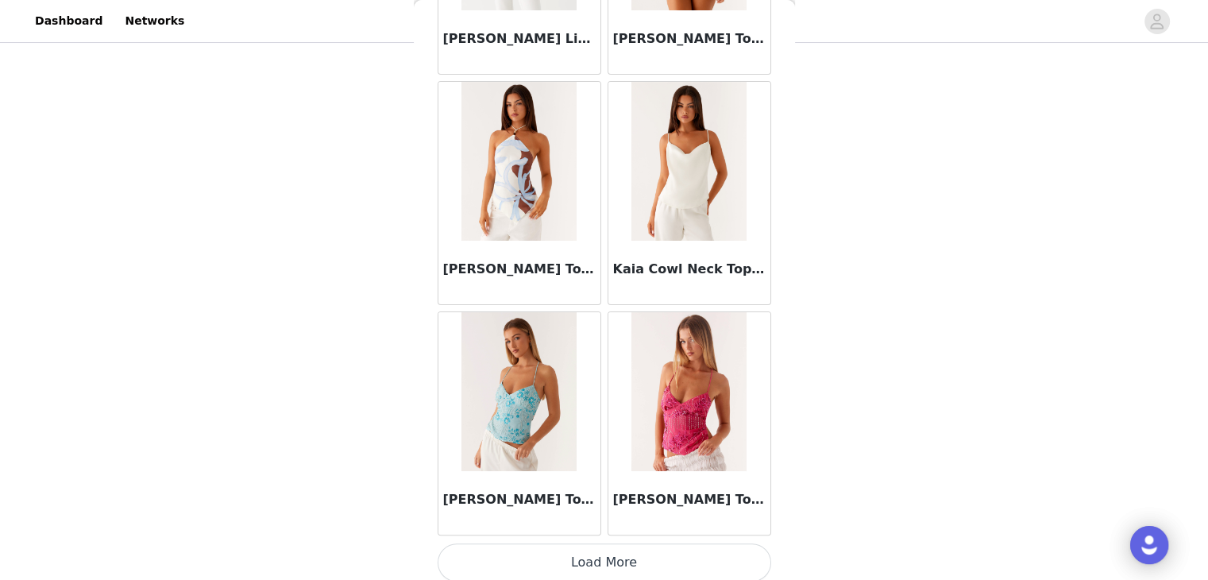
click at [604, 543] on button "Load More" at bounding box center [605, 562] width 334 height 38
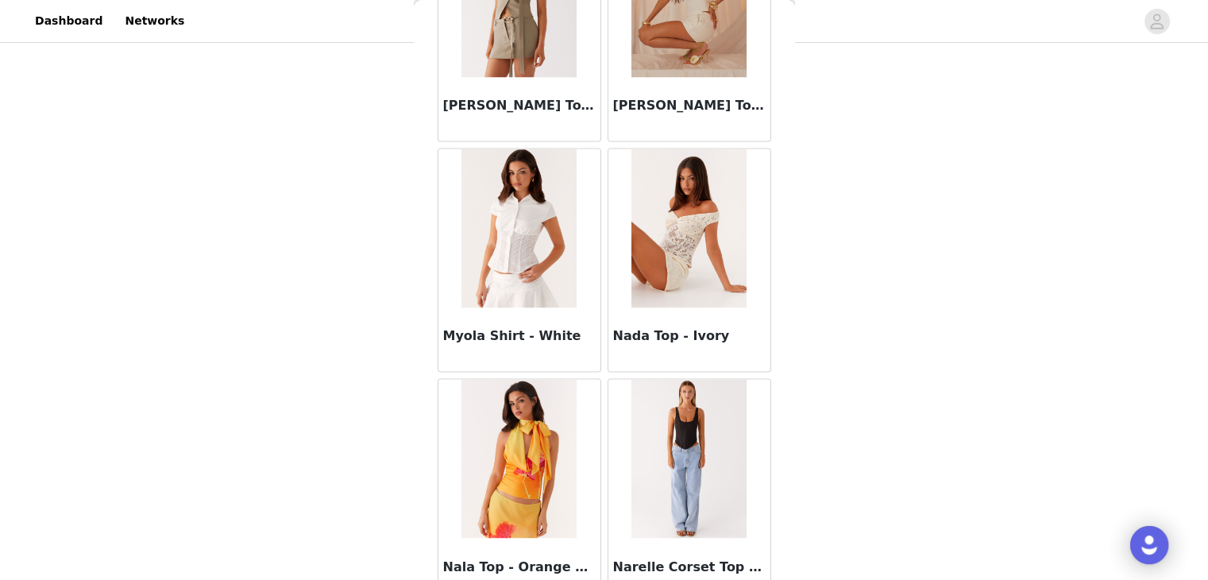
scroll to position [8750, 0]
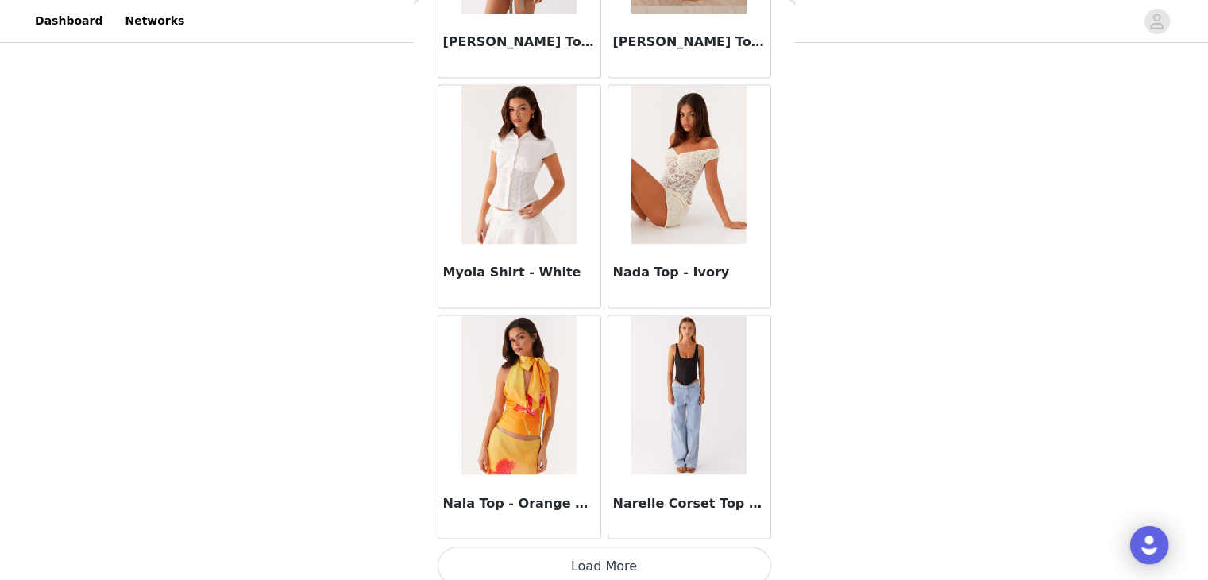
click at [599, 565] on button "Load More" at bounding box center [605, 566] width 334 height 38
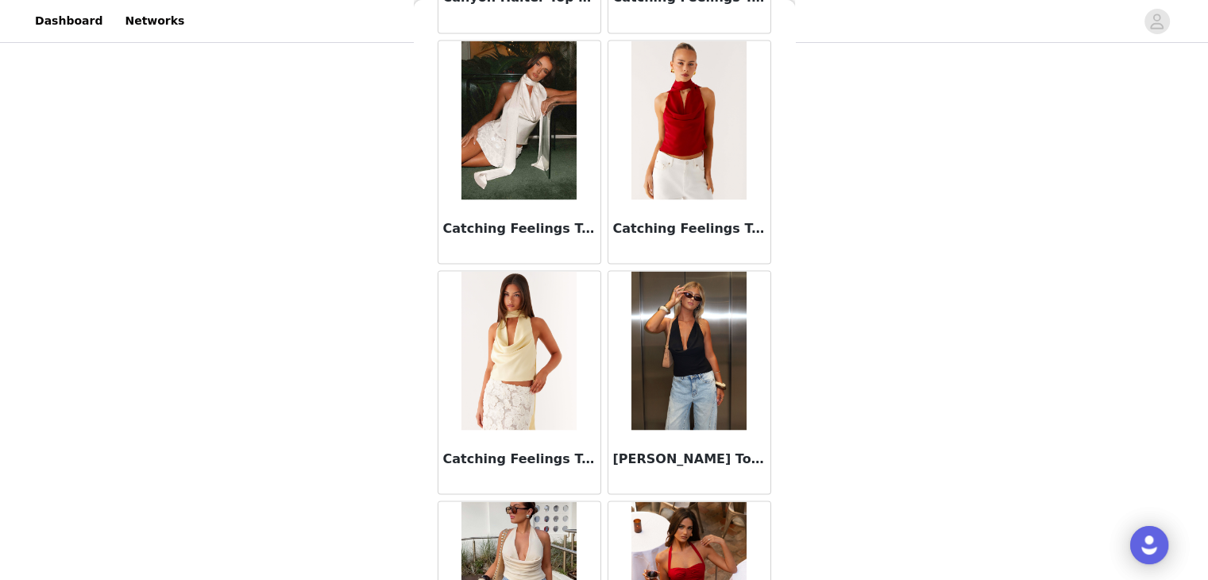
scroll to position [2788, 0]
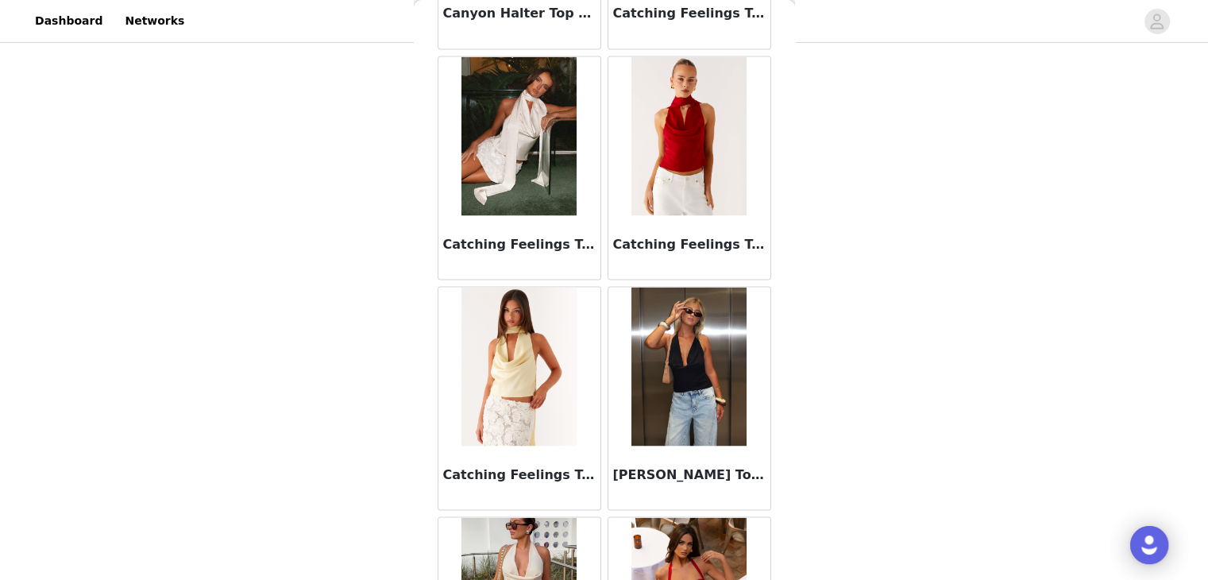
click at [670, 480] on div "Charli Cowl Top - Black" at bounding box center [690, 478] width 162 height 64
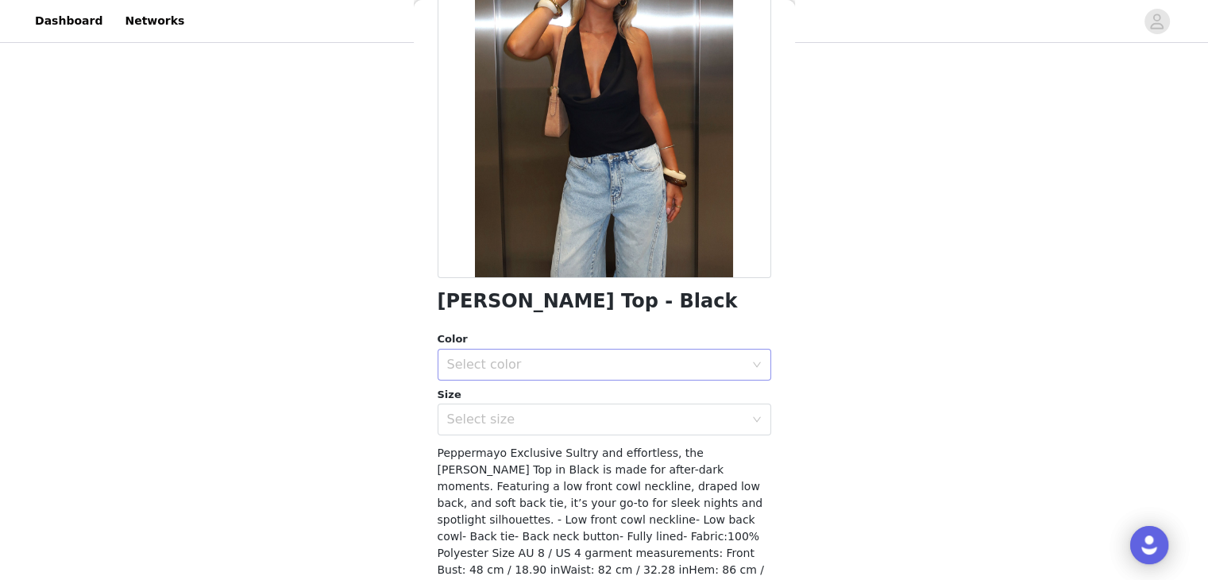
scroll to position [241, 0]
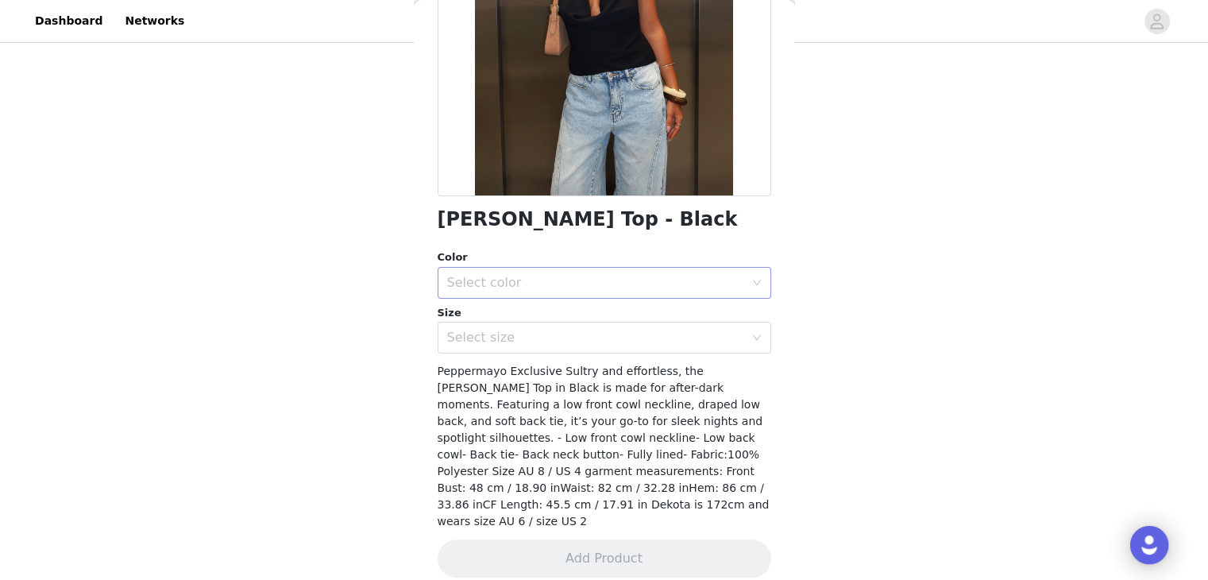
click at [552, 277] on div "Select color" at bounding box center [595, 283] width 297 height 16
click at [454, 315] on li "Black" at bounding box center [598, 317] width 322 height 25
click at [489, 338] on div "Select size" at bounding box center [595, 338] width 297 height 16
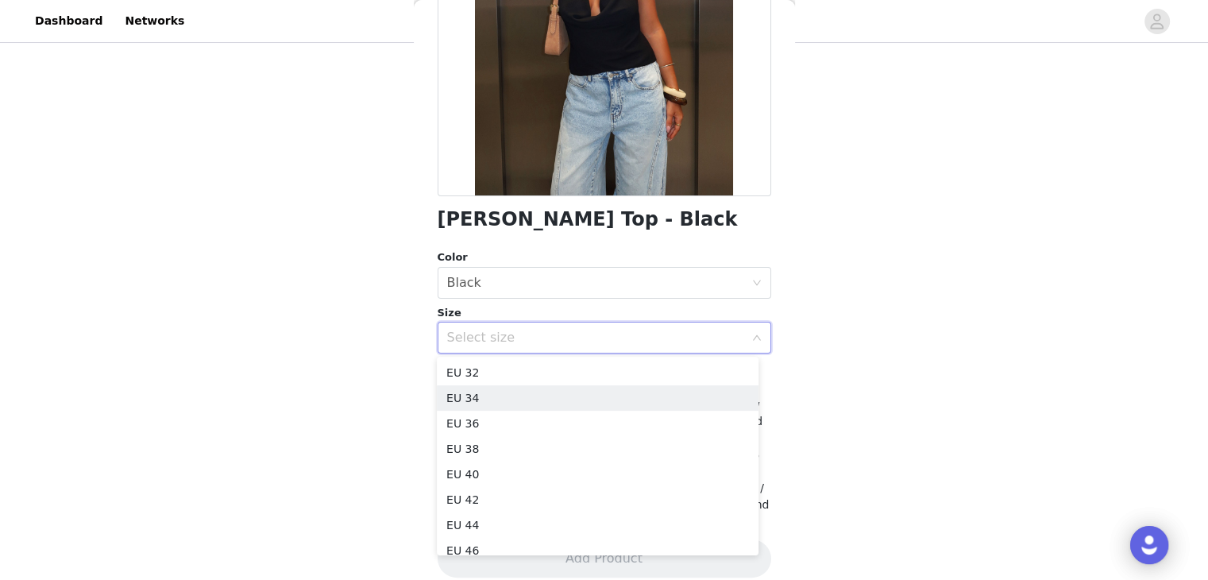
drag, startPoint x: 473, startPoint y: 392, endPoint x: 498, endPoint y: 352, distance: 46.7
click at [473, 392] on li "EU 34" at bounding box center [598, 397] width 322 height 25
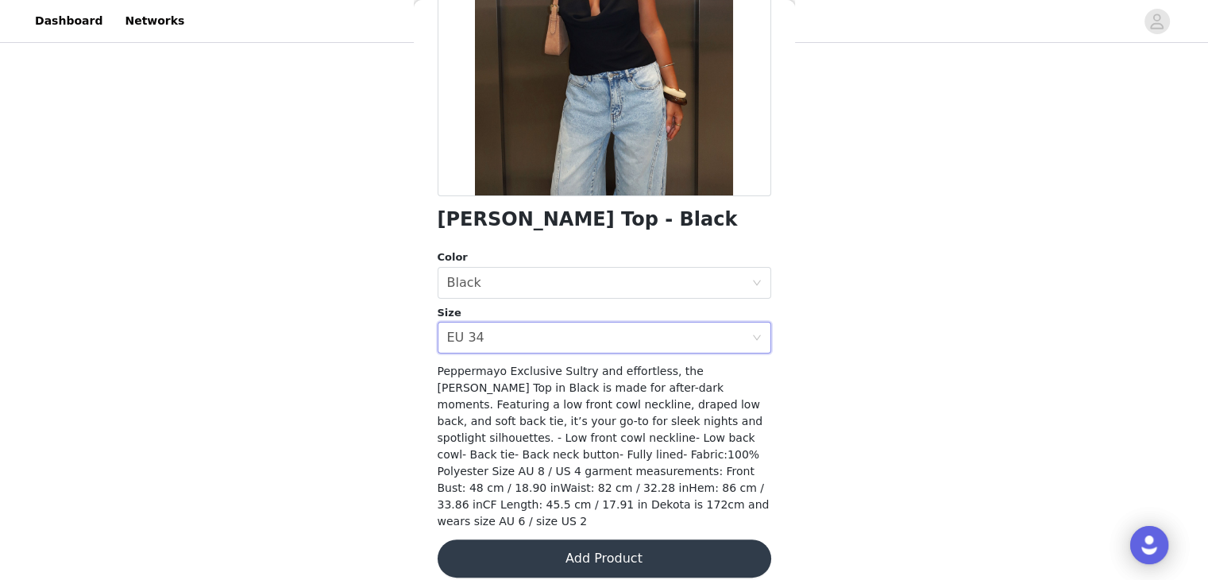
click at [636, 549] on button "Add Product" at bounding box center [605, 558] width 334 height 38
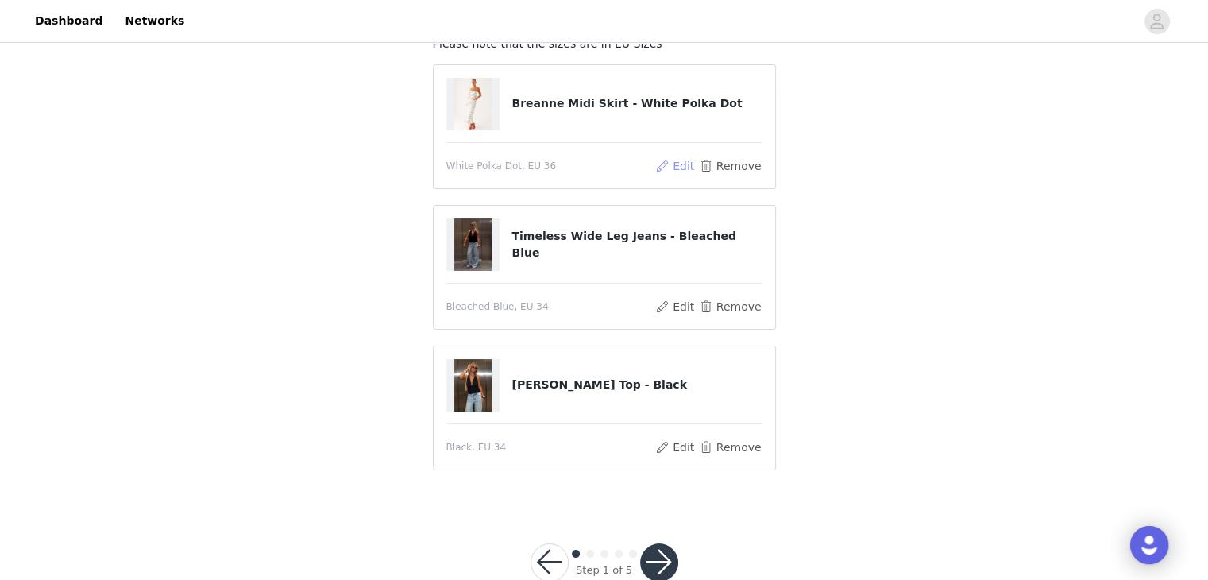
click at [678, 168] on button "Edit" at bounding box center [675, 166] width 41 height 19
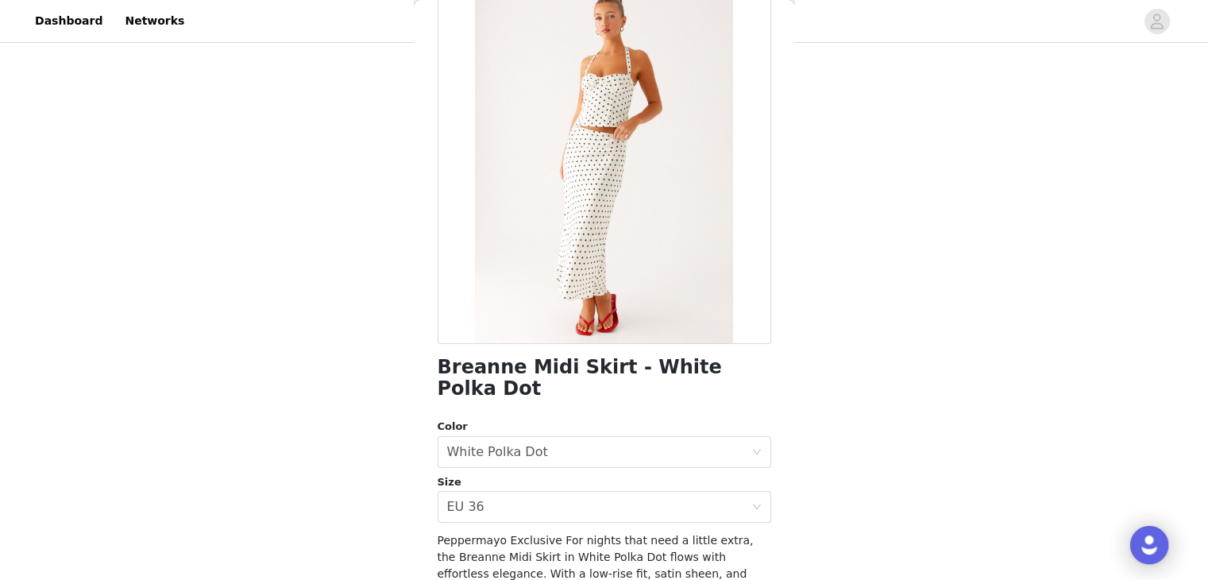
scroll to position [238, 0]
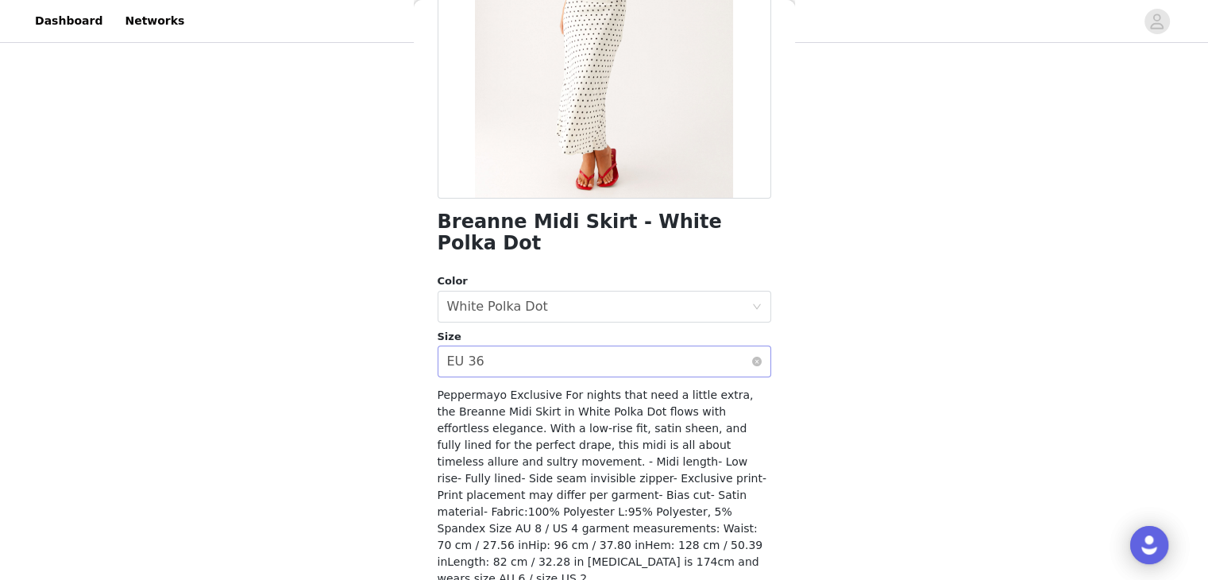
click at [499, 346] on div "Select size EU 36" at bounding box center [599, 361] width 304 height 30
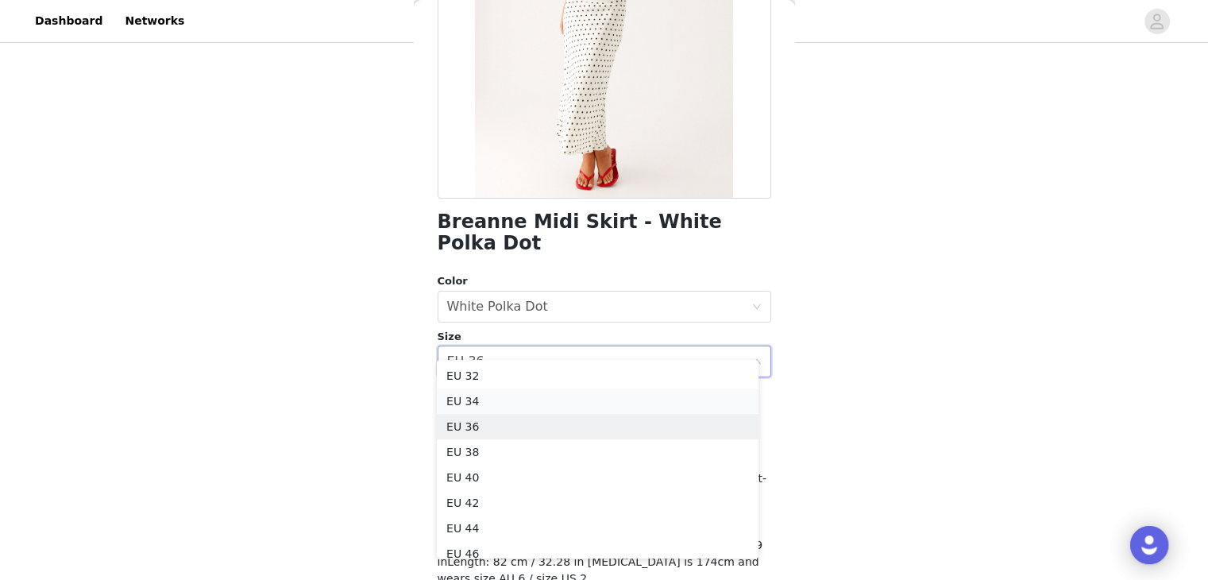
click at [484, 398] on li "EU 34" at bounding box center [598, 400] width 322 height 25
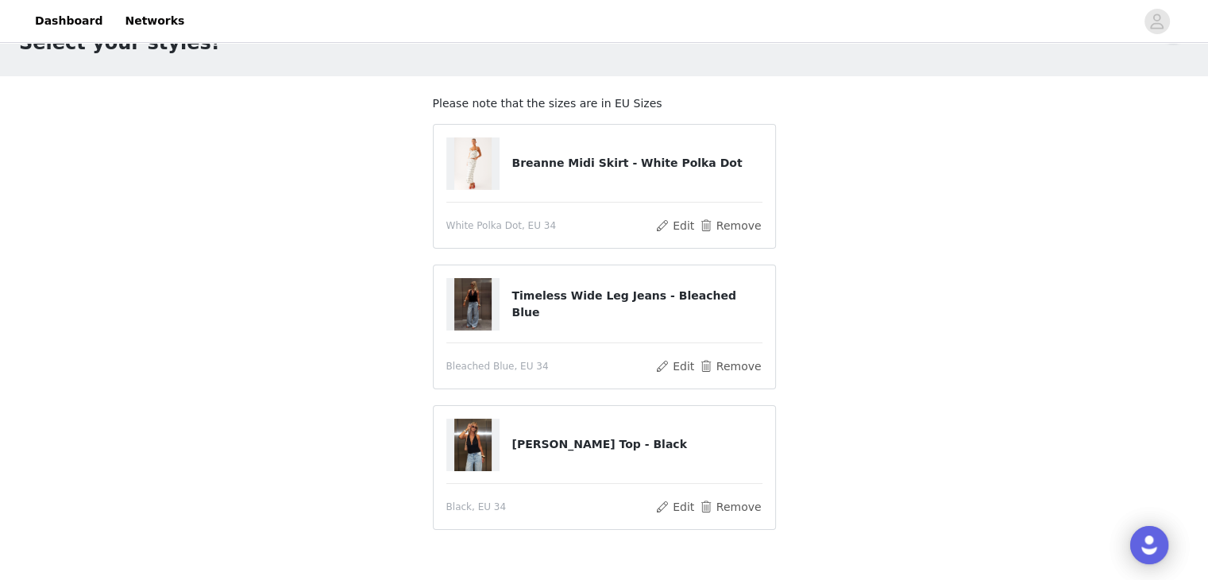
scroll to position [79, 0]
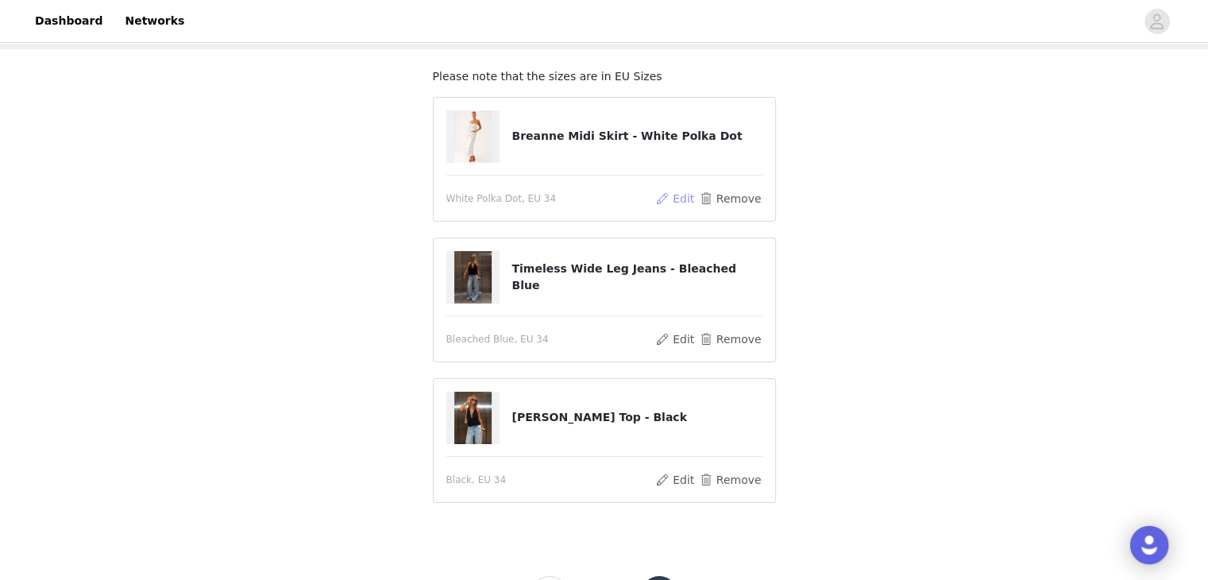
click at [681, 197] on button "Edit" at bounding box center [675, 198] width 41 height 19
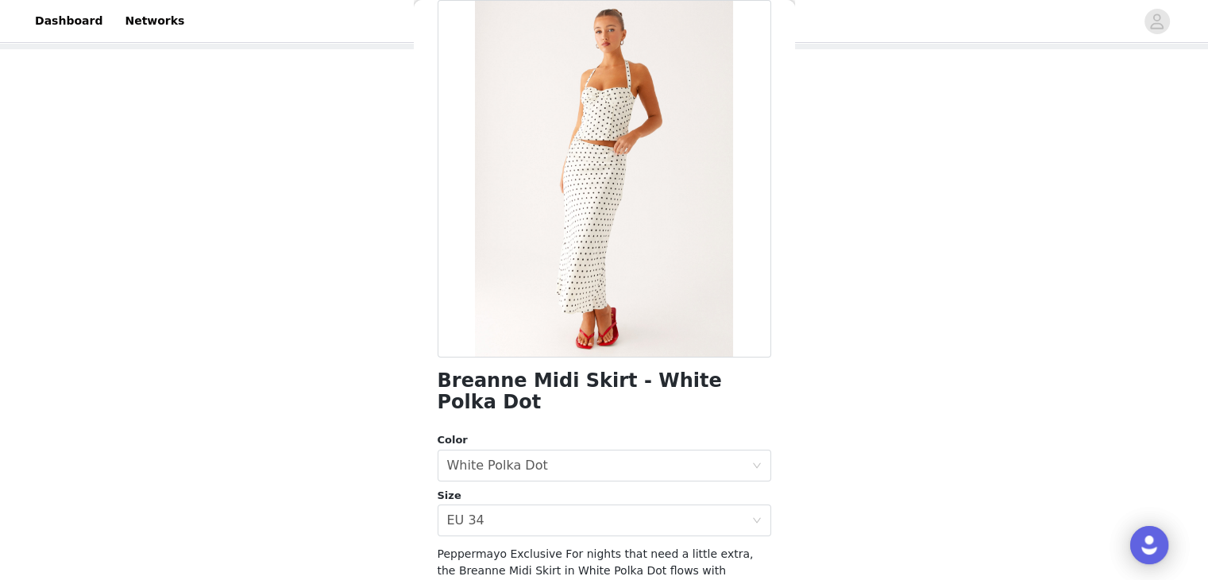
click at [499, 519] on div "Breanne Midi Skirt - White Polka Dot Color Select color White Polka Dot Size Se…" at bounding box center [605, 406] width 334 height 813
click at [506, 505] on div "Select size EU 34" at bounding box center [599, 520] width 304 height 30
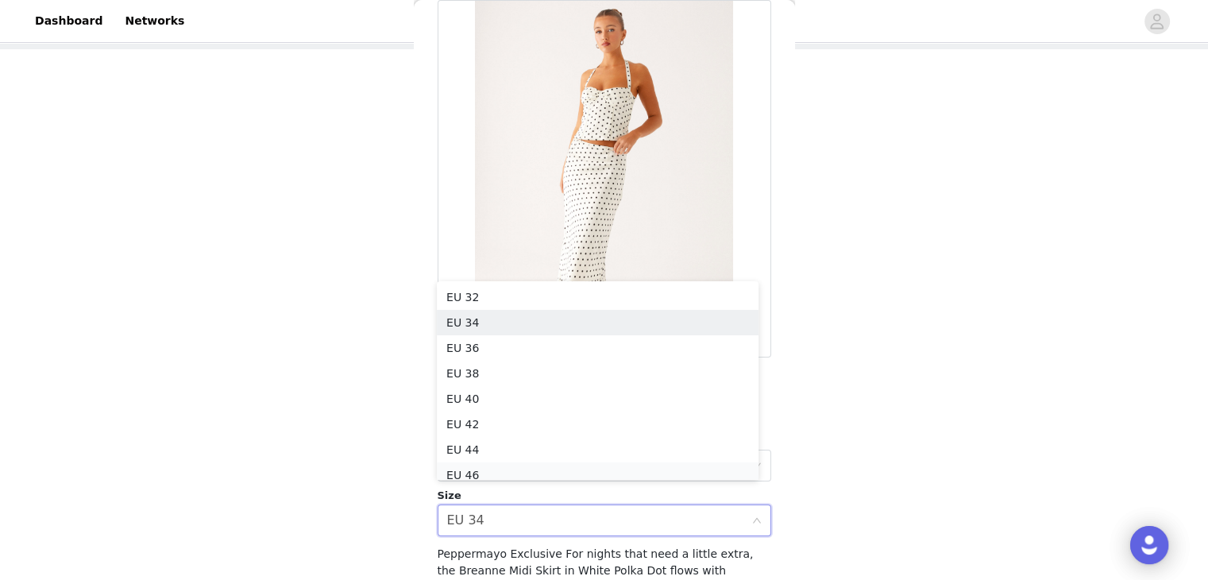
scroll to position [8, 0]
click at [488, 338] on li "EU 36" at bounding box center [598, 339] width 322 height 25
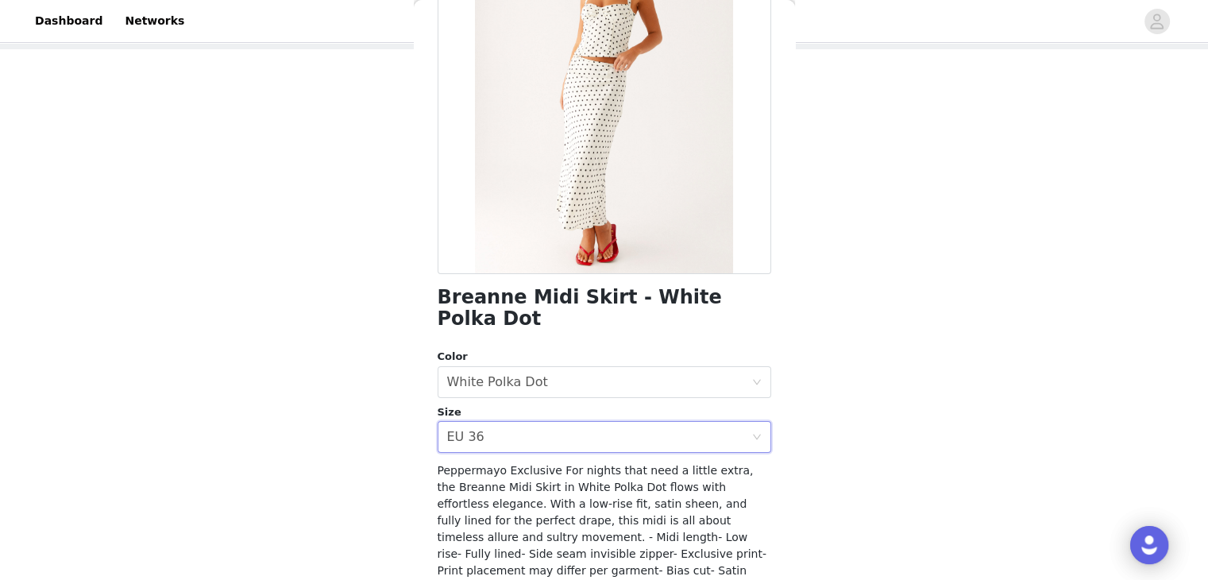
scroll to position [274, 0]
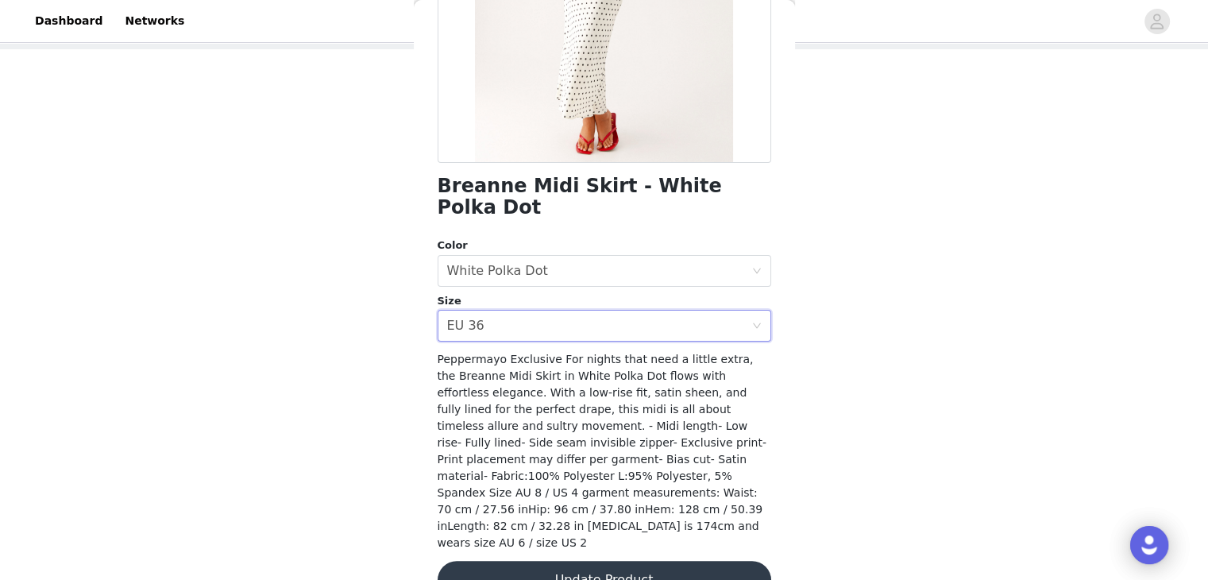
click at [646, 561] on button "Update Product" at bounding box center [605, 580] width 334 height 38
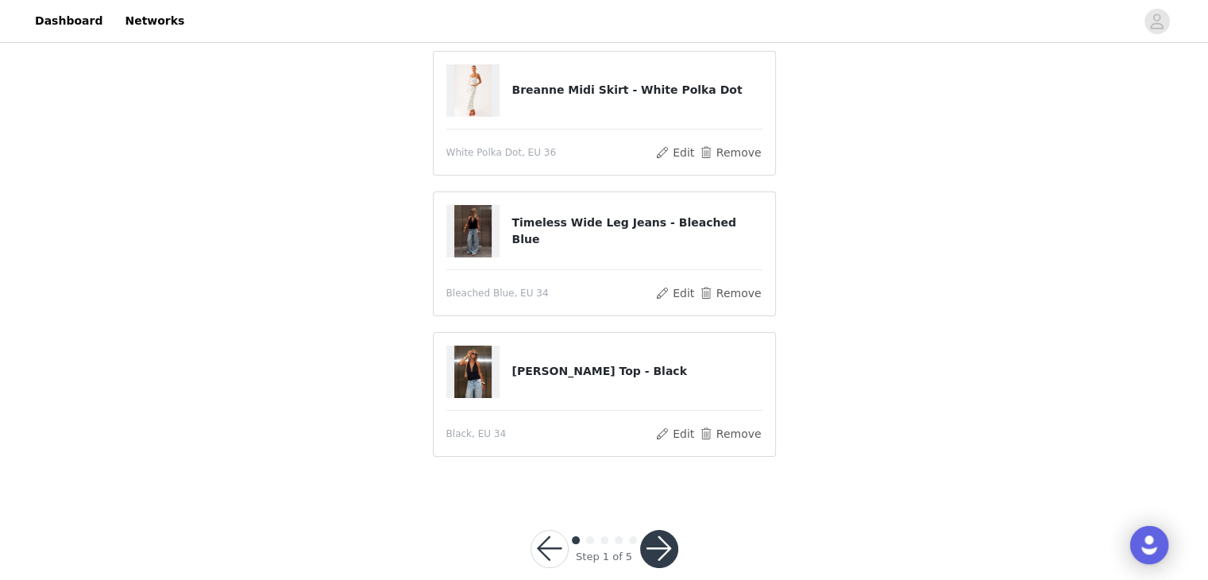
scroll to position [150, 0]
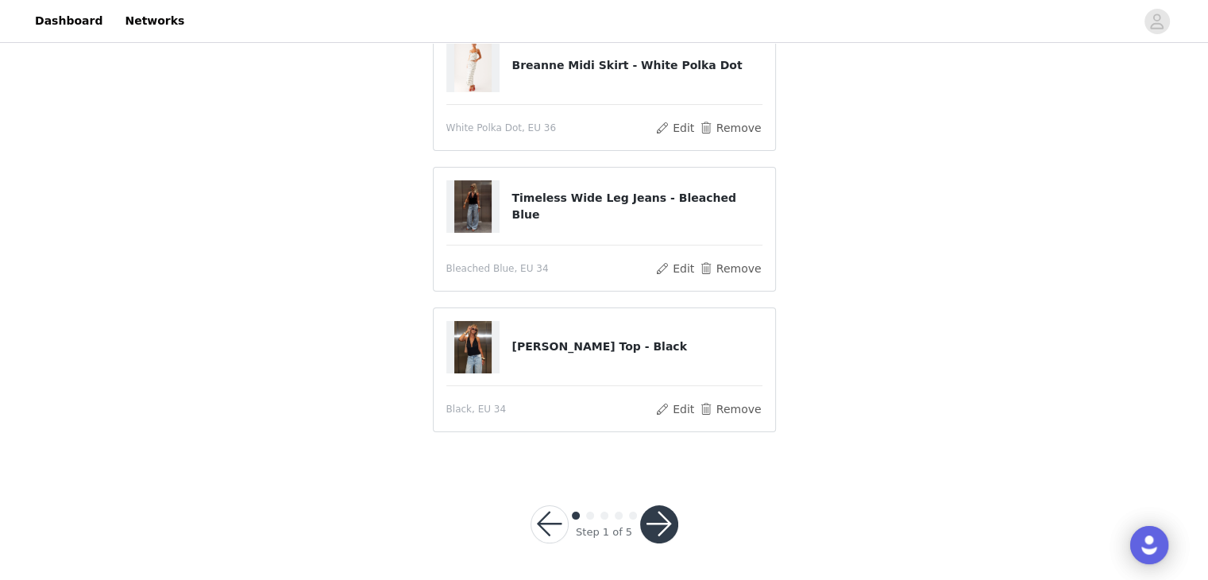
click at [660, 522] on button "button" at bounding box center [659, 524] width 38 height 38
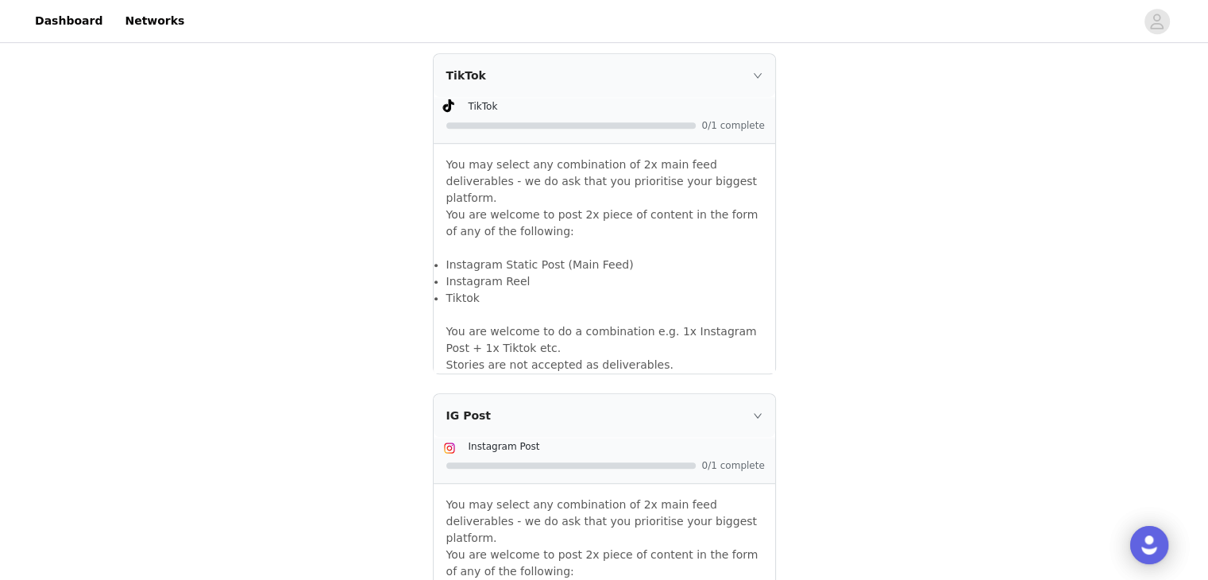
scroll to position [1192, 0]
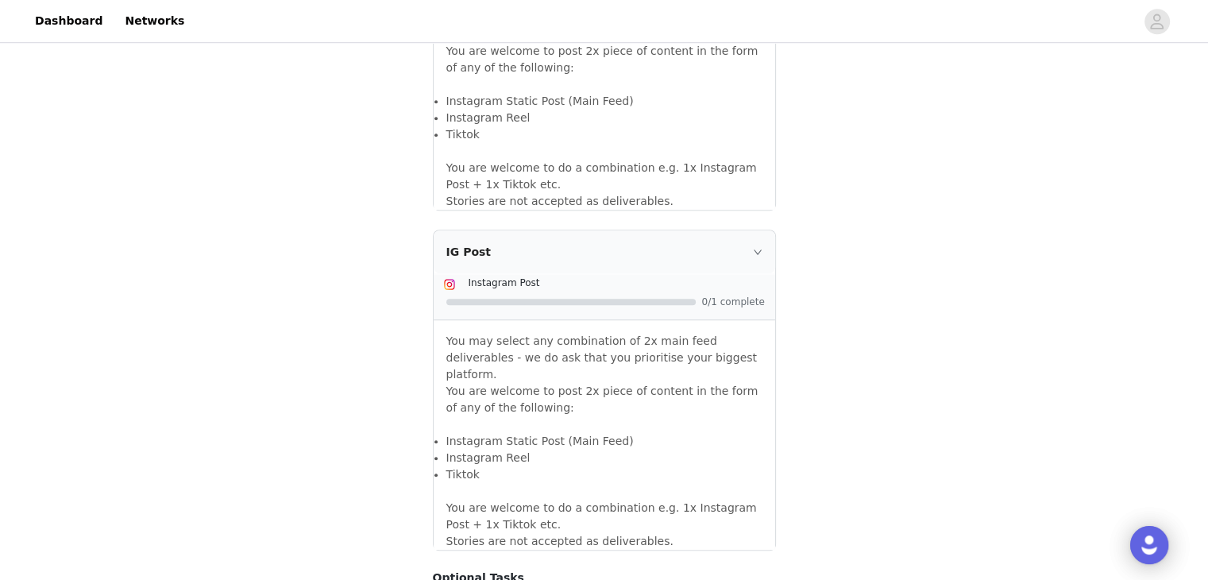
click at [753, 247] on icon "icon: right" at bounding box center [758, 252] width 10 height 10
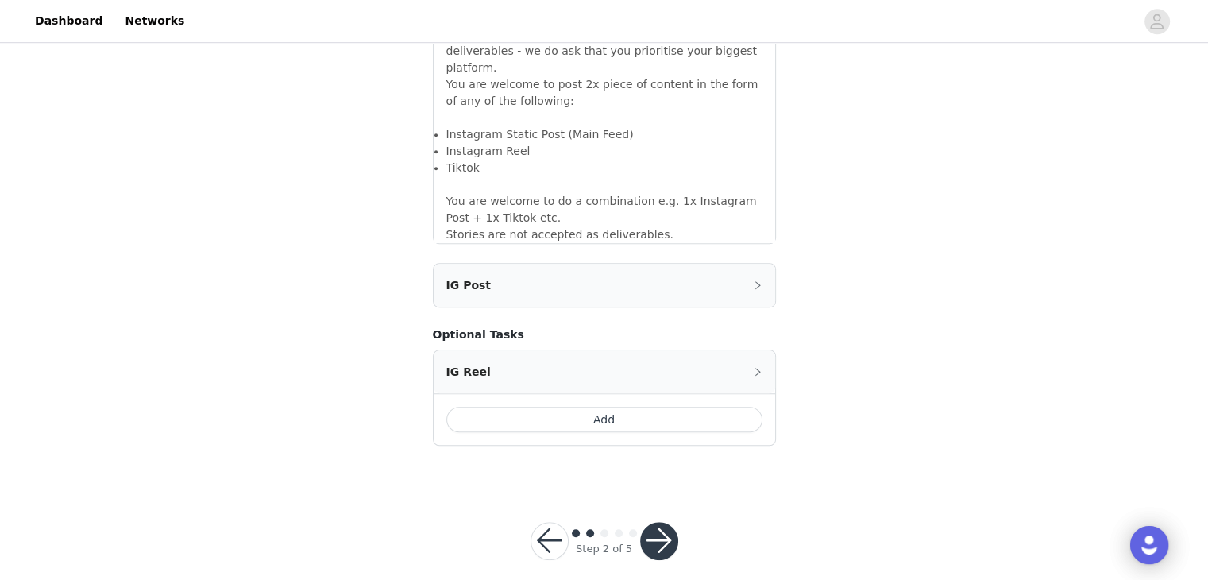
click at [755, 280] on icon "icon: right" at bounding box center [758, 285] width 10 height 10
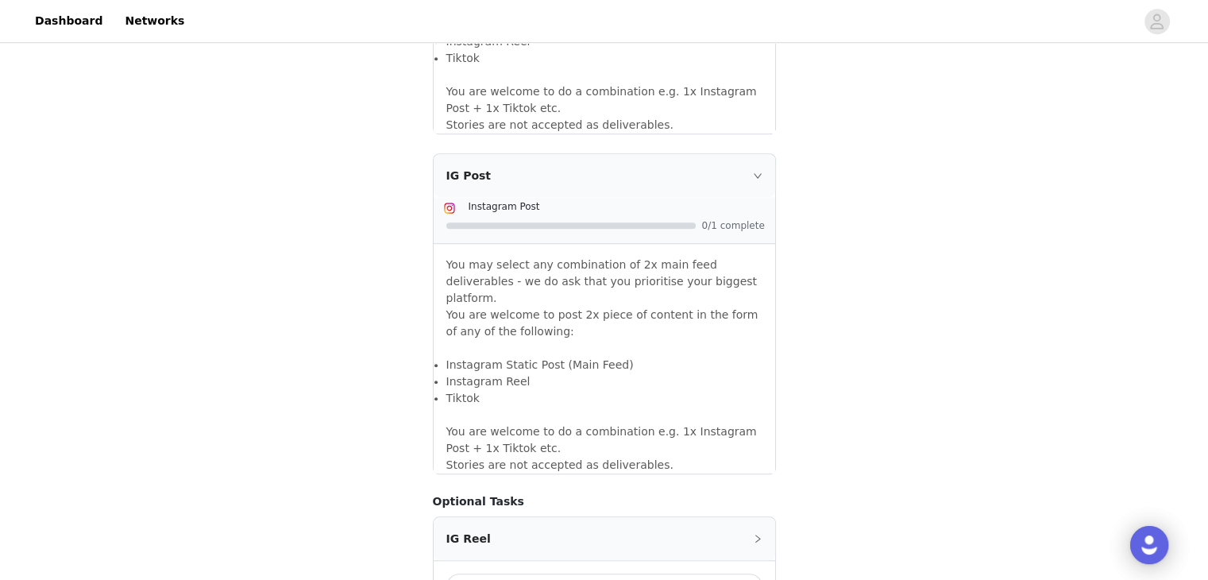
scroll to position [1351, 0]
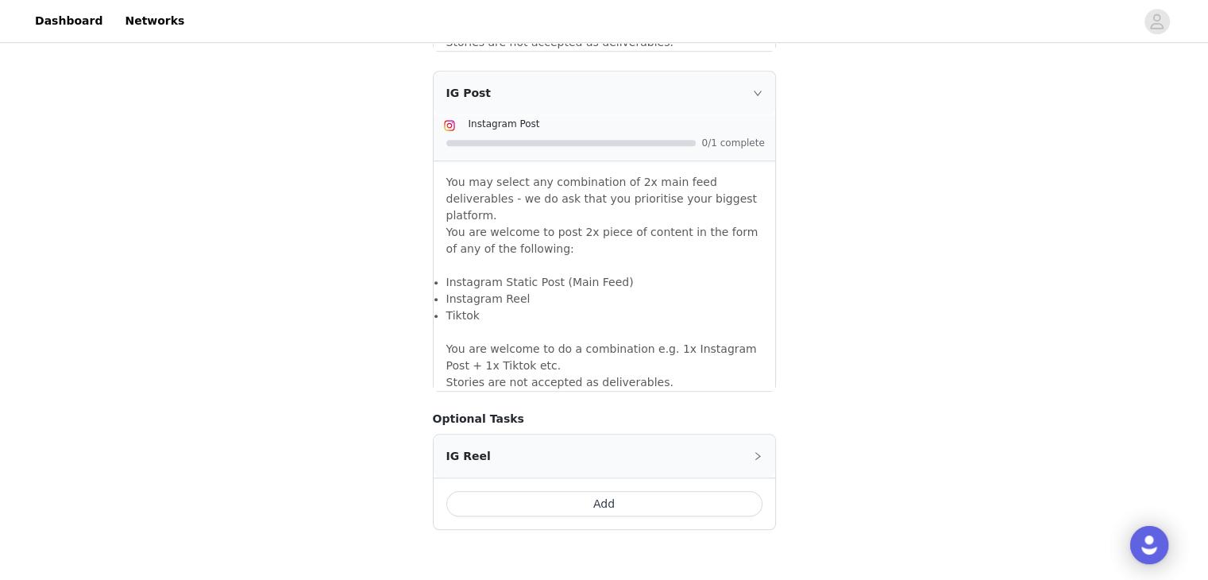
click at [756, 91] on icon "icon: right" at bounding box center [757, 93] width 8 height 5
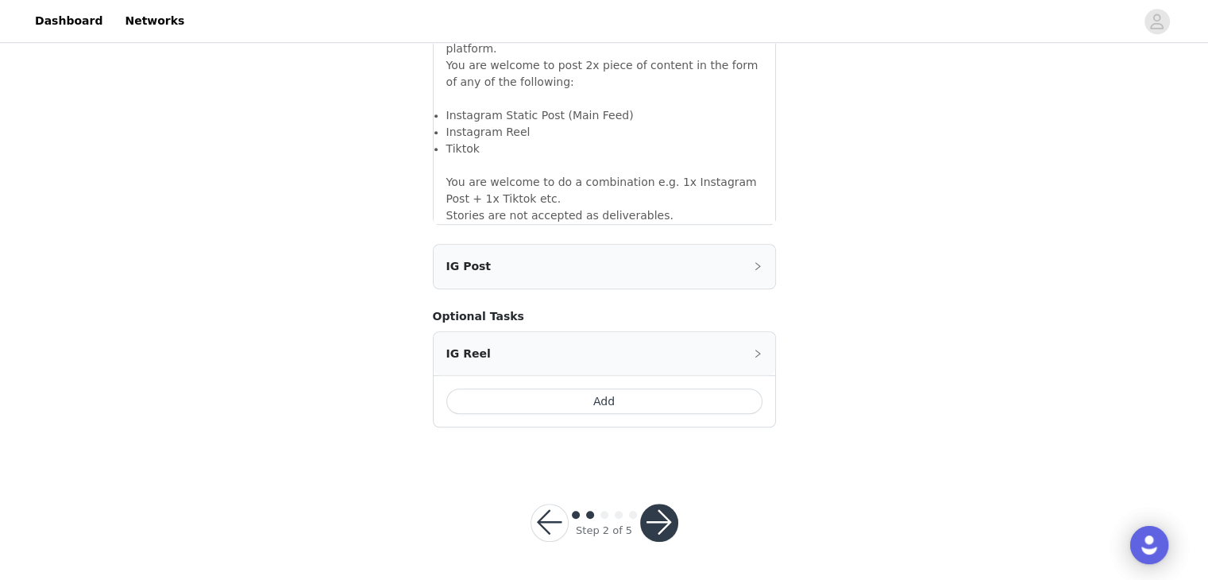
scroll to position [1158, 0]
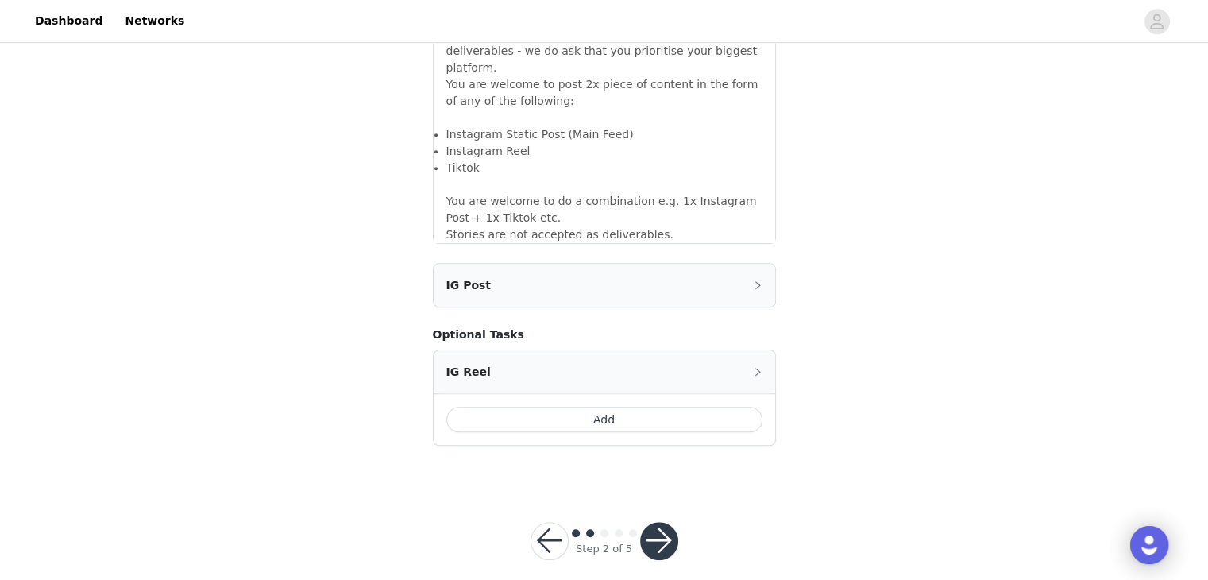
click at [578, 407] on button "Add" at bounding box center [604, 419] width 316 height 25
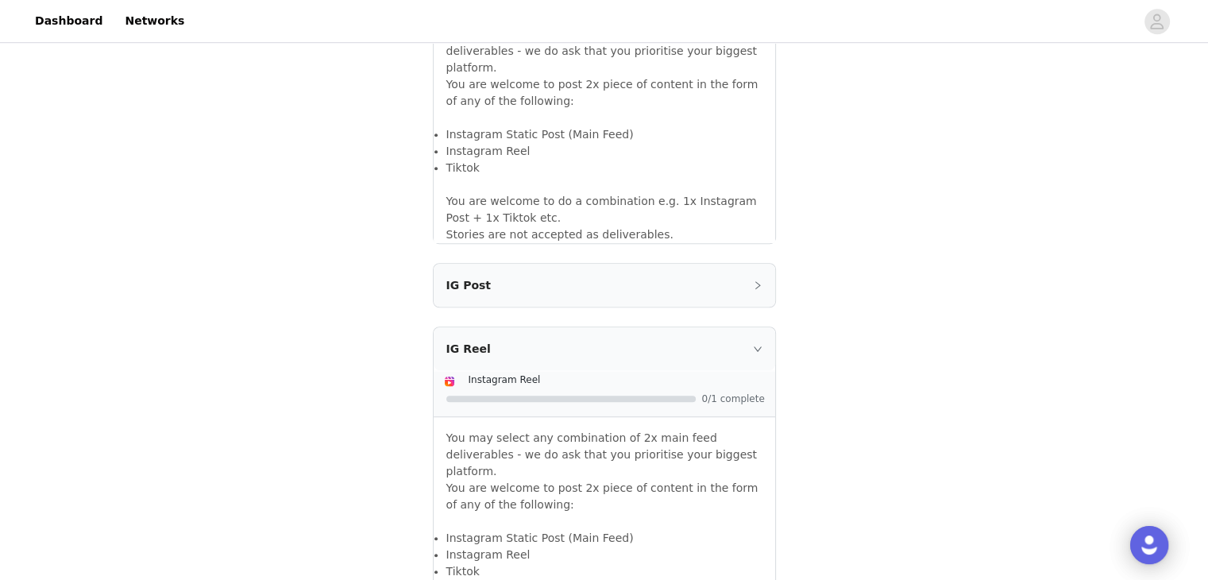
click at [619, 267] on div "IG Post" at bounding box center [605, 285] width 342 height 43
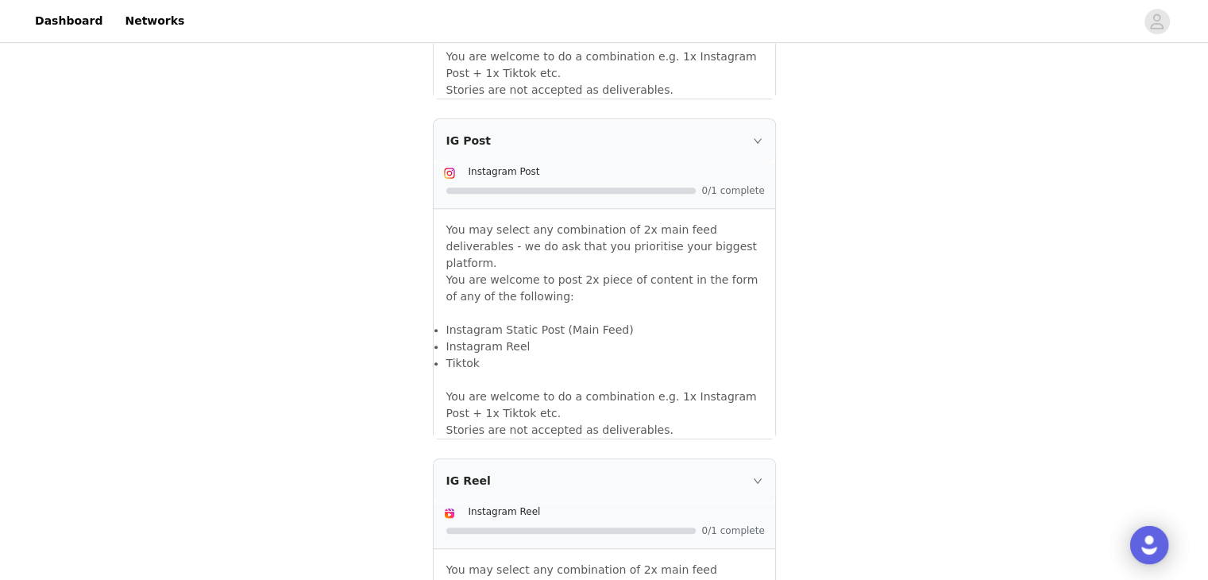
scroll to position [1397, 0]
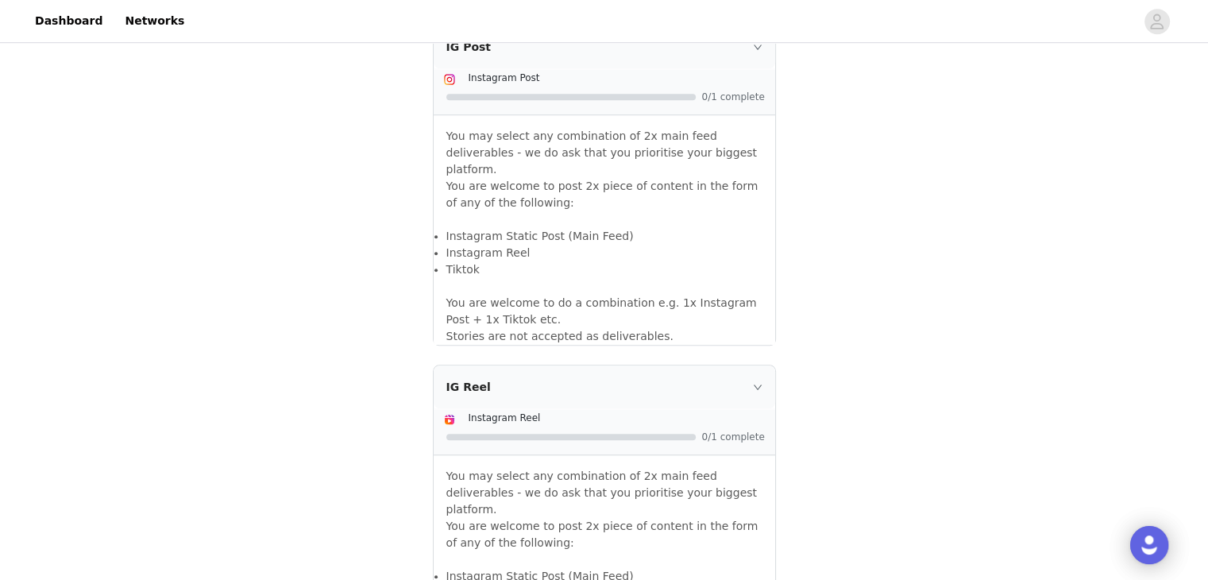
click at [541, 292] on p "You are welcome to do a combination e.g. 1x Instagram Post + 1x Tiktok etc. Sto…" at bounding box center [604, 311] width 316 height 67
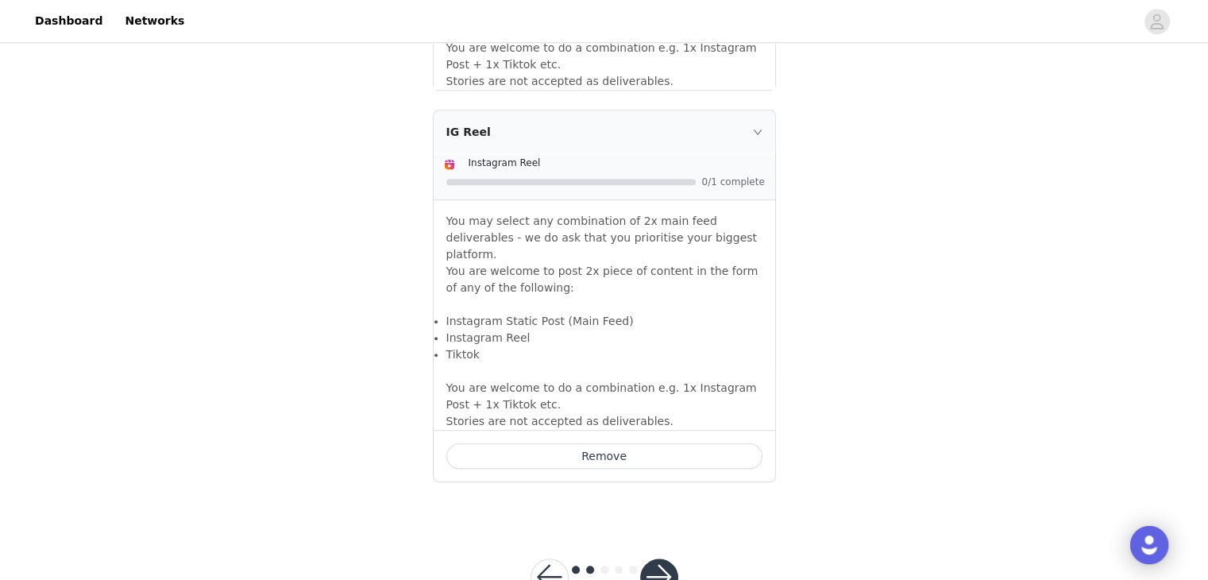
scroll to position [1654, 0]
click at [667, 556] on button "button" at bounding box center [659, 575] width 38 height 38
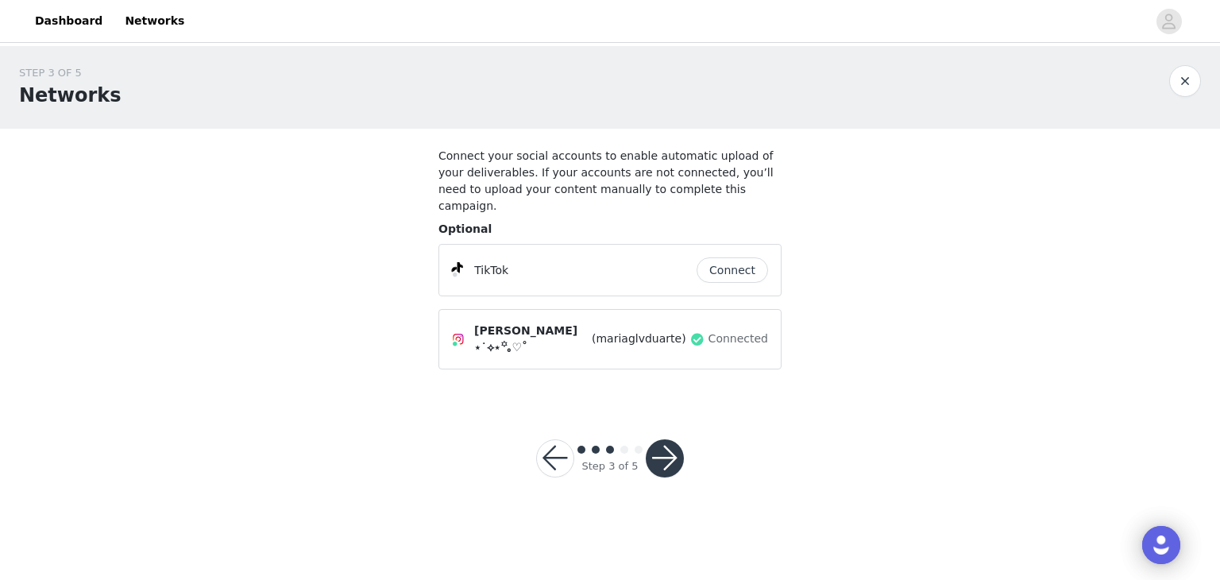
click at [560, 439] on button "button" at bounding box center [555, 458] width 38 height 38
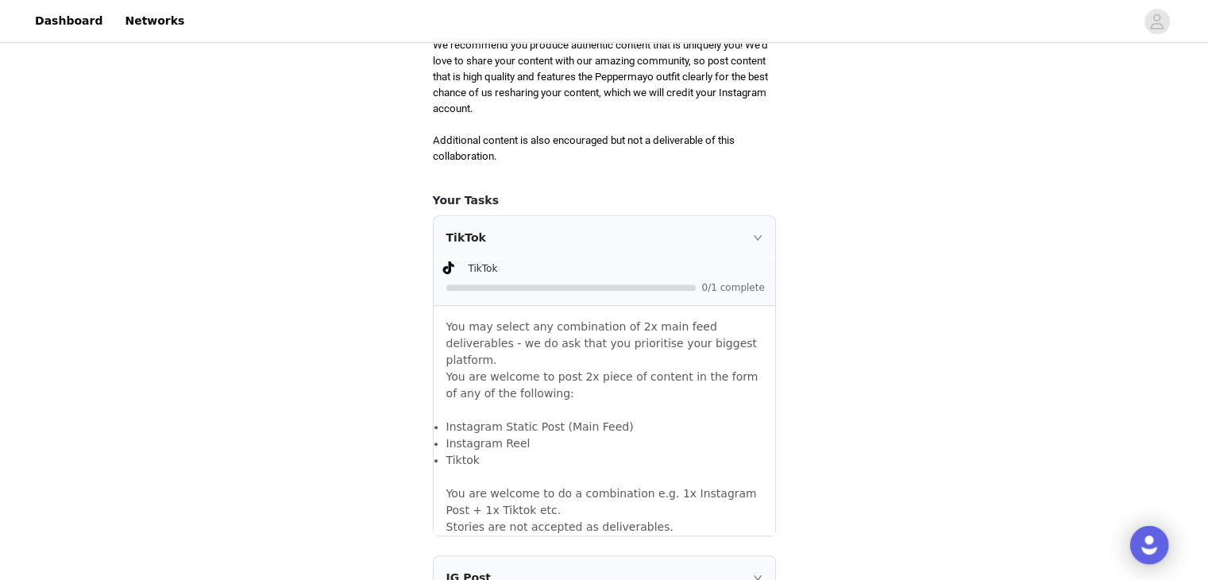
scroll to position [1033, 0]
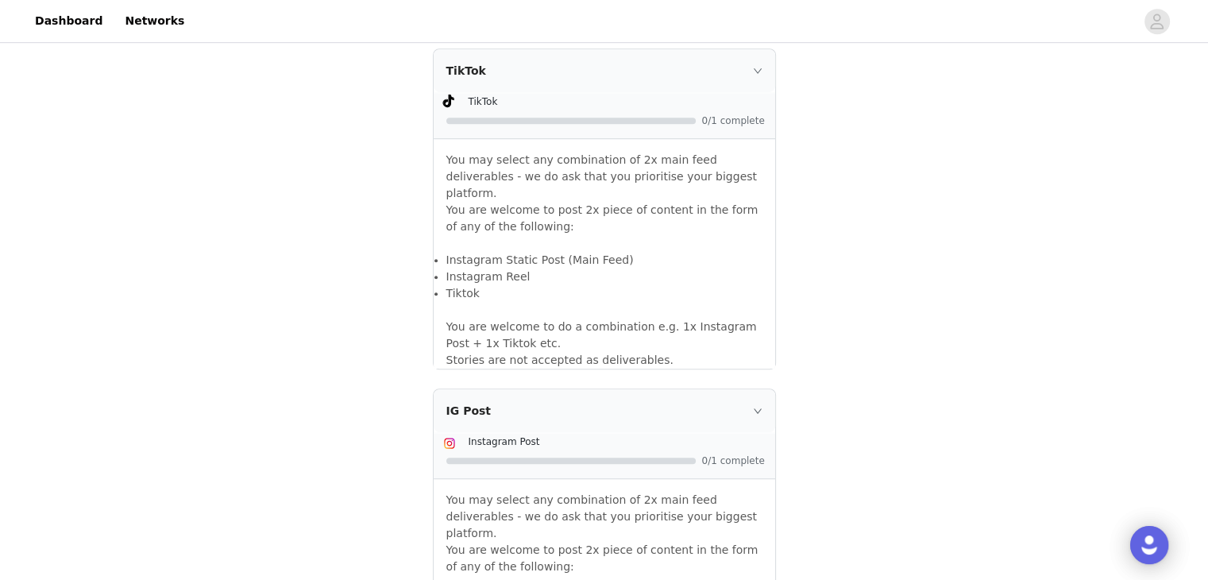
click at [766, 66] on div "TikTok" at bounding box center [605, 70] width 342 height 43
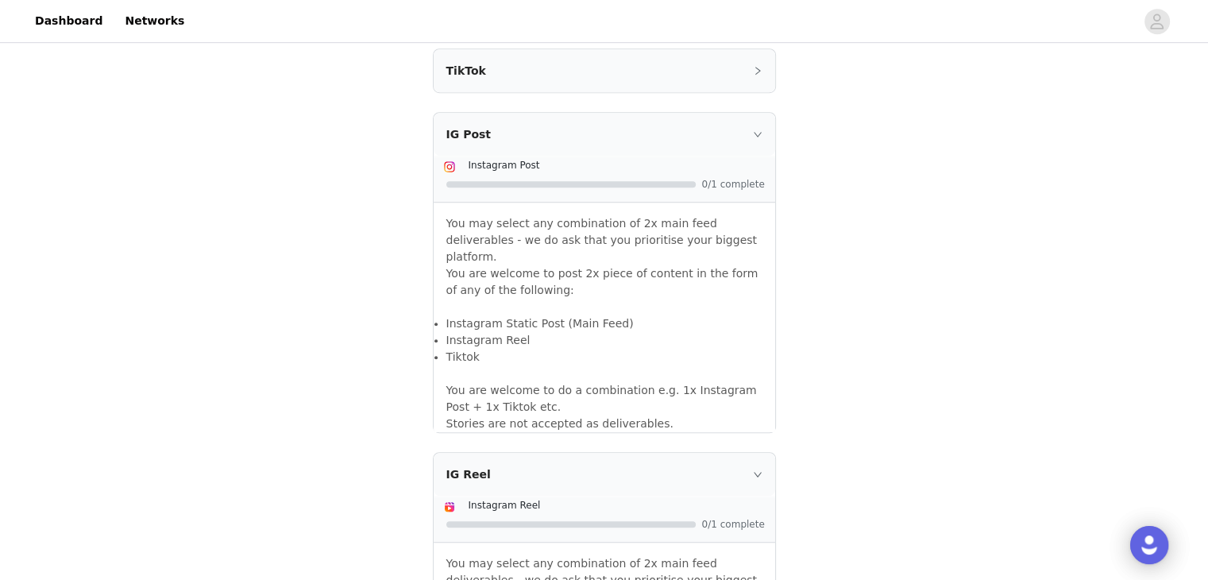
click at [744, 121] on div "IG Post" at bounding box center [605, 134] width 342 height 43
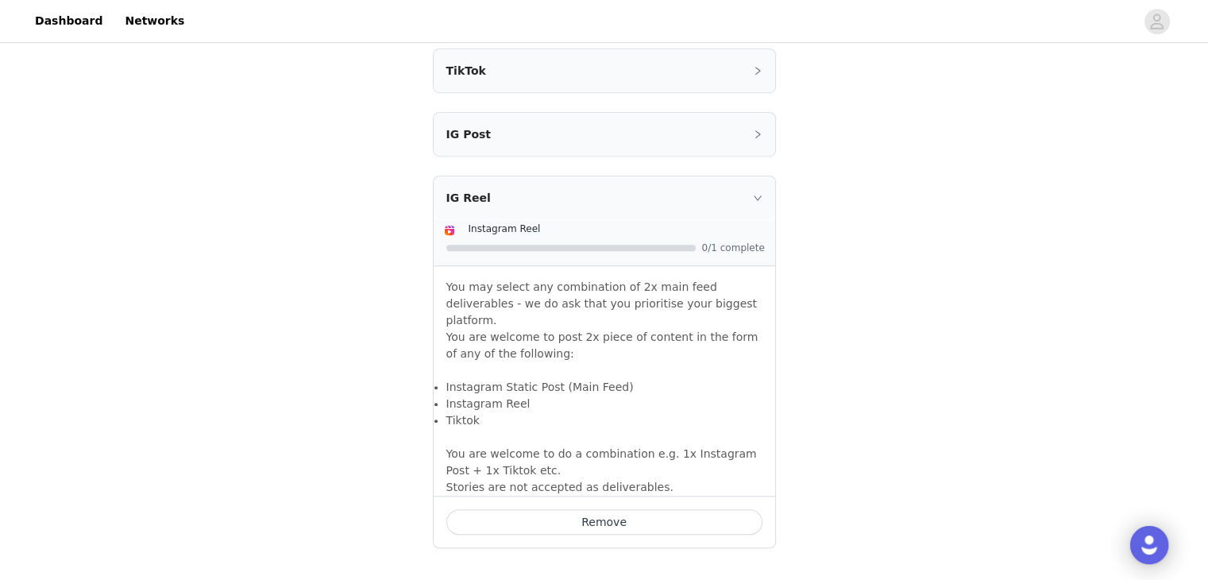
click at [753, 216] on div "IG Reel" at bounding box center [605, 197] width 342 height 43
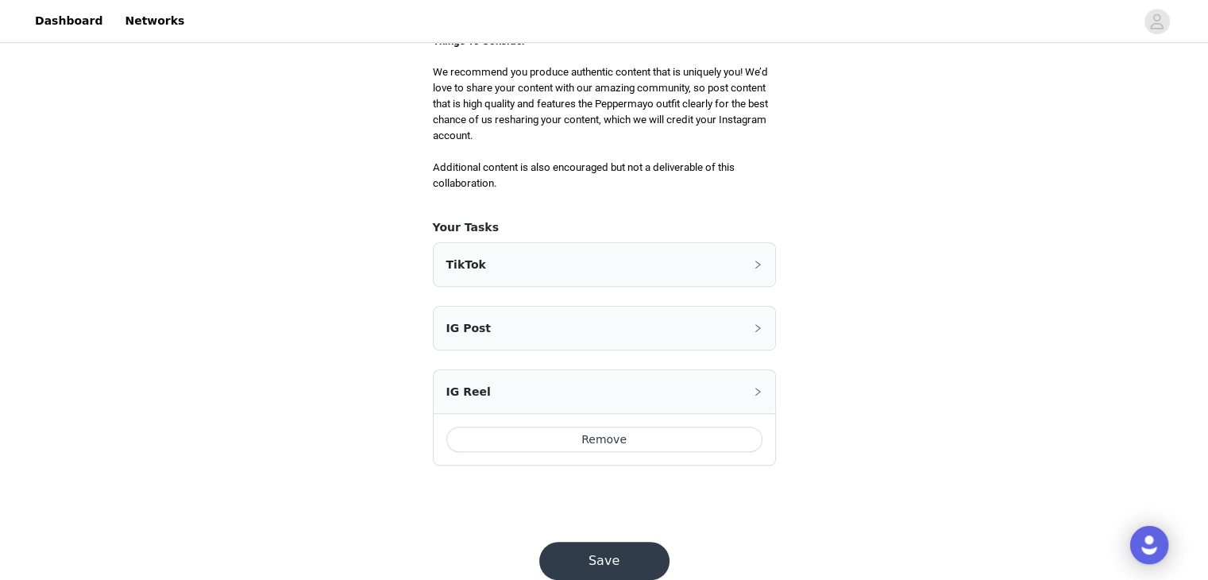
scroll to position [875, 0]
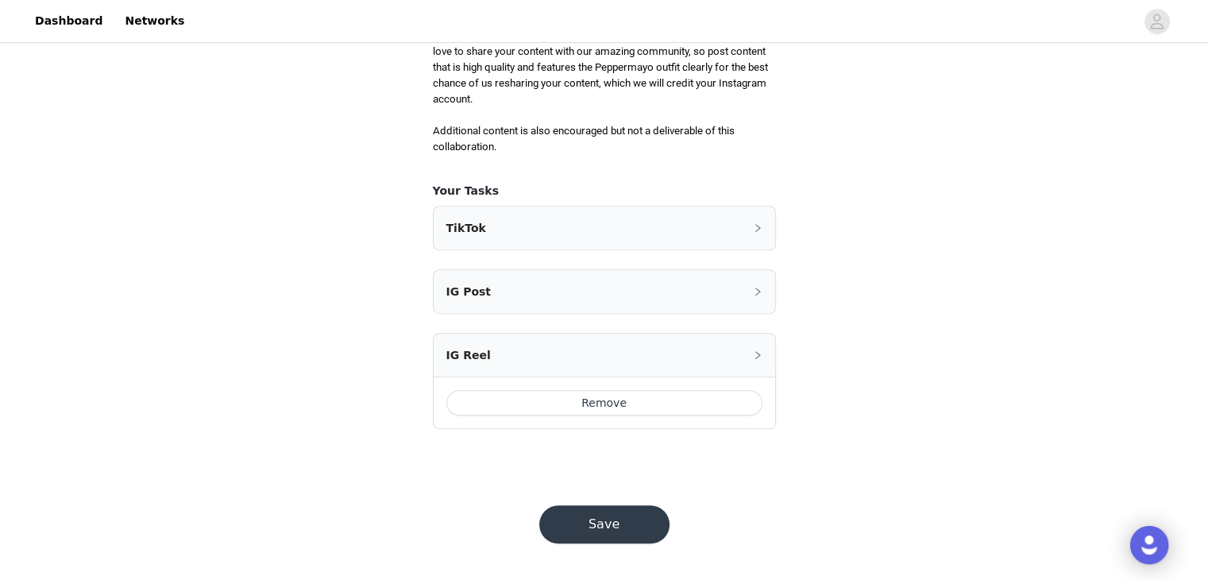
click at [610, 284] on div "IG Post" at bounding box center [605, 291] width 342 height 43
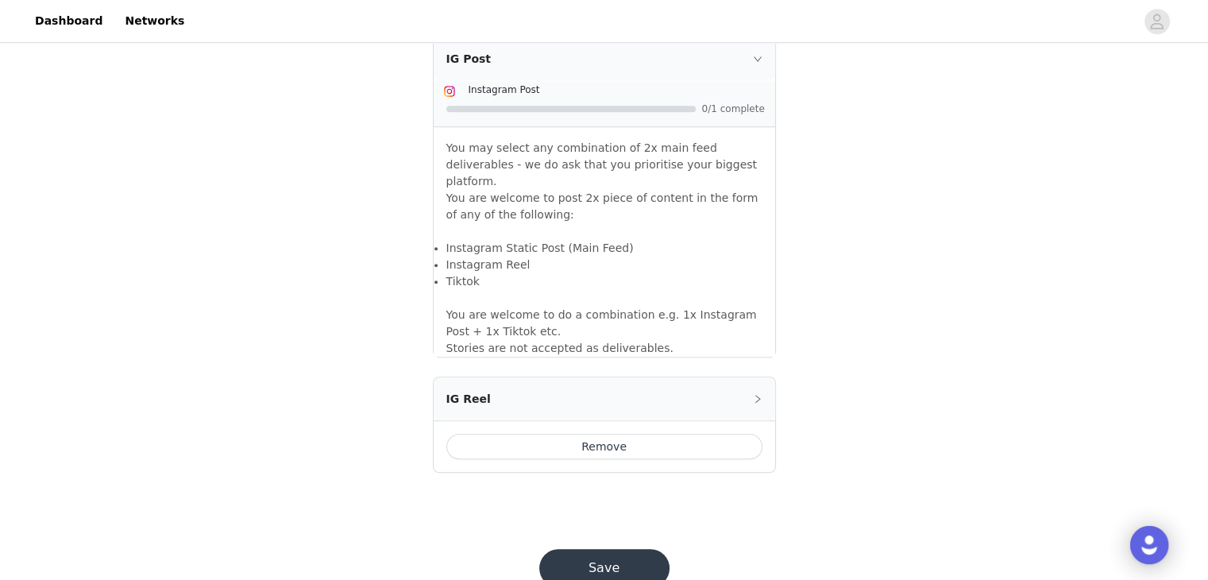
scroll to position [1114, 0]
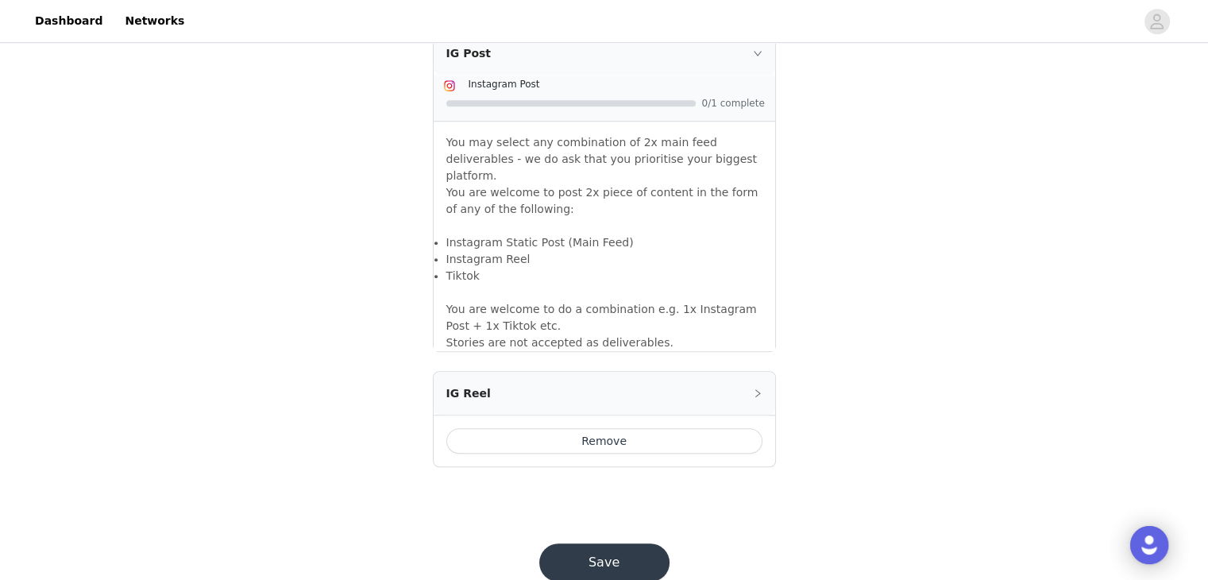
click at [577, 543] on button "Save" at bounding box center [604, 562] width 130 height 38
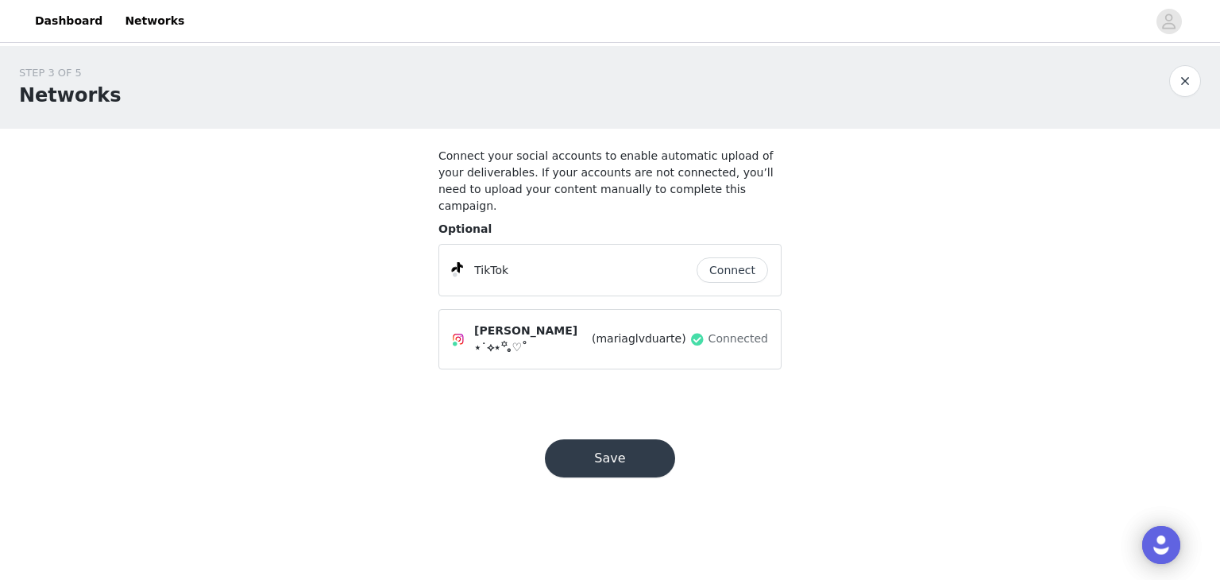
click at [613, 439] on button "Save" at bounding box center [610, 458] width 130 height 38
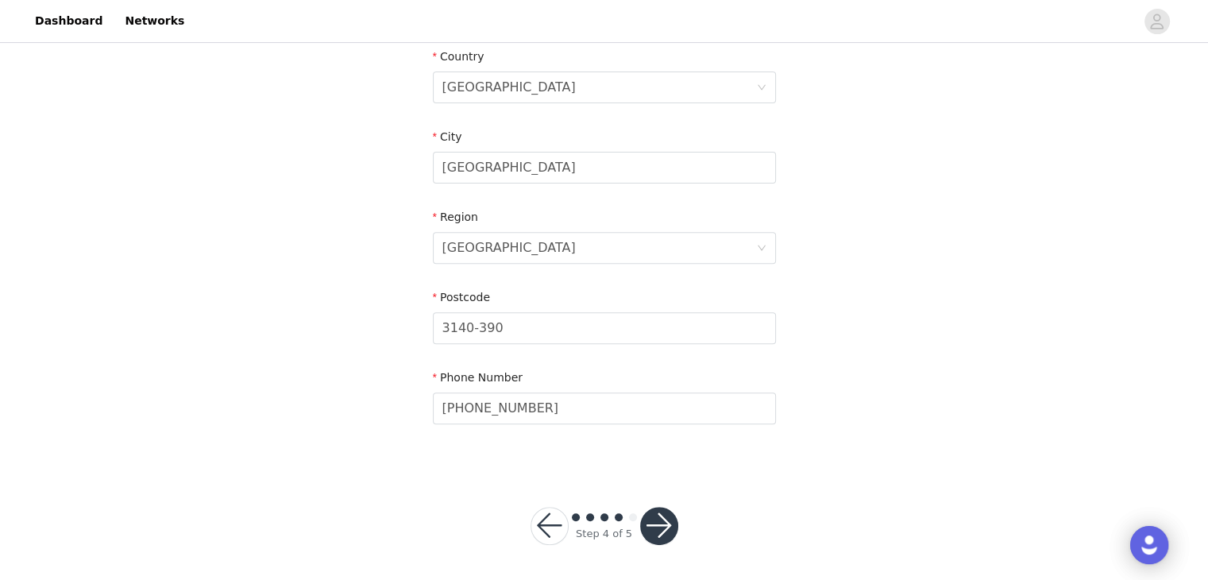
scroll to position [537, 0]
click at [667, 521] on button "button" at bounding box center [659, 523] width 38 height 38
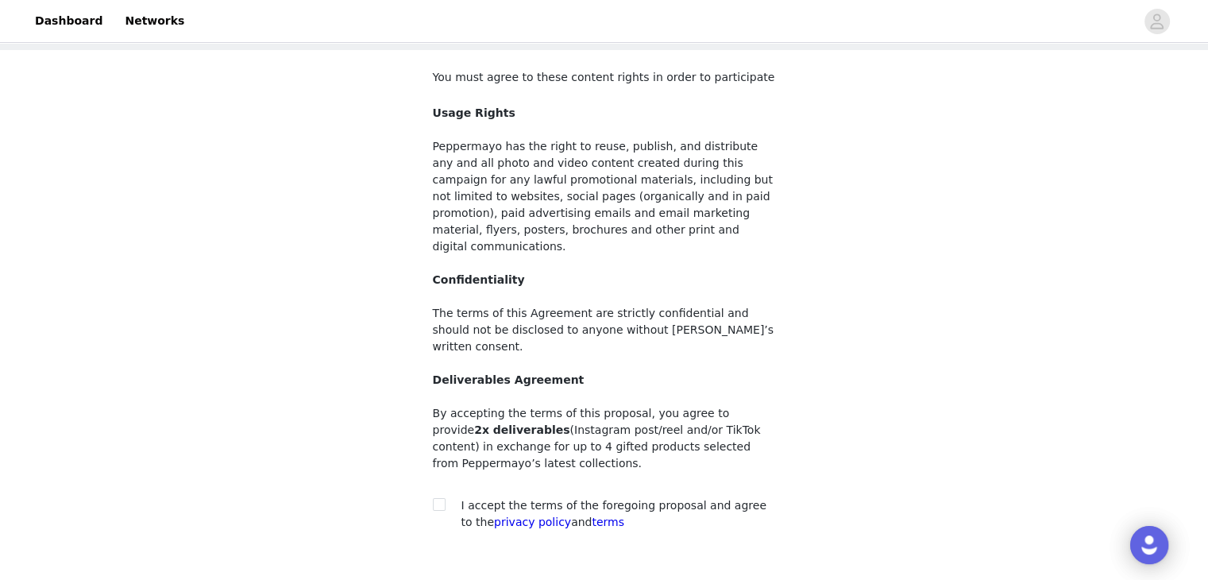
scroll to position [154, 0]
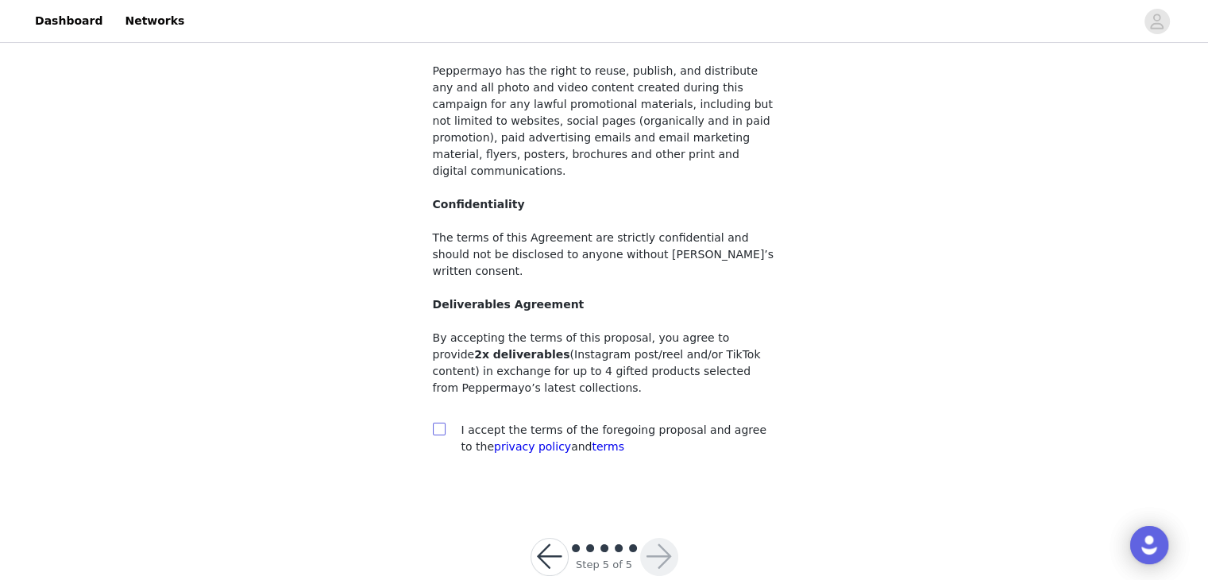
click at [442, 423] on input "checkbox" at bounding box center [438, 428] width 11 height 11
checkbox input "true"
click at [648, 538] on button "button" at bounding box center [659, 557] width 38 height 38
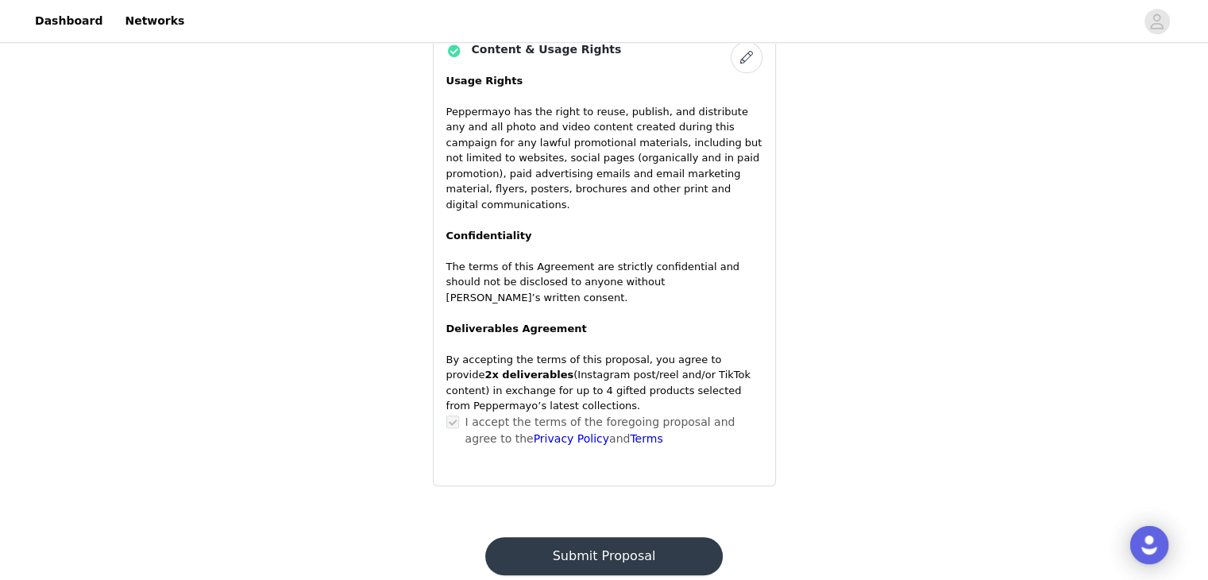
scroll to position [1123, 0]
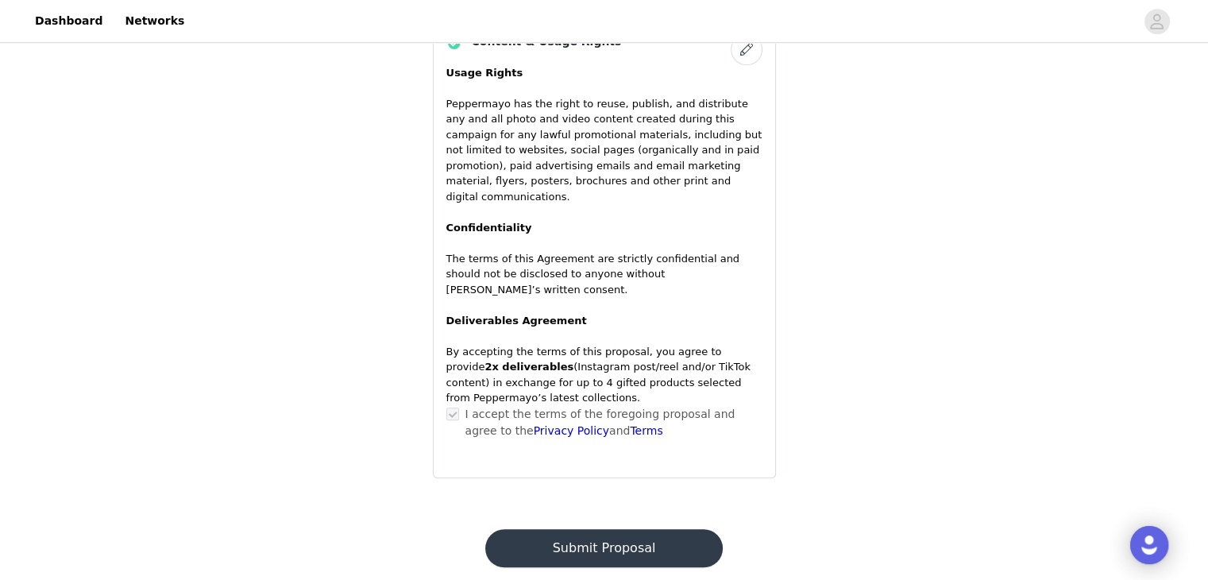
click at [640, 529] on button "Submit Proposal" at bounding box center [604, 548] width 238 height 38
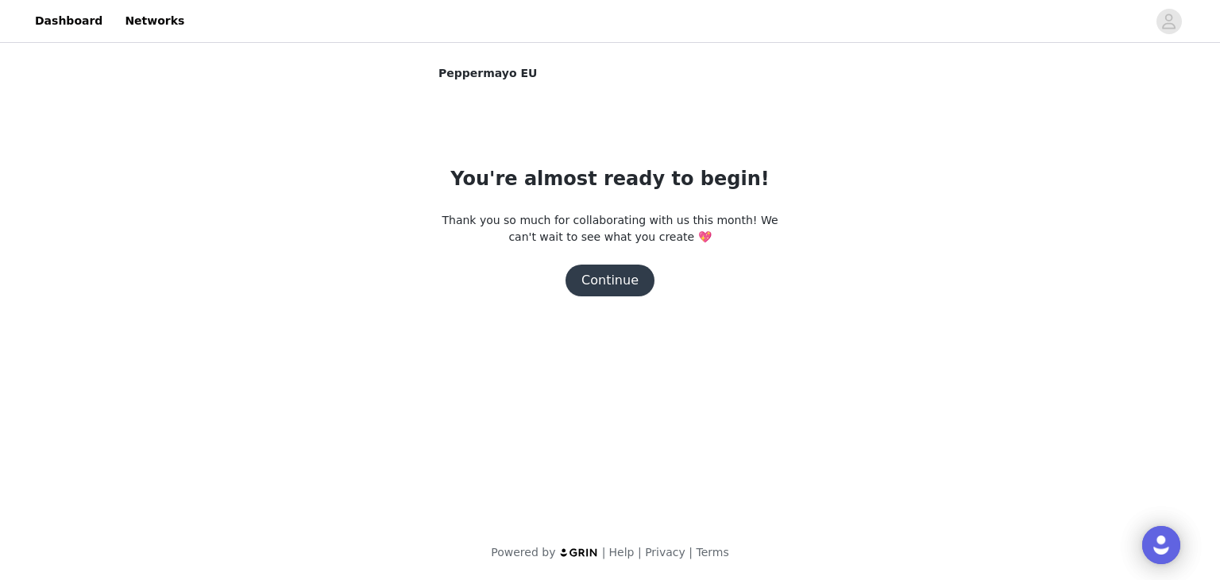
click at [620, 286] on button "Continue" at bounding box center [610, 281] width 89 height 32
